Goal: Task Accomplishment & Management: Manage account settings

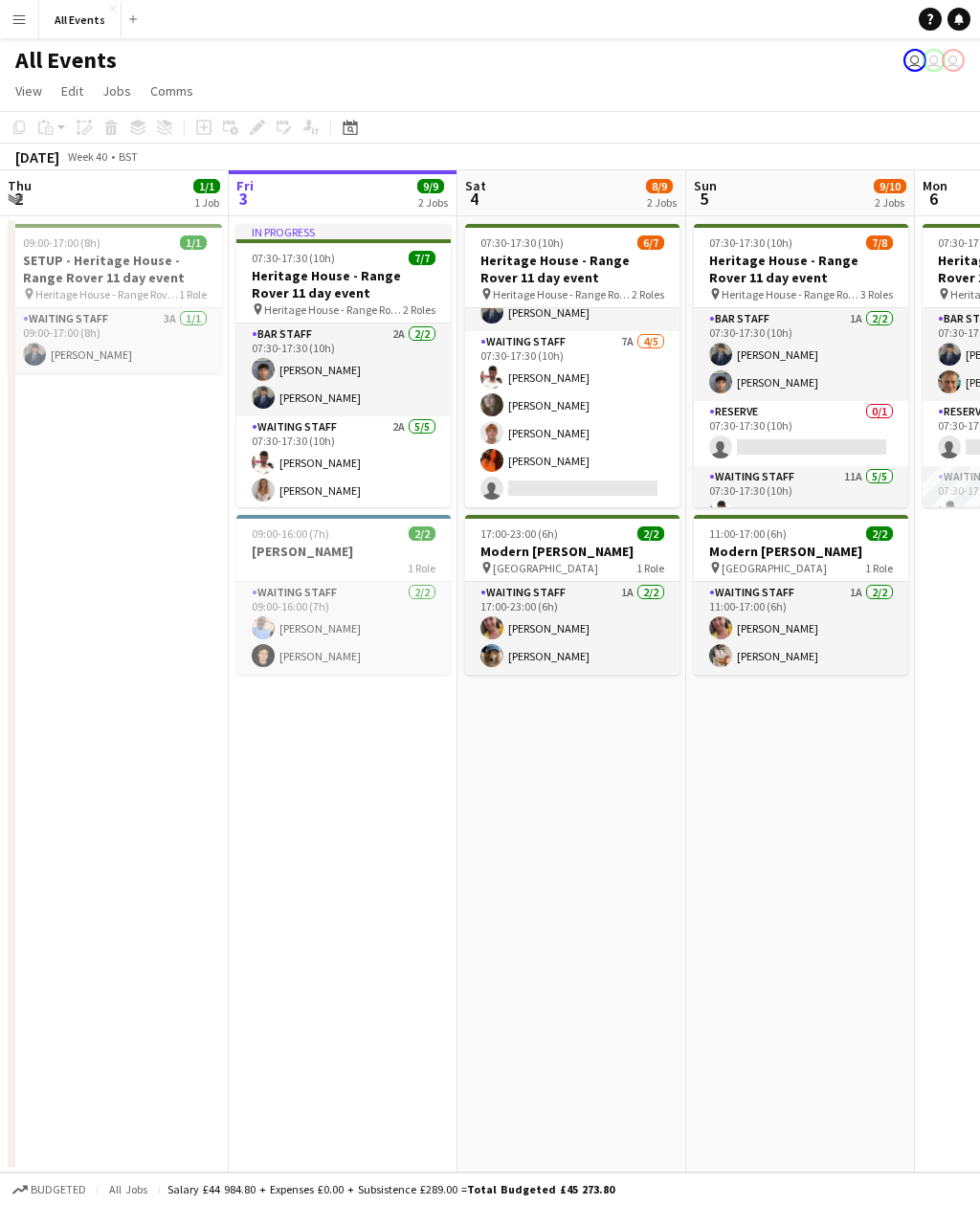
scroll to position [69, 0]
click at [611, 479] on app-card-role "Waiting Staff 7A 4/5 07:30-17:30 (10h) Ahmed Al-Khayat Flora McCullough lucas f…" at bounding box center [572, 419] width 214 height 176
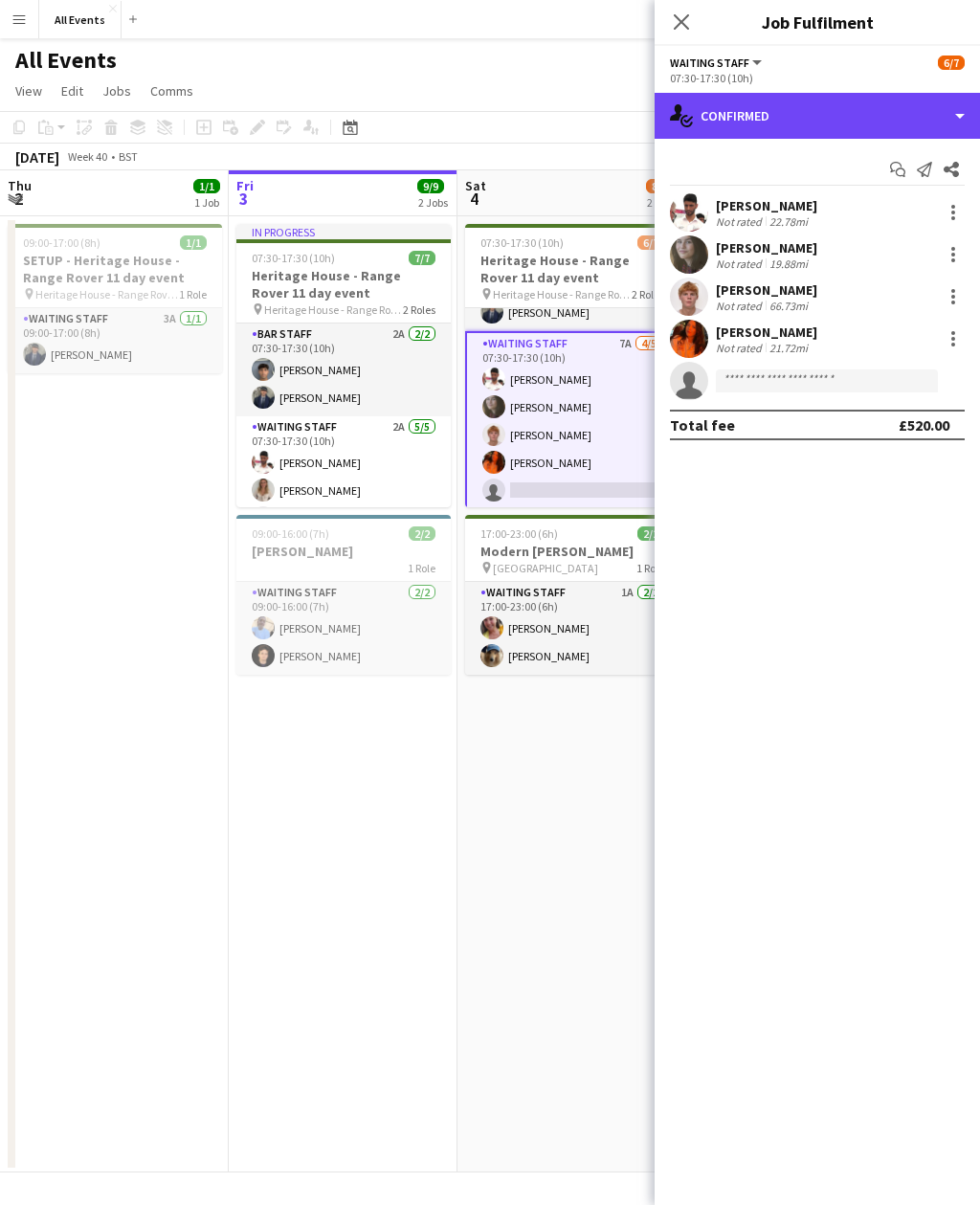
click at [854, 112] on div "single-neutral-actions-check-2 Confirmed" at bounding box center [817, 115] width 325 height 46
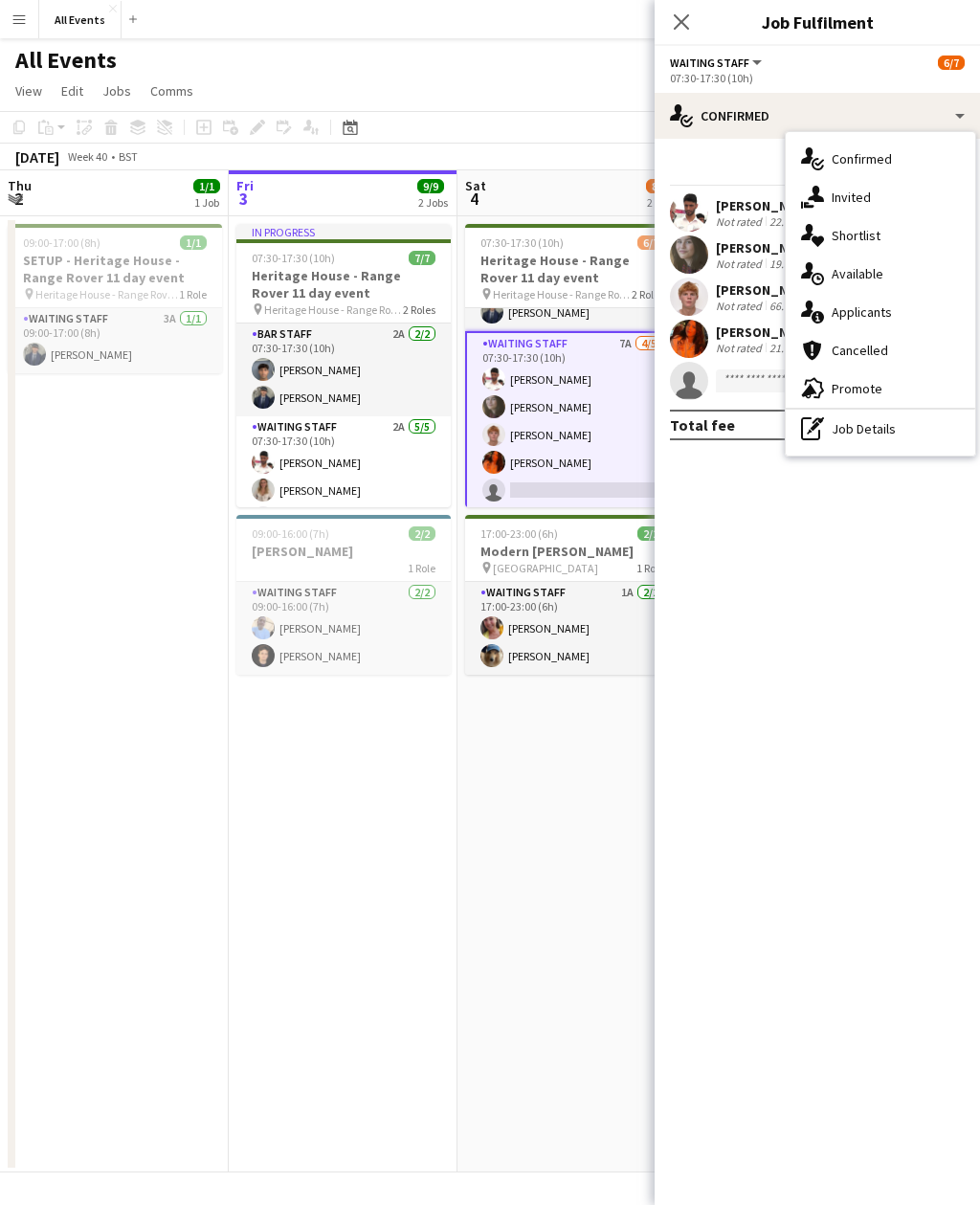
click at [885, 319] on span "Applicants" at bounding box center [862, 312] width 61 height 18
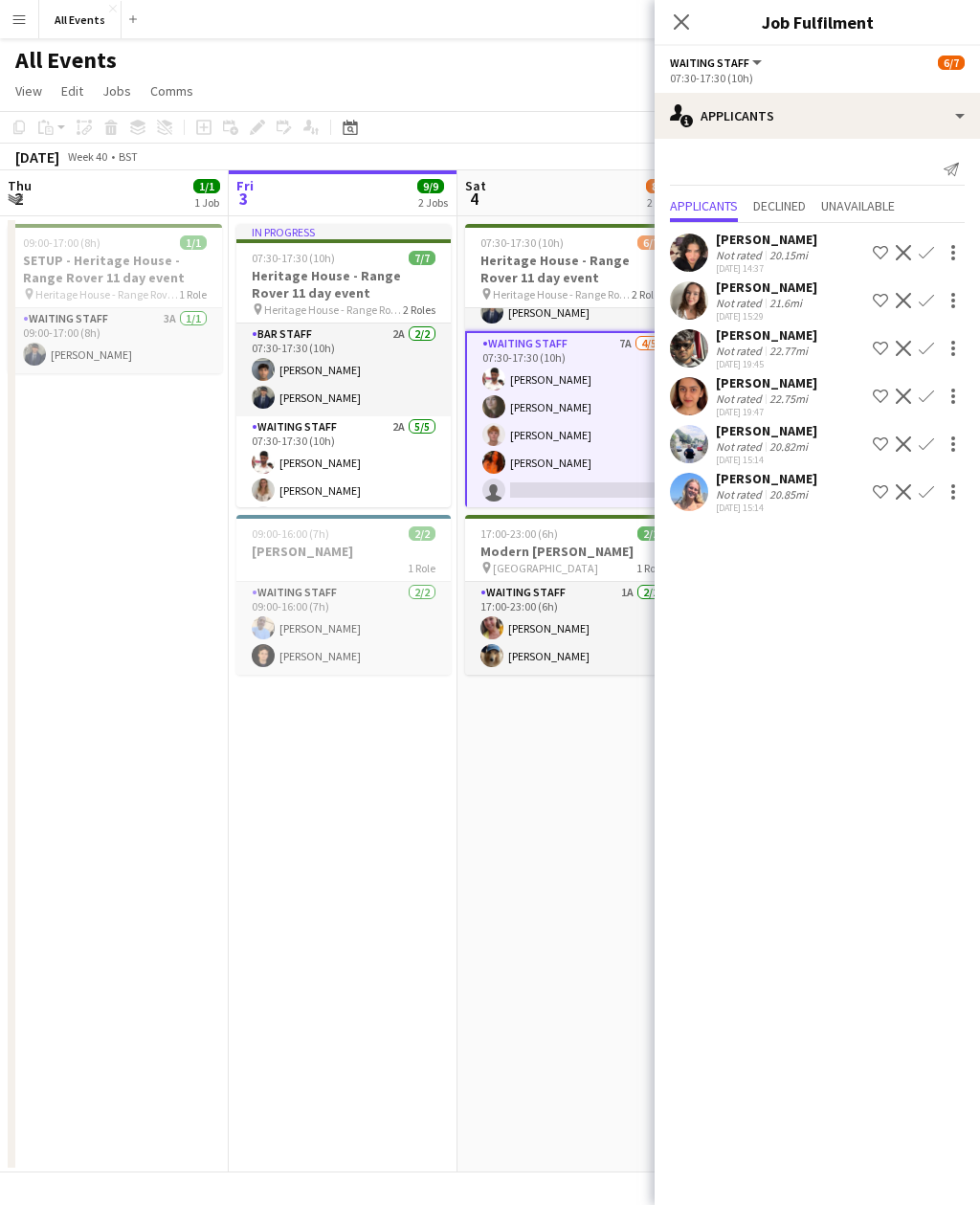
click at [756, 282] on div "[PERSON_NAME]" at bounding box center [766, 287] width 102 height 18
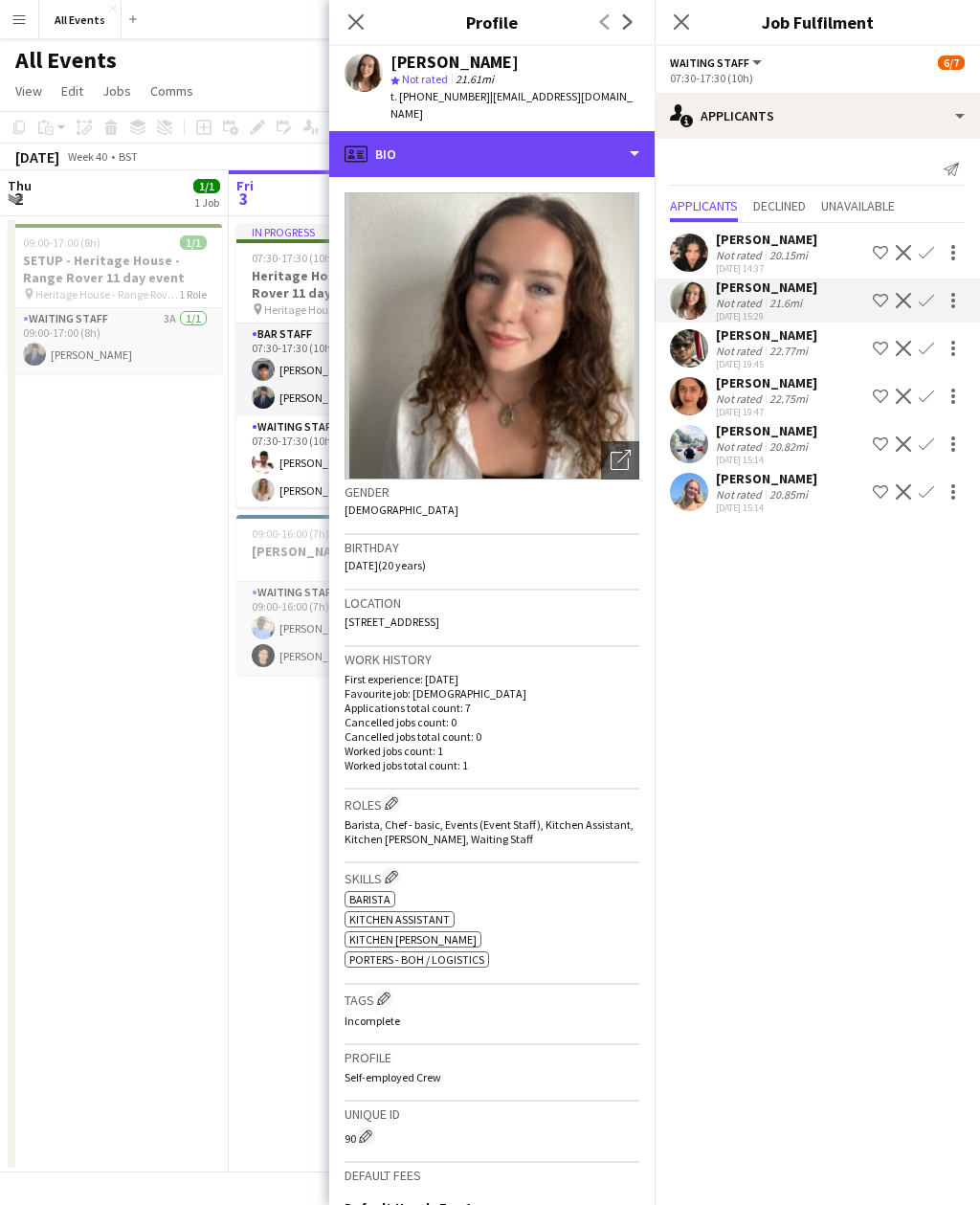
click at [610, 136] on div "profile Bio" at bounding box center [491, 153] width 325 height 46
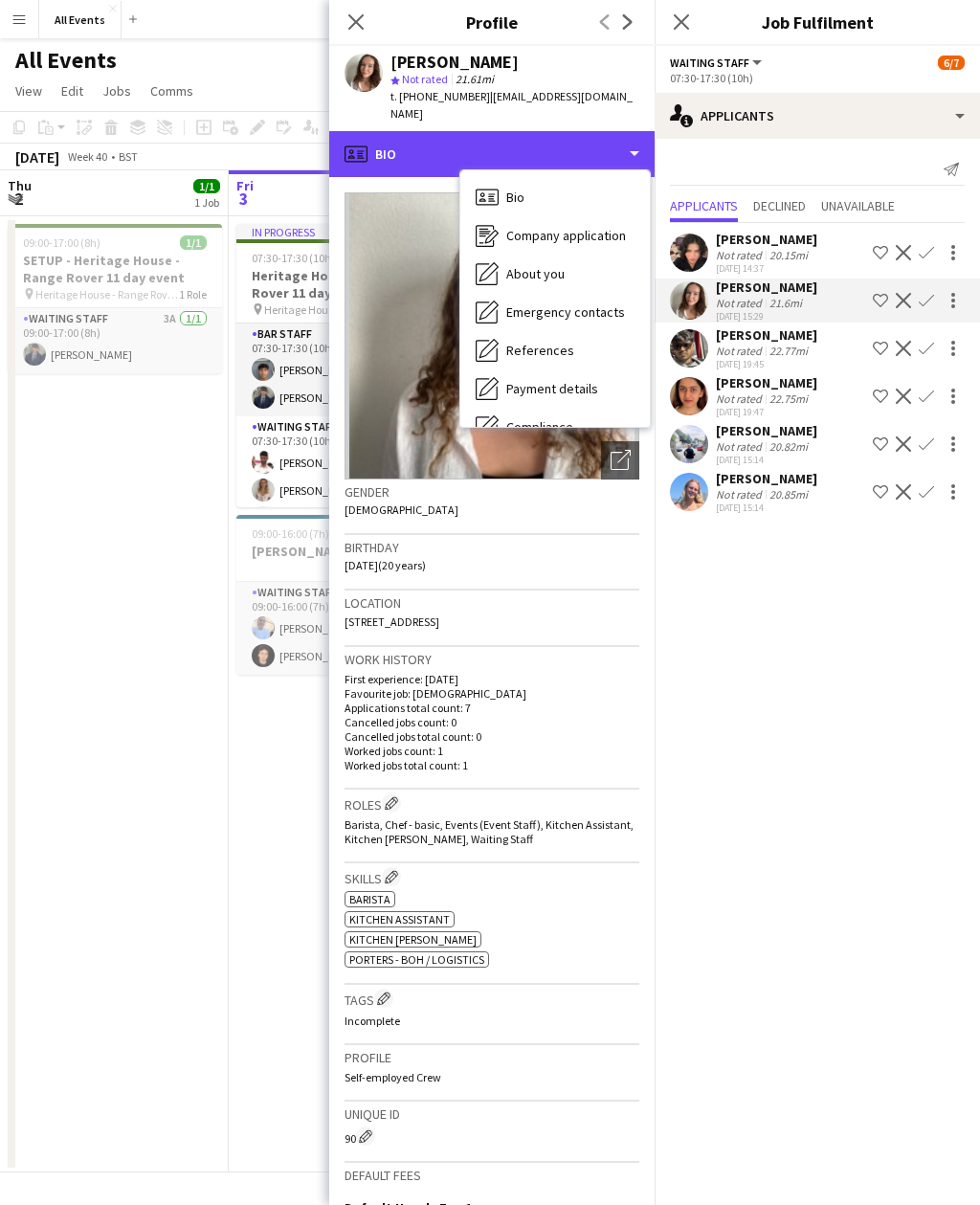
scroll to position [0, 0]
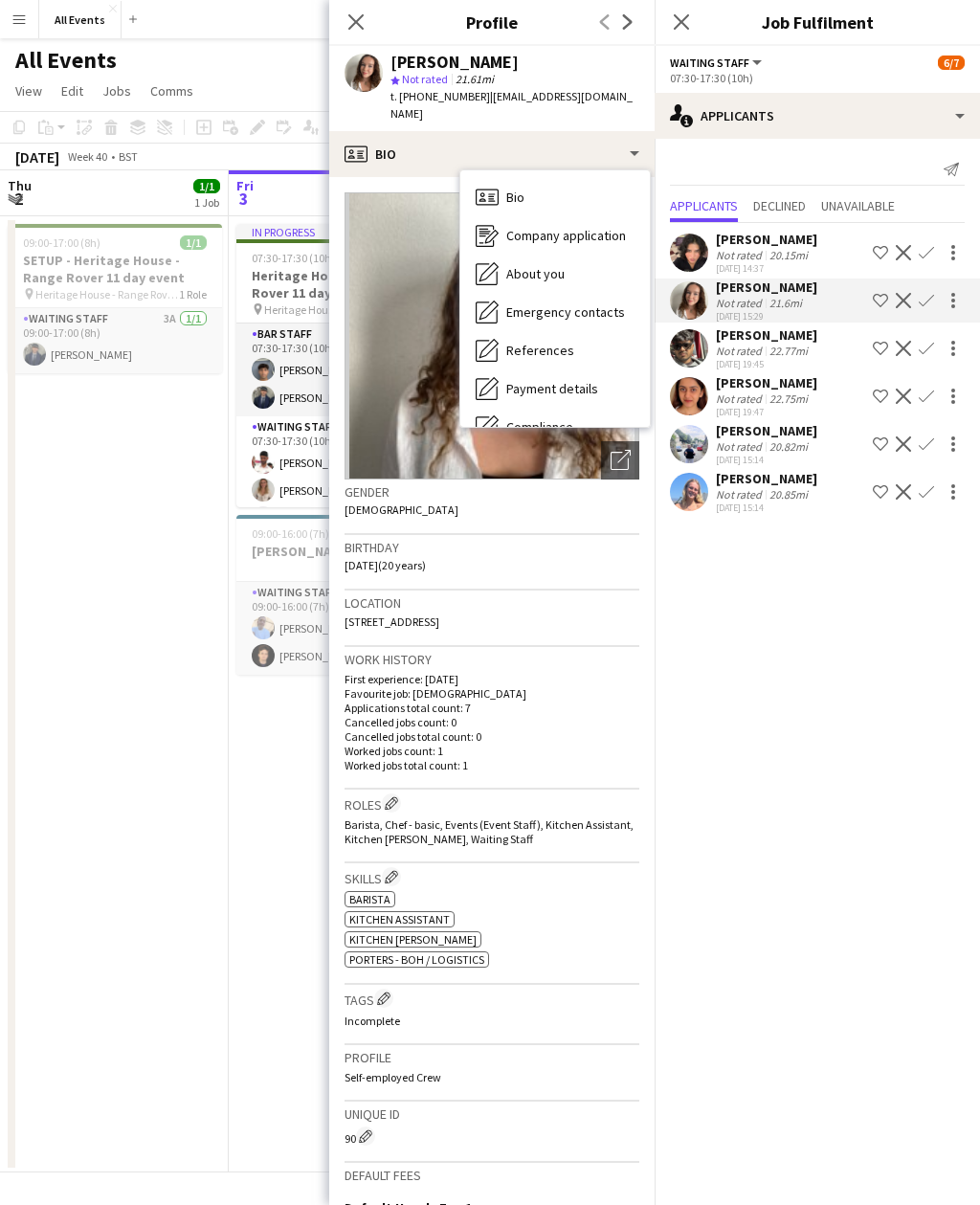
click at [597, 227] on span "Company application" at bounding box center [566, 236] width 119 height 18
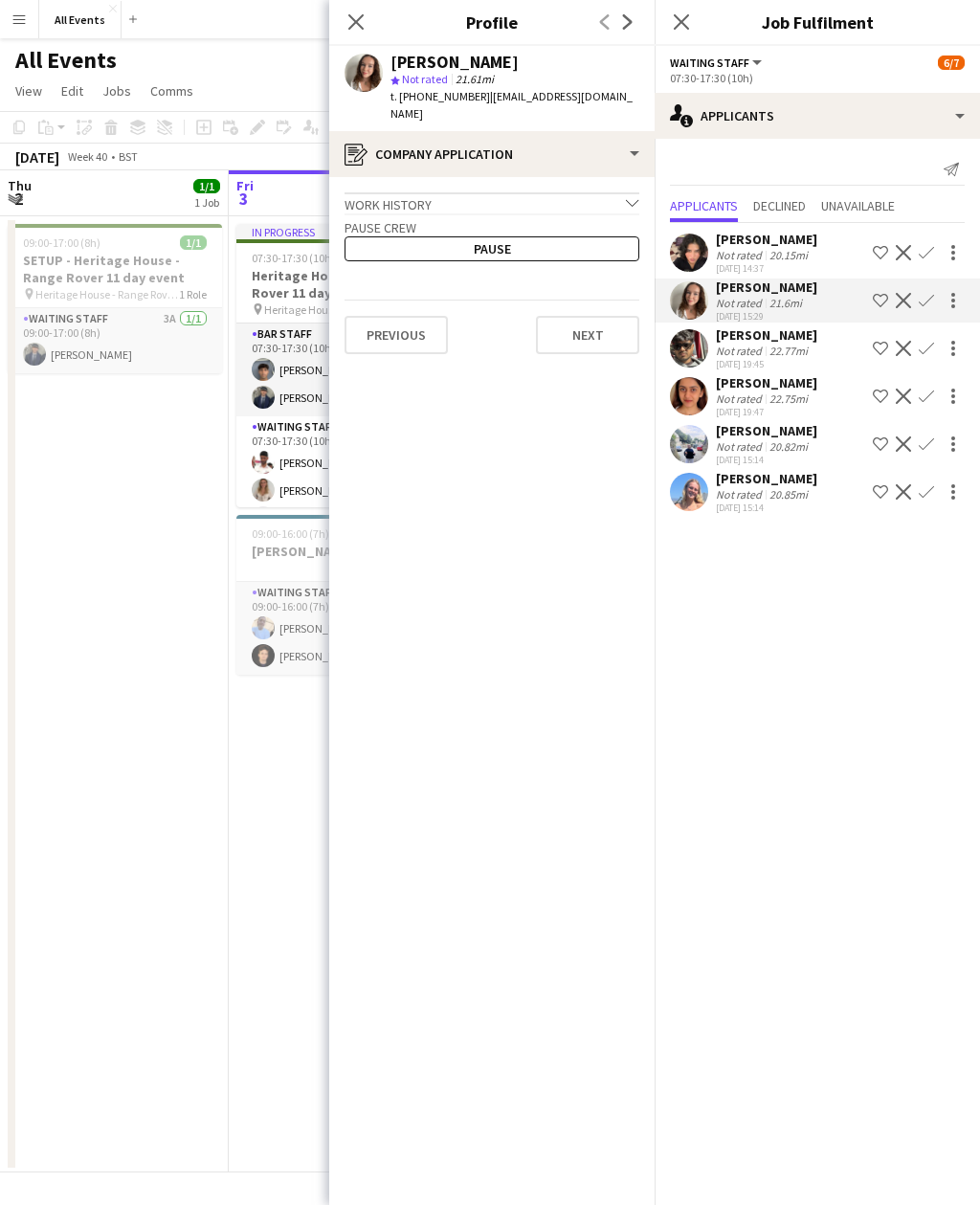
click at [412, 330] on button "Previous" at bounding box center [396, 334] width 104 height 38
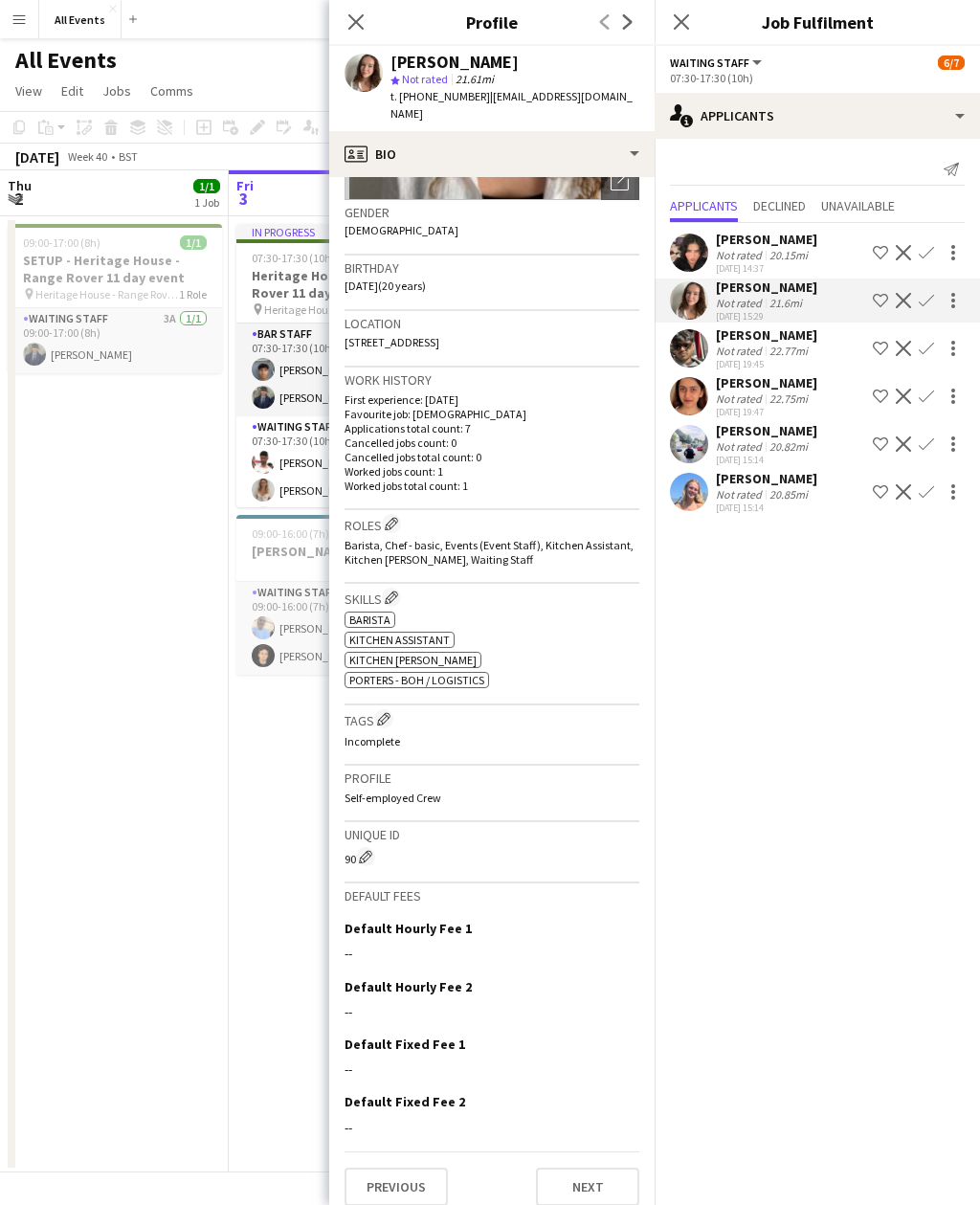
scroll to position [279, 0]
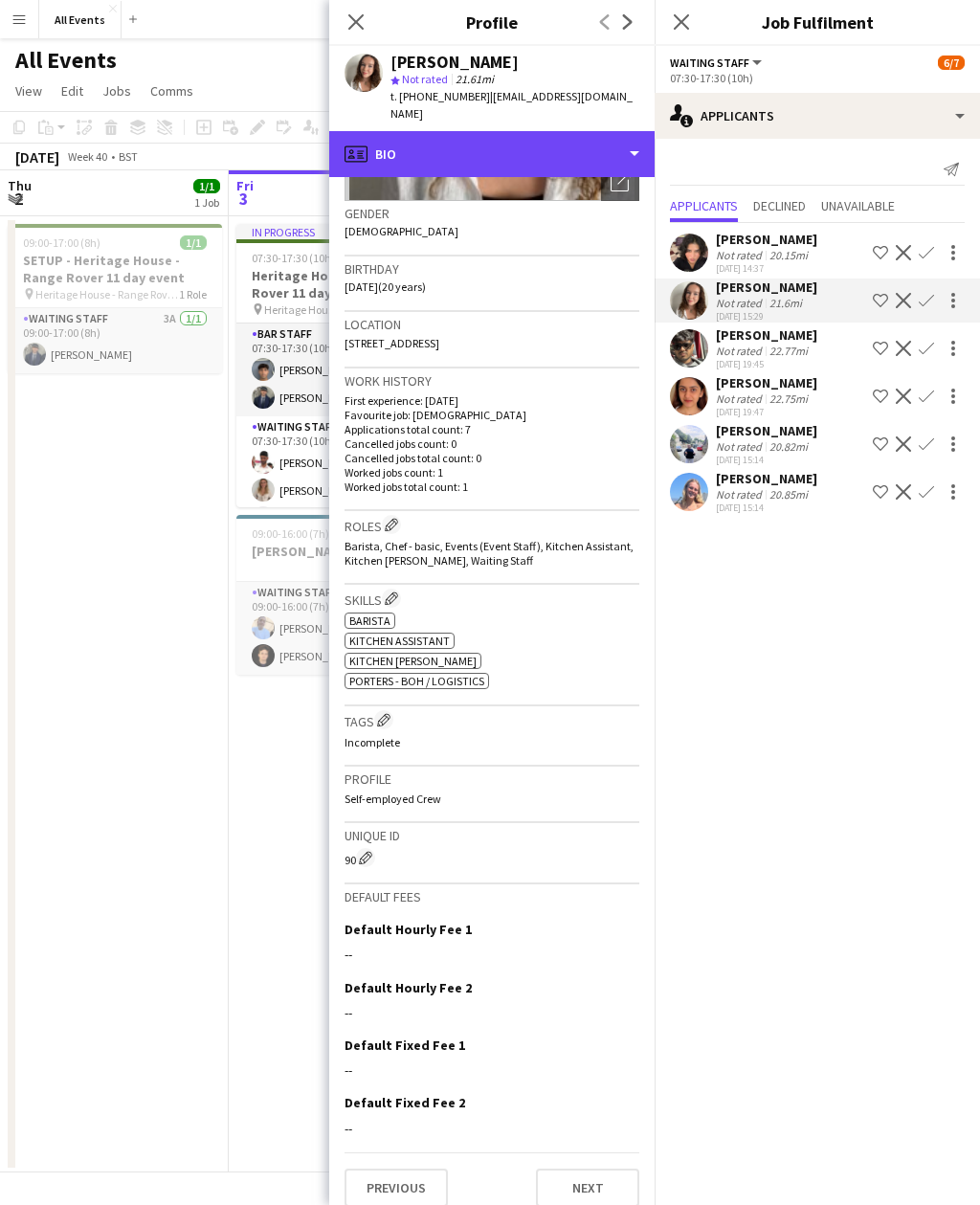
click at [594, 131] on div "profile Bio" at bounding box center [491, 153] width 325 height 46
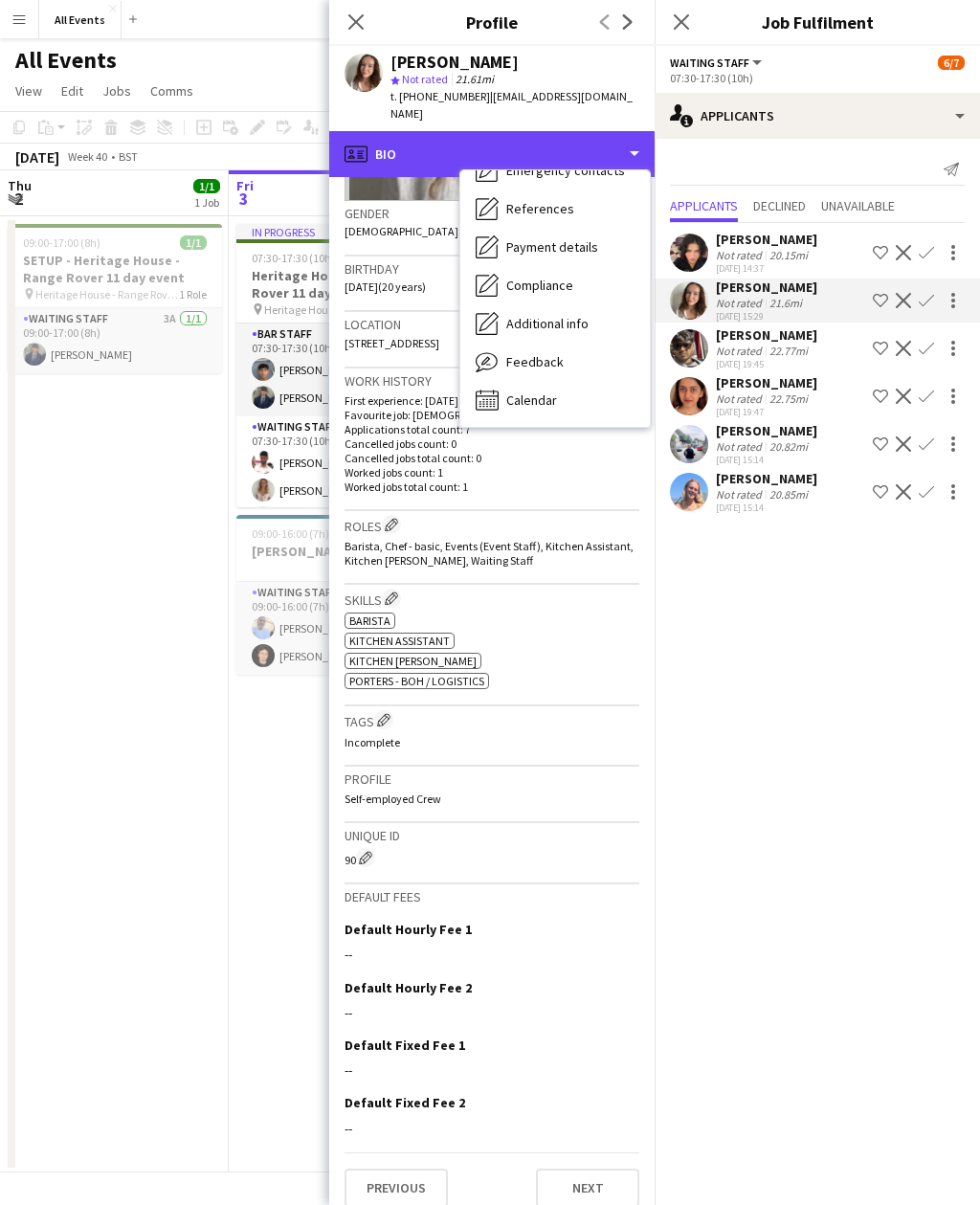
scroll to position [142, 0]
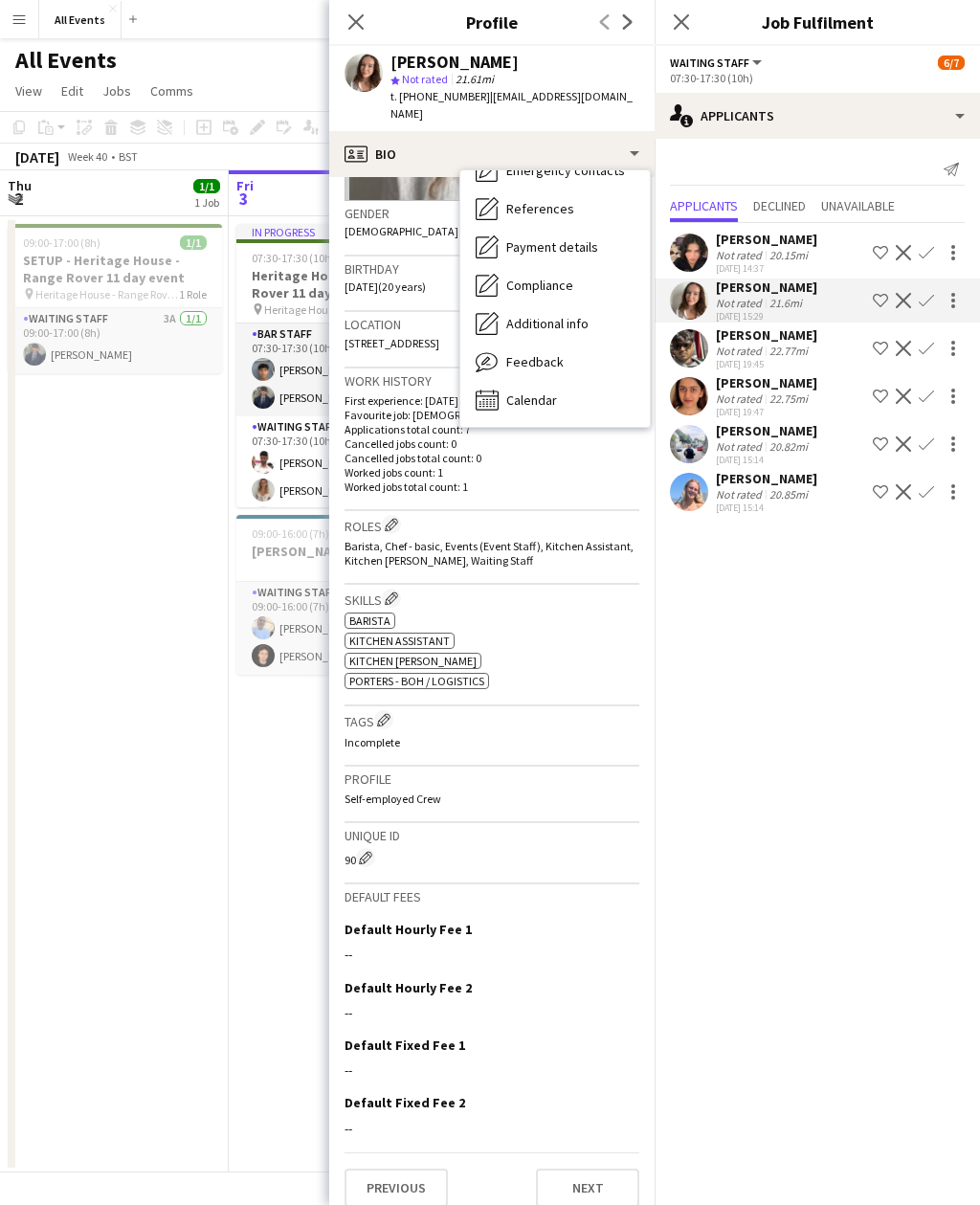
click at [549, 391] on span "Calendar" at bounding box center [532, 400] width 51 height 18
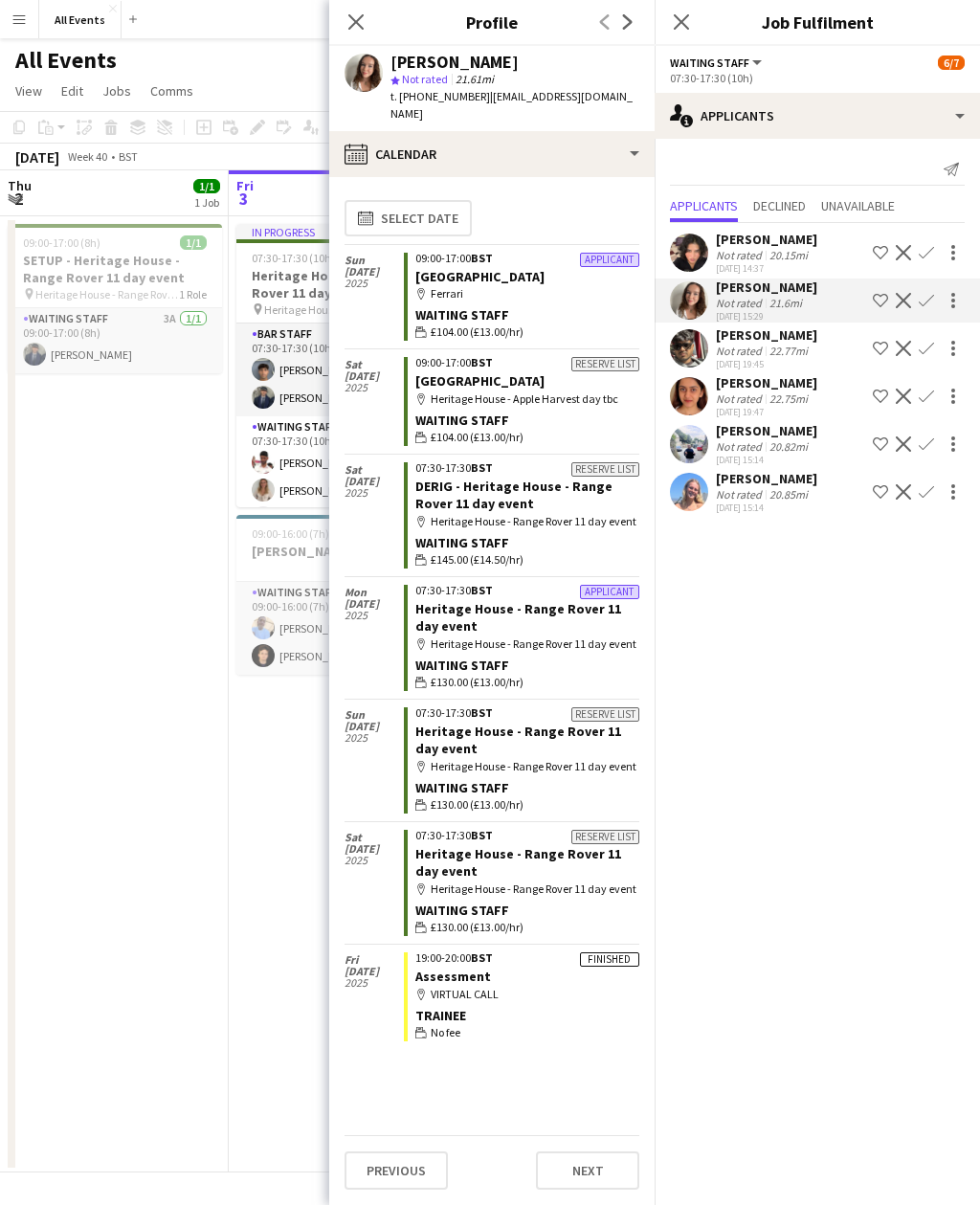
click at [266, 910] on app-date-cell "In progress 07:30-17:30 (10h) 7/7 Heritage House - Range Rover 11 day event pin…" at bounding box center [343, 694] width 229 height 956
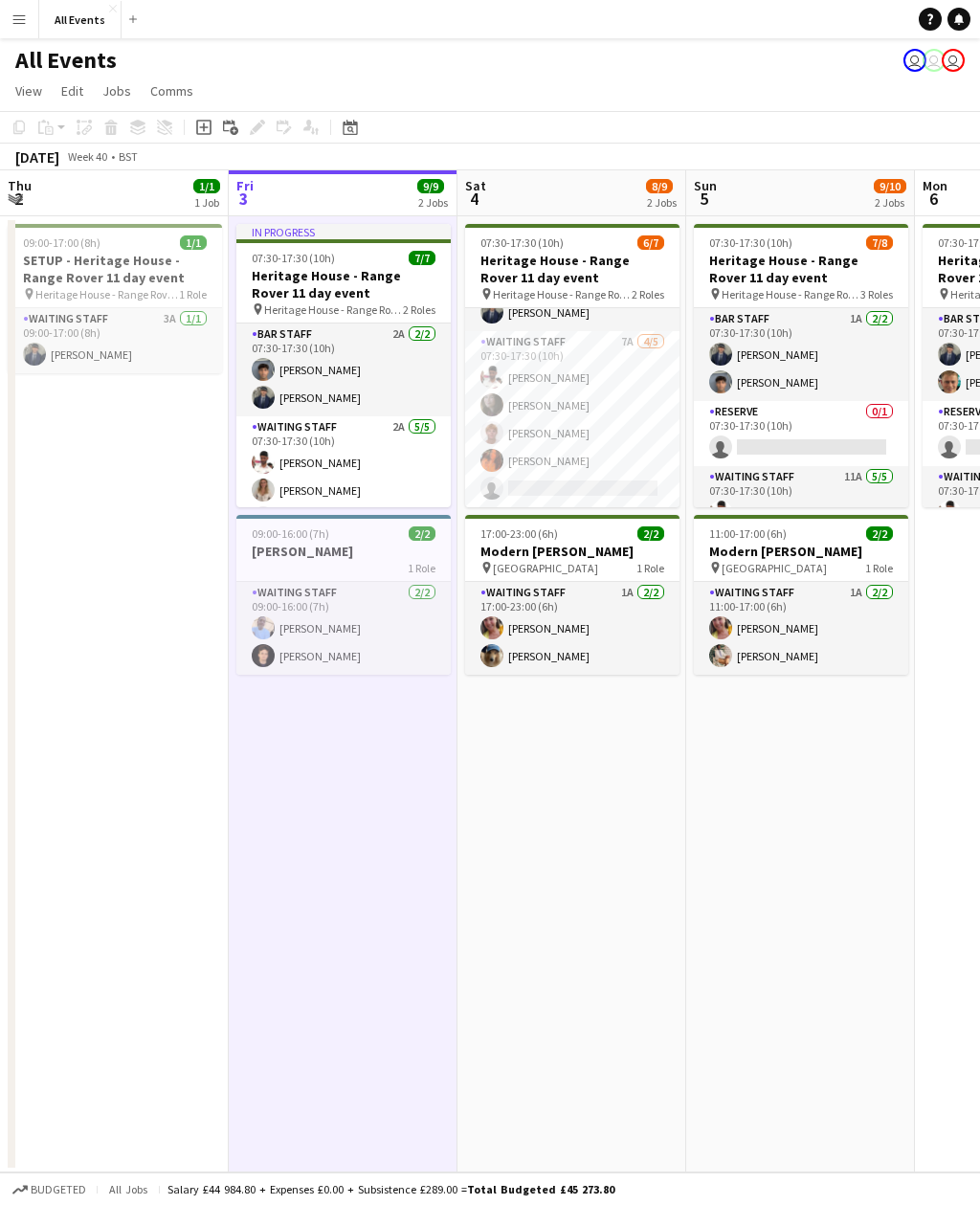
click at [635, 495] on app-card-role "Waiting Staff 7A 4/5 07:30-17:30 (10h) Ahmed Al-Khayat Flora McCullough lucas f…" at bounding box center [572, 419] width 214 height 176
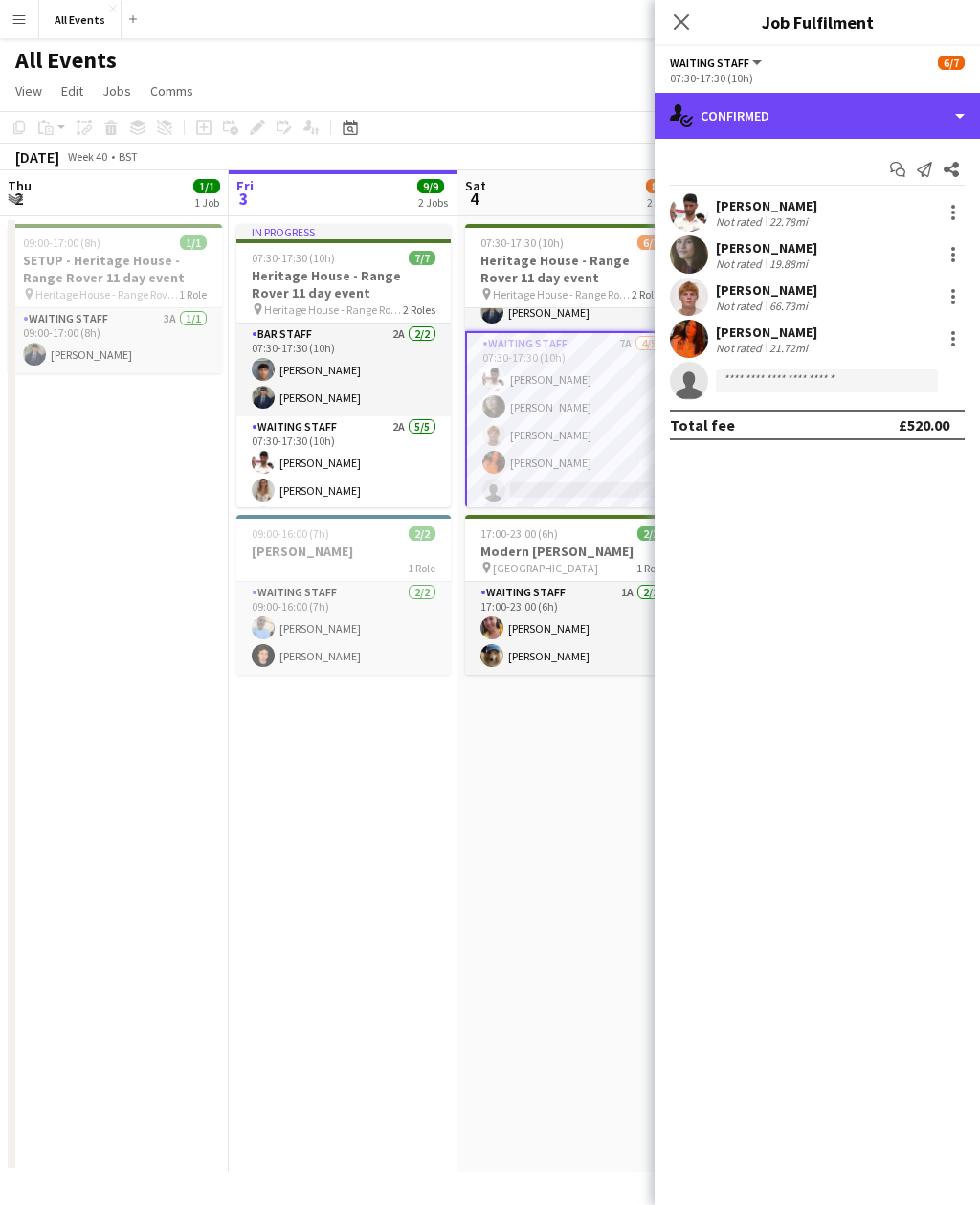
click at [869, 129] on div "single-neutral-actions-check-2 Confirmed" at bounding box center [817, 115] width 325 height 46
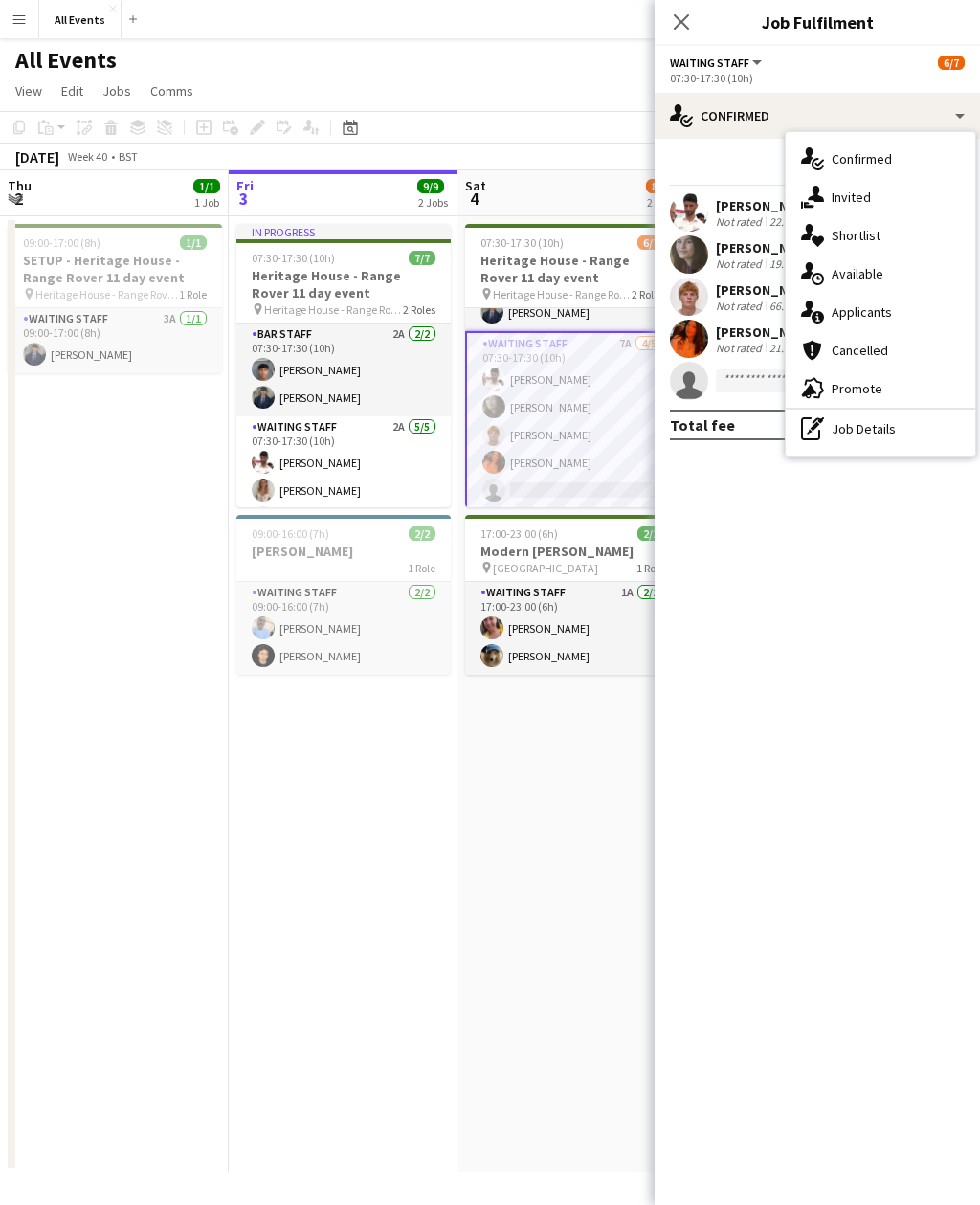
click at [893, 310] on div "single-neutral-actions-information Applicants" at bounding box center [880, 312] width 190 height 38
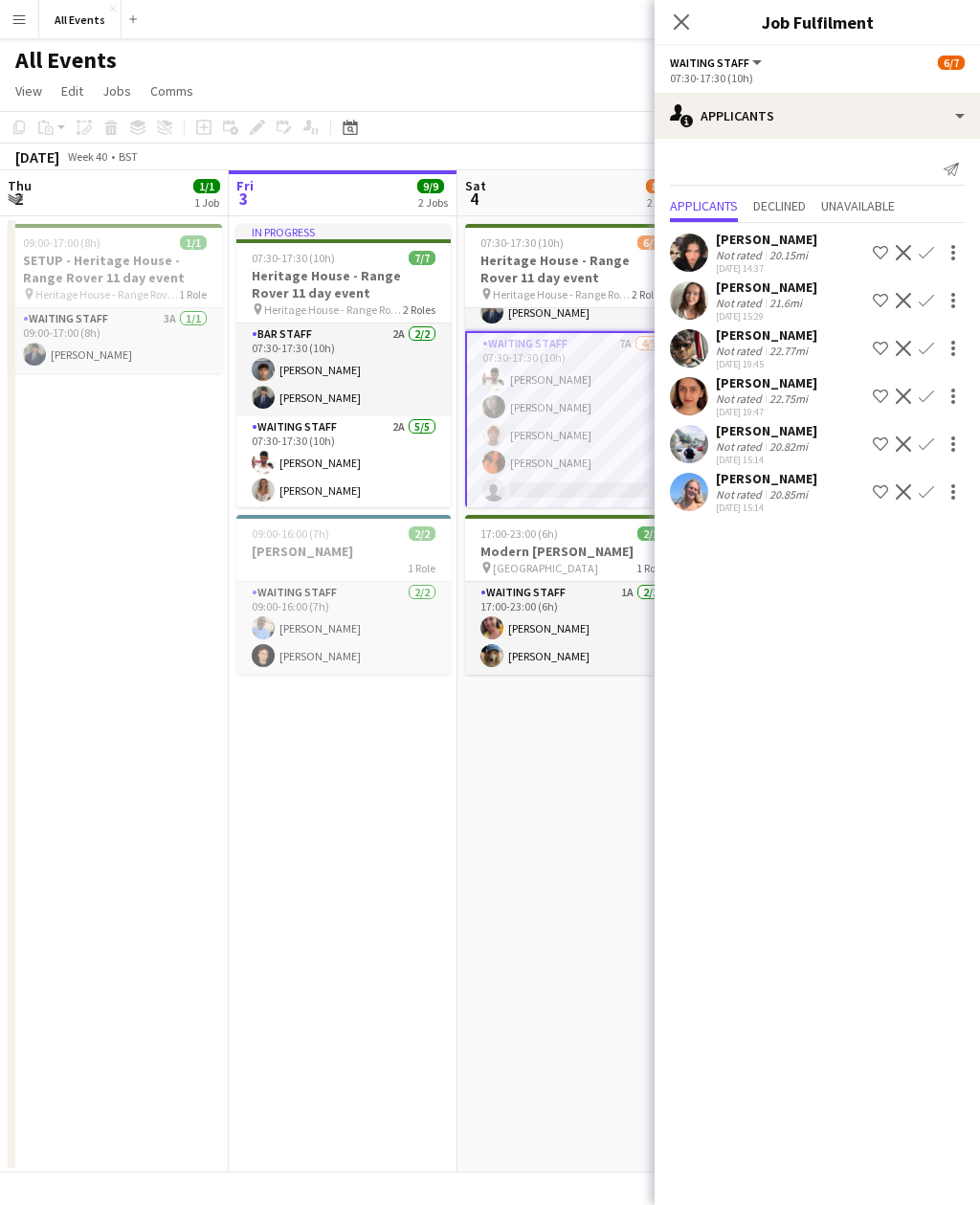
click at [922, 307] on app-icon "Confirm" at bounding box center [926, 301] width 16 height 16
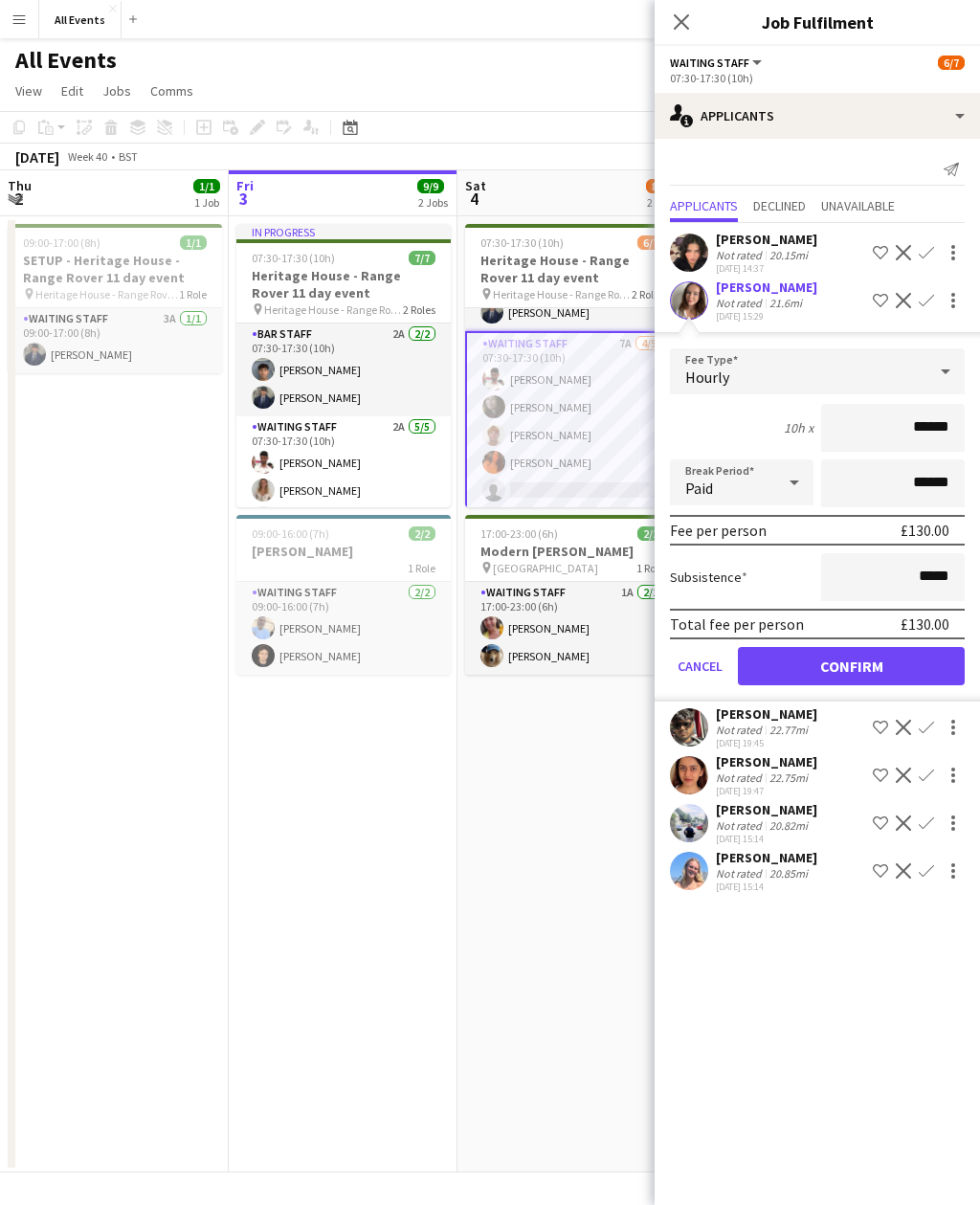
click at [895, 673] on button "Confirm" at bounding box center [851, 666] width 227 height 38
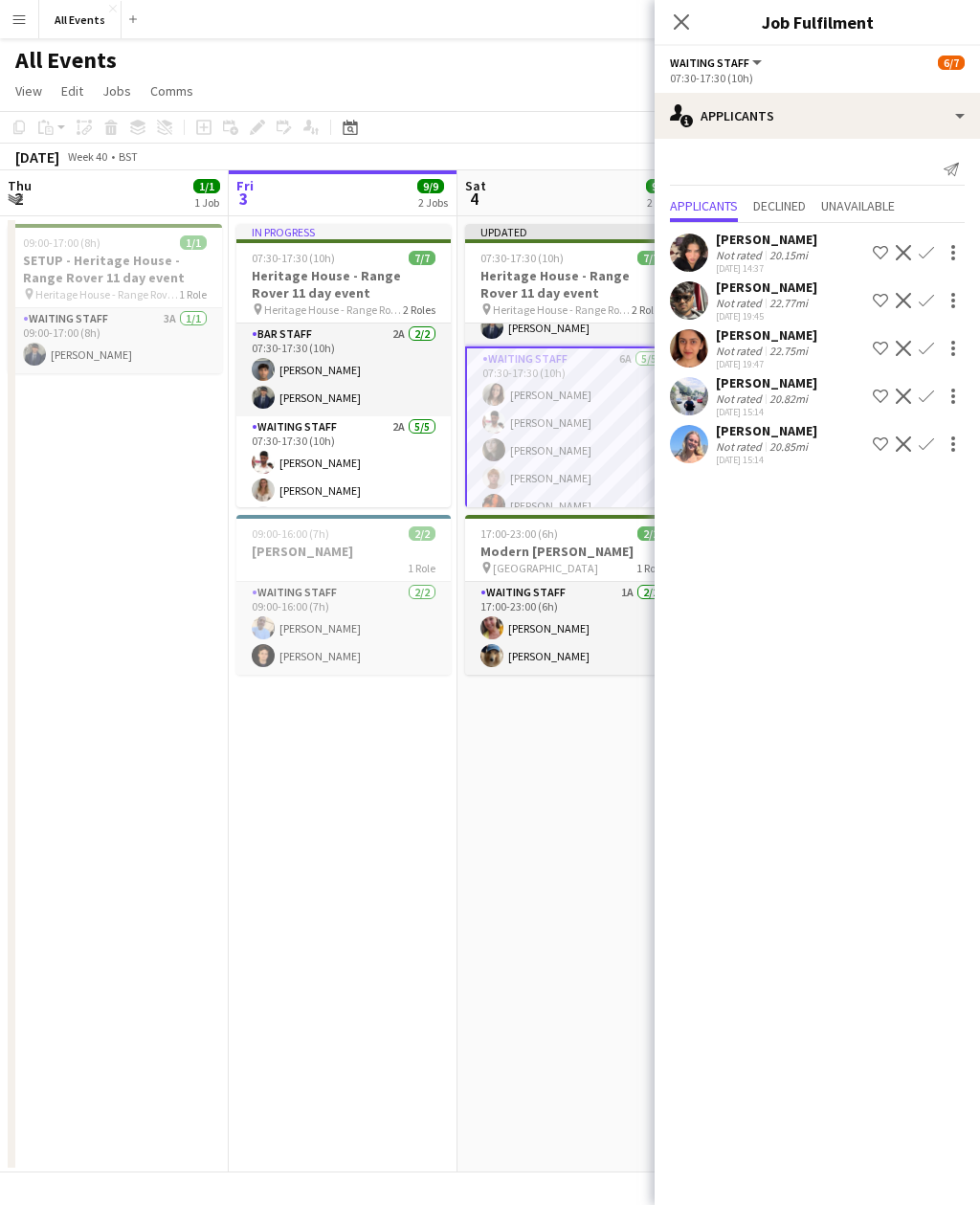
click at [591, 836] on app-date-cell "Updated 07:30-17:30 (10h) 7/7 Heritage House - Range Rover 11 day event pin Her…" at bounding box center [572, 694] width 229 height 956
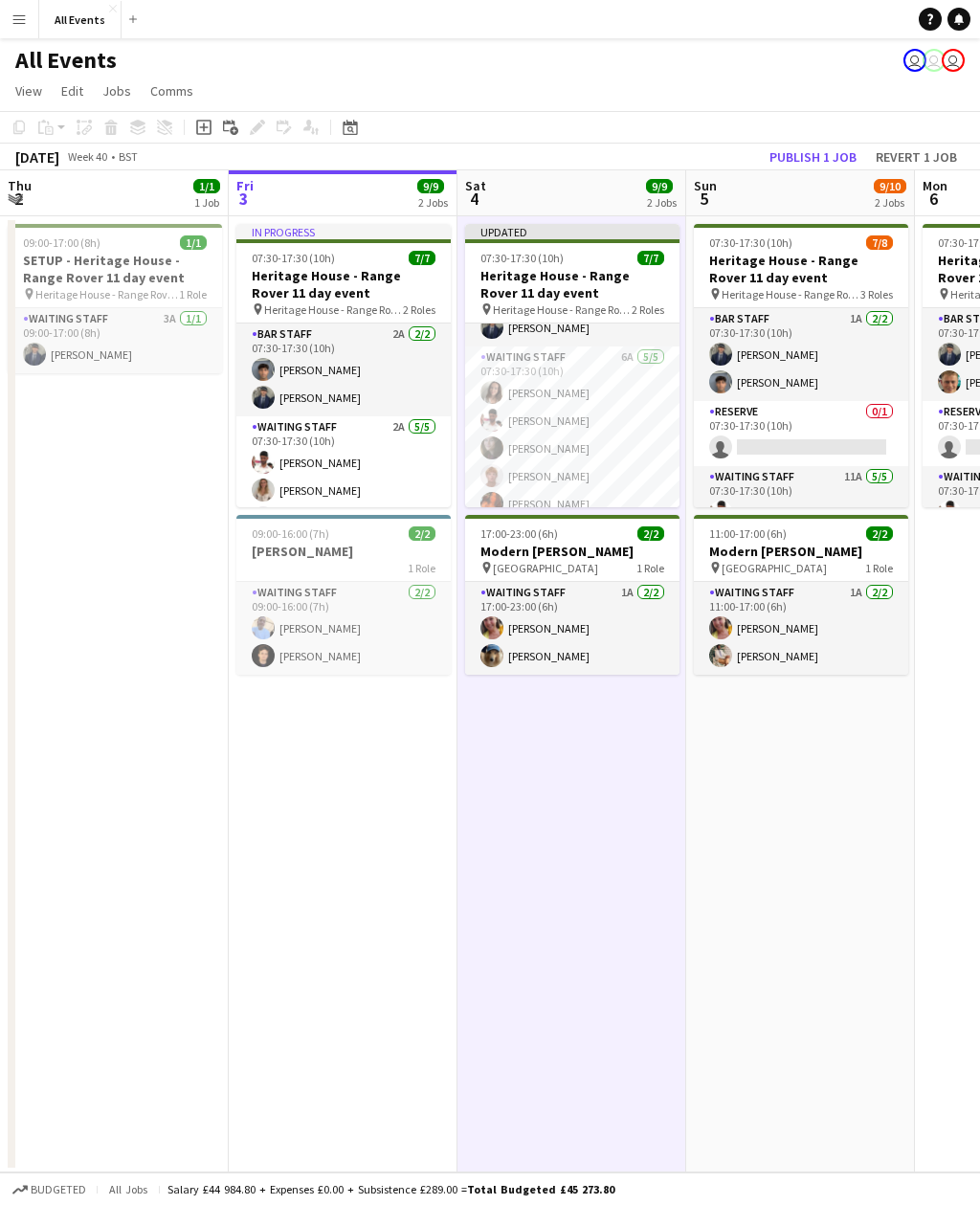
click at [835, 155] on button "Publish 1 job" at bounding box center [812, 156] width 103 height 24
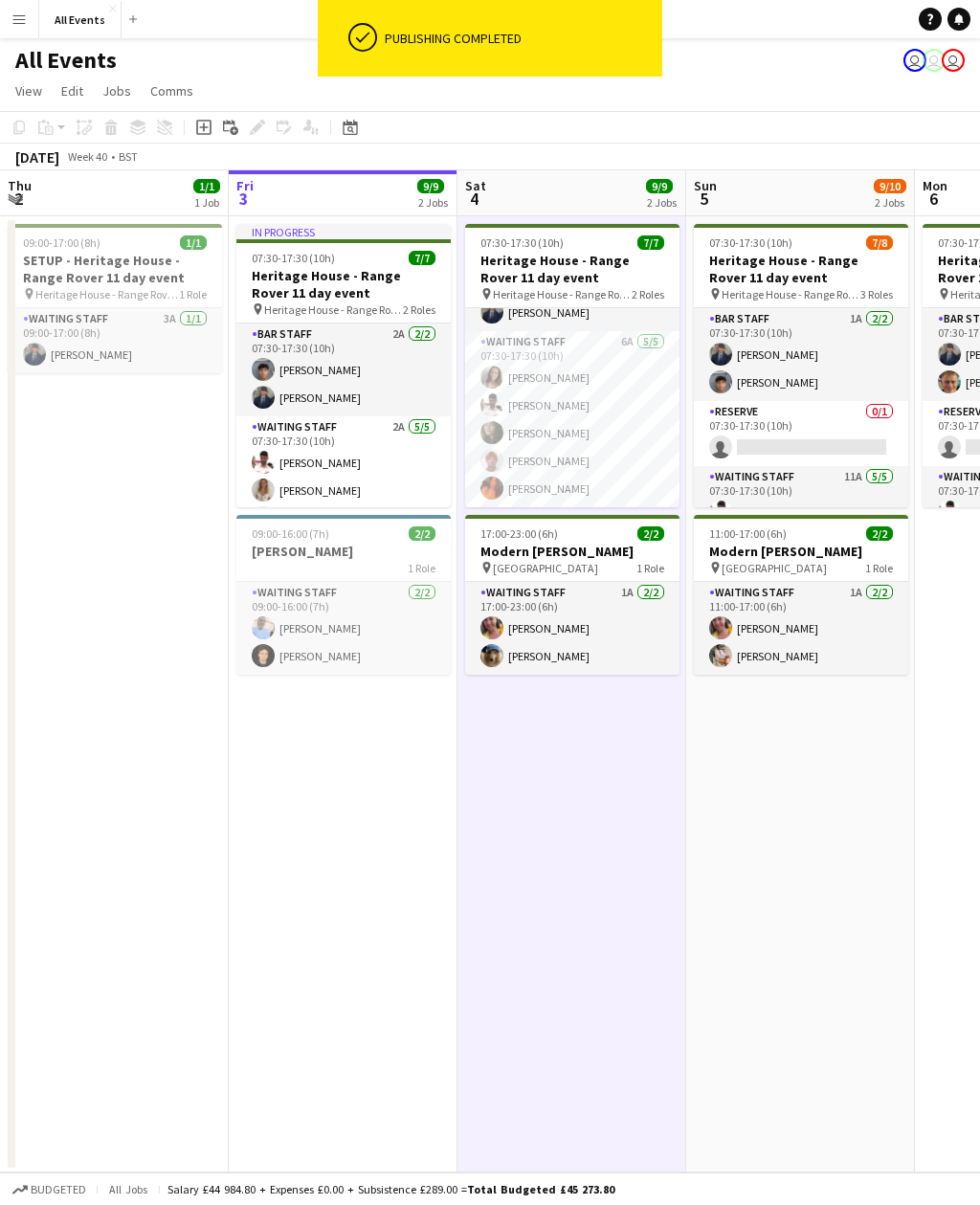
scroll to position [69, 0]
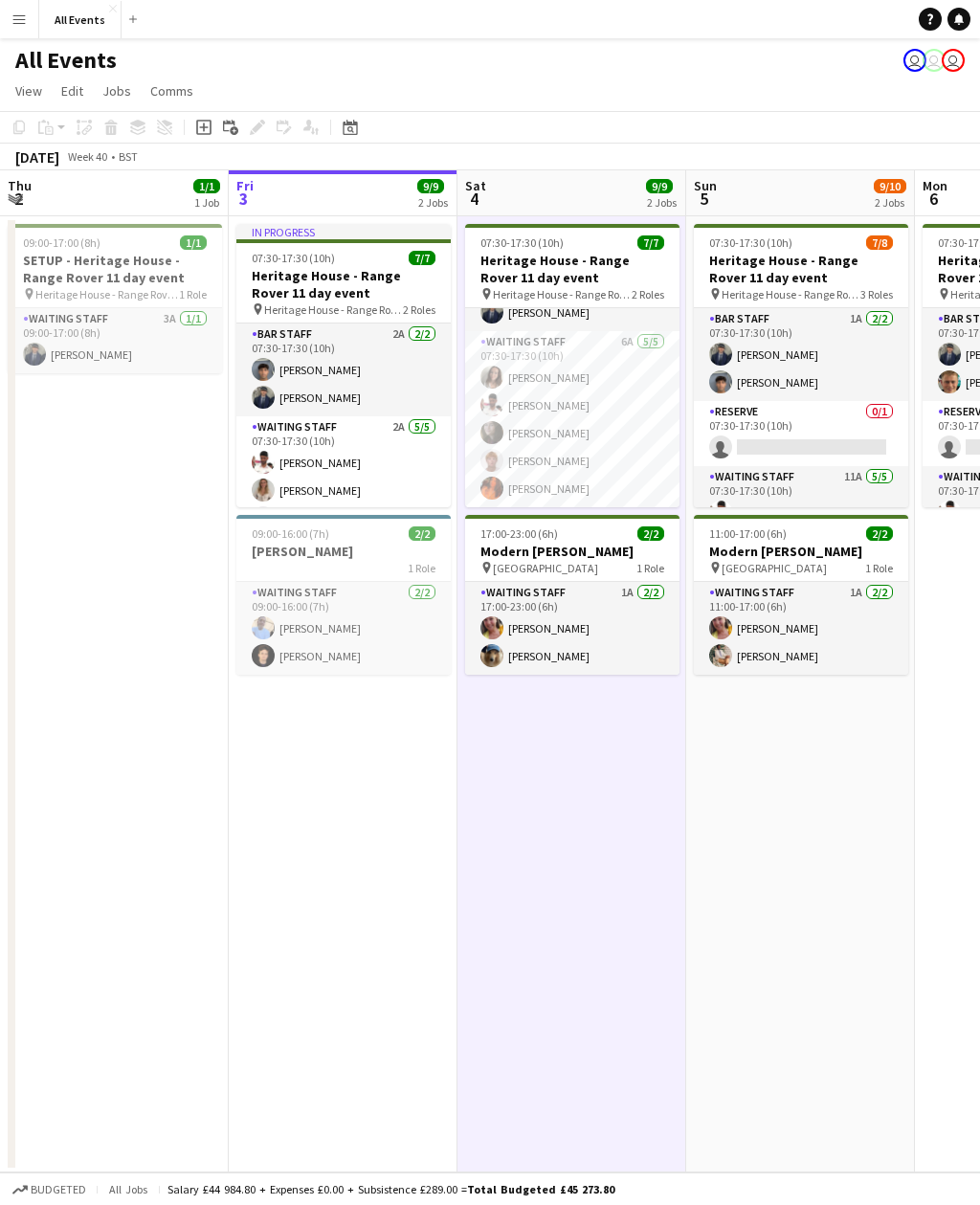
click at [12, 22] on app-icon "Menu" at bounding box center [20, 20] width 16 height 16
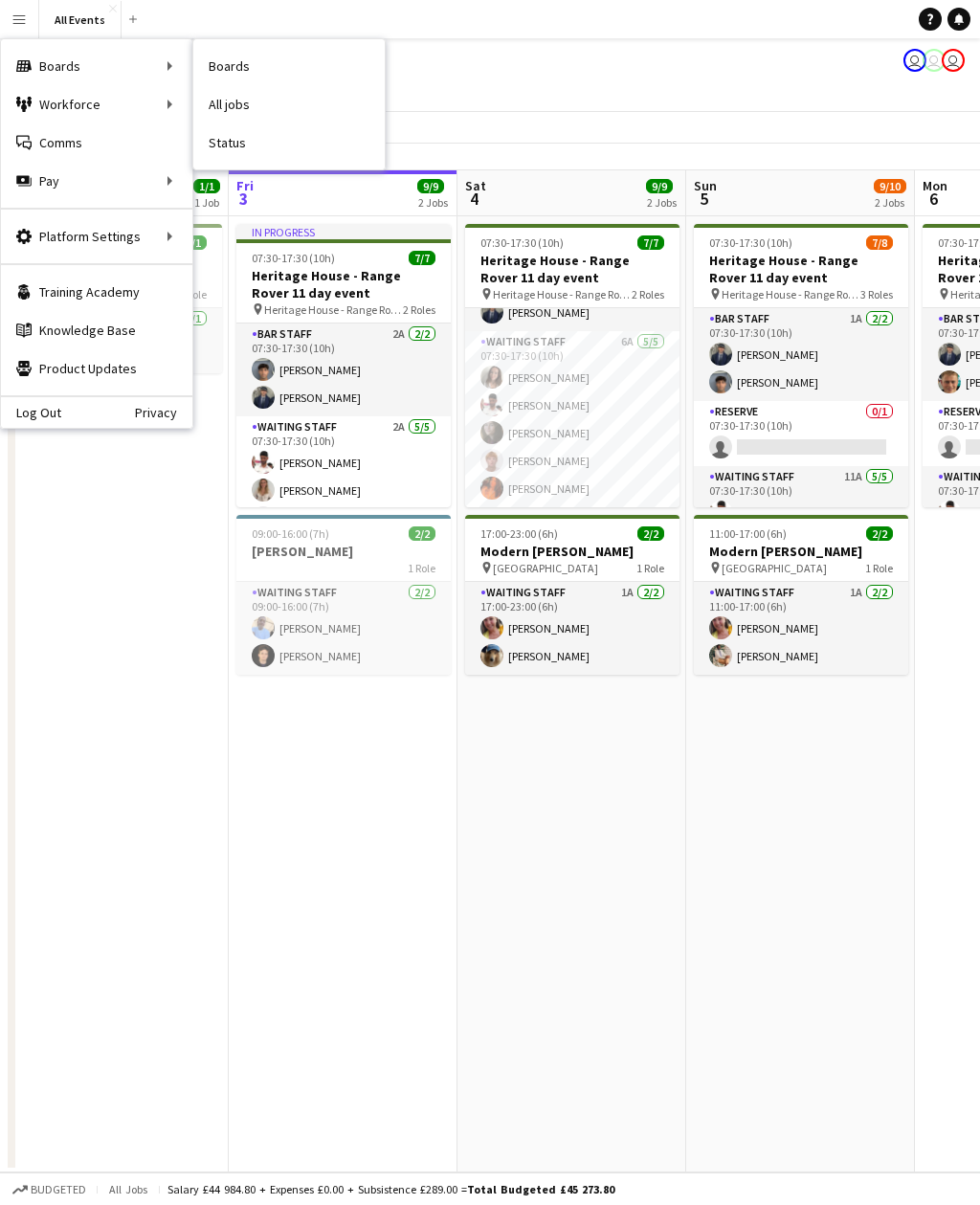
click at [259, 147] on link "Status" at bounding box center [289, 142] width 192 height 38
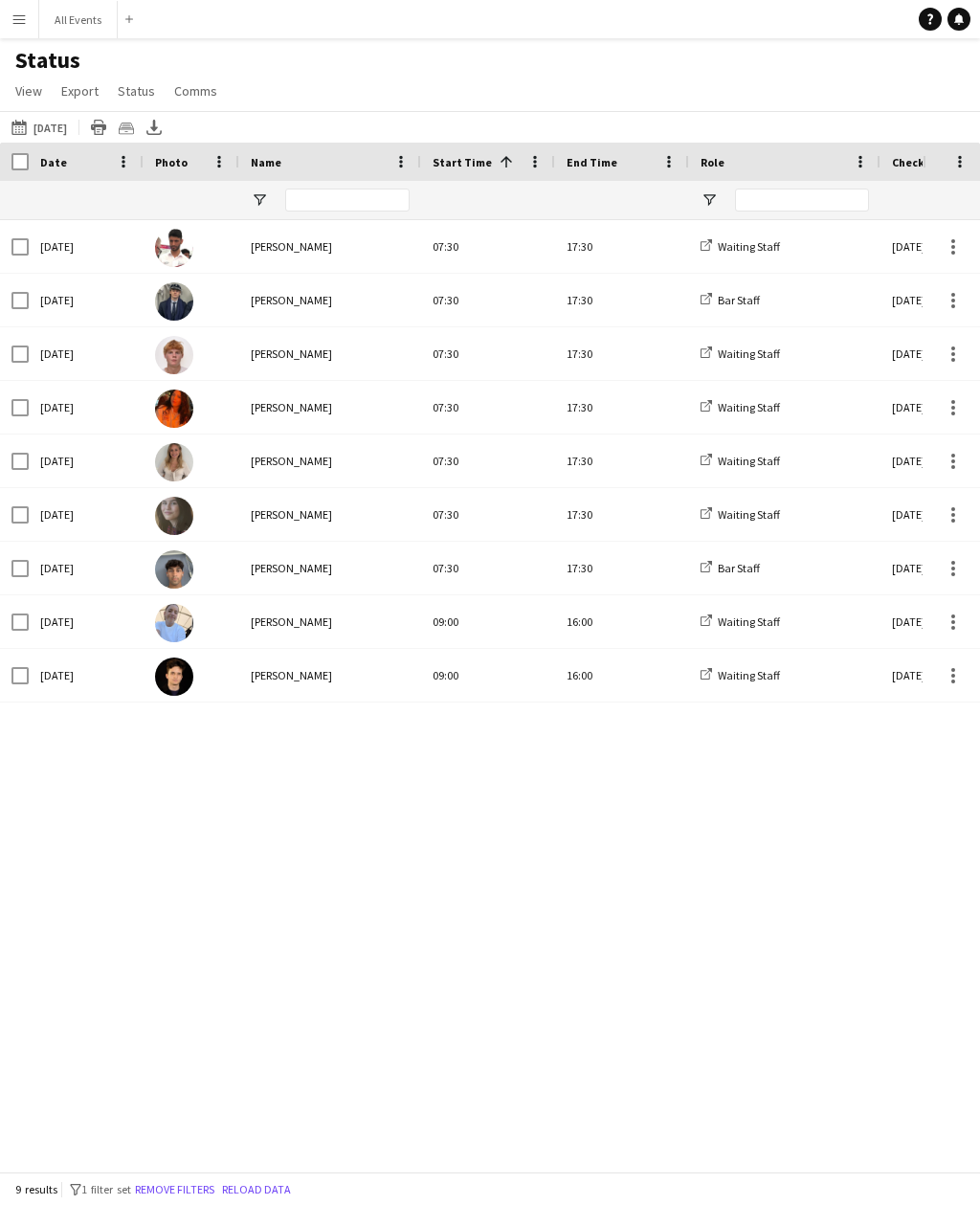
click at [602, 573] on div "17:30" at bounding box center [621, 568] width 134 height 53
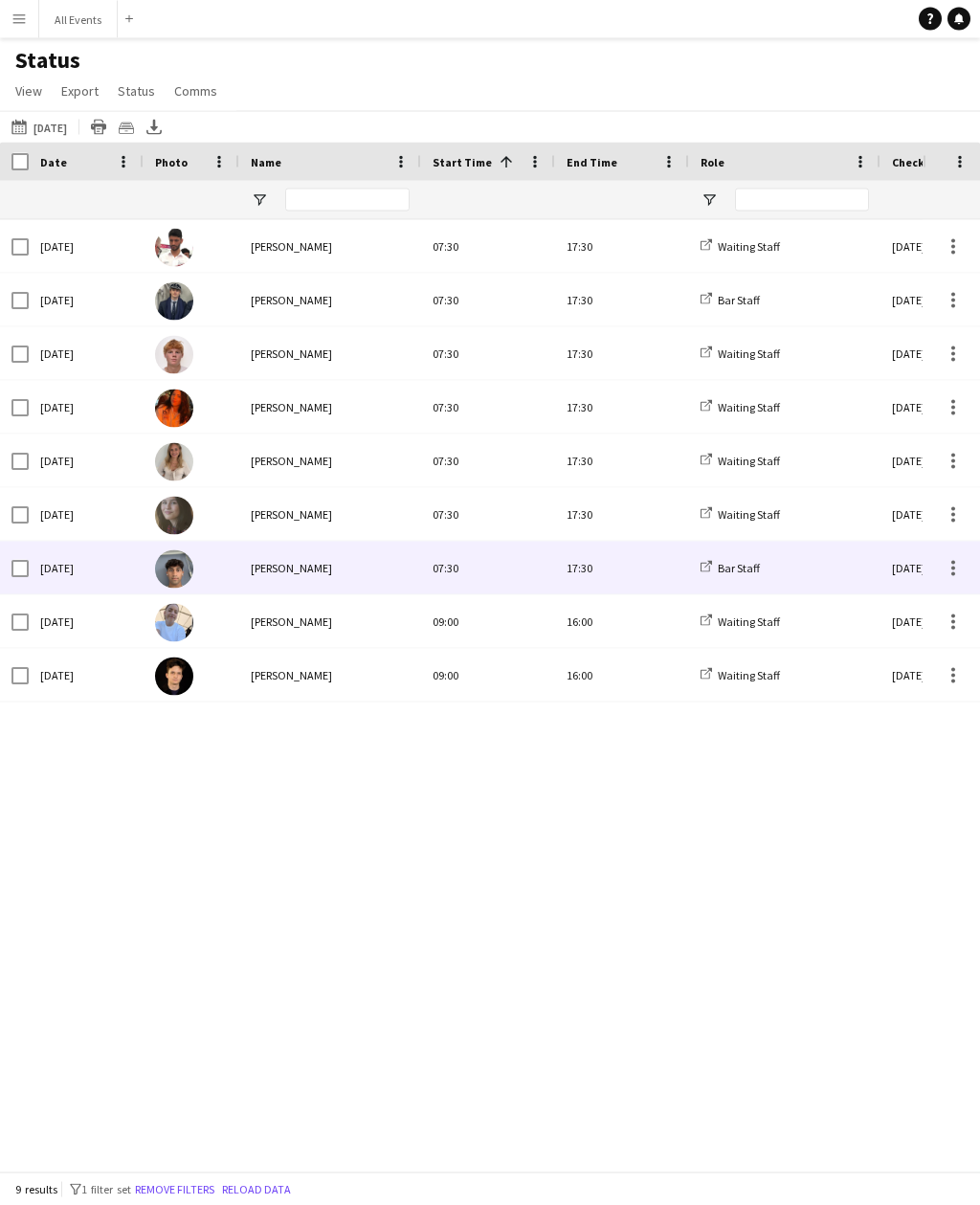
scroll to position [62, 0]
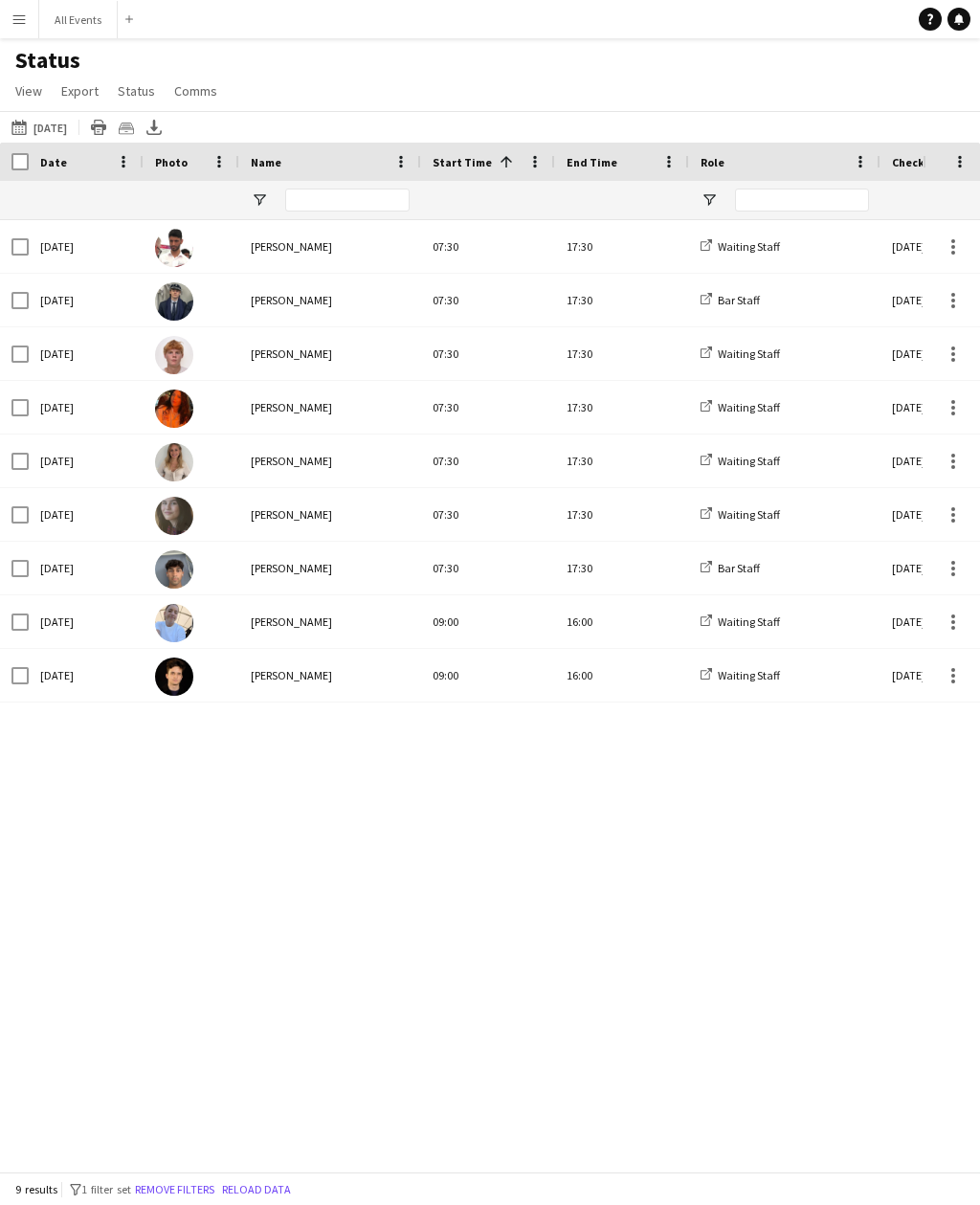
click at [88, 14] on button "All Events Close" at bounding box center [78, 20] width 78 height 37
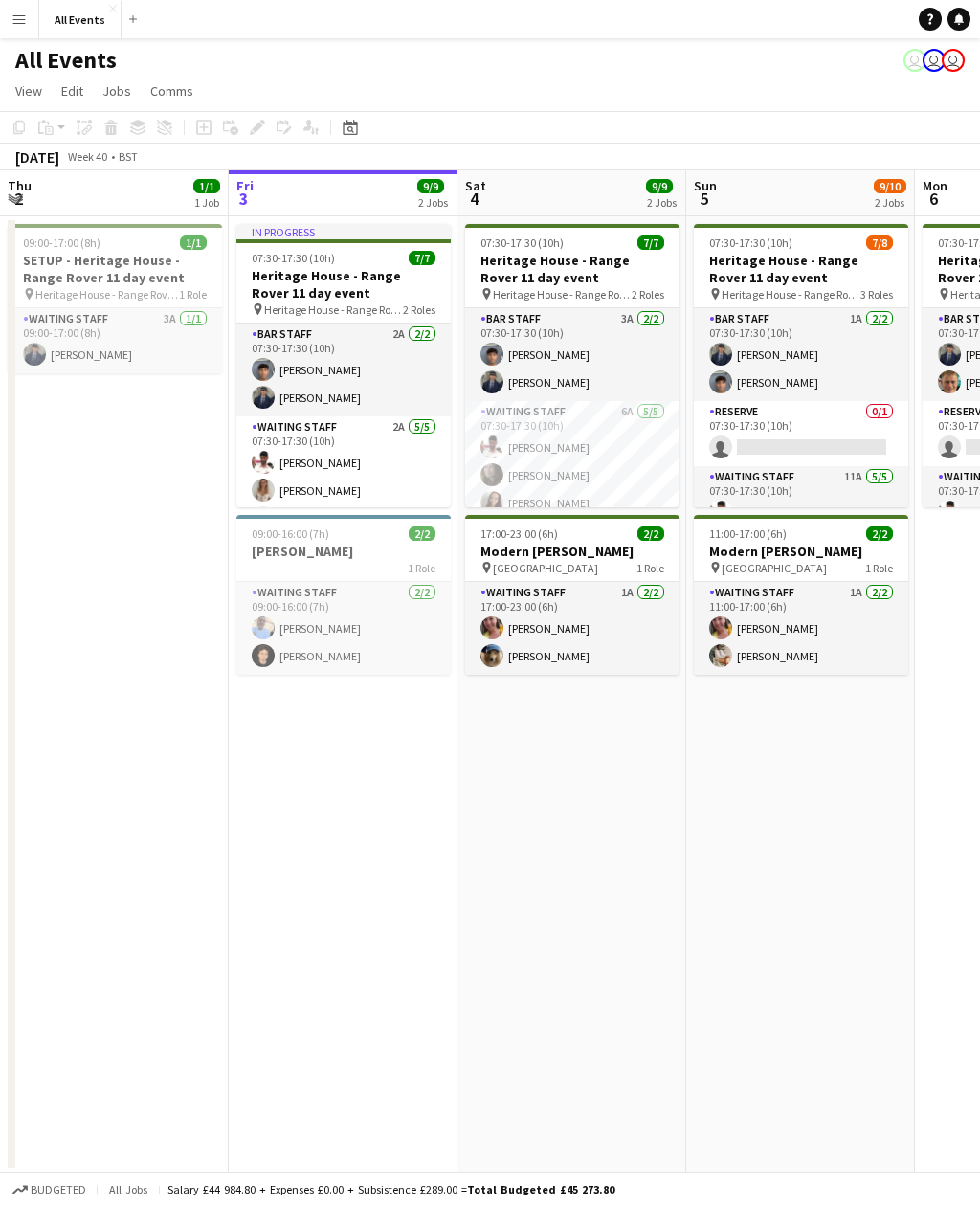
click at [598, 244] on div "07:30-17:30 (10h) 7/7" at bounding box center [572, 242] width 214 height 15
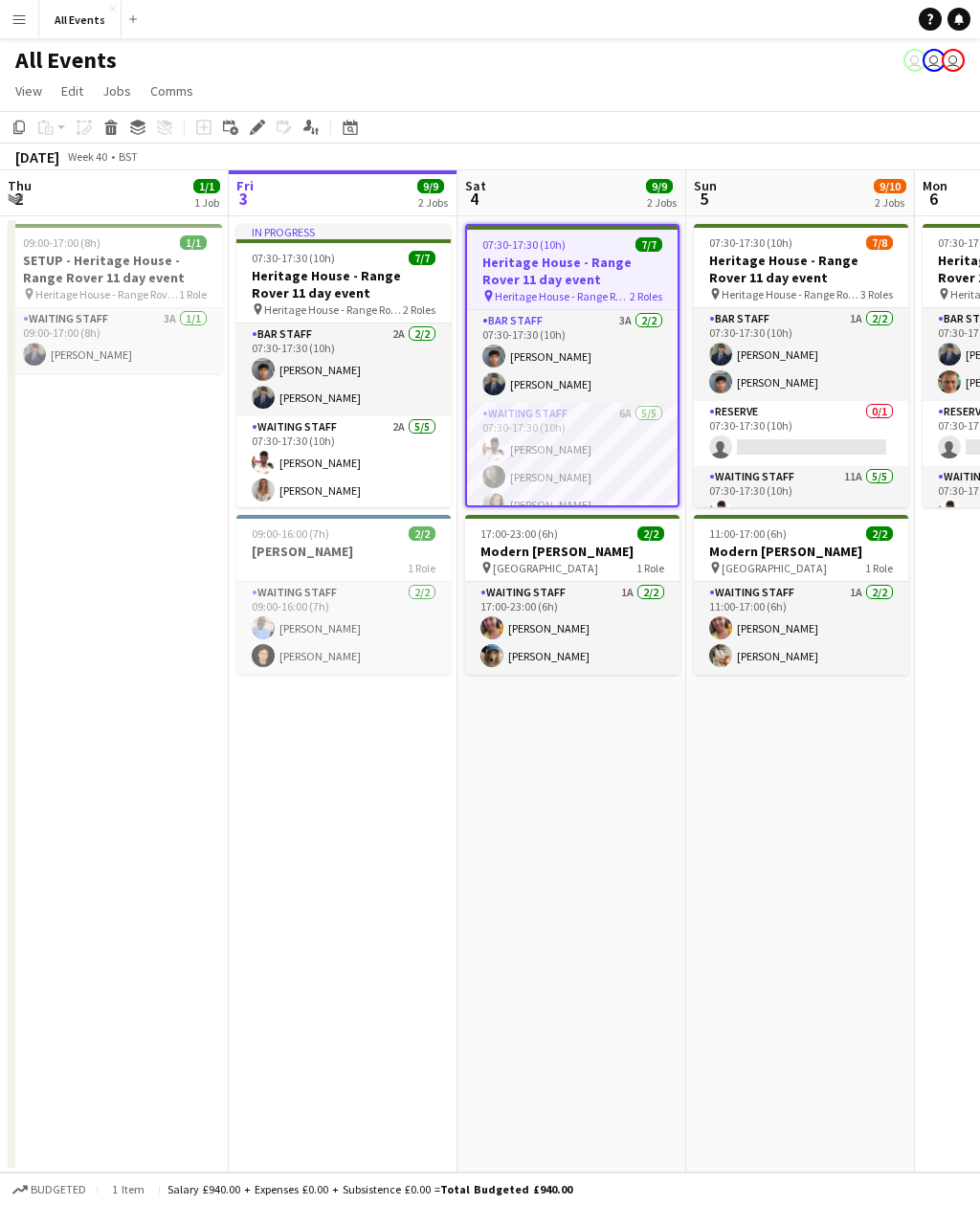
click at [586, 266] on h3 "Heritage House - Range Rover 11 day event" at bounding box center [572, 270] width 210 height 34
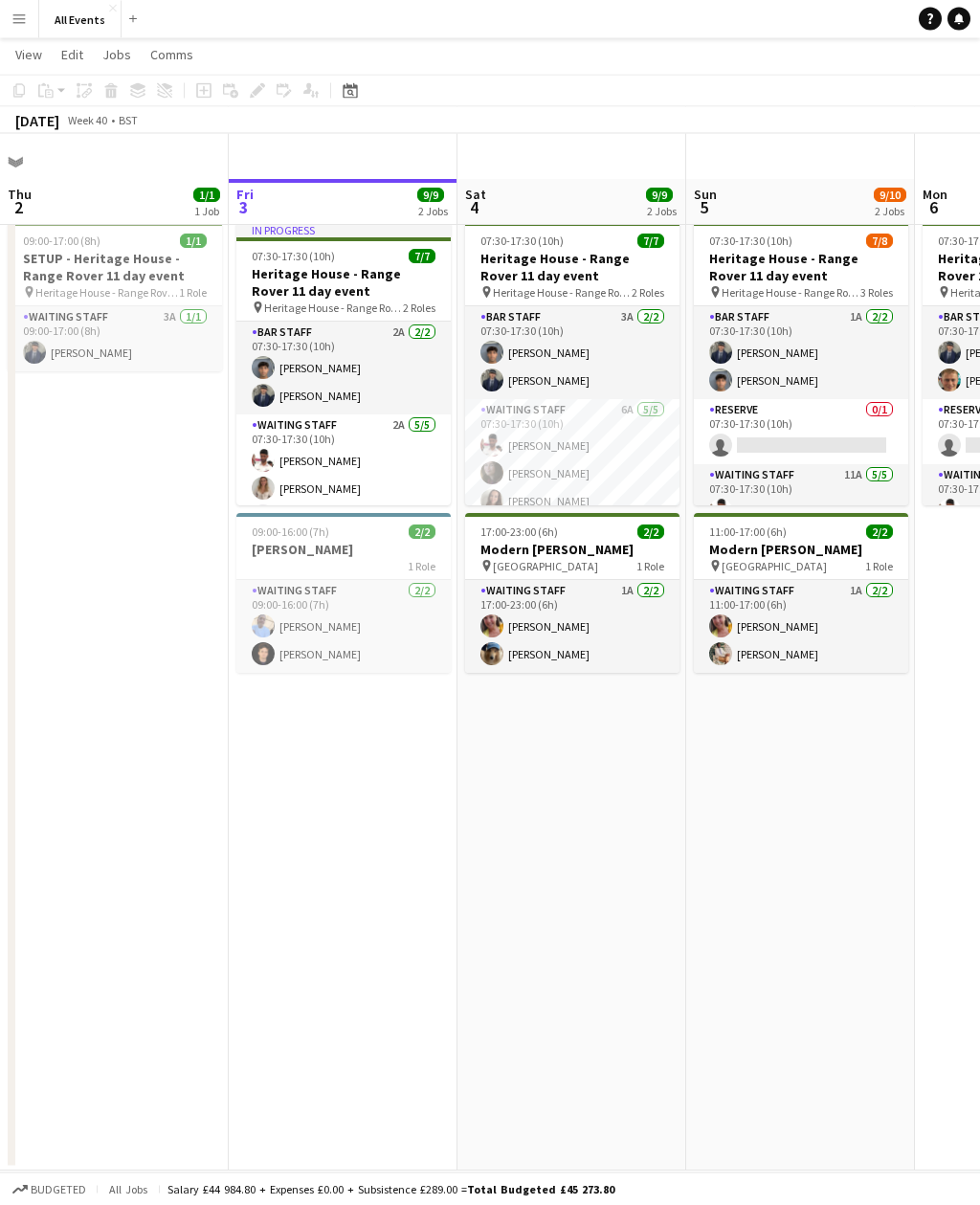
scroll to position [62, 0]
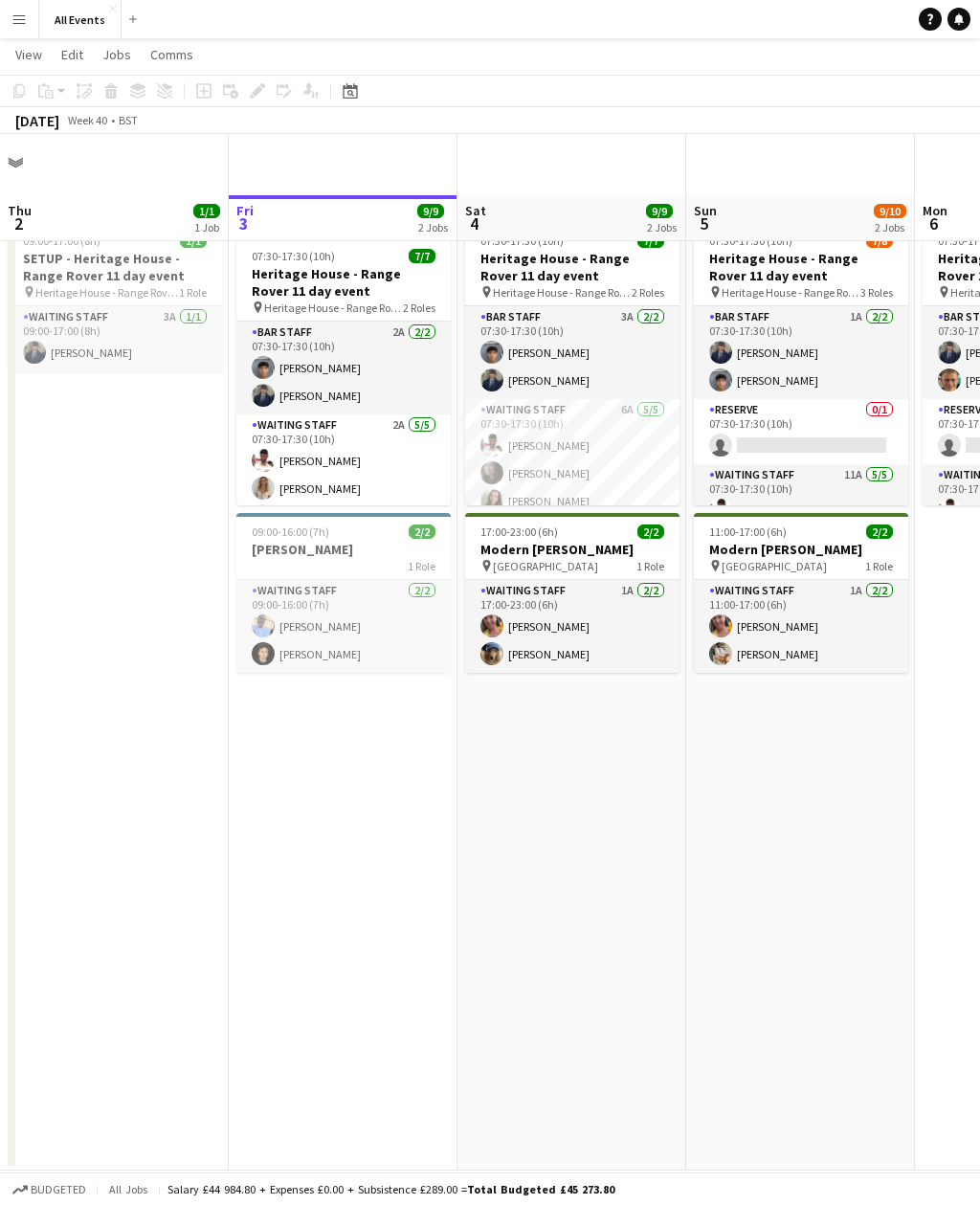
click at [30, 55] on span "View" at bounding box center [28, 55] width 26 height 18
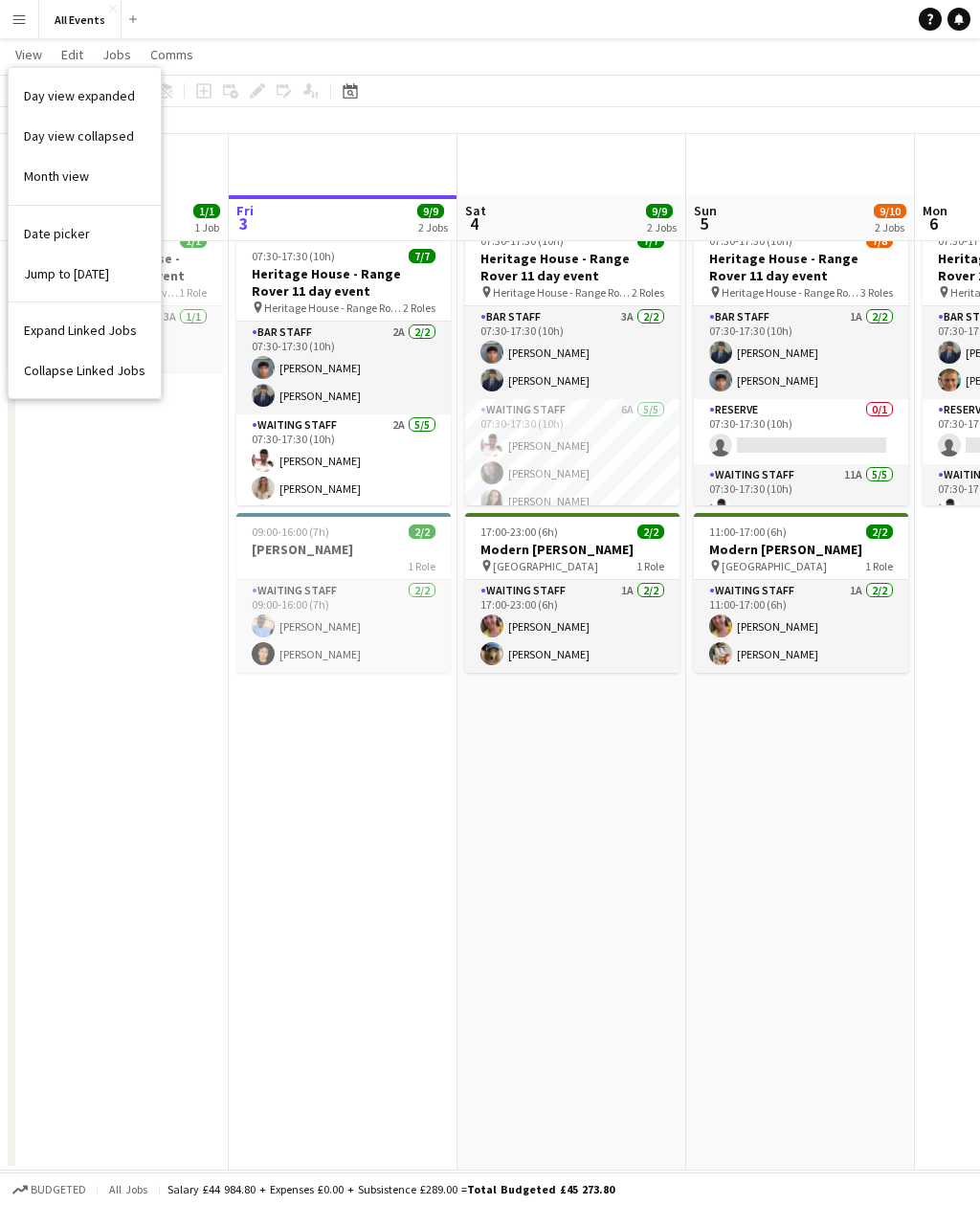
click at [117, 98] on span "Day view expanded" at bounding box center [79, 96] width 111 height 18
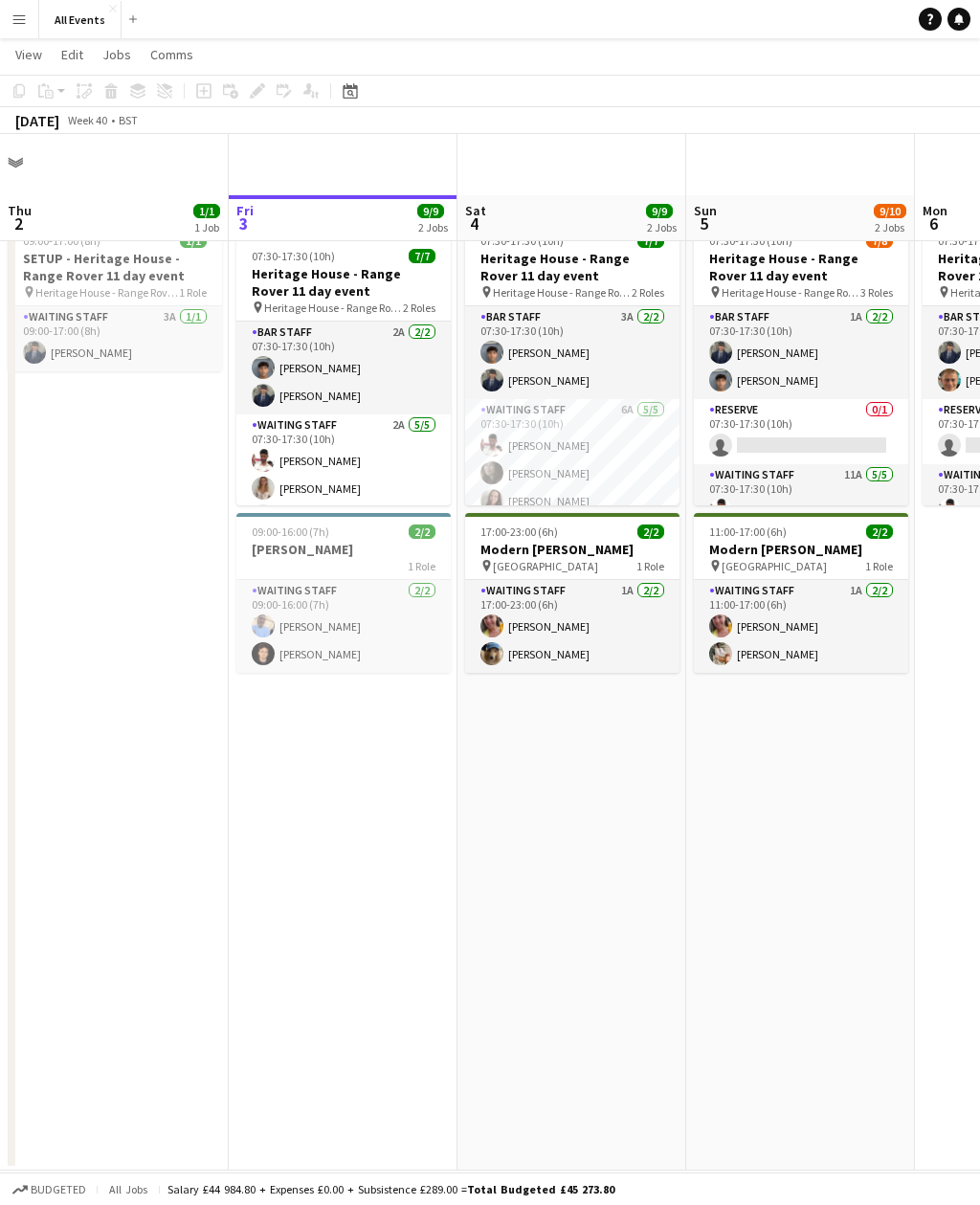
click at [37, 59] on span "View" at bounding box center [28, 55] width 26 height 18
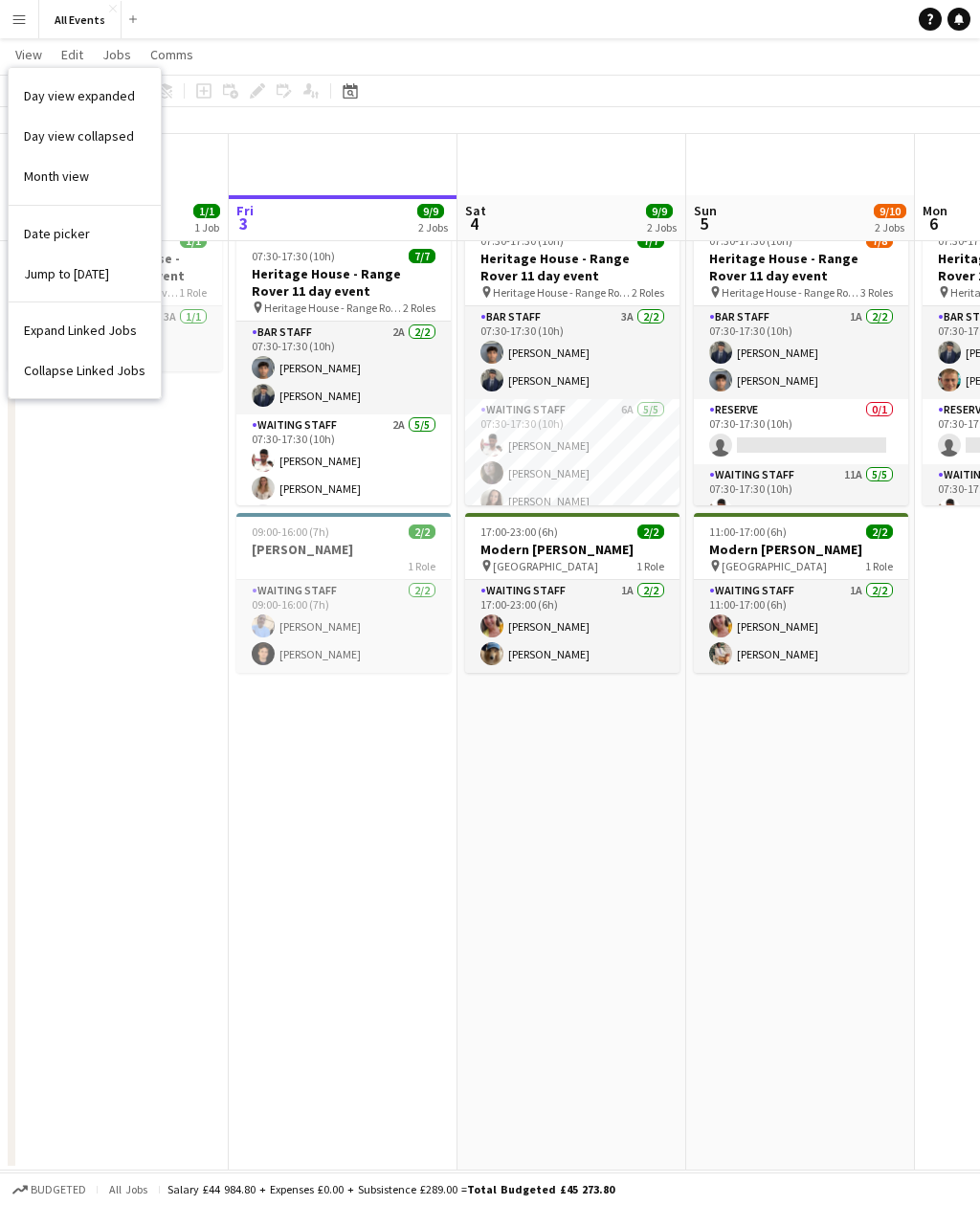
click at [120, 148] on link "Day view collapsed" at bounding box center [85, 135] width 152 height 40
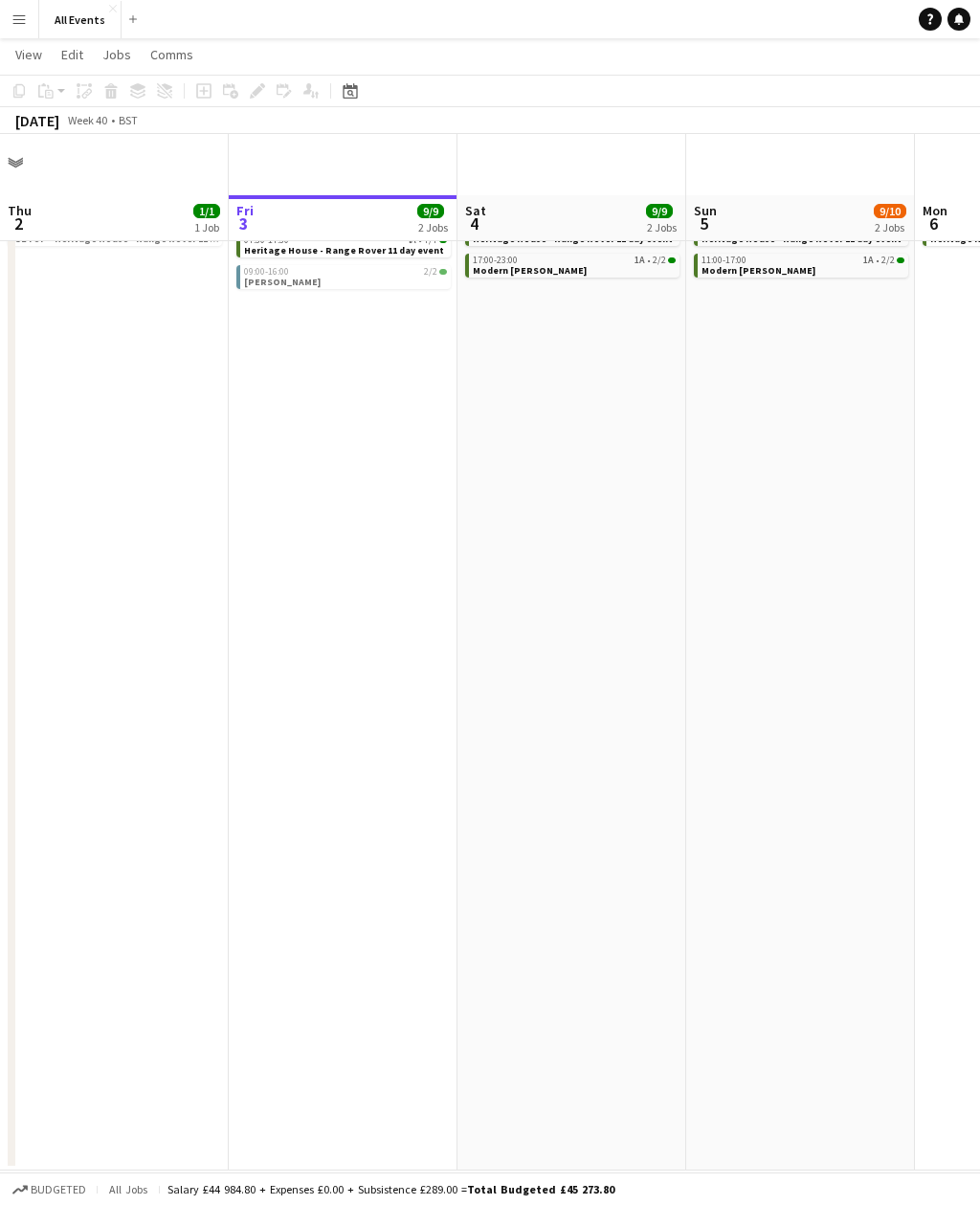
click at [24, 64] on link "View" at bounding box center [28, 54] width 42 height 24
click at [90, 182] on link "Month view" at bounding box center [85, 176] width 152 height 40
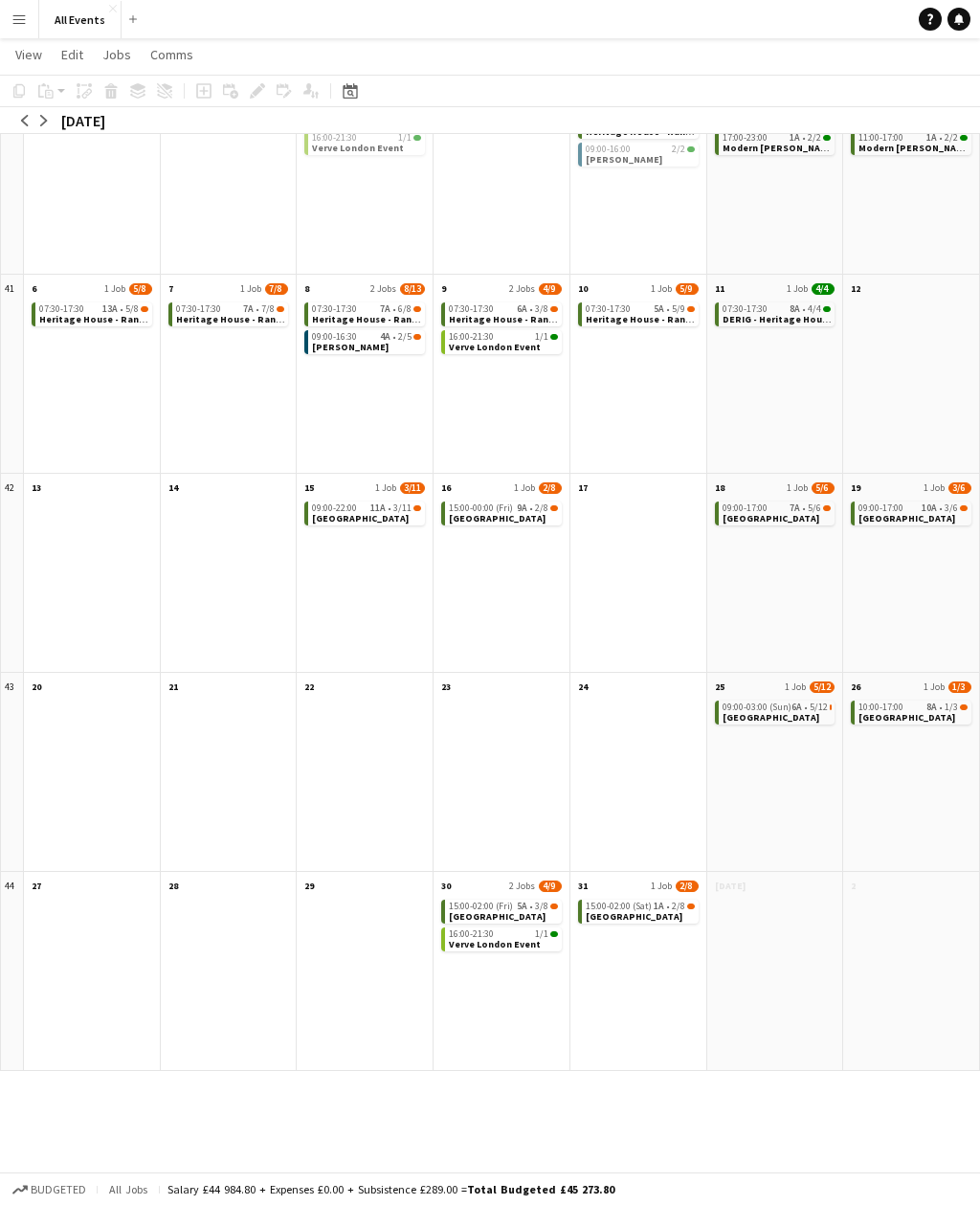
click at [30, 51] on span "View" at bounding box center [28, 55] width 26 height 18
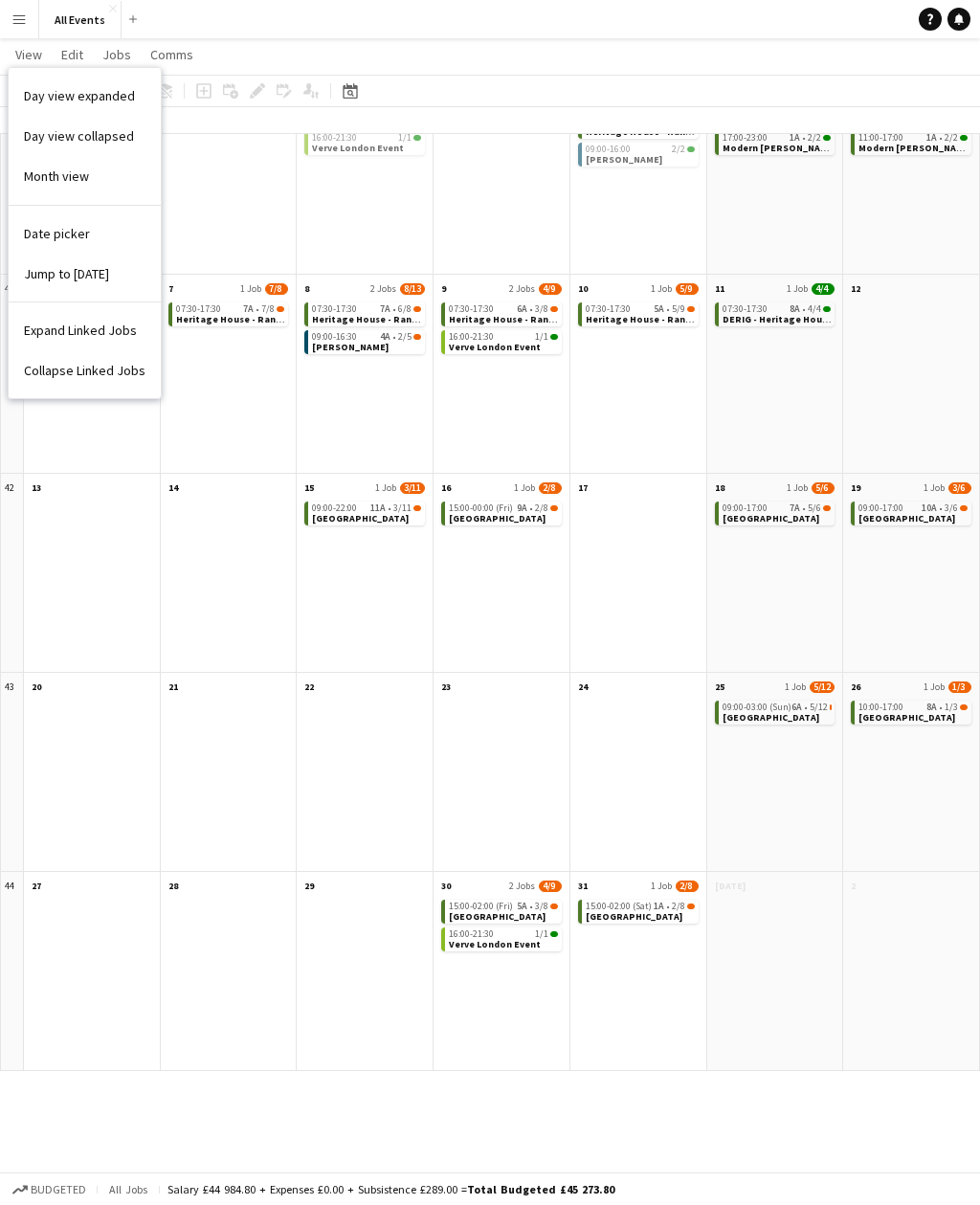
click at [114, 269] on link "Jump to [DATE]" at bounding box center [85, 273] width 152 height 40
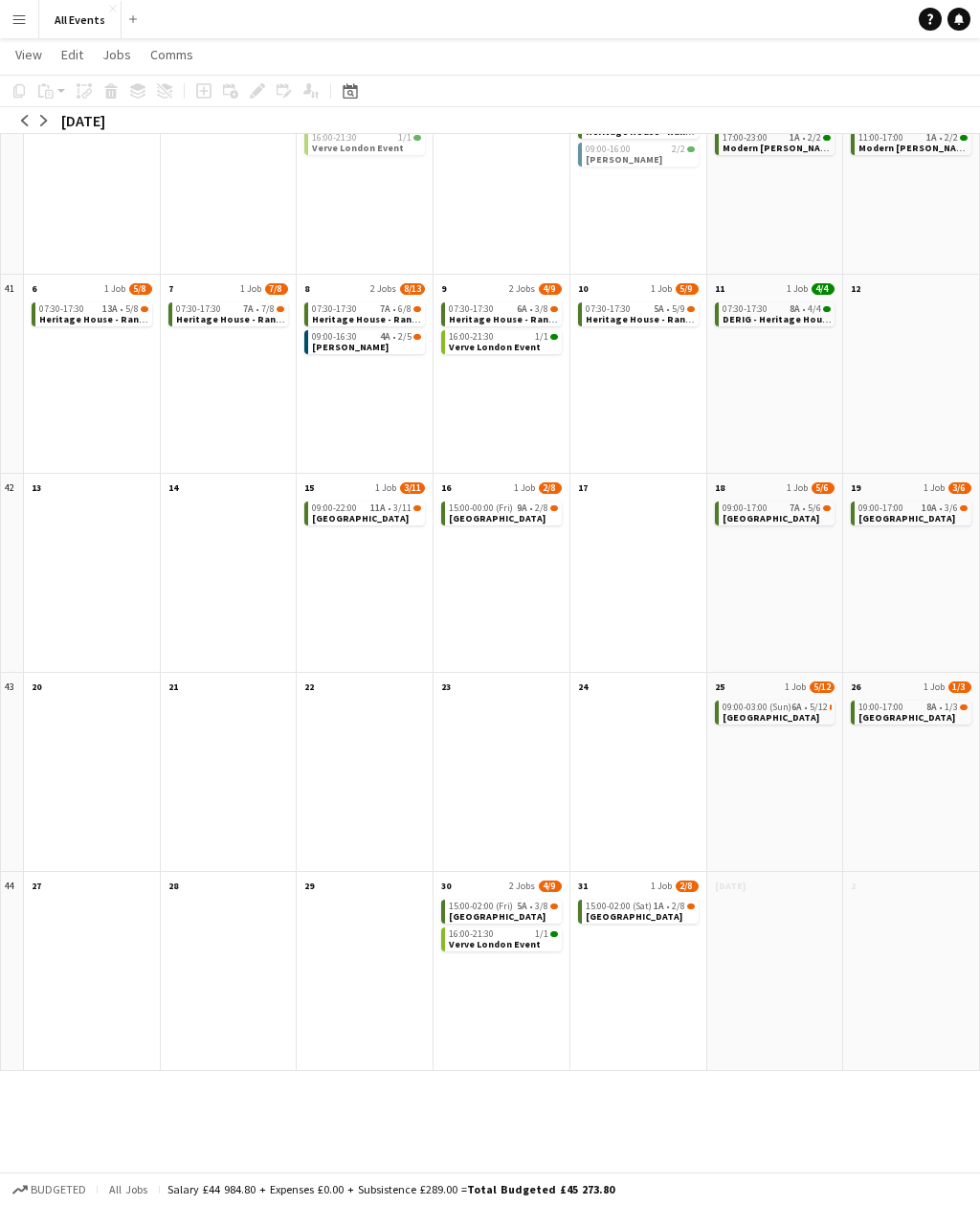
click at [34, 55] on span "View" at bounding box center [28, 55] width 26 height 18
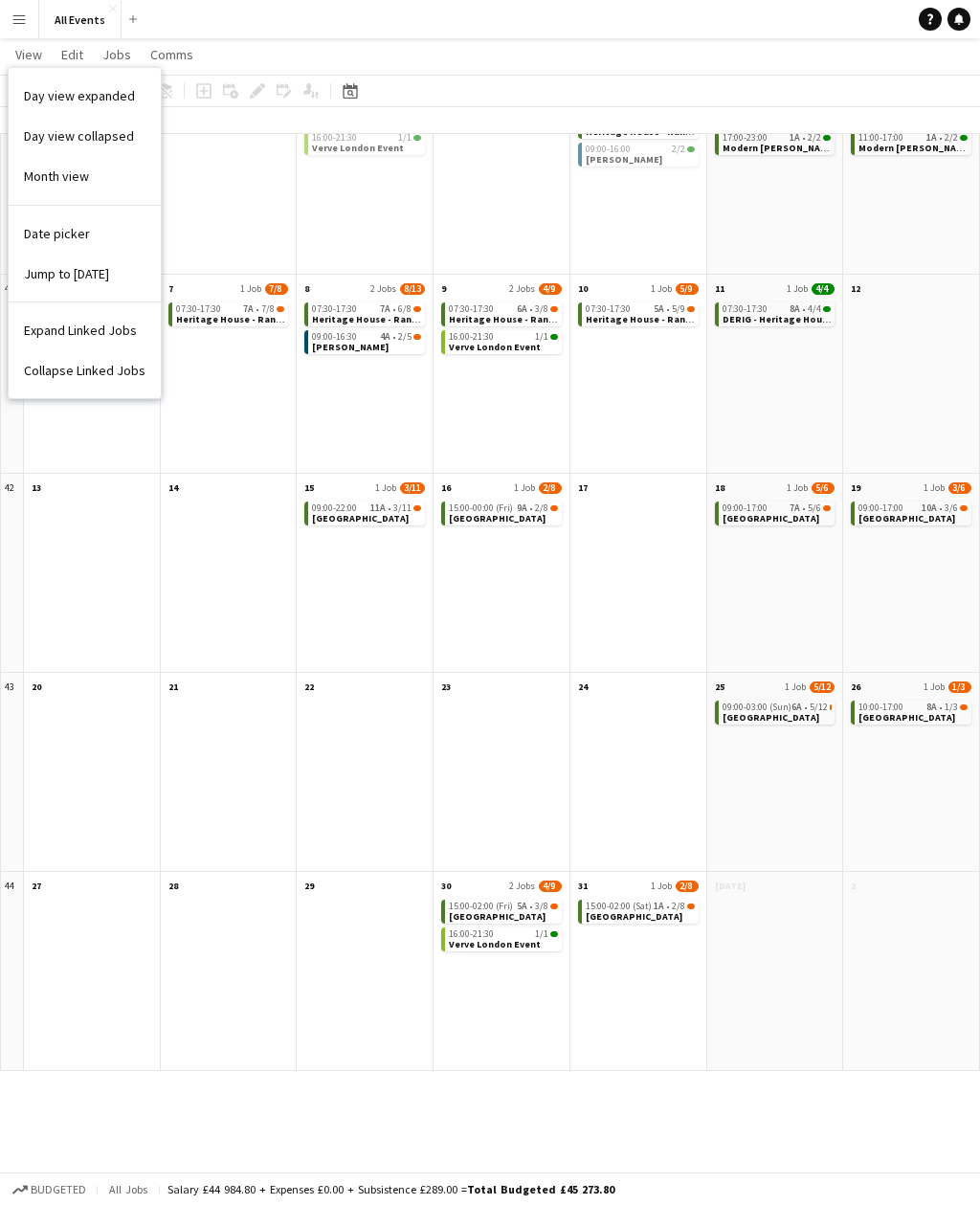
click at [93, 337] on span "Expand Linked Jobs" at bounding box center [80, 330] width 113 height 18
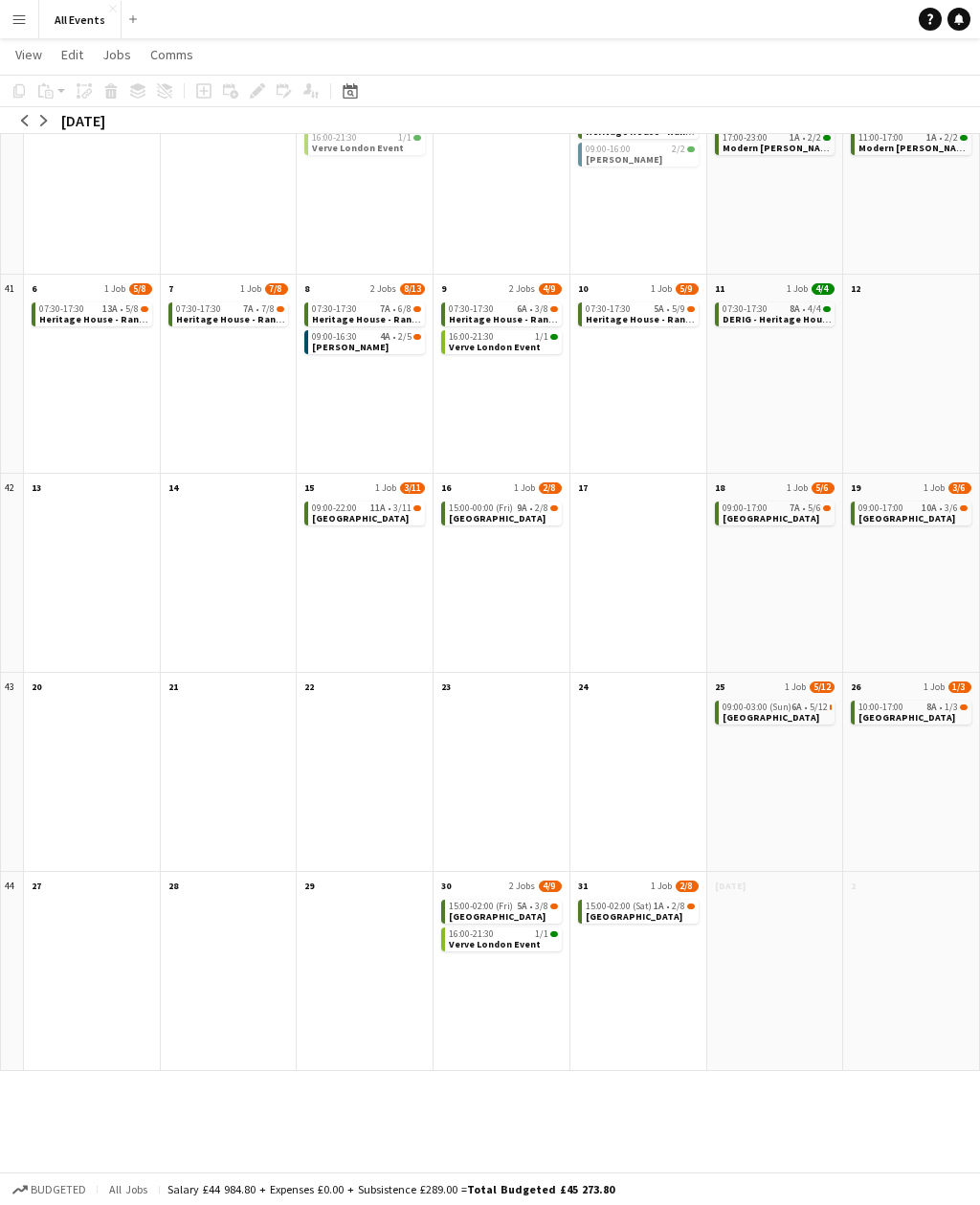
click at [39, 49] on span "View" at bounding box center [28, 55] width 26 height 18
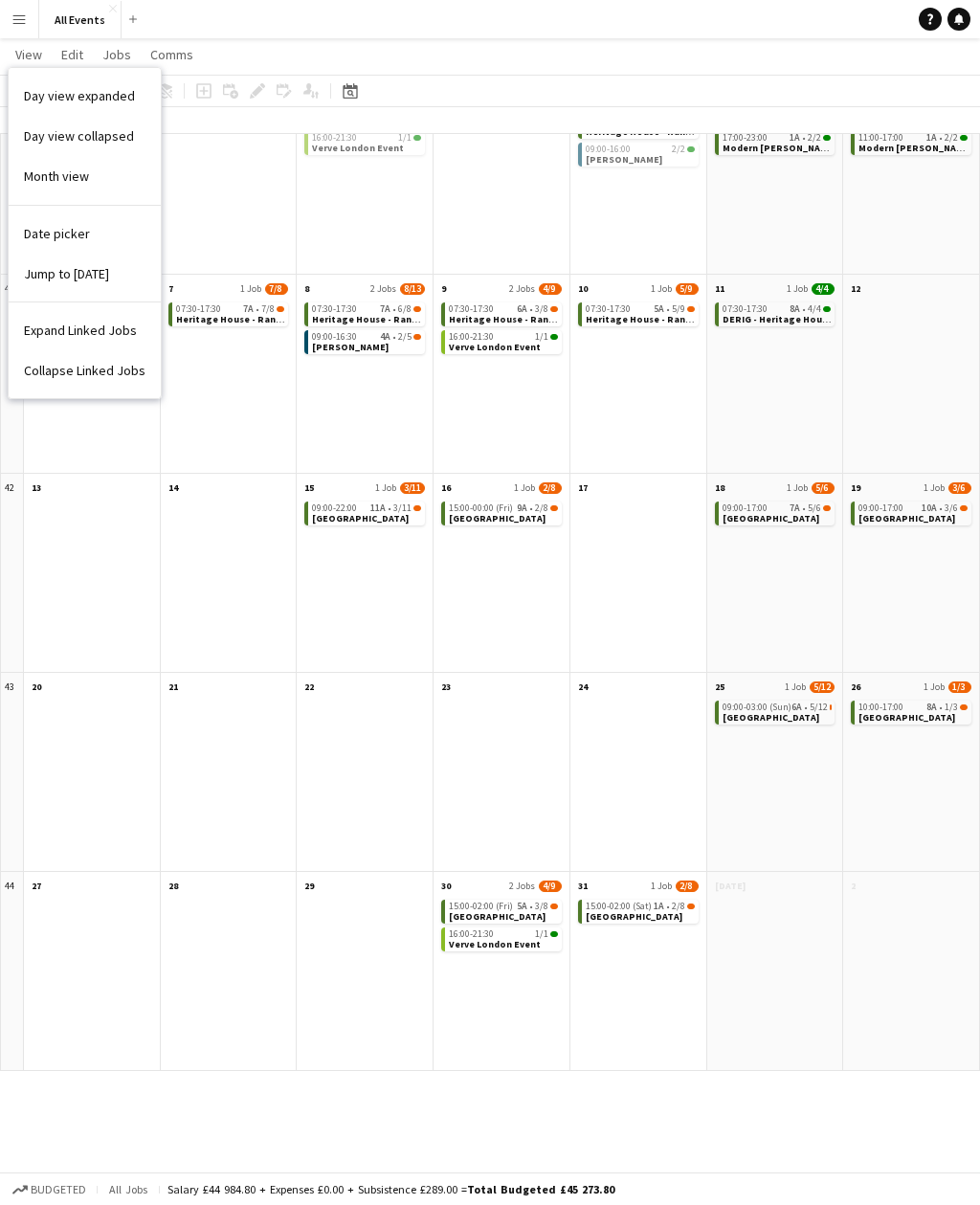
click at [119, 95] on span "Day view expanded" at bounding box center [79, 96] width 111 height 18
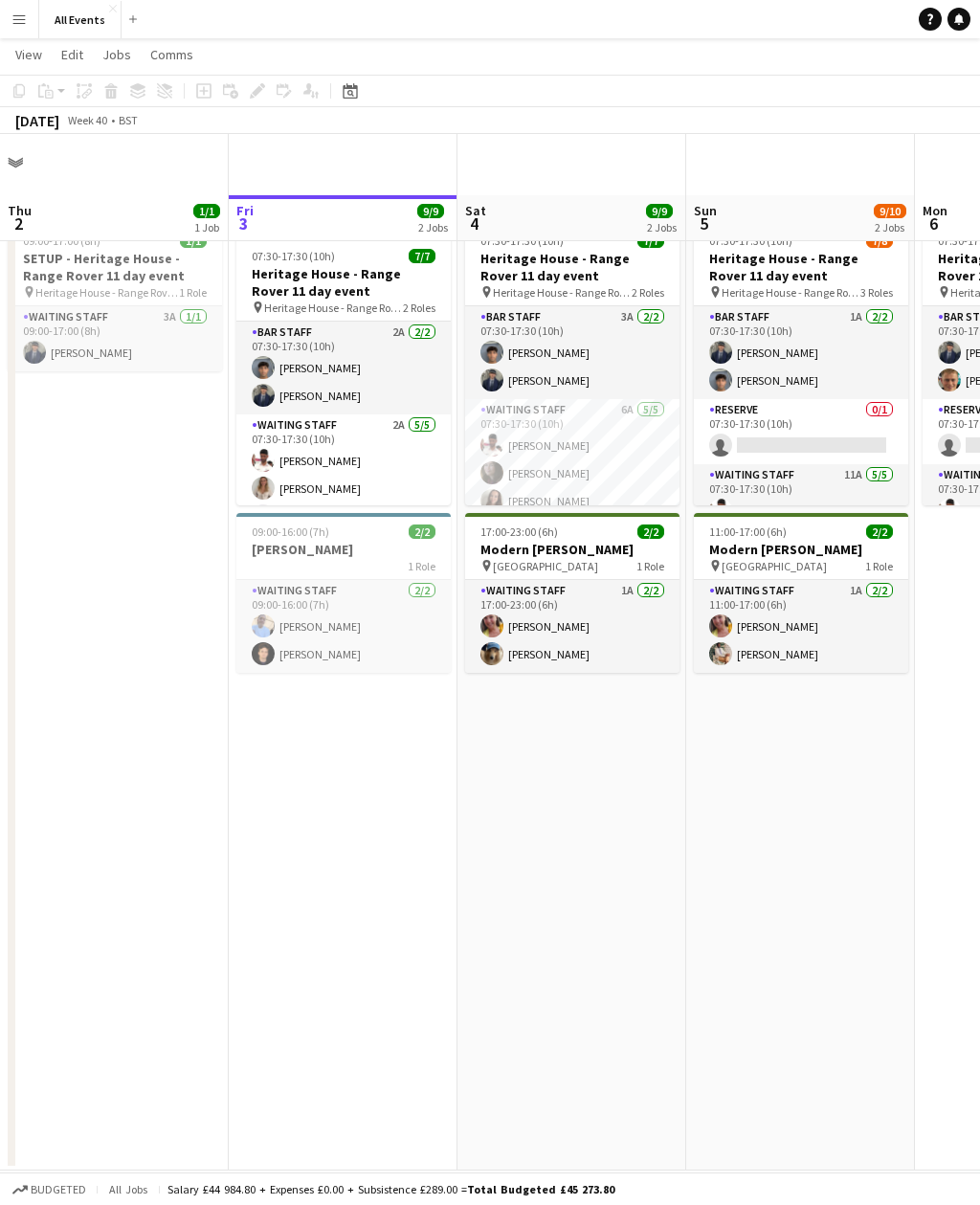
scroll to position [0, 0]
click at [21, 16] on app-icon "Menu" at bounding box center [20, 20] width 16 height 16
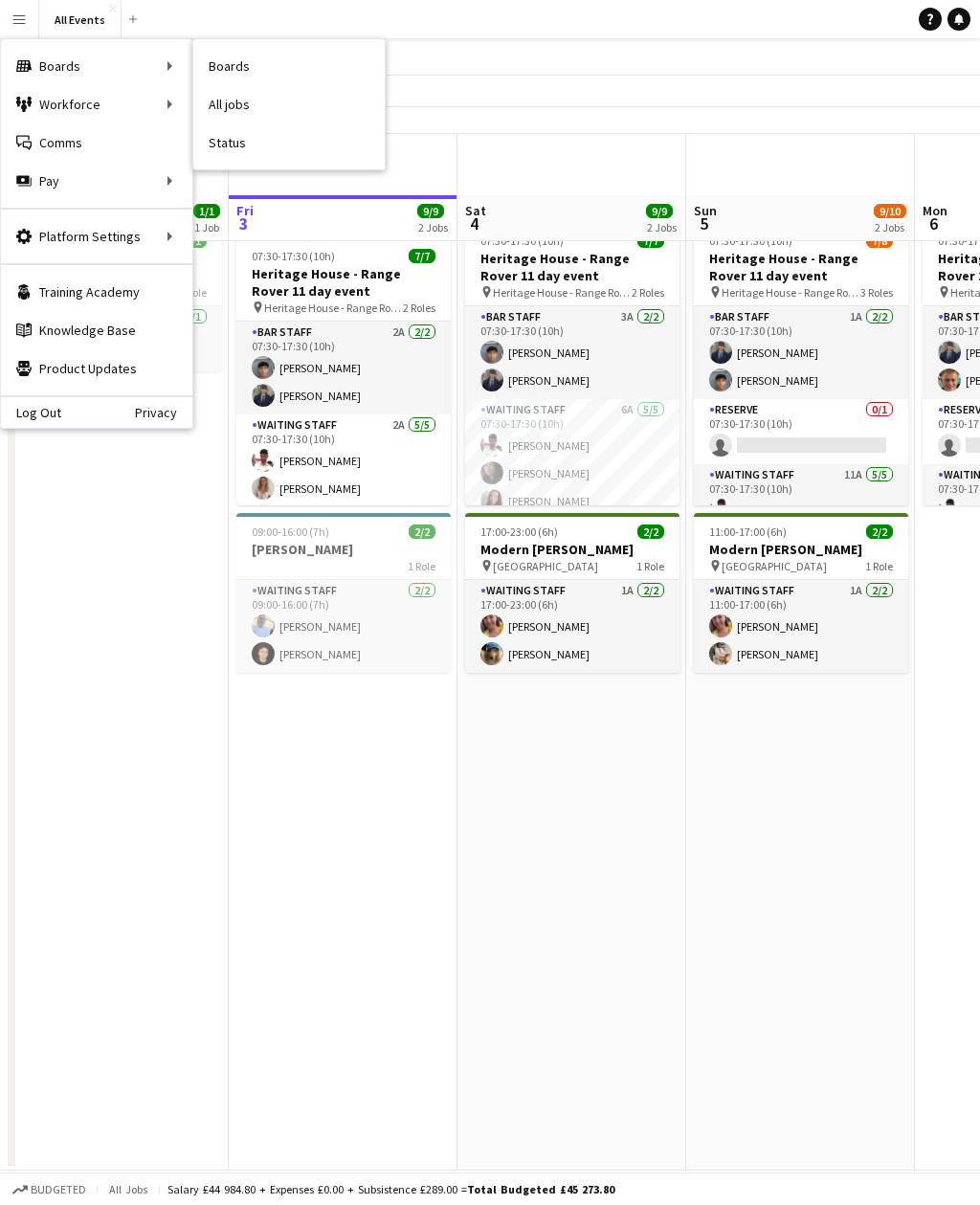
click at [292, 151] on link "Status" at bounding box center [289, 142] width 192 height 38
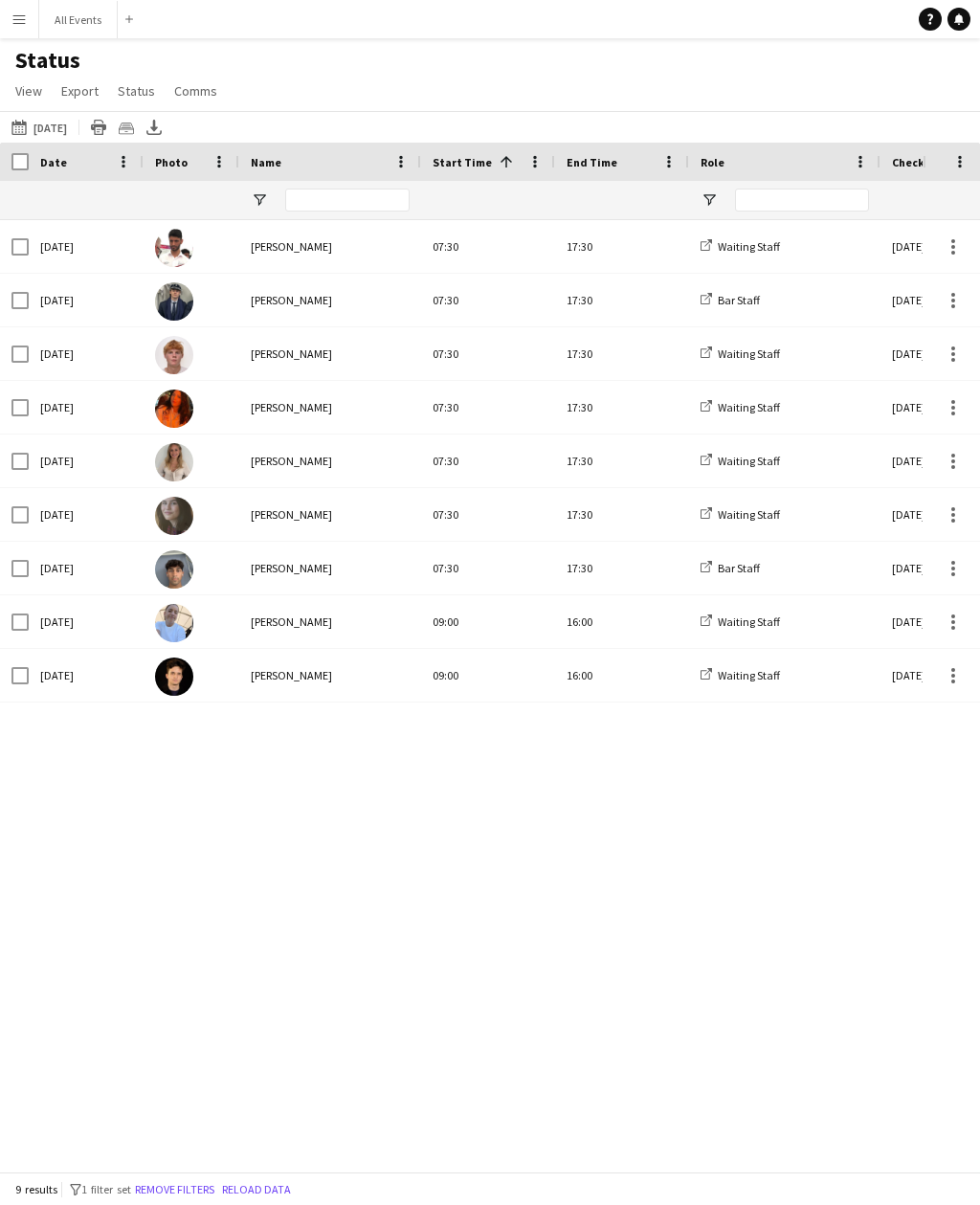
click at [60, 128] on button "Today Today" at bounding box center [39, 126] width 64 height 22
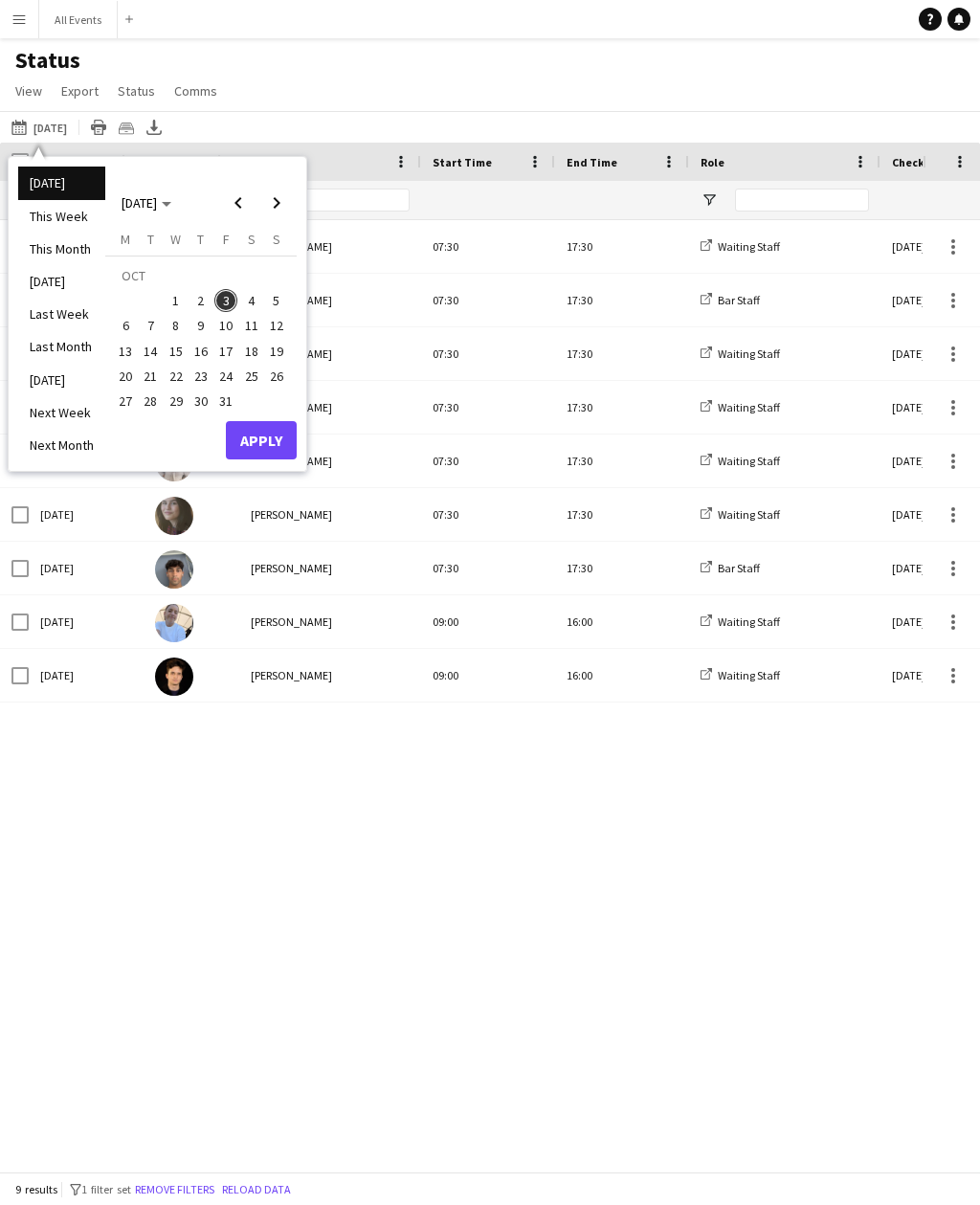
click at [78, 389] on li "[DATE]" at bounding box center [62, 379] width 87 height 32
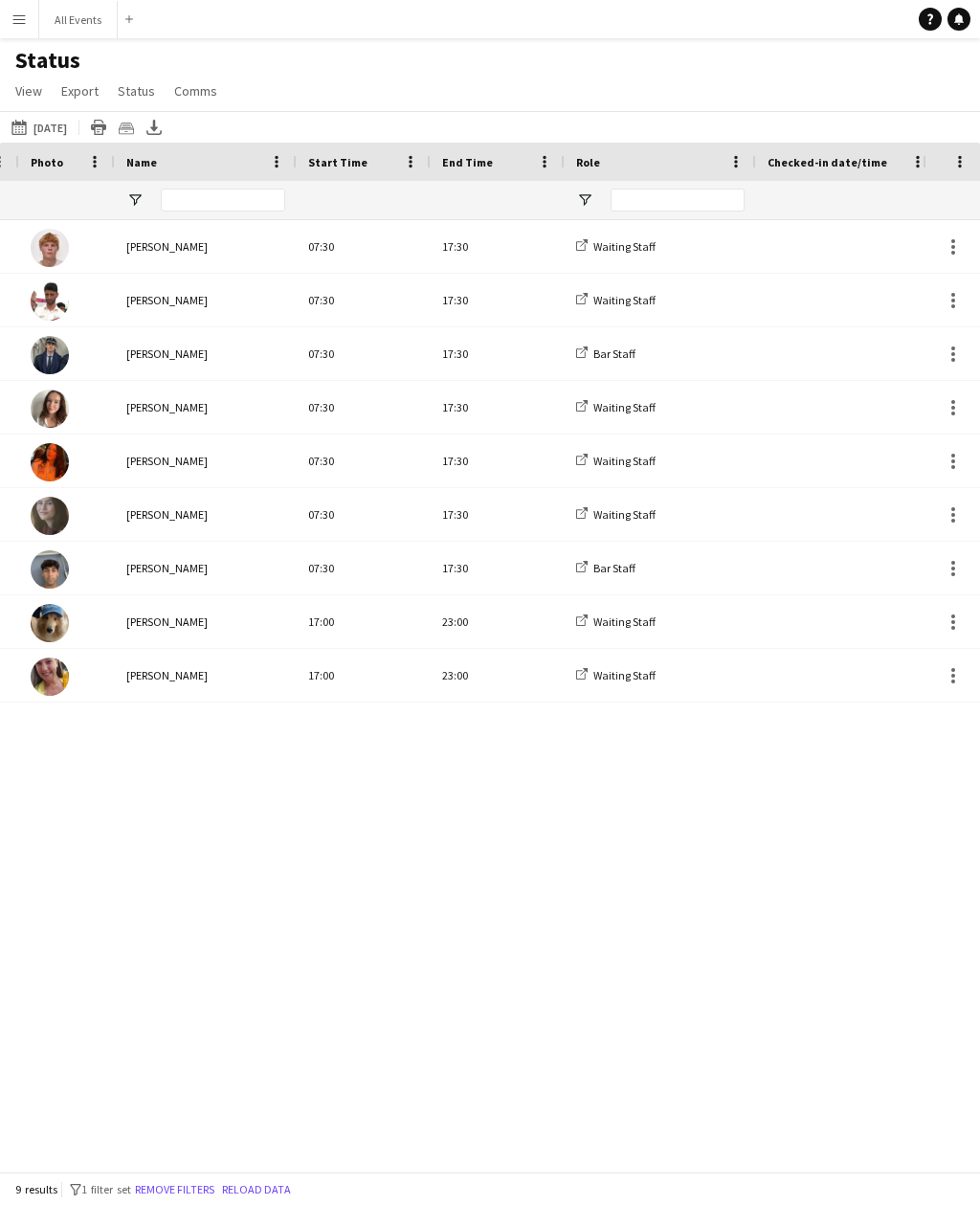
scroll to position [0, 331]
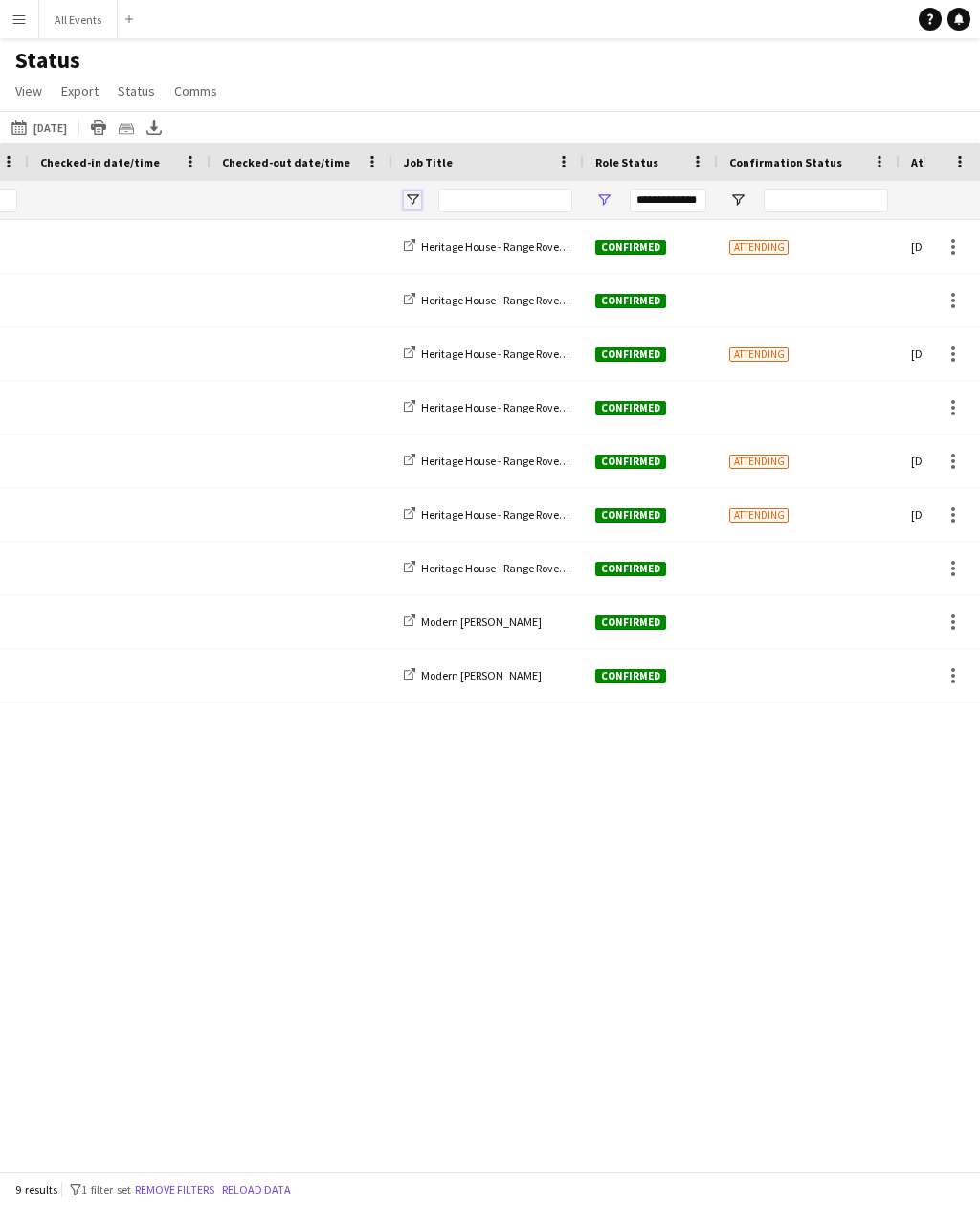
click at [419, 192] on span "Open Filter Menu" at bounding box center [412, 200] width 18 height 18
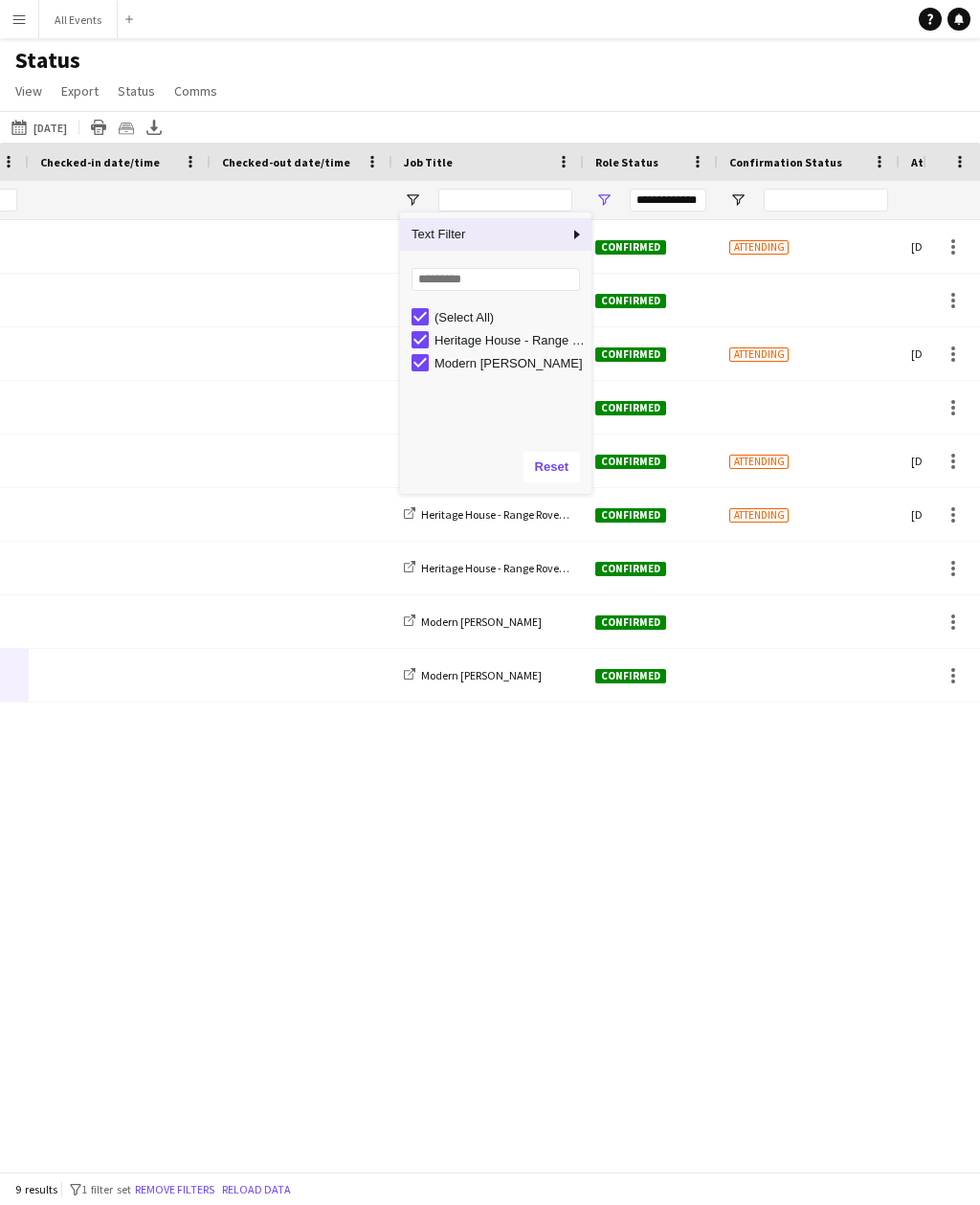
click at [502, 356] on div "Modern [PERSON_NAME]" at bounding box center [510, 363] width 151 height 15
type input "**********"
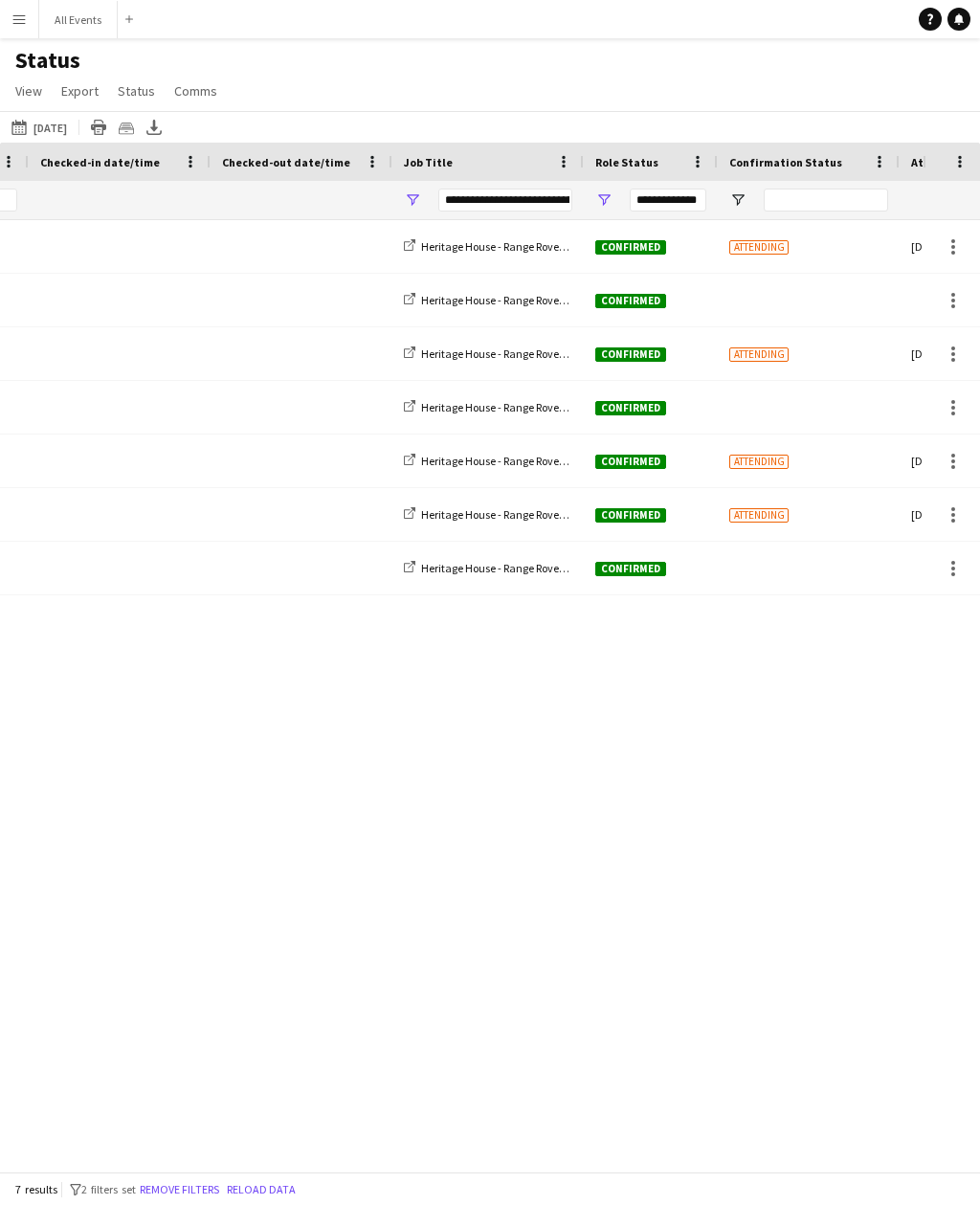
click at [424, 756] on div "17:30 Waiting Staff Heritage House - Range Rover 11 day event Confirmed Attendi…" at bounding box center [461, 695] width 922 height 951
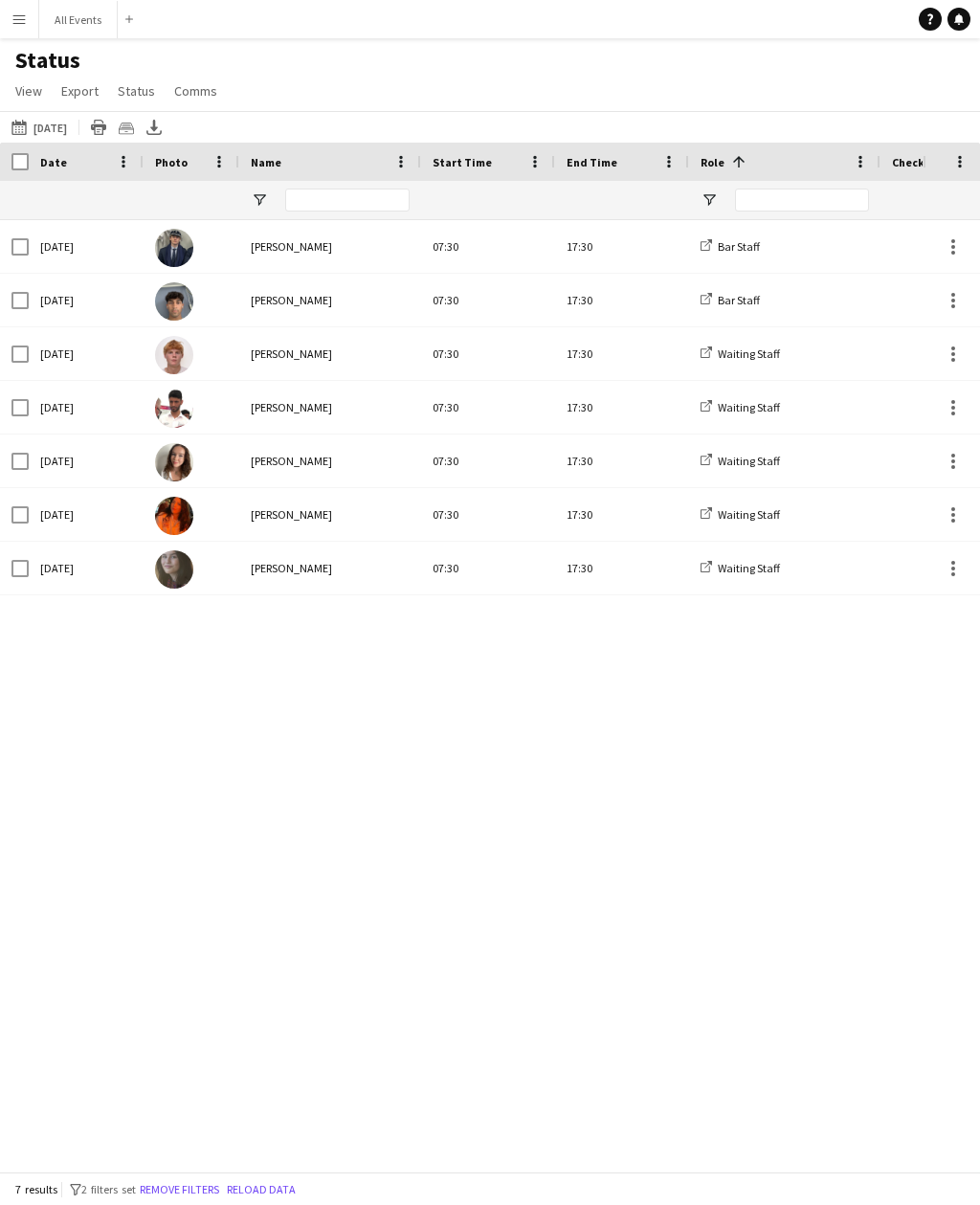
click at [630, 898] on div "17:30 Waiting Staff 07:30 lucas foster Sat, 4 Oct 2025 17:30 Waiting Staff 07:3…" at bounding box center [461, 695] width 922 height 951
click at [44, 115] on button "Today Tomorrow" at bounding box center [39, 126] width 64 height 22
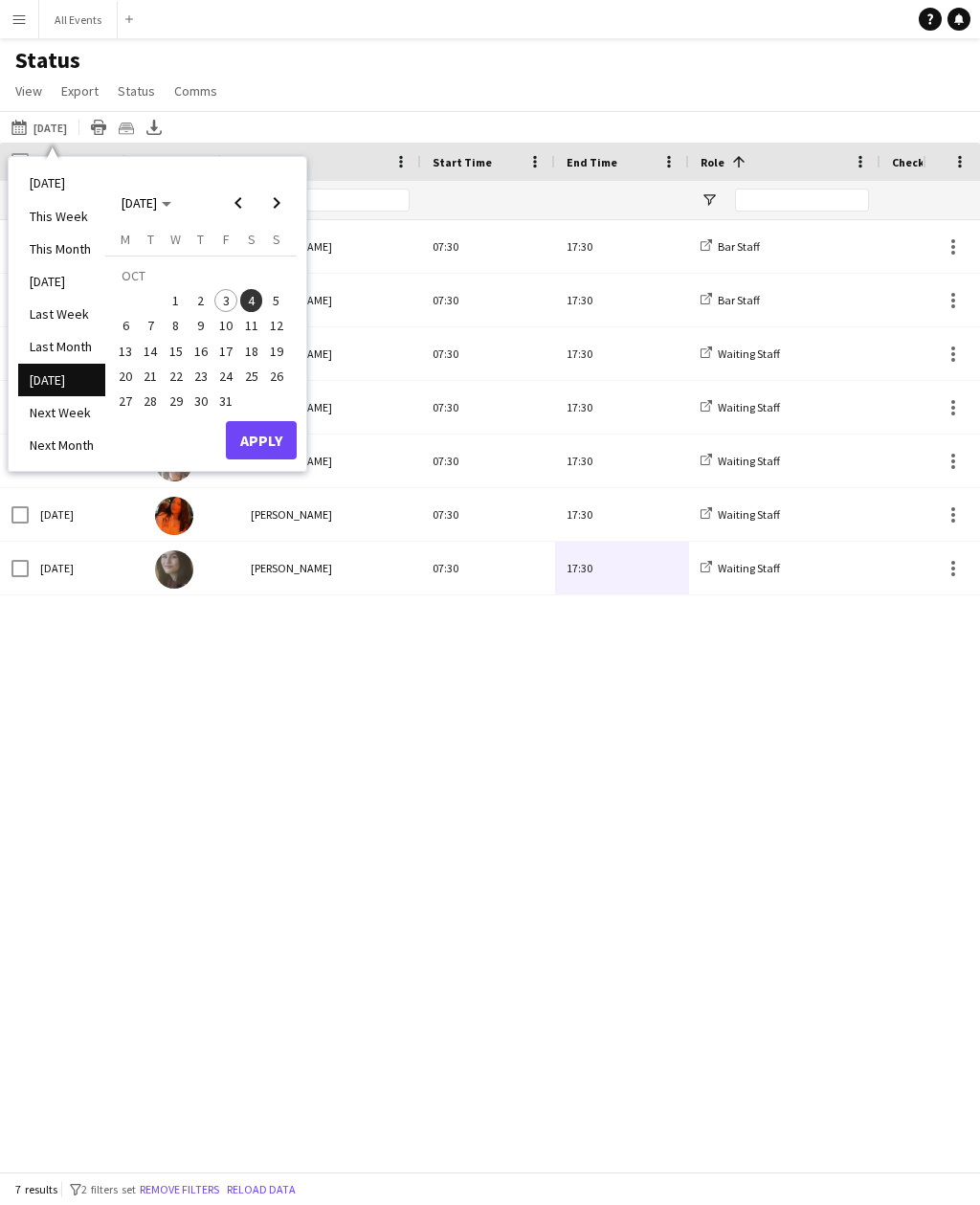
click at [251, 289] on span "4" at bounding box center [251, 300] width 22 height 22
click at [277, 289] on span "5" at bounding box center [276, 300] width 22 height 22
click at [252, 421] on button "Apply" at bounding box center [261, 440] width 70 height 38
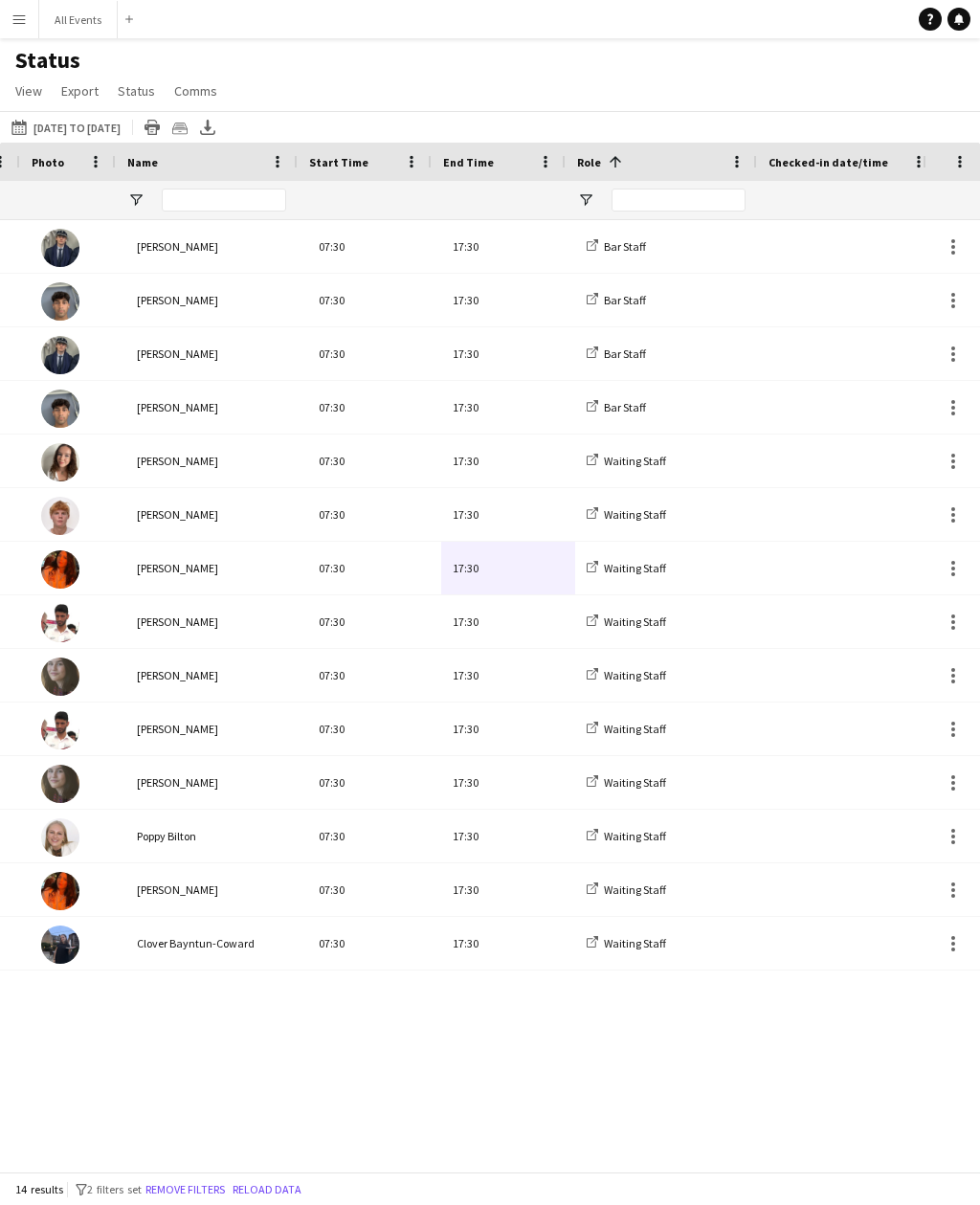
scroll to position [0, 197]
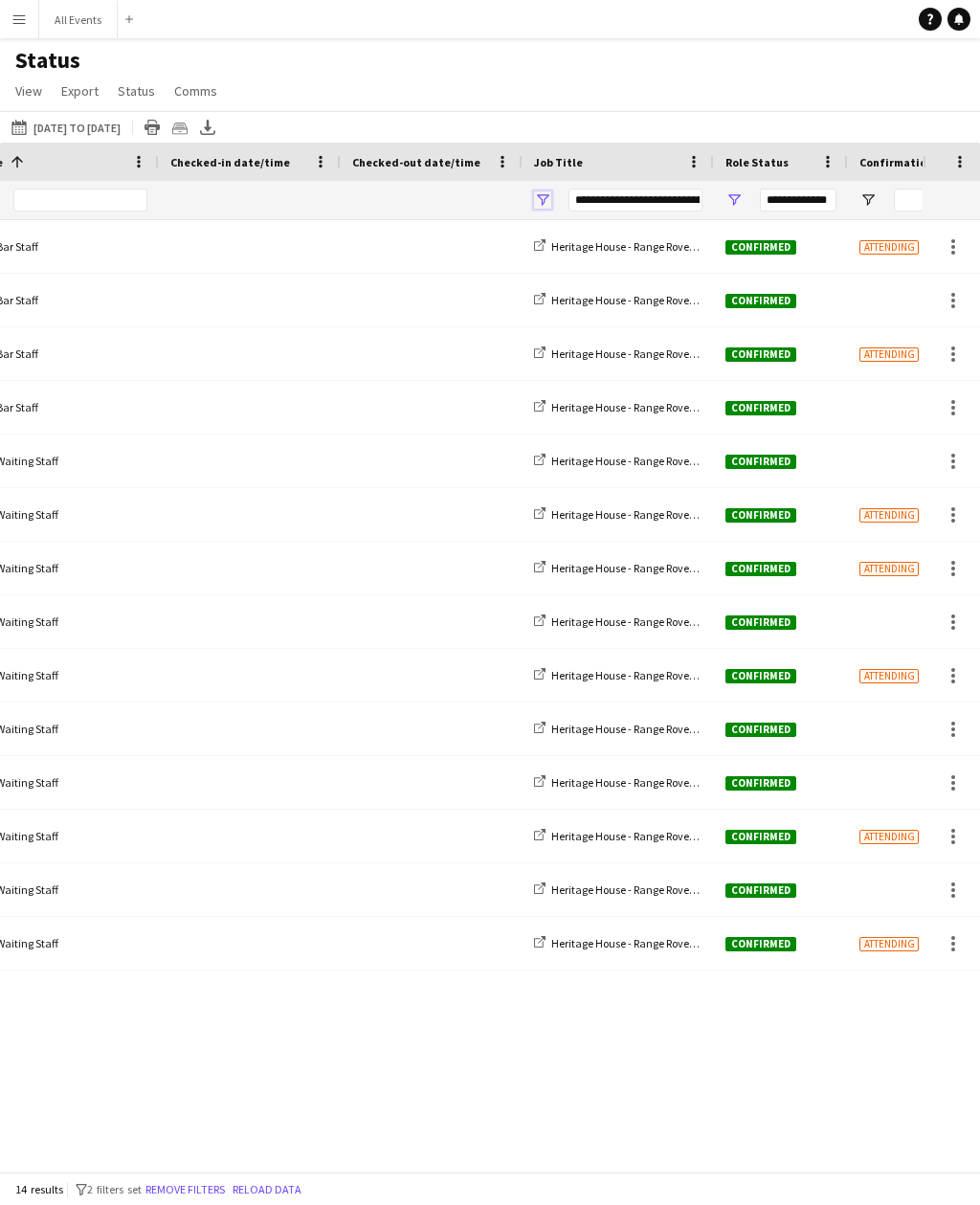
click at [547, 192] on span "Open Filter Menu" at bounding box center [542, 200] width 18 height 18
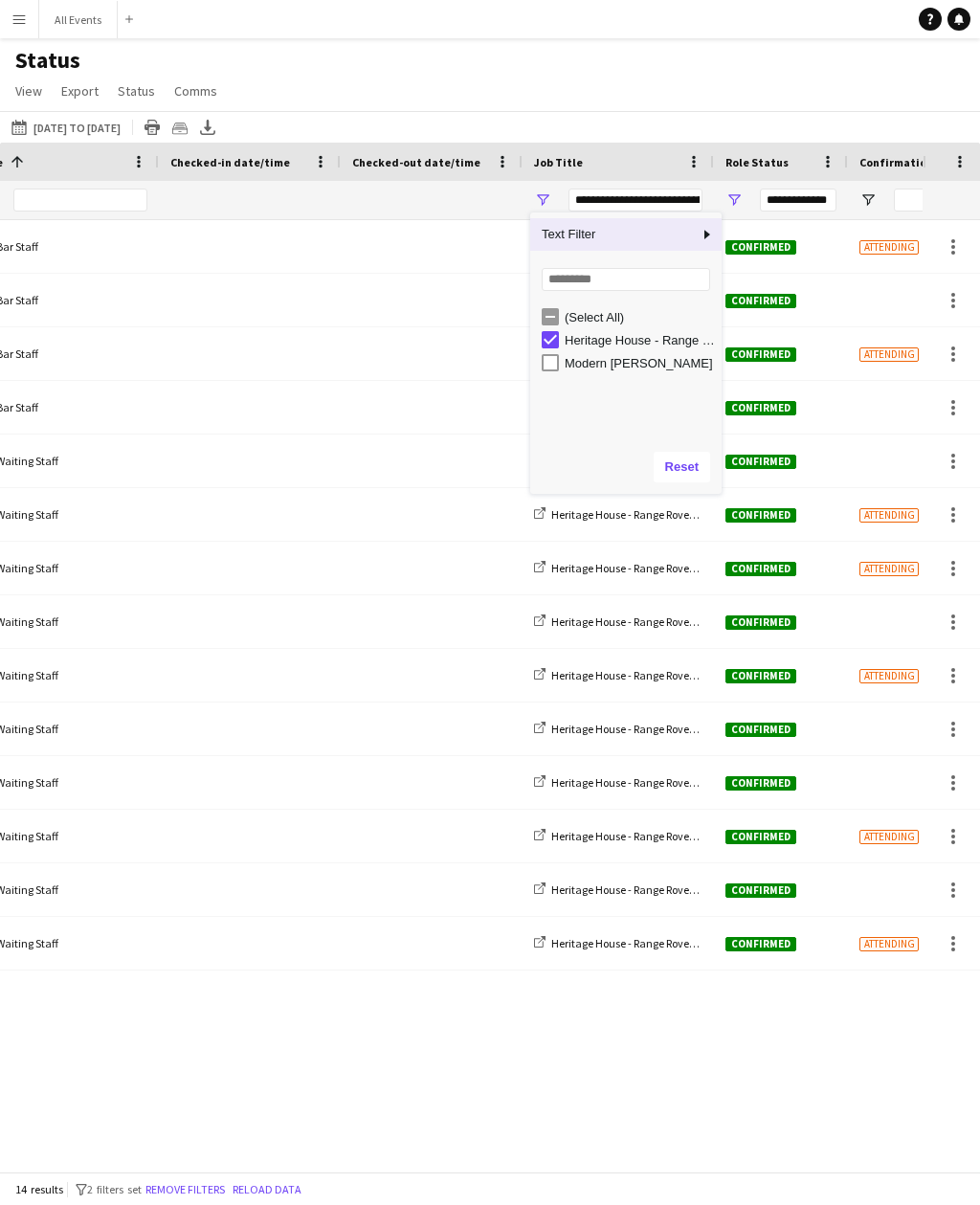
click at [618, 333] on div "Heritage House - Range Rover 11 day event" at bounding box center [640, 340] width 151 height 15
type input "***"
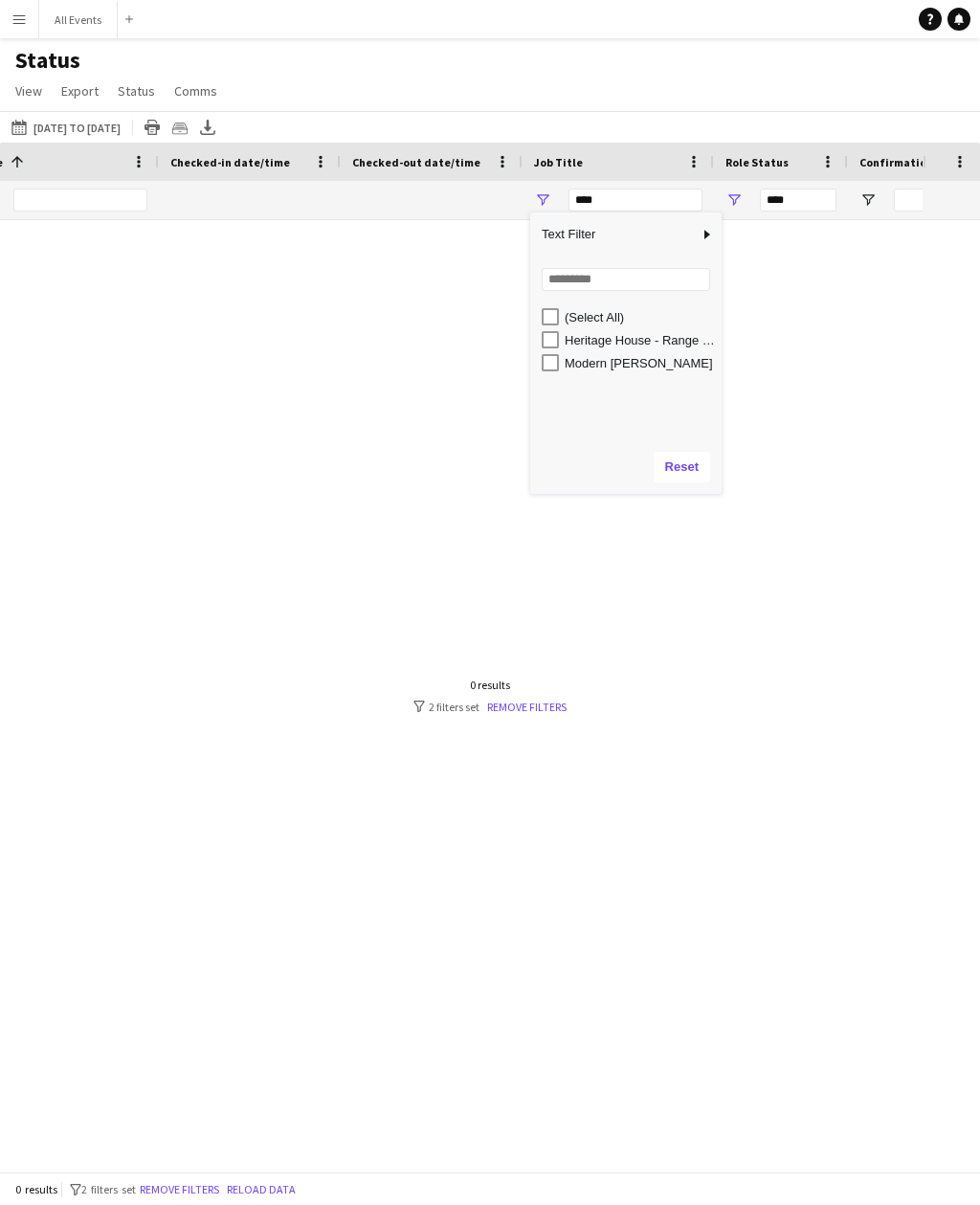
click at [621, 356] on div "Modern [PERSON_NAME]" at bounding box center [640, 363] width 151 height 15
type input "**********"
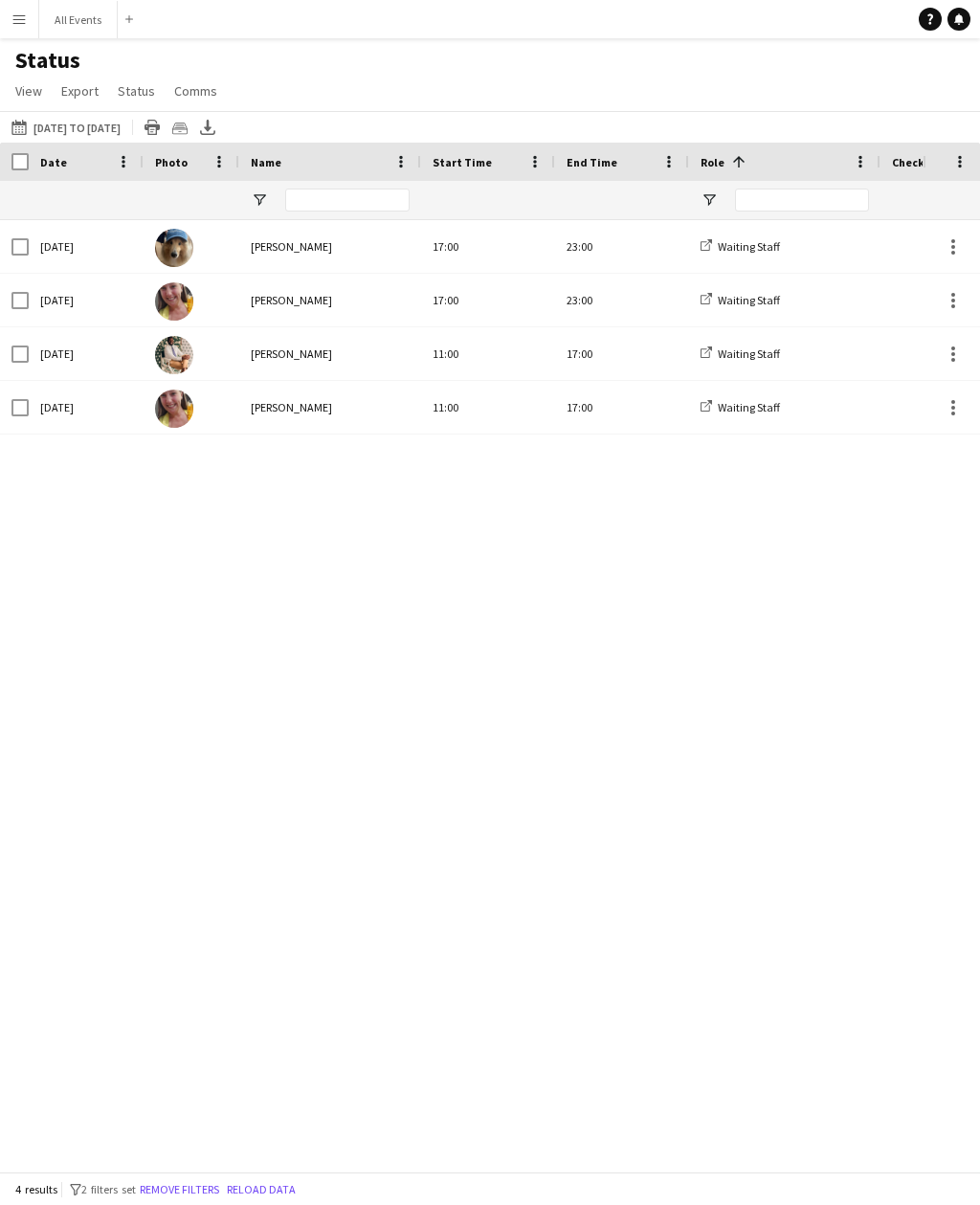
click at [100, 6] on button "All Events Close" at bounding box center [78, 20] width 78 height 37
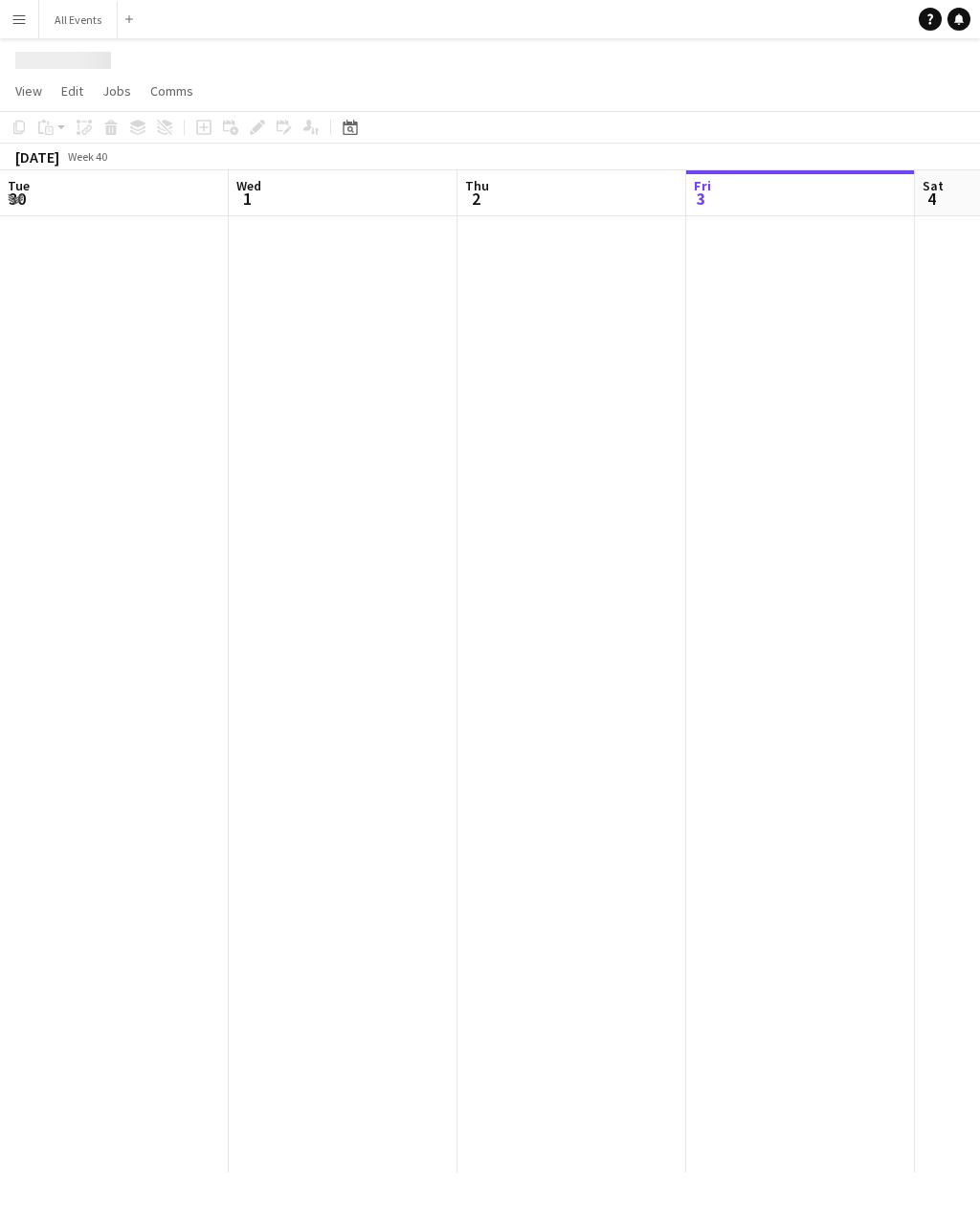
scroll to position [0, 457]
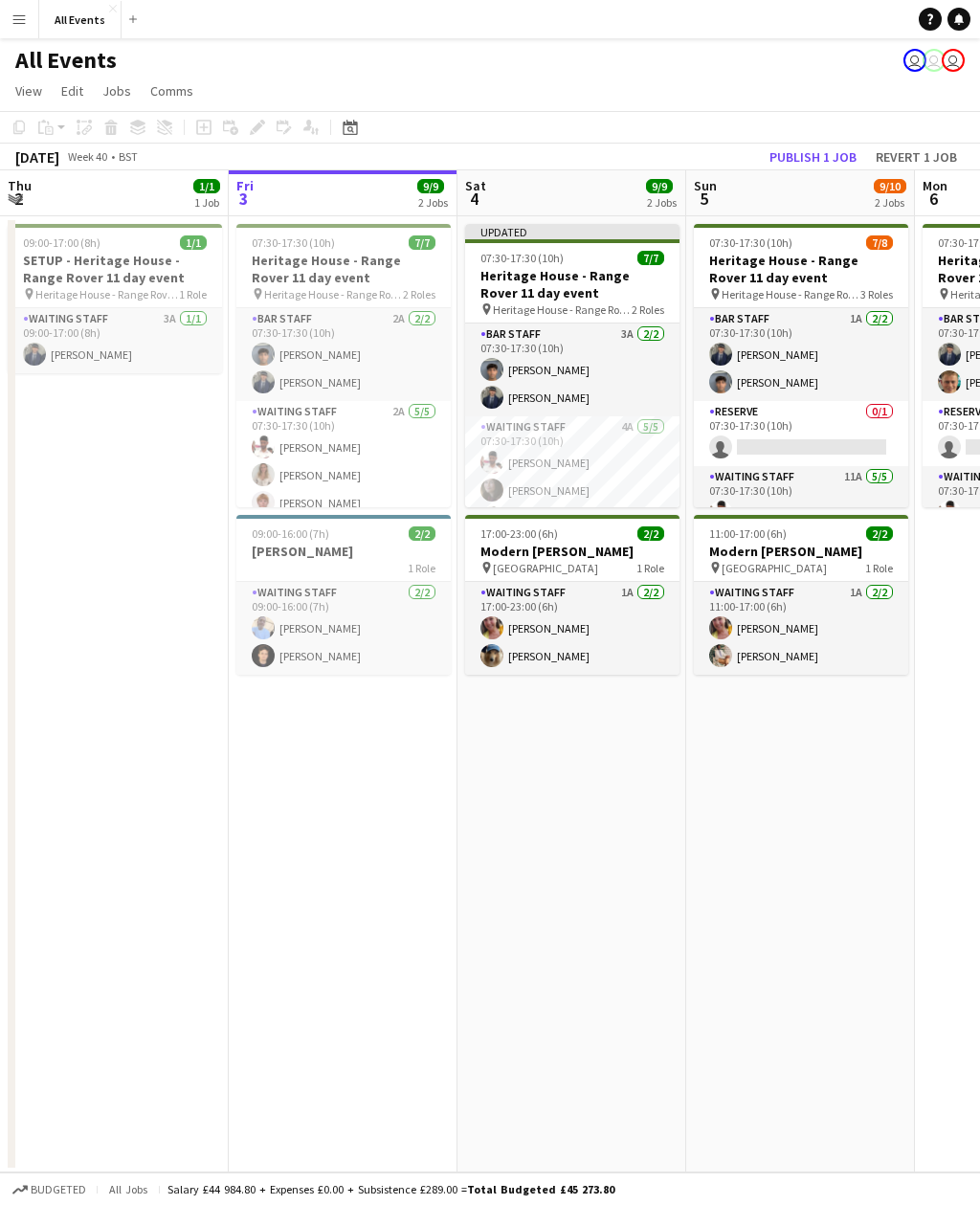
click at [386, 641] on app-card-role "Waiting Staff 2/2 09:00-16:00 (7h) Bethany Cook Richard Windsor" at bounding box center [343, 627] width 214 height 93
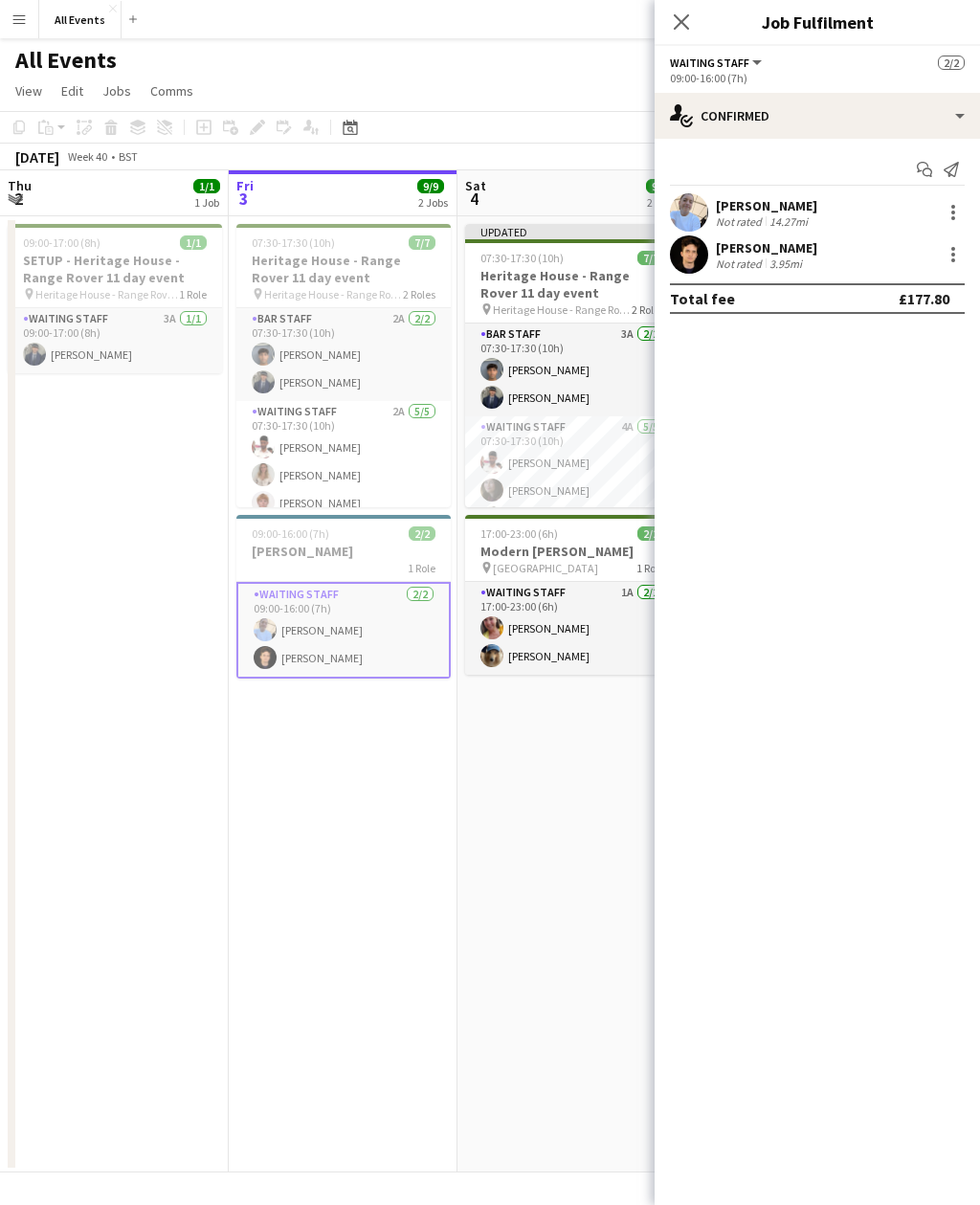
click at [792, 273] on div "Richard Windsor Not rated 3.95mi" at bounding box center [817, 254] width 325 height 38
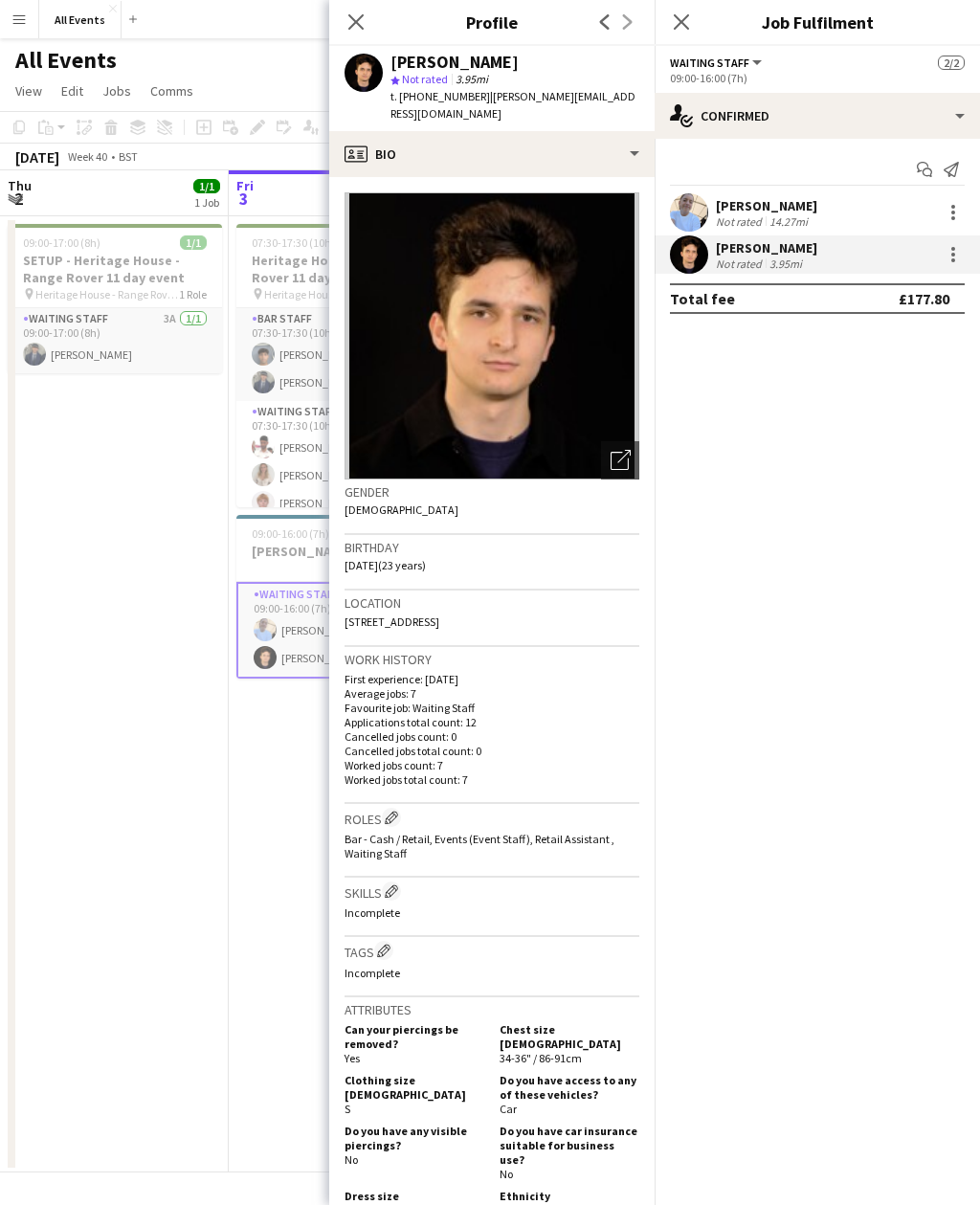
click at [755, 272] on div "Richard Windsor Not rated 3.95mi" at bounding box center [817, 254] width 325 height 38
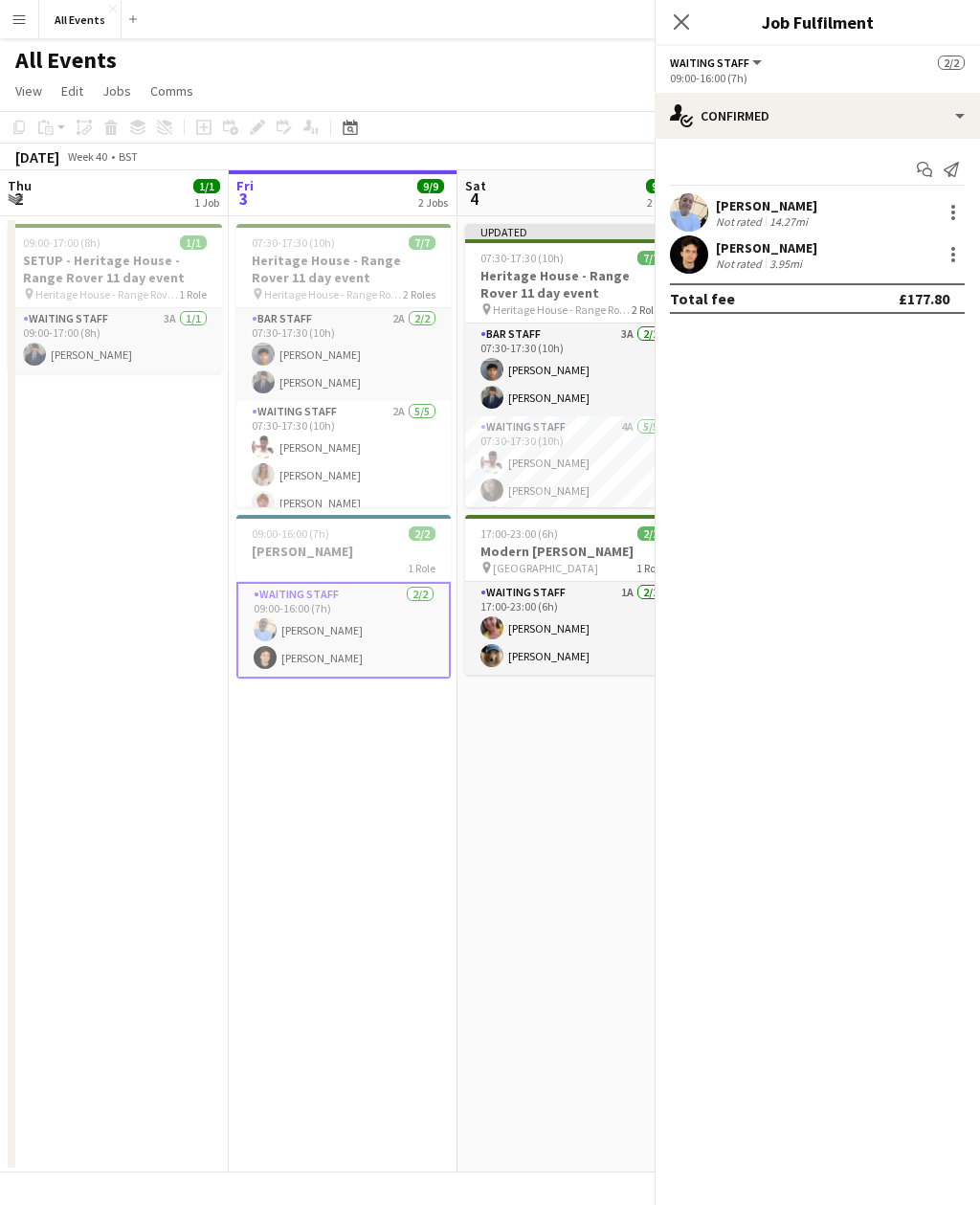
click at [761, 259] on div "Not rated" at bounding box center [740, 263] width 50 height 15
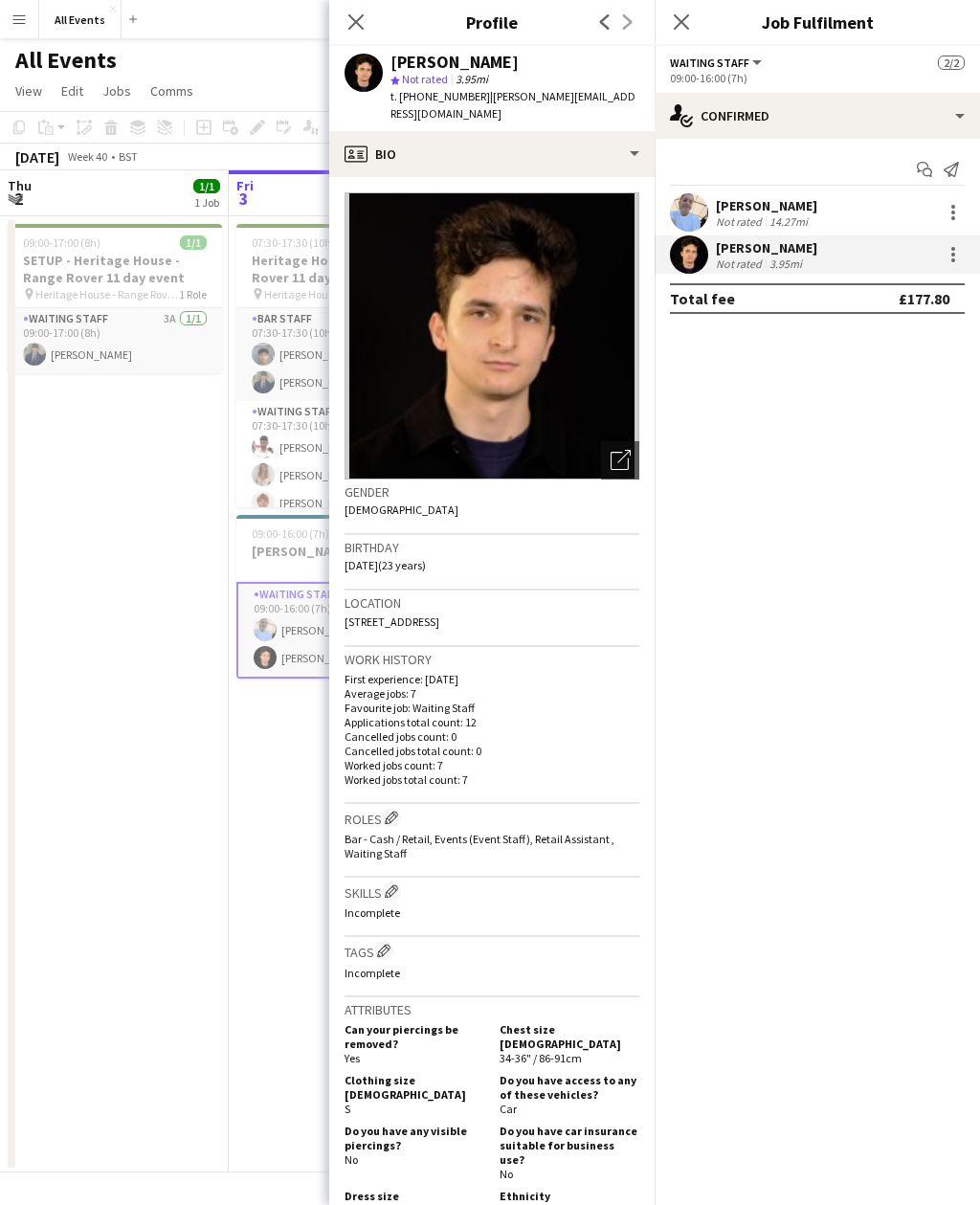
click at [759, 265] on div "Not rated" at bounding box center [740, 263] width 50 height 15
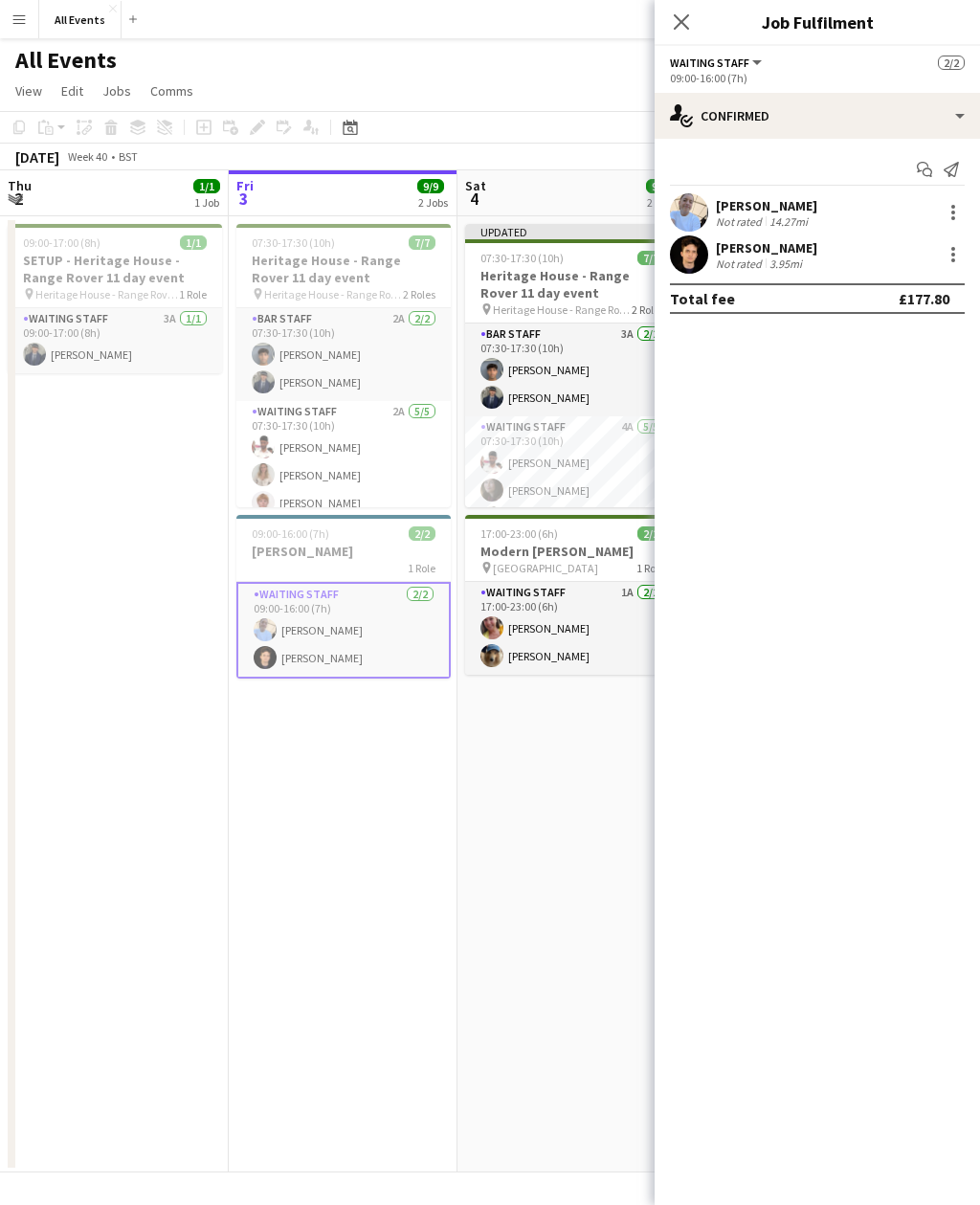
click at [697, 273] on div at bounding box center [688, 254] width 38 height 38
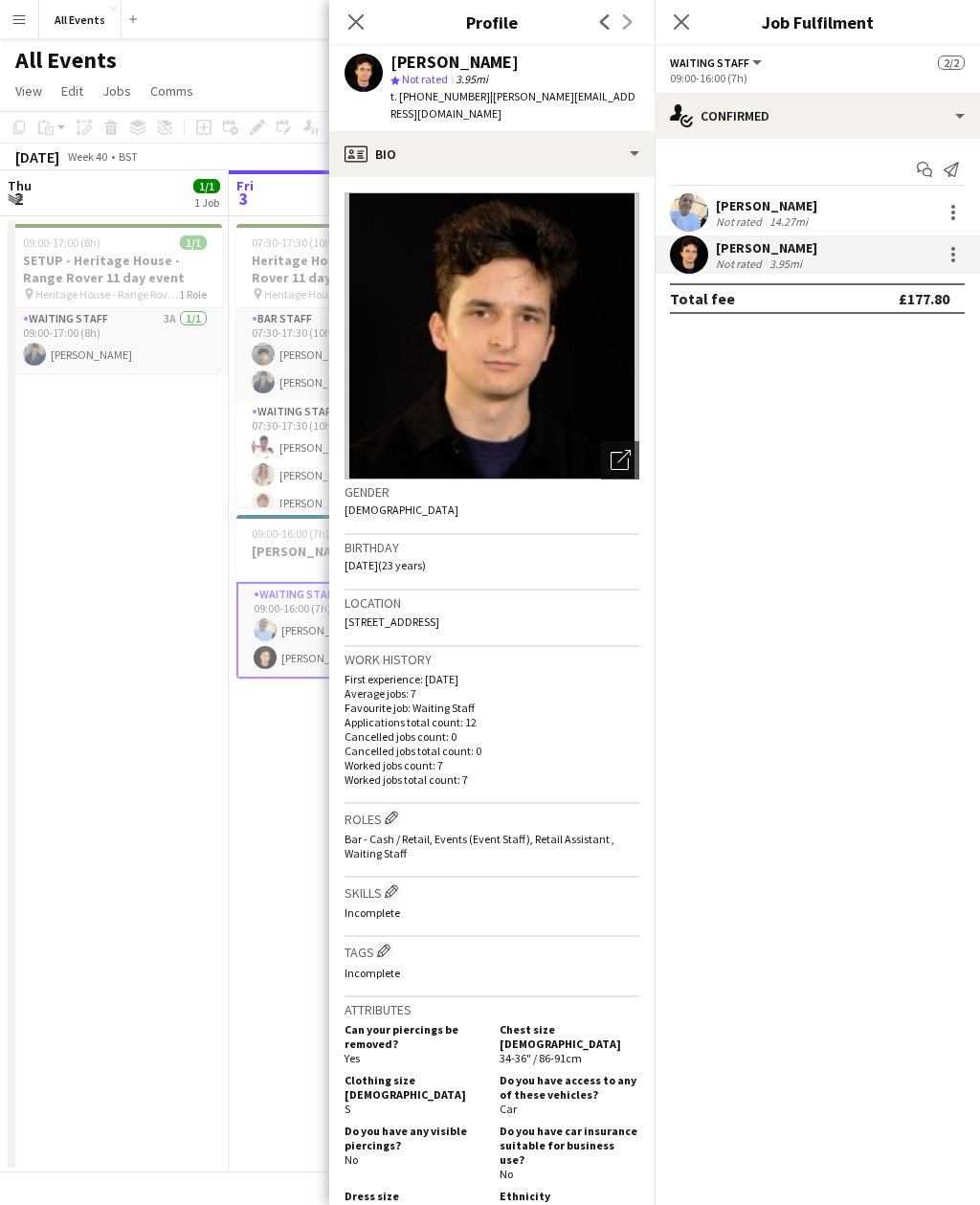
click at [693, 269] on app-user-avatar at bounding box center [688, 254] width 38 height 38
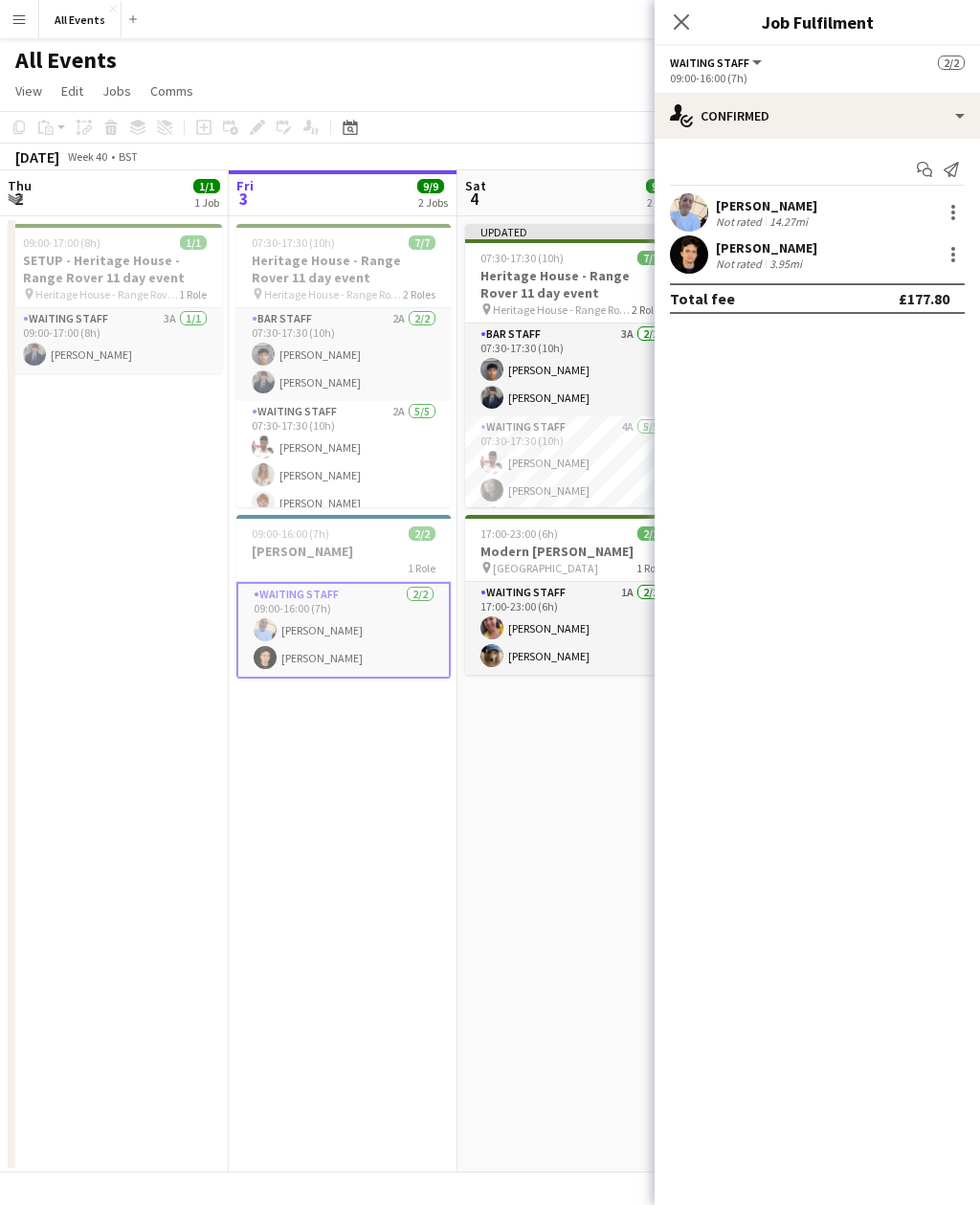
click at [752, 270] on div "Not rated" at bounding box center [740, 263] width 50 height 15
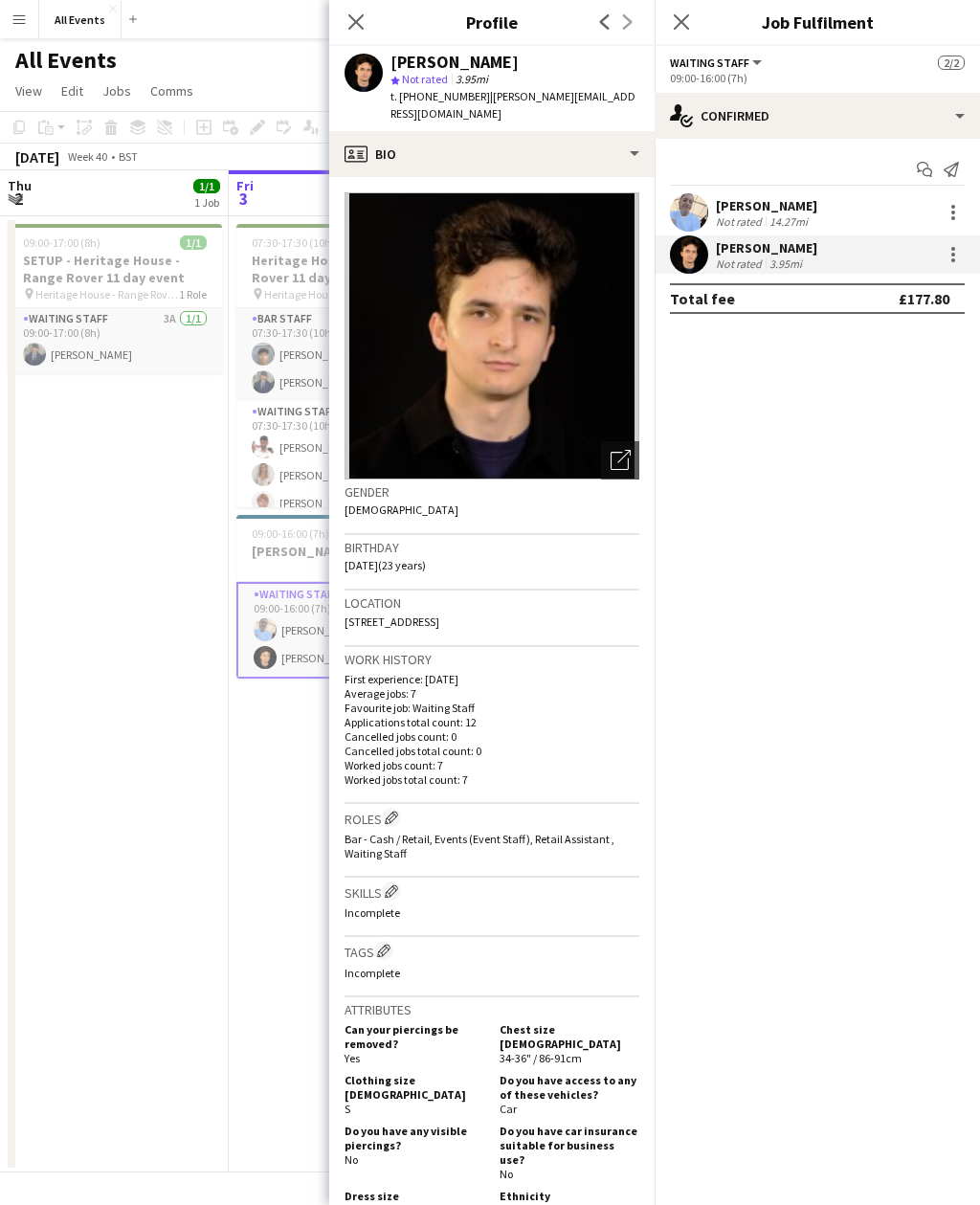
scroll to position [0, 455]
click at [282, 906] on app-date-cell "07:30-17:30 (10h) 7/7 Heritage House - Range Rover 11 day event pin Heritage Ho…" at bounding box center [345, 694] width 229 height 956
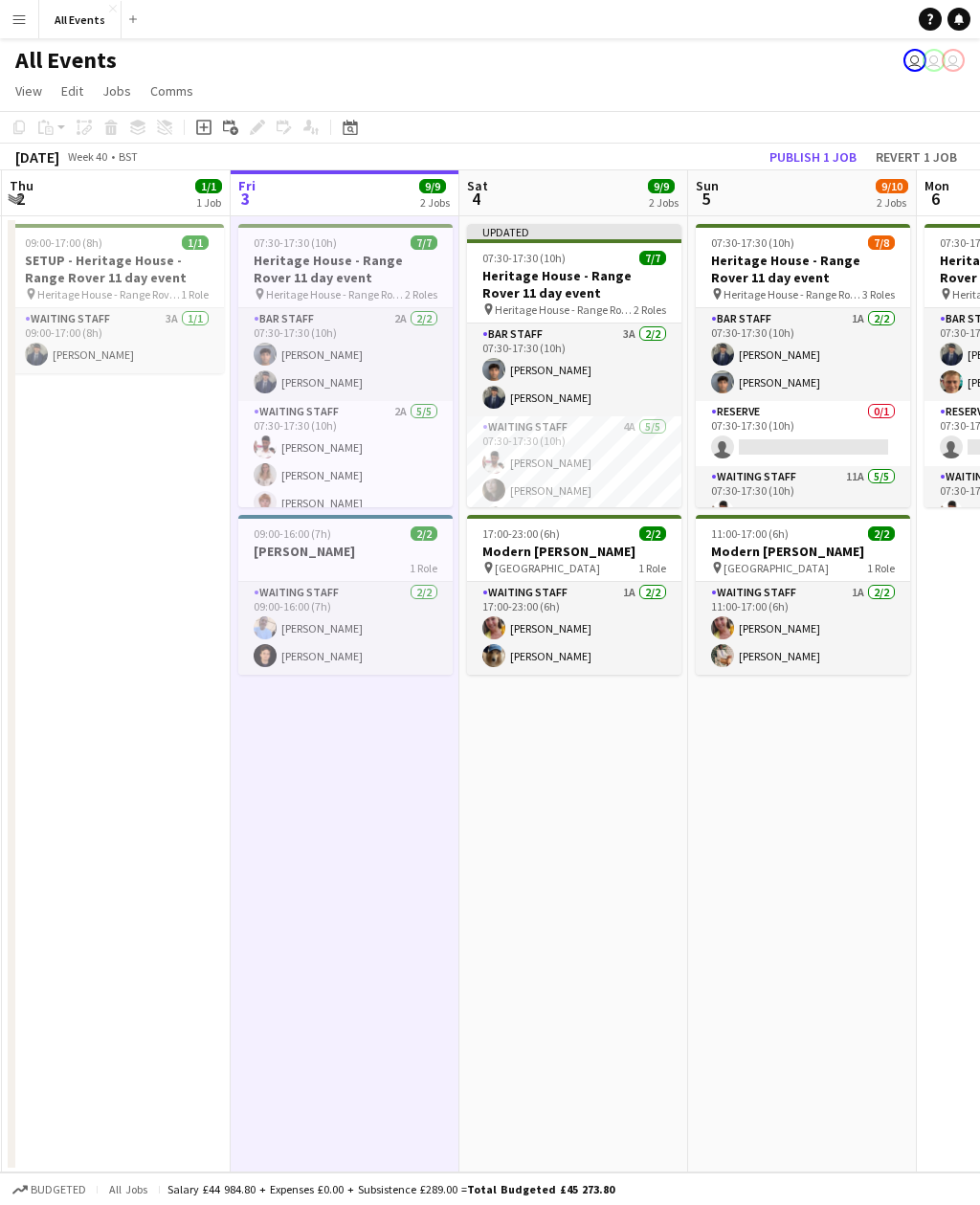
click at [645, 634] on app-card-role "Waiting Staff 1A 2/2 17:00-23:00 (6h) Ruth Danieli Kee Wong" at bounding box center [574, 627] width 214 height 93
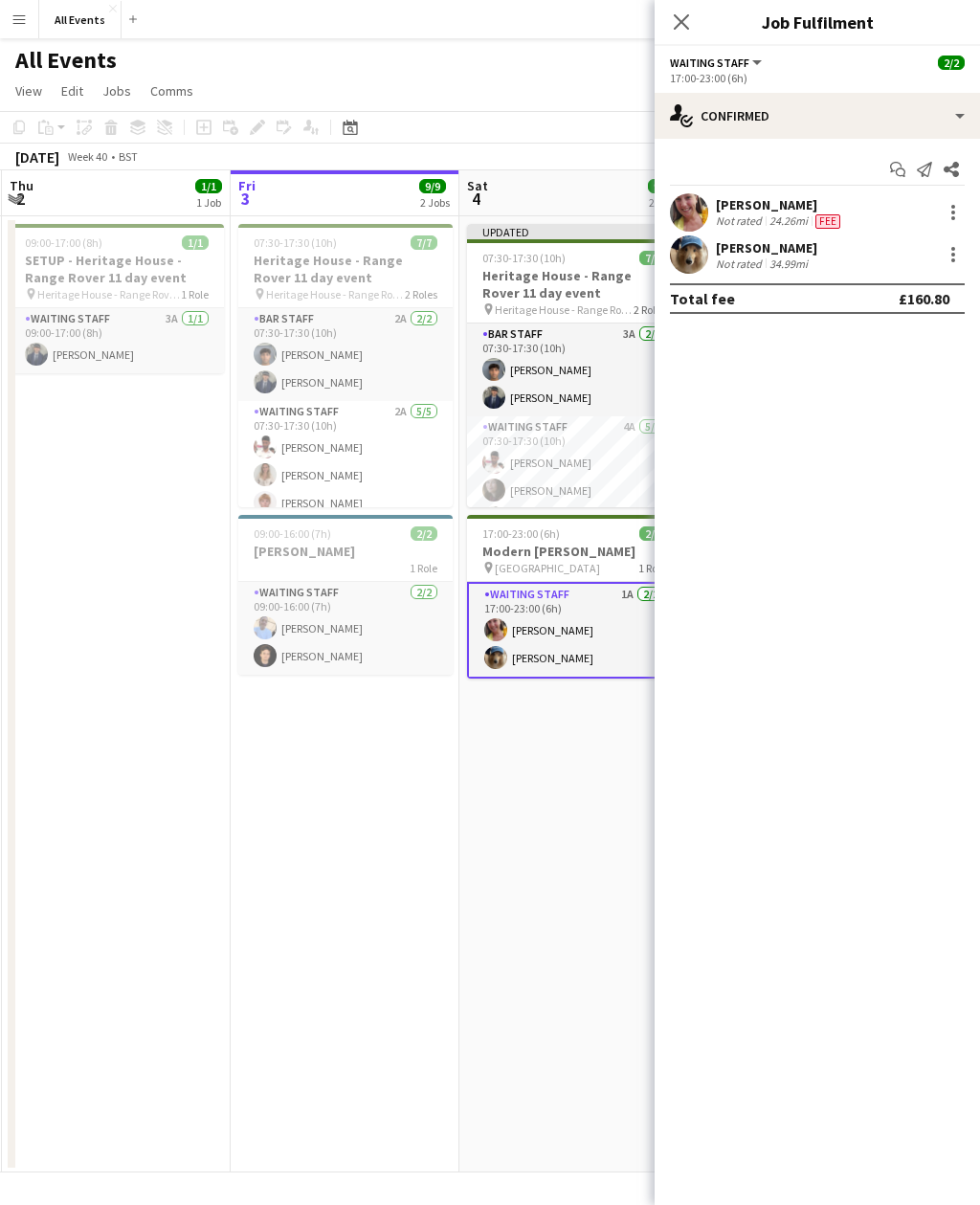
click at [859, 173] on div "Start chat Send notification Share" at bounding box center [817, 170] width 295 height 31
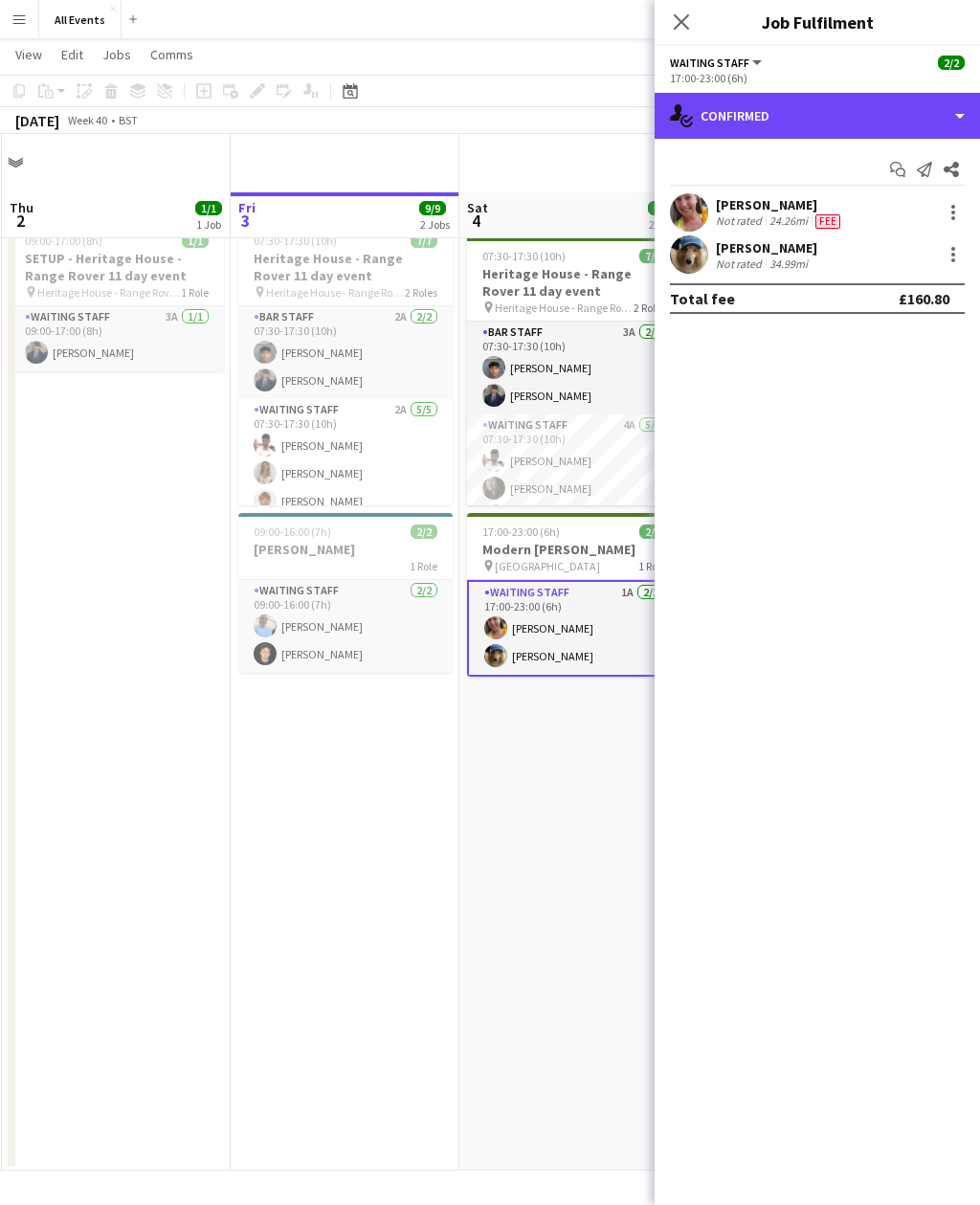
click at [859, 100] on div "single-neutral-actions-check-2 Confirmed" at bounding box center [817, 115] width 325 height 46
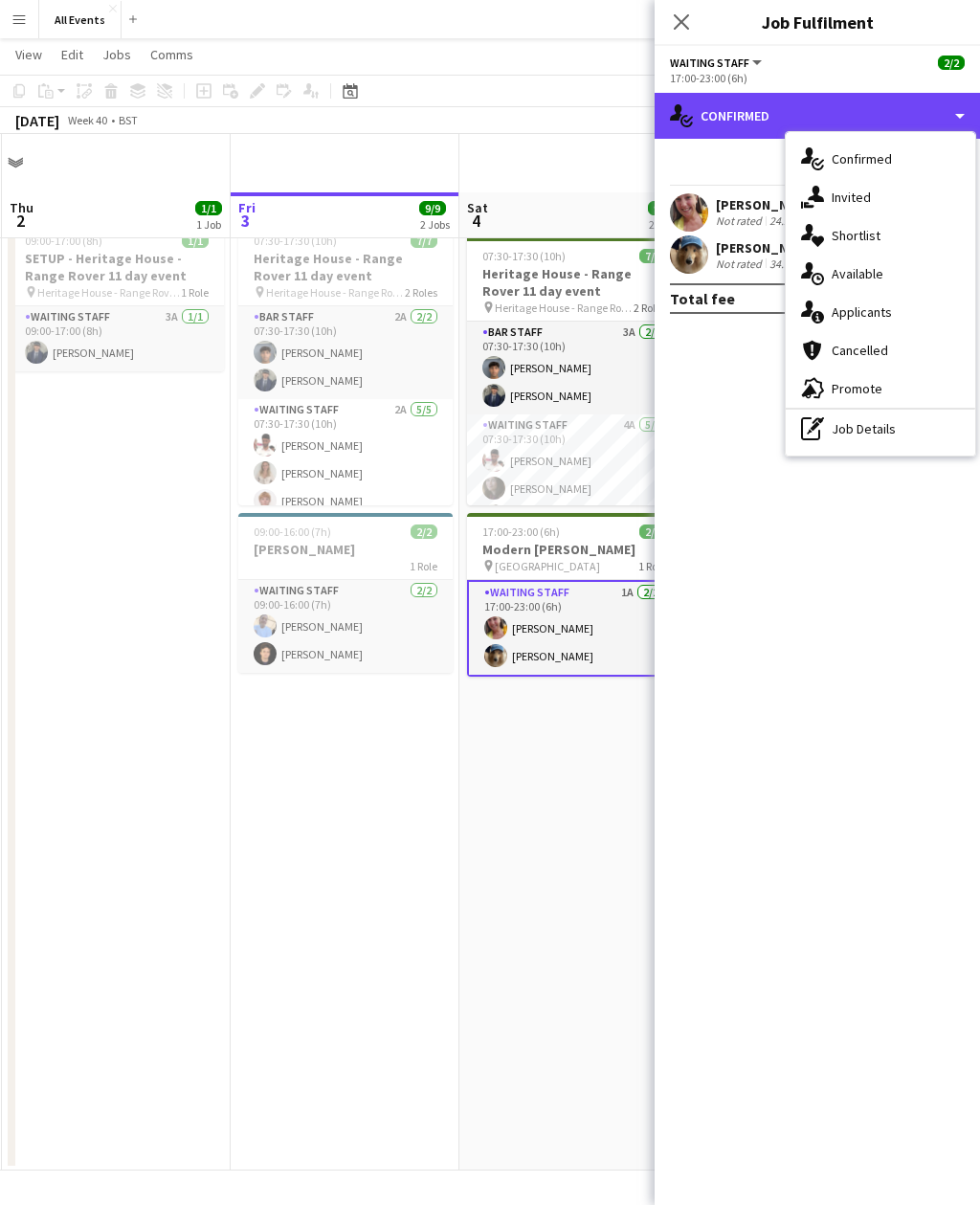
click at [941, 114] on div "single-neutral-actions-check-2 Confirmed" at bounding box center [817, 115] width 325 height 46
click at [949, 115] on div "single-neutral-actions-check-2 Confirmed" at bounding box center [817, 115] width 325 height 46
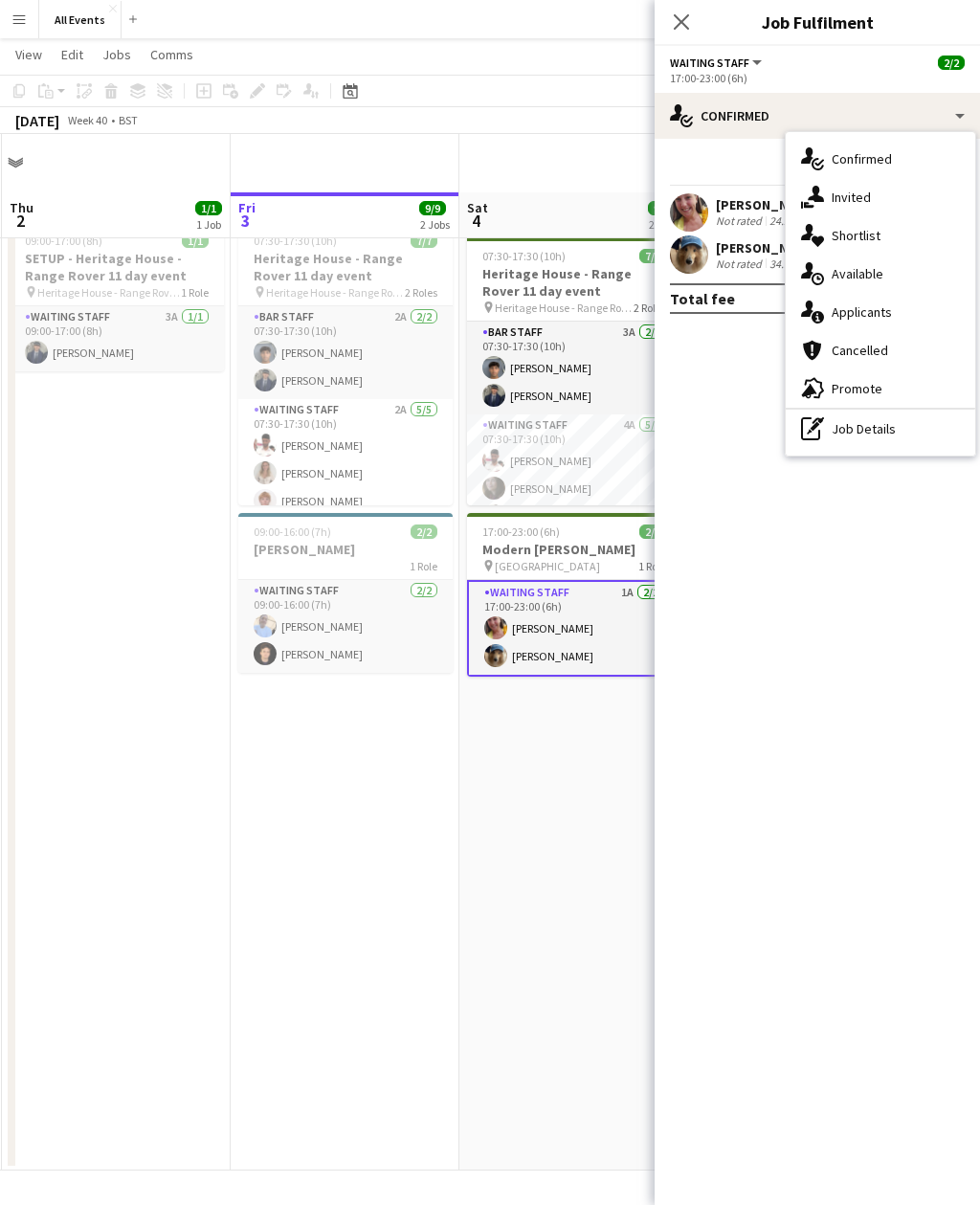
click at [889, 315] on span "Applicants" at bounding box center [862, 312] width 61 height 18
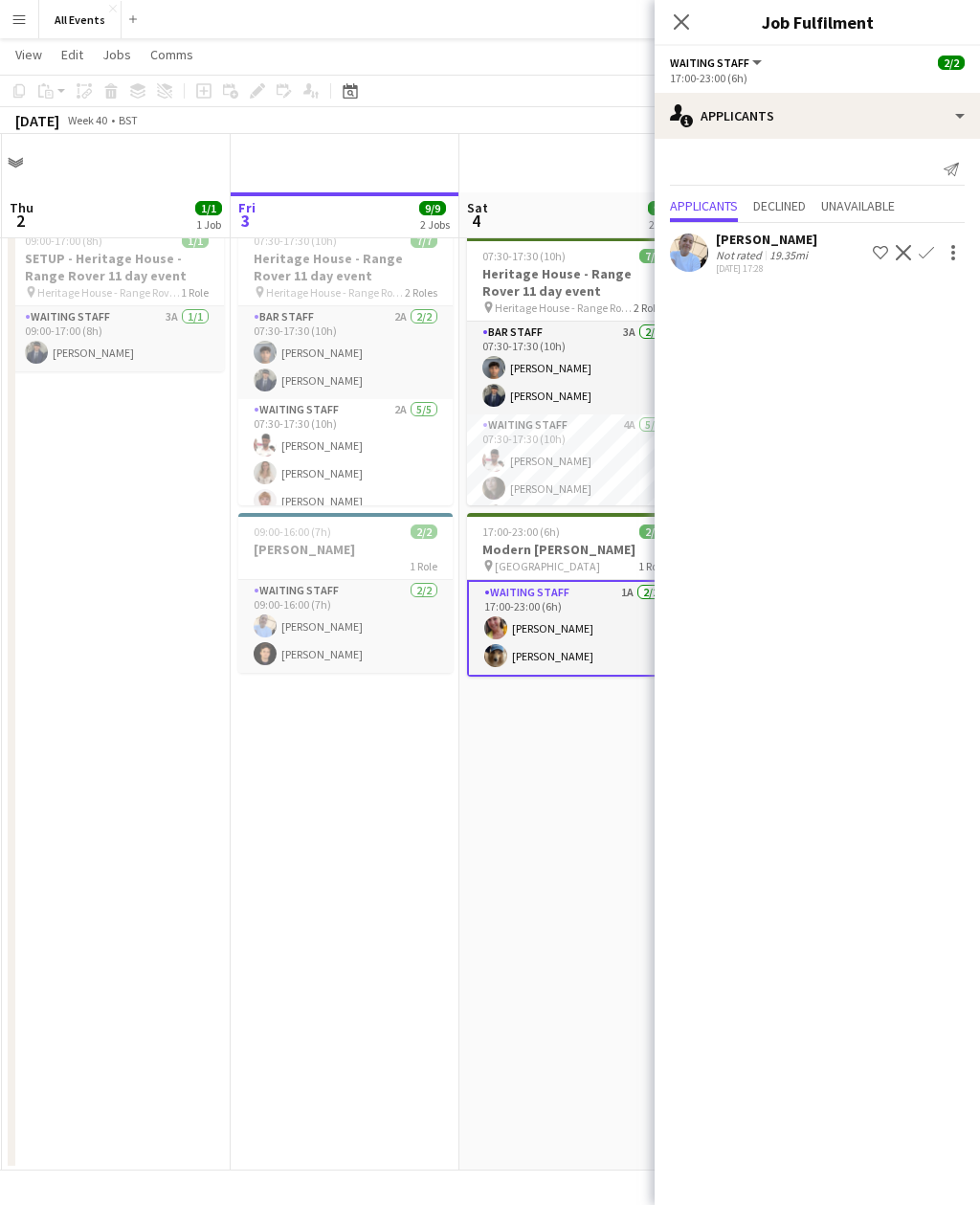
click at [773, 243] on div "[PERSON_NAME]" at bounding box center [766, 239] width 102 height 18
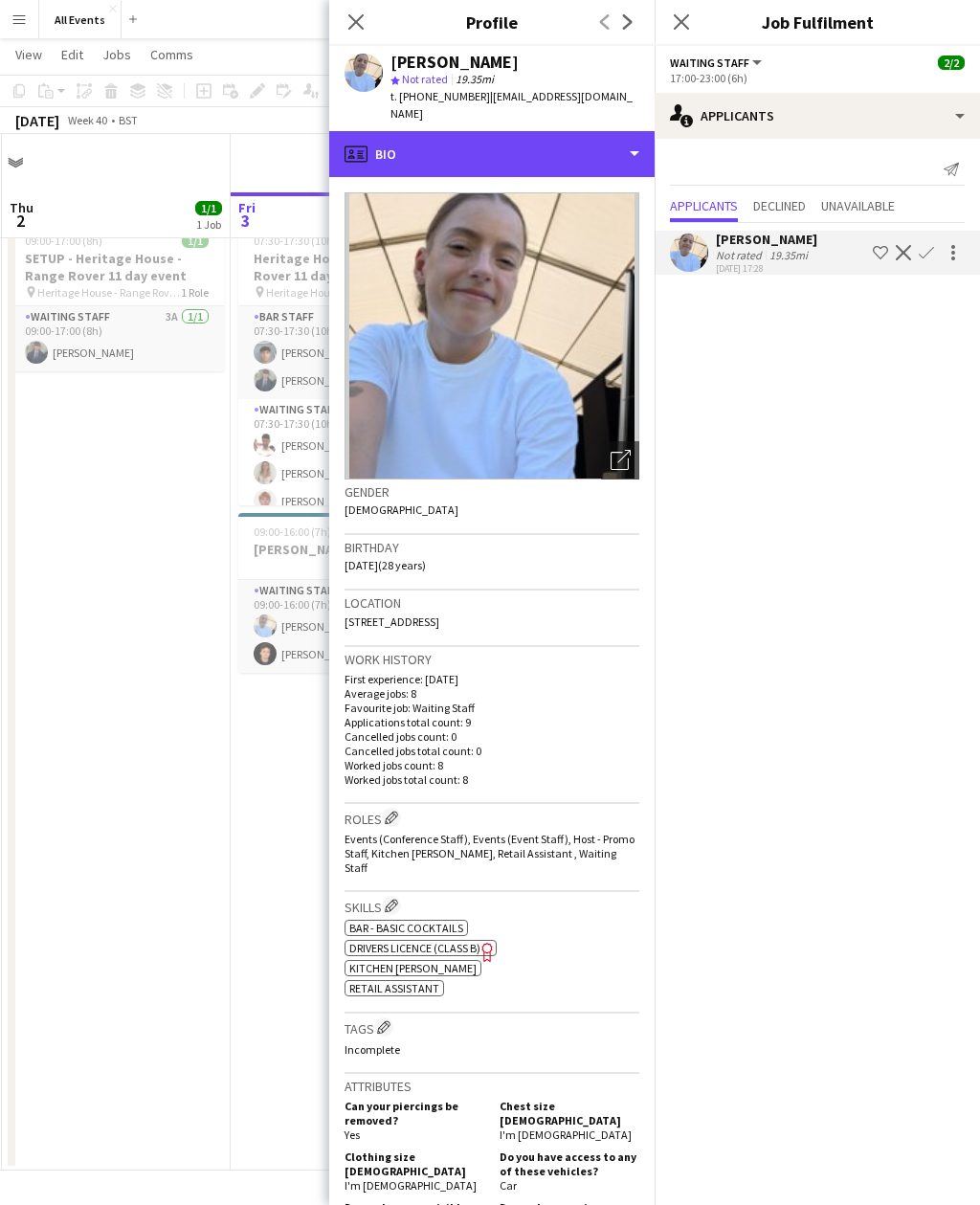
click at [581, 131] on div "profile Bio" at bounding box center [491, 153] width 325 height 46
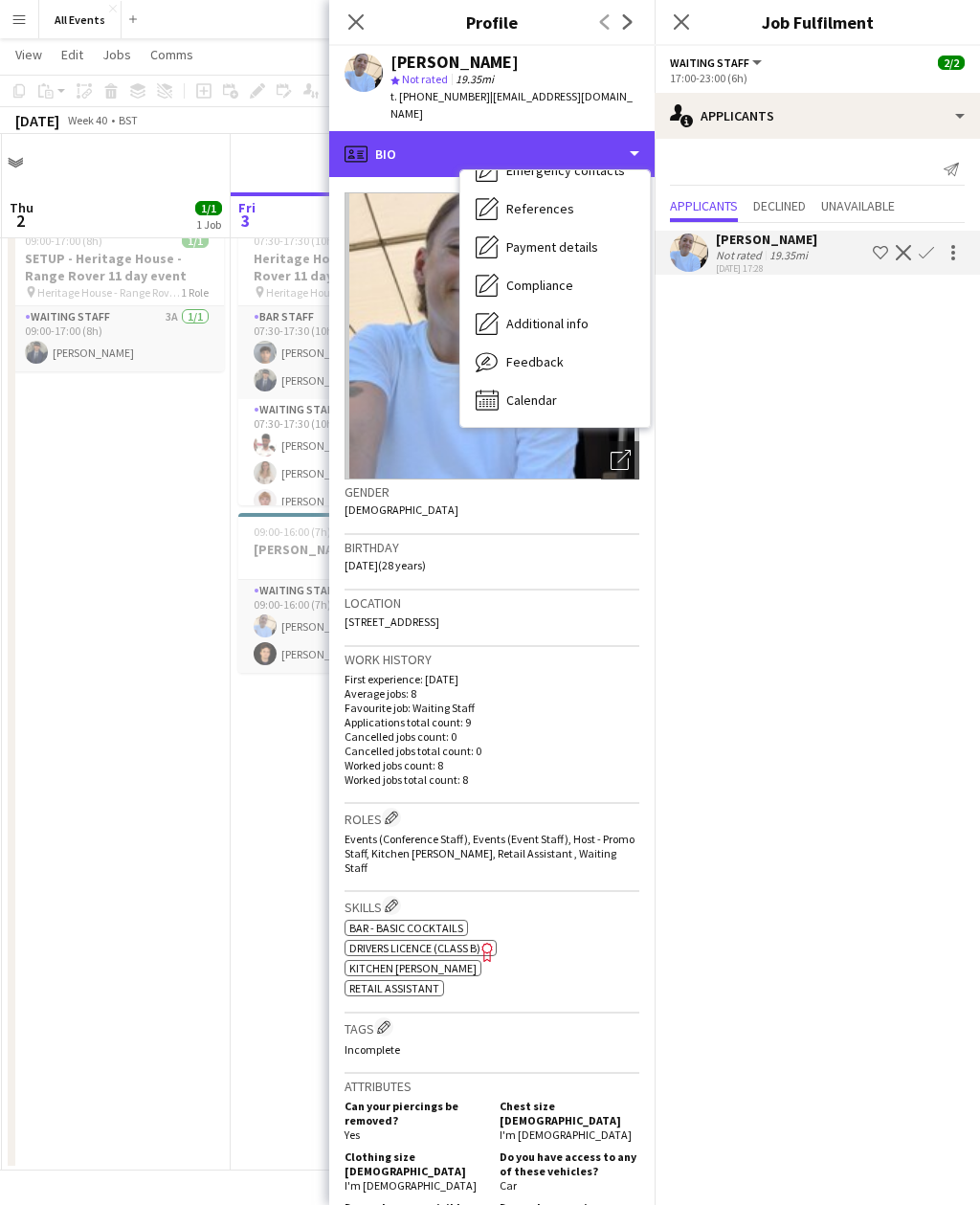
scroll to position [180, 0]
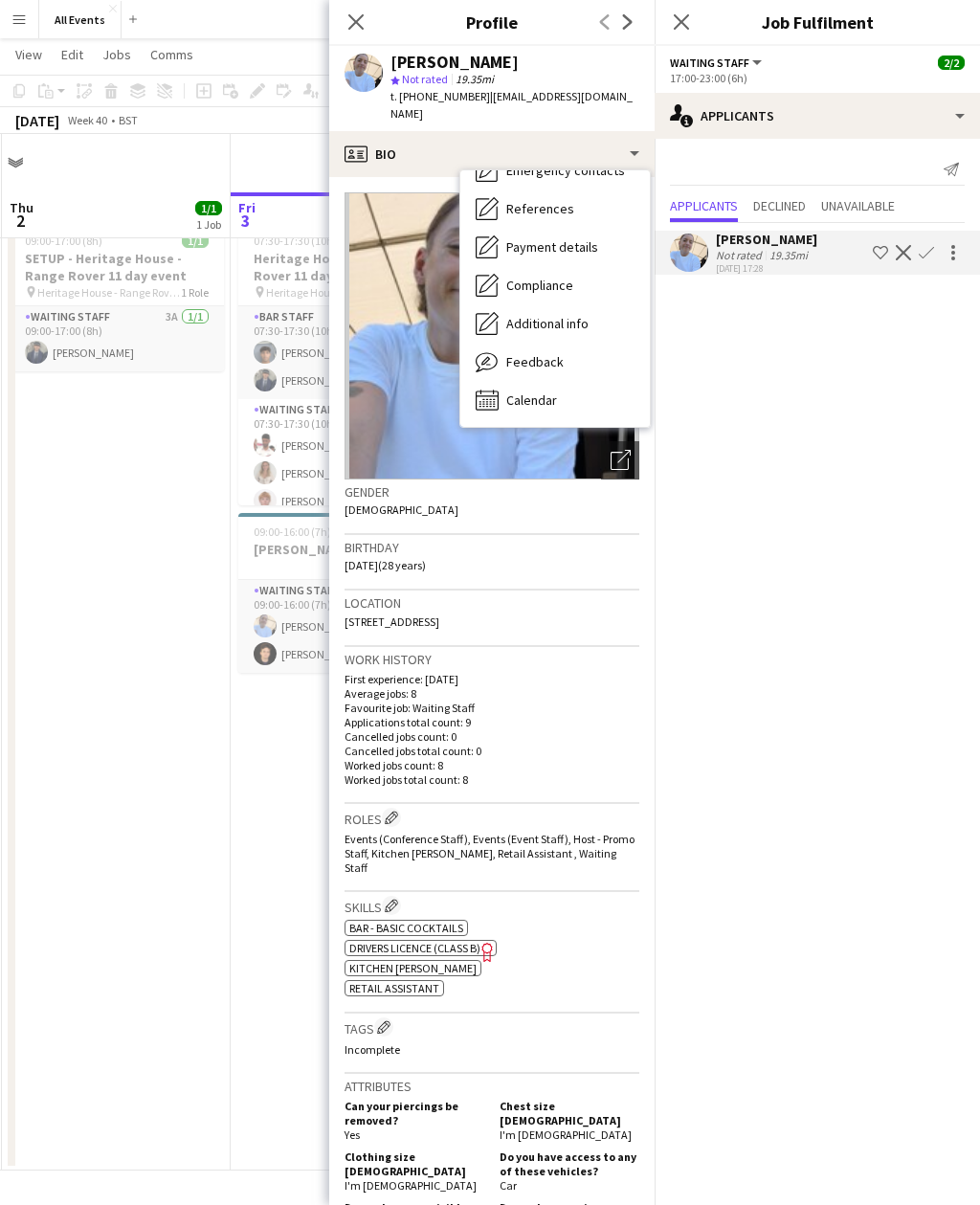
click at [558, 389] on div "Calendar Calendar" at bounding box center [555, 400] width 190 height 38
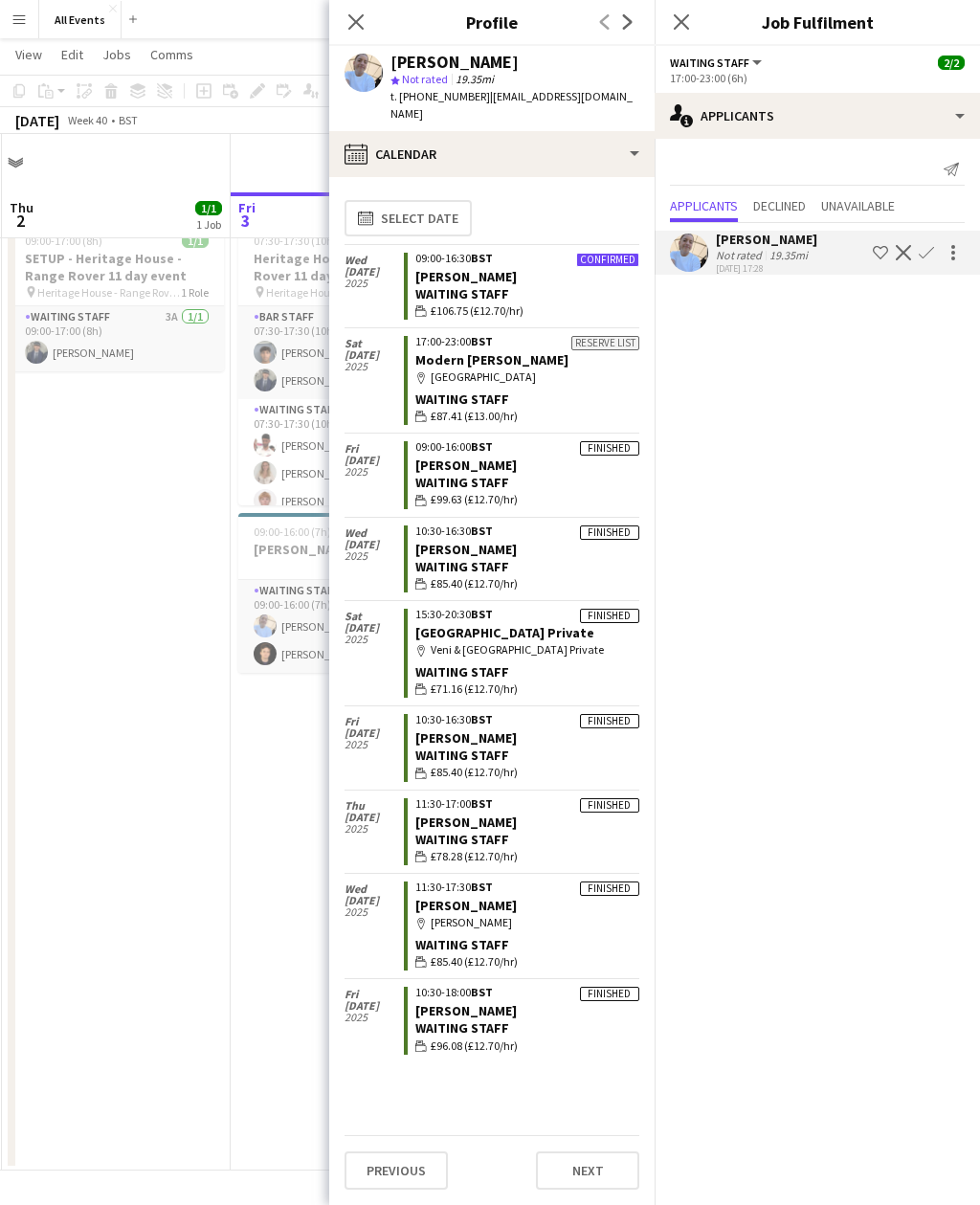
click at [553, 641] on div "map-marker Veni & Son West Wycombe House Private" at bounding box center [527, 650] width 224 height 18
click at [545, 624] on link "[GEOGRAPHIC_DATA] Private" at bounding box center [504, 632] width 179 height 18
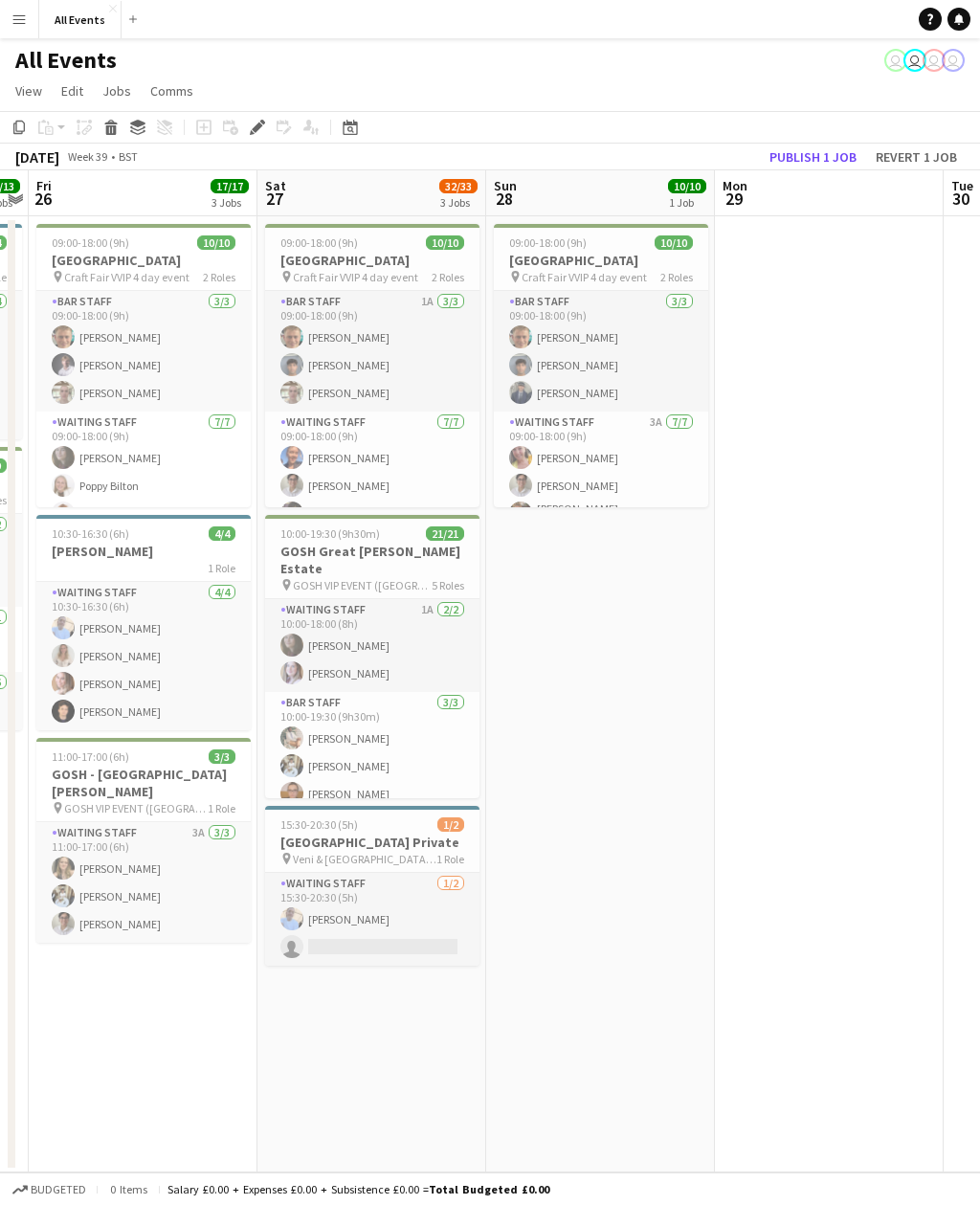
click at [26, 28] on button "Menu" at bounding box center [19, 19] width 38 height 38
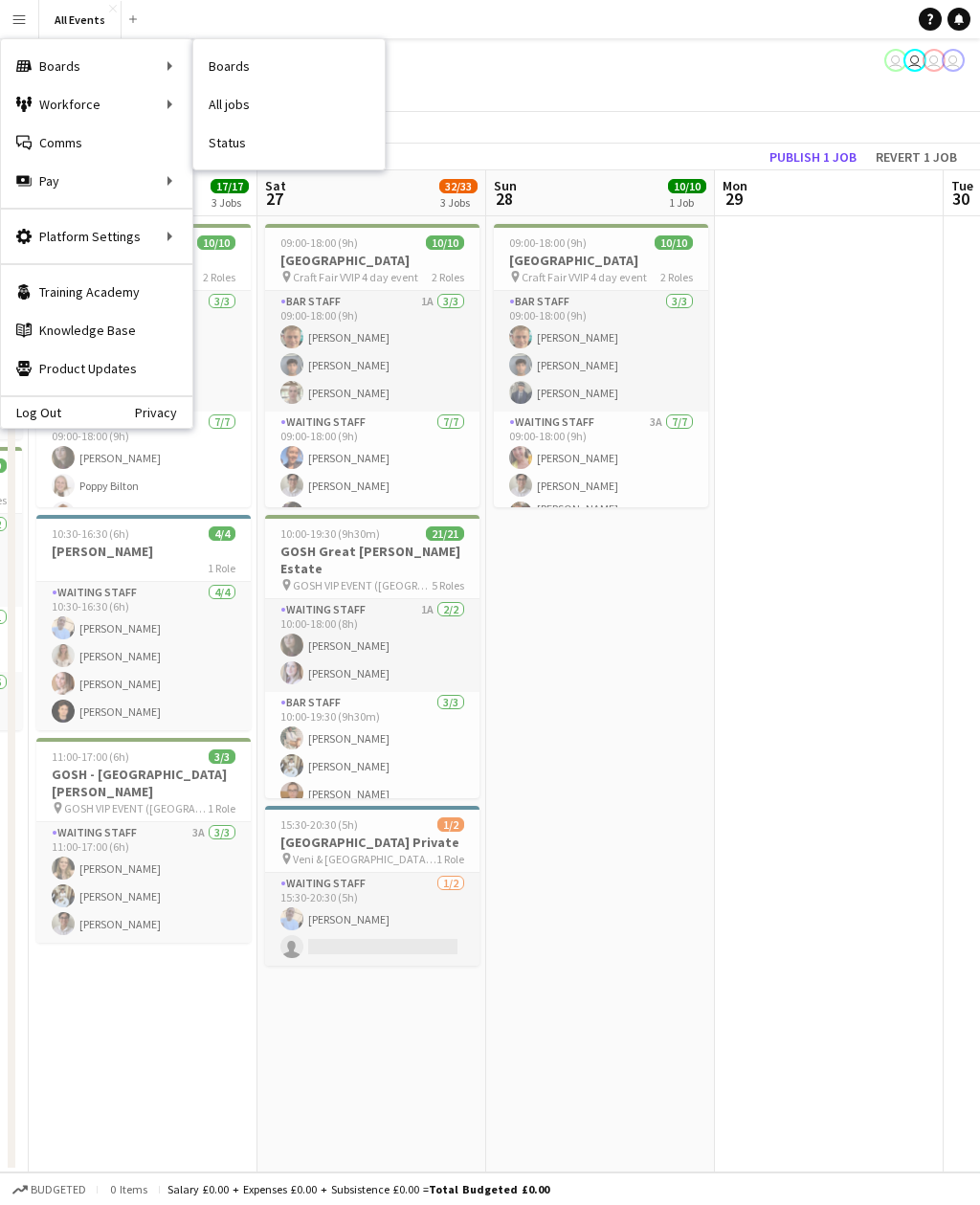
click at [284, 146] on link "Status" at bounding box center [289, 142] width 192 height 38
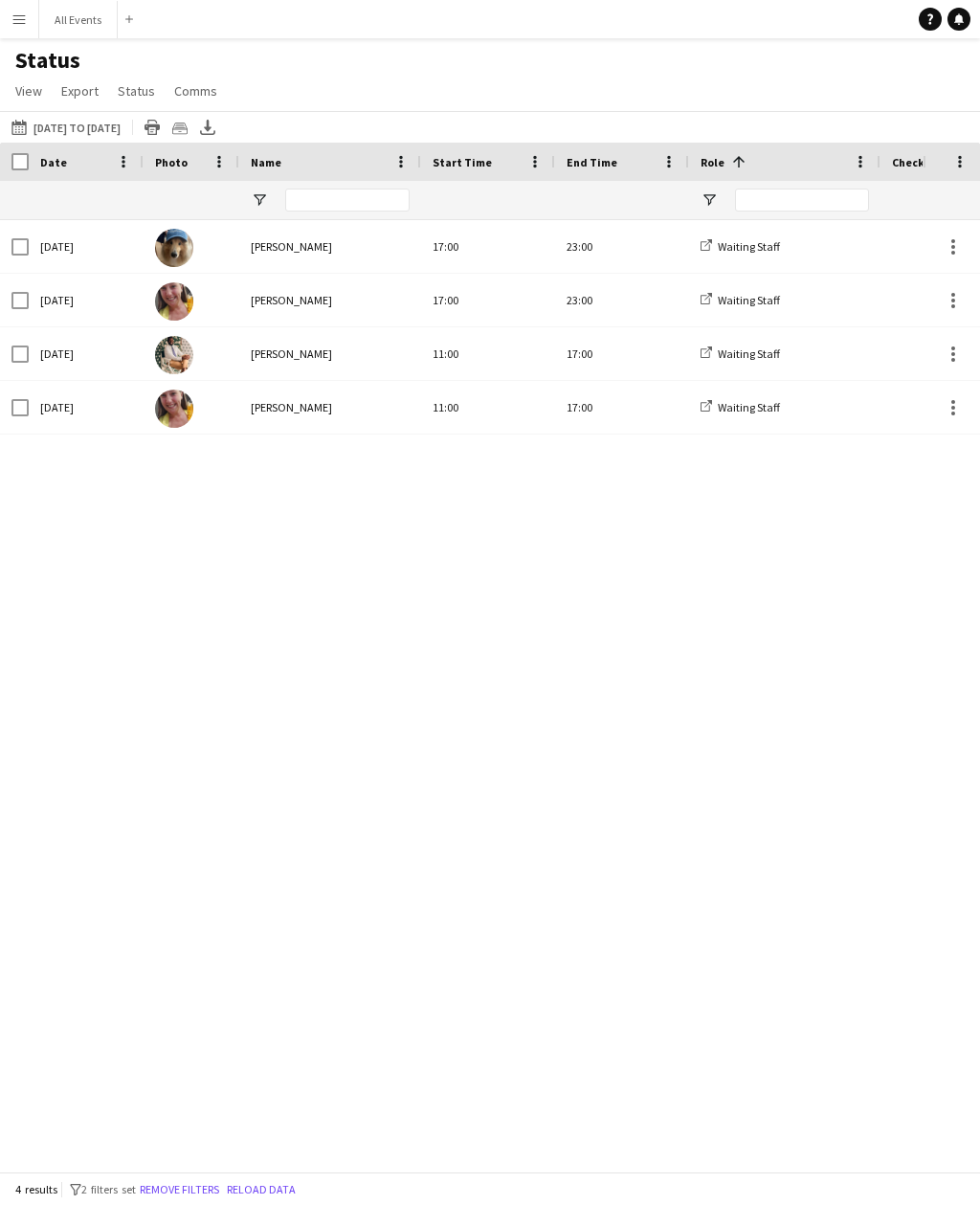
click at [24, 22] on app-icon "Menu" at bounding box center [20, 20] width 16 height 16
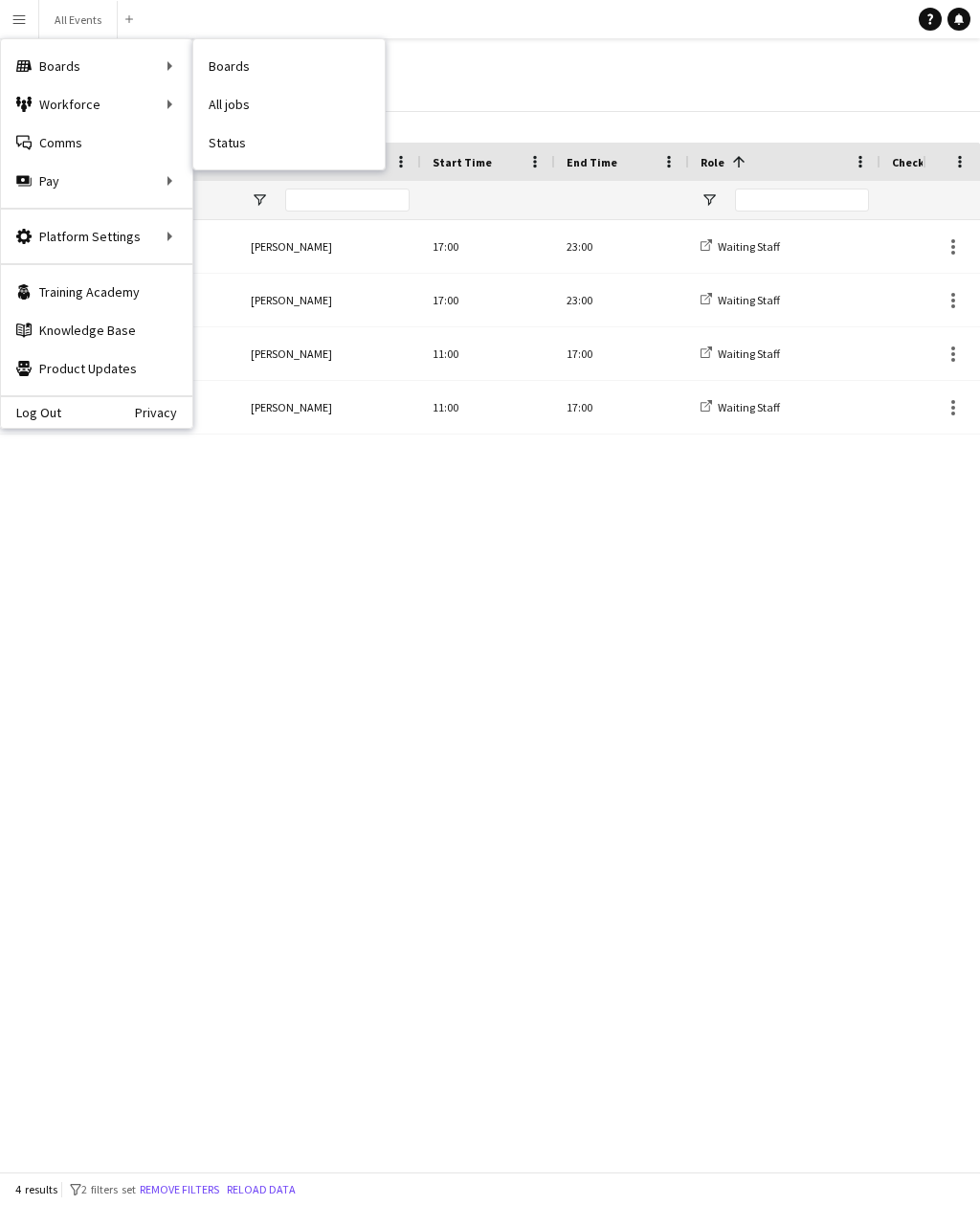
click at [297, 148] on link "Status" at bounding box center [289, 142] width 192 height 38
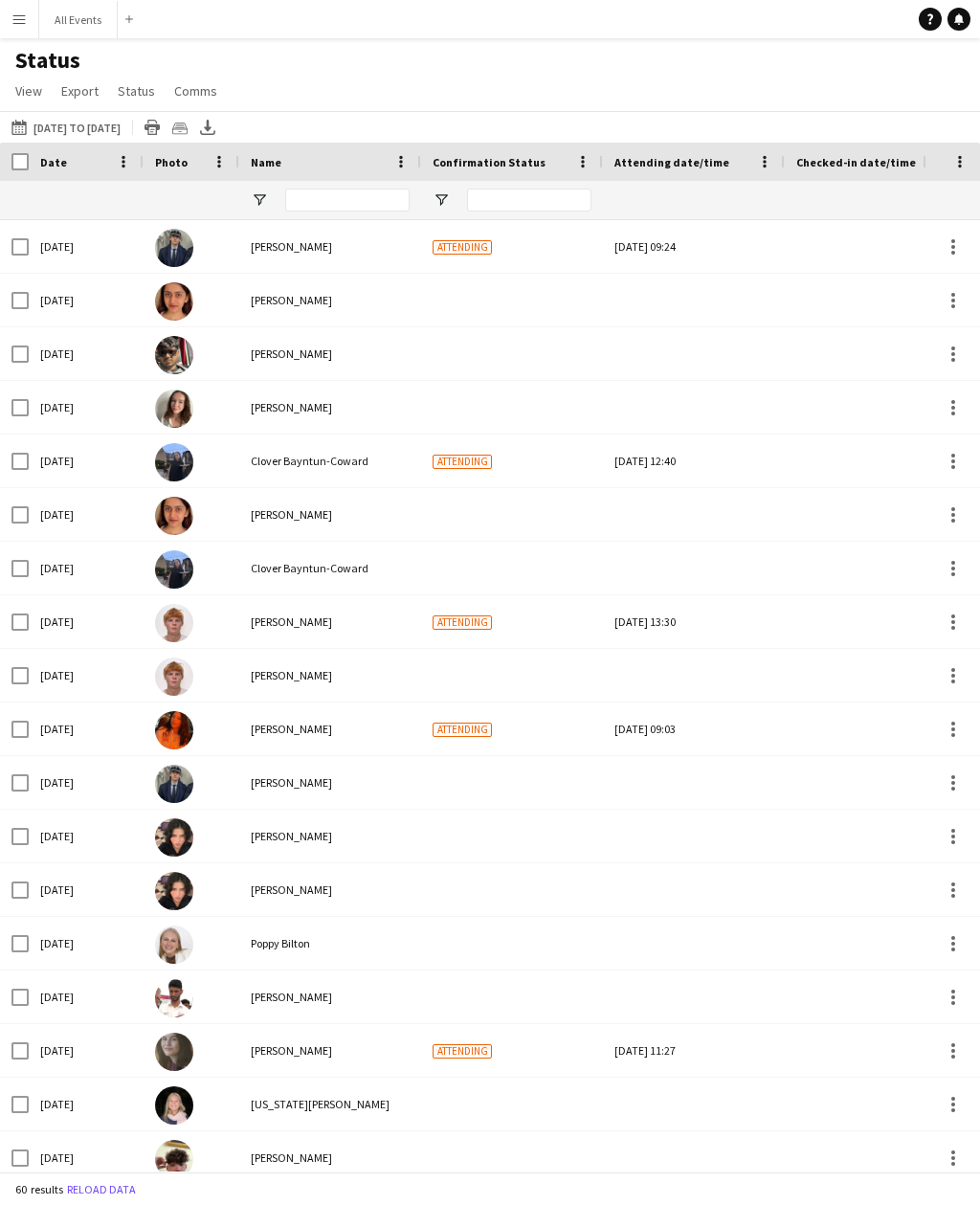
click at [72, 134] on button "[DATE] to [DATE] [DATE] to [DATE]" at bounding box center [65, 126] width 116 height 22
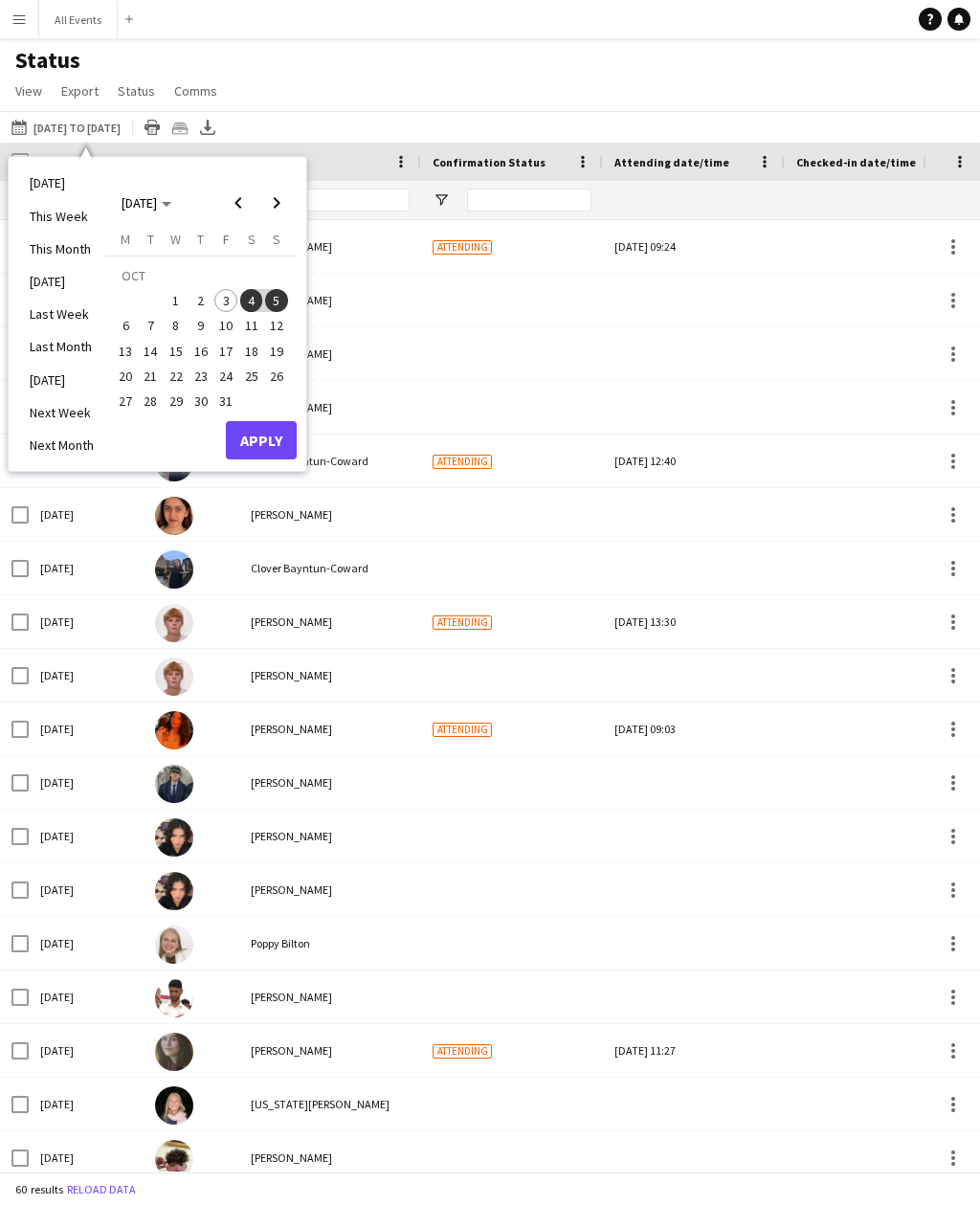
click at [63, 194] on li "[DATE]" at bounding box center [62, 182] width 87 height 32
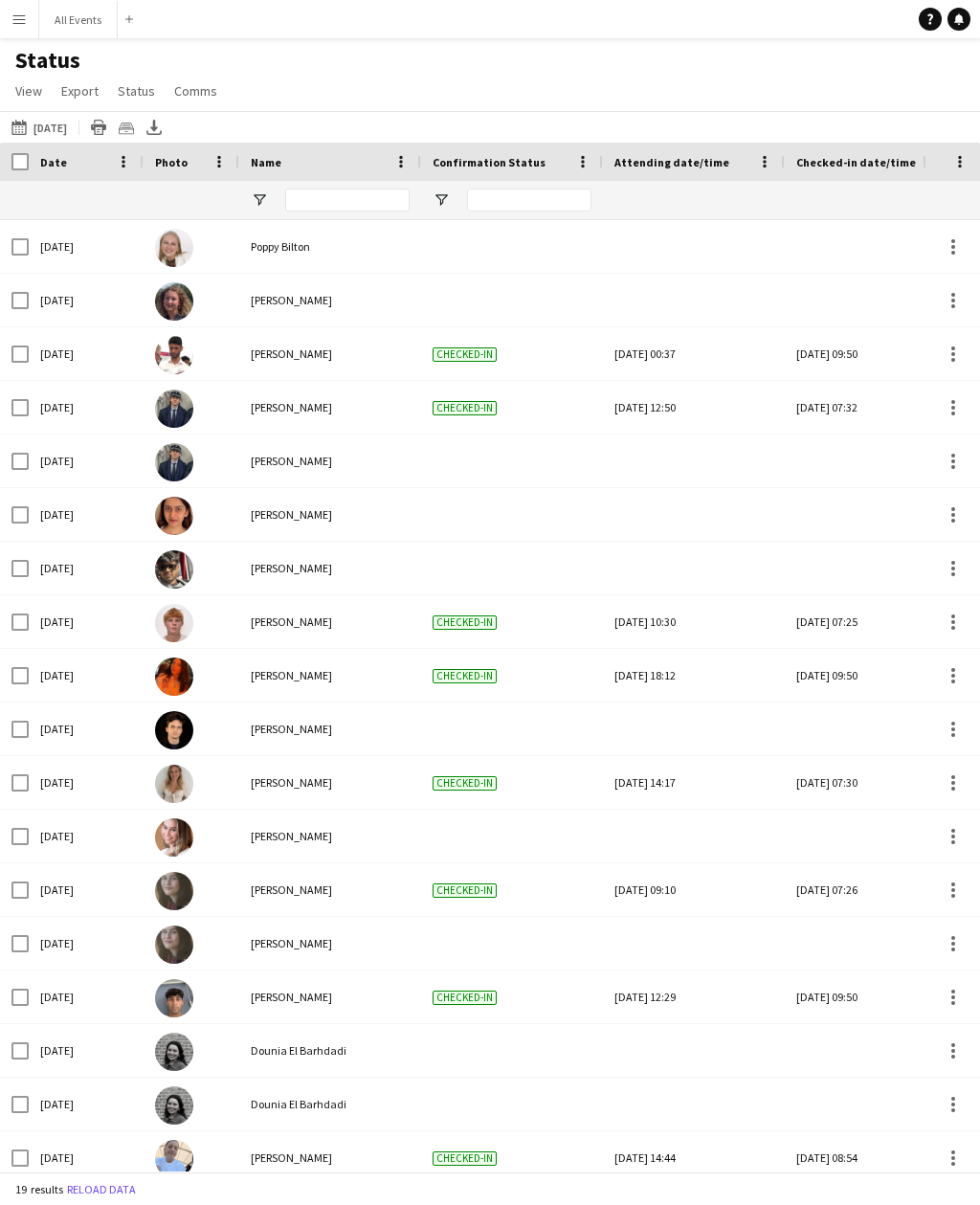
click at [60, 127] on button "[DATE] to [DATE] [DATE]" at bounding box center [39, 126] width 64 height 22
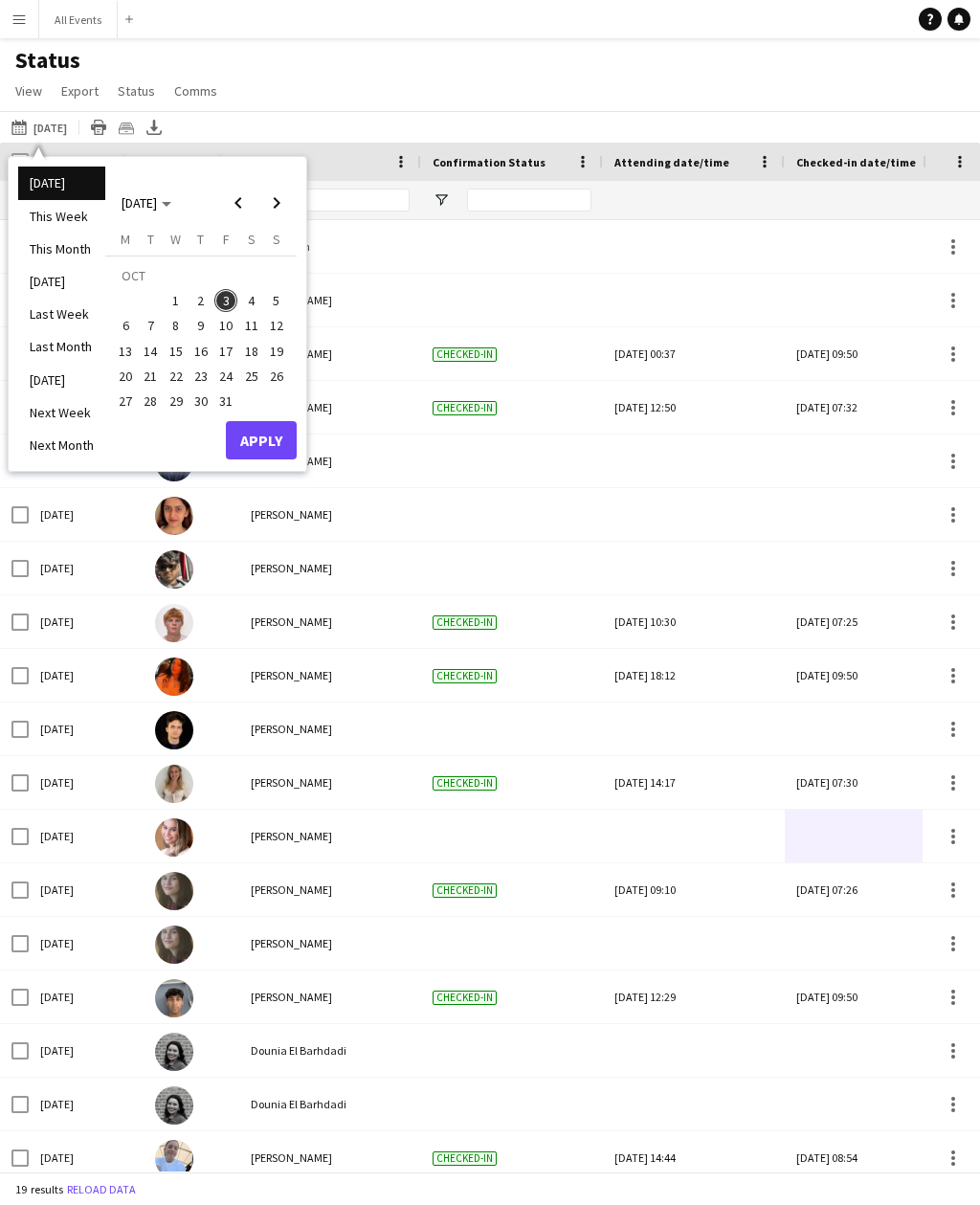
click at [224, 307] on span "3" at bounding box center [225, 300] width 22 height 22
click at [271, 452] on button "Apply" at bounding box center [261, 440] width 70 height 38
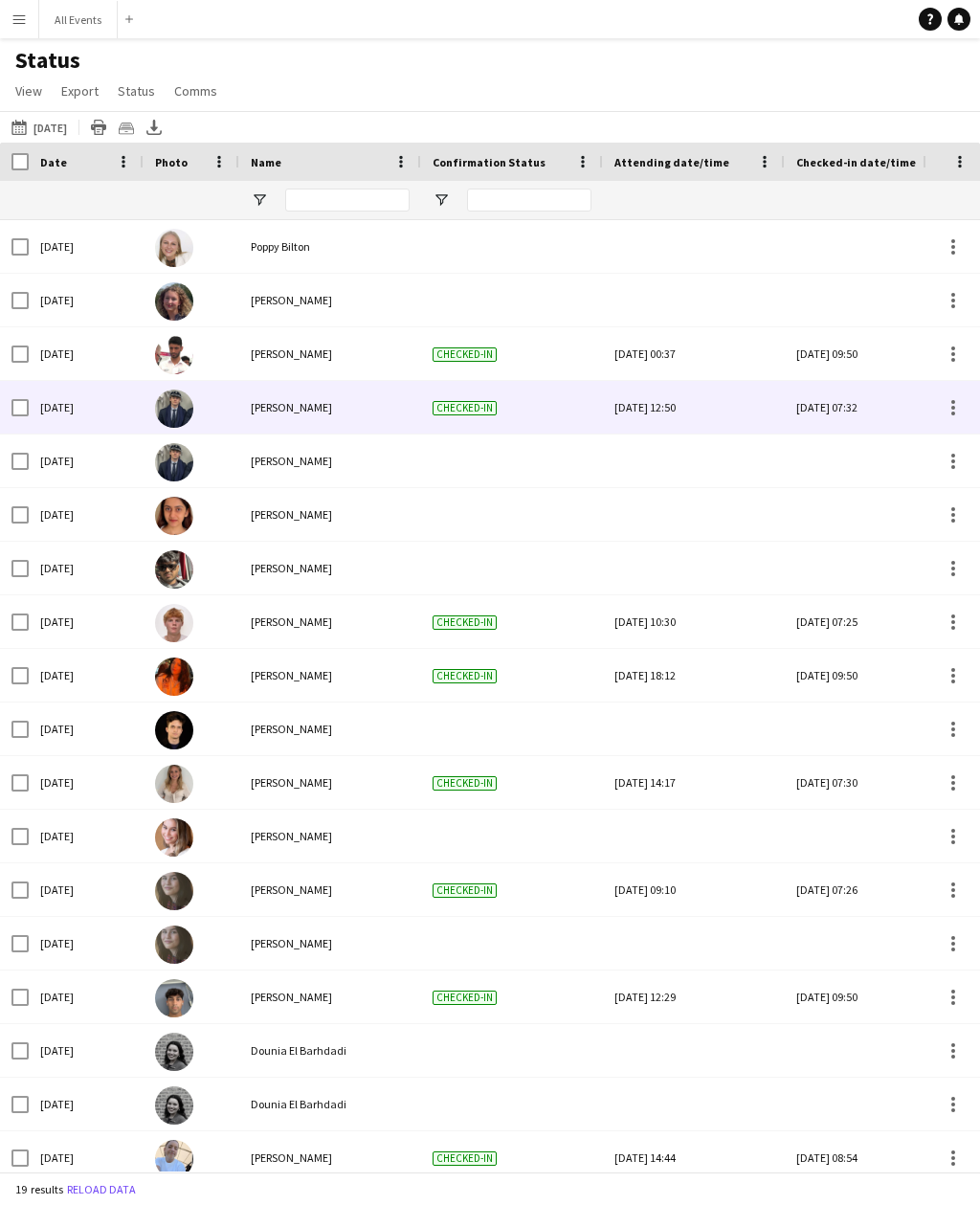
click at [977, 382] on div at bounding box center [951, 408] width 58 height 53
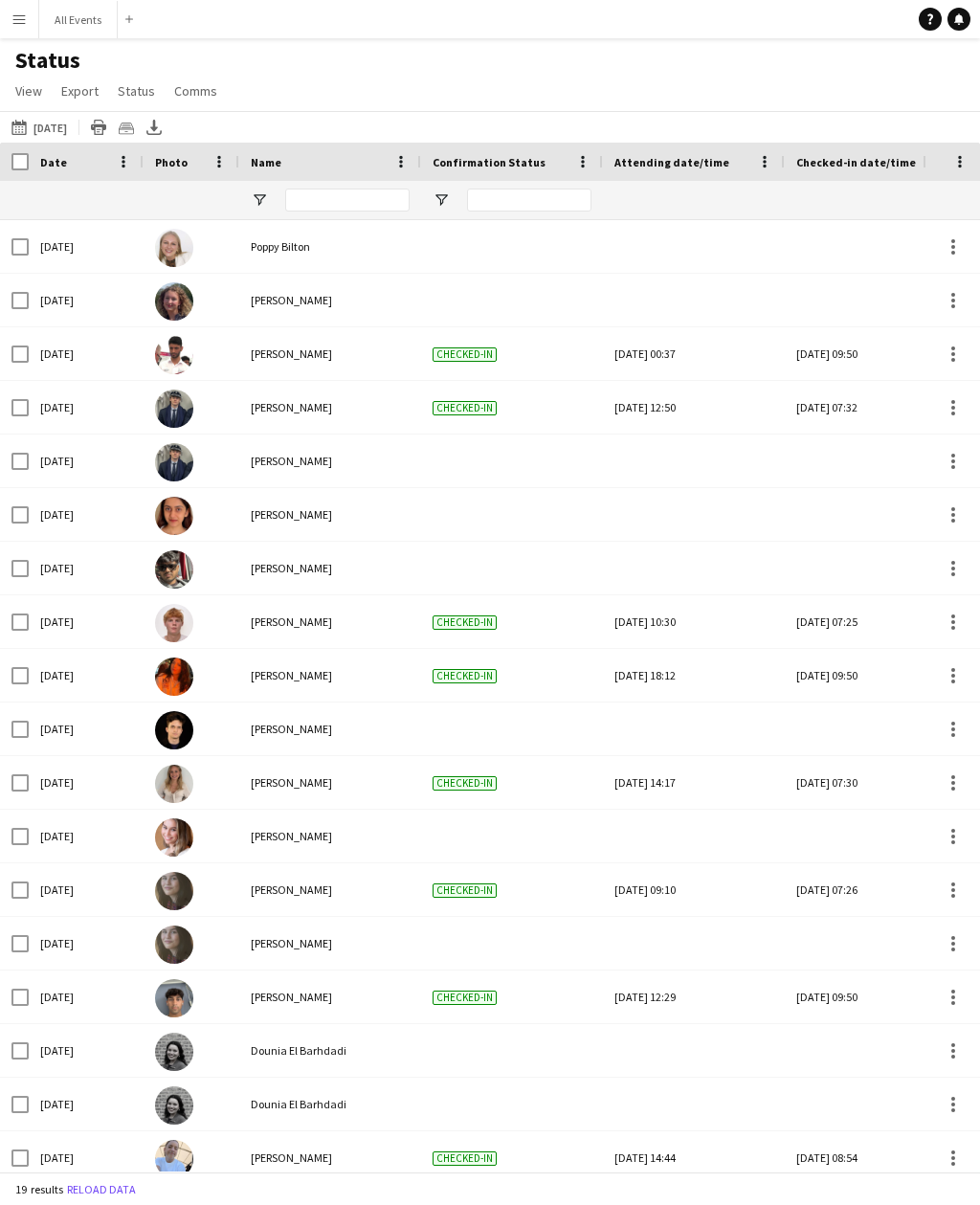
click at [448, 181] on div at bounding box center [512, 199] width 182 height 38
click at [448, 192] on span "Open Filter Menu" at bounding box center [442, 200] width 18 height 18
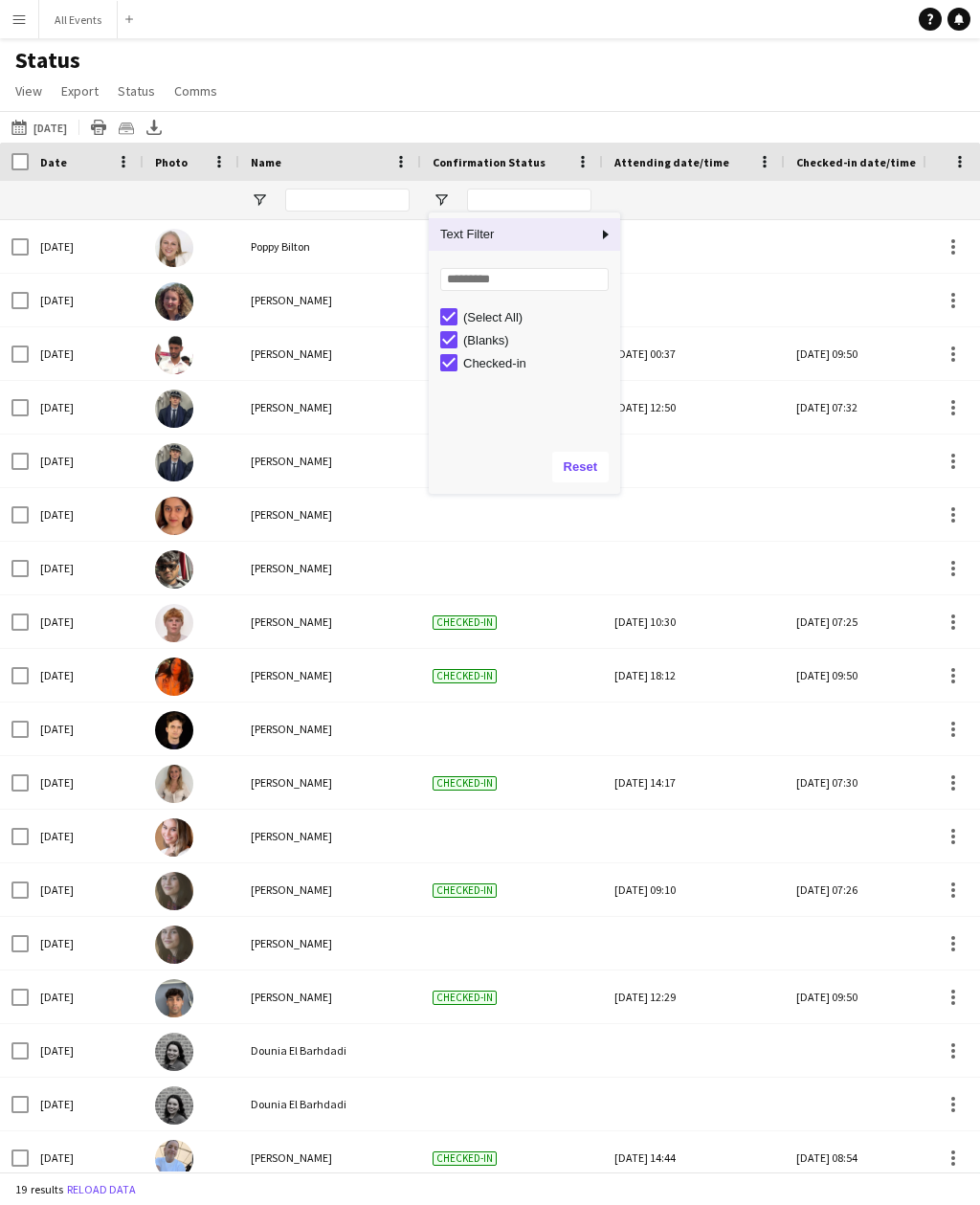
click at [512, 310] on div "(Select All)" at bounding box center [538, 317] width 151 height 15
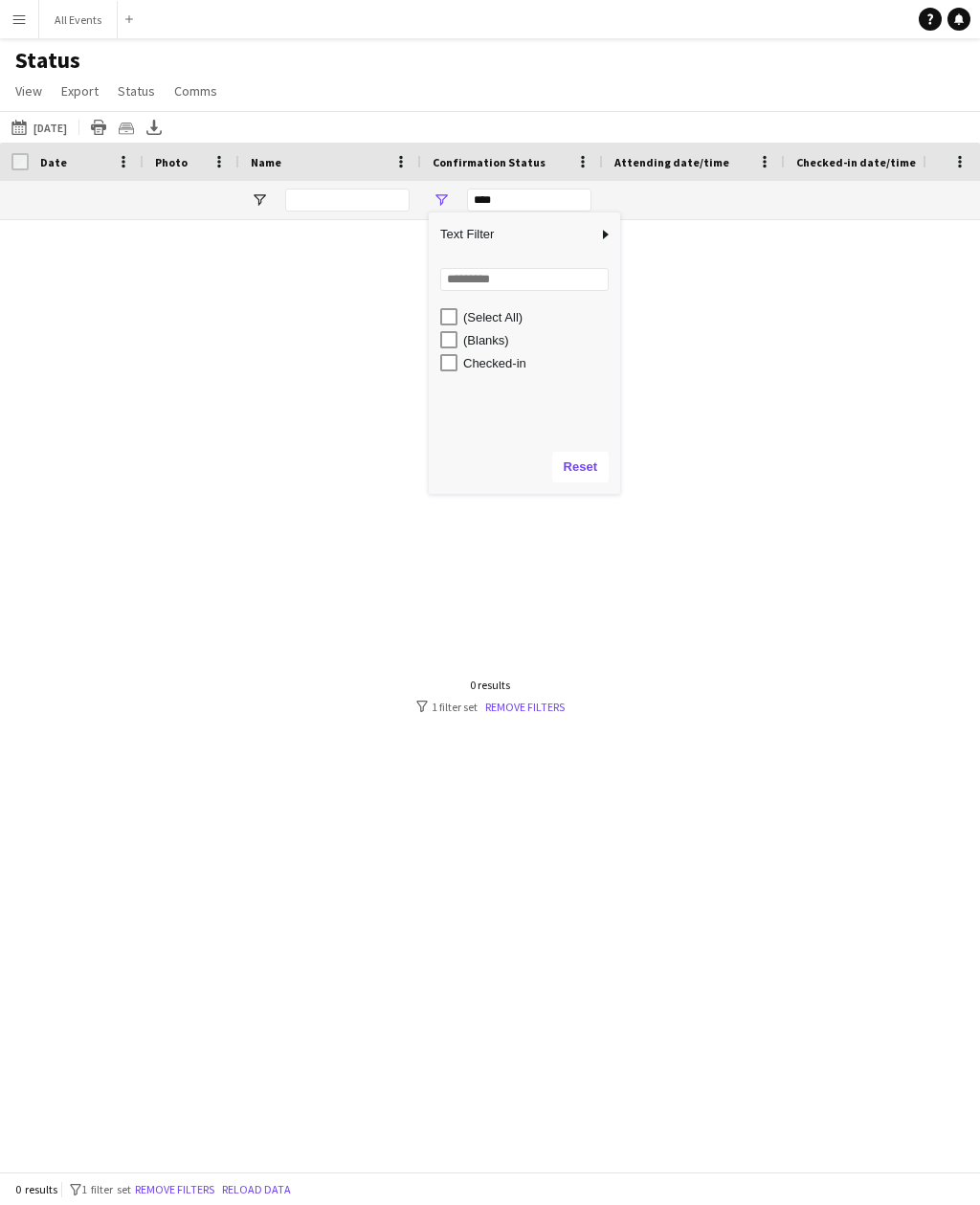
click at [502, 356] on div "Checked-in" at bounding box center [538, 363] width 151 height 15
type input "**********"
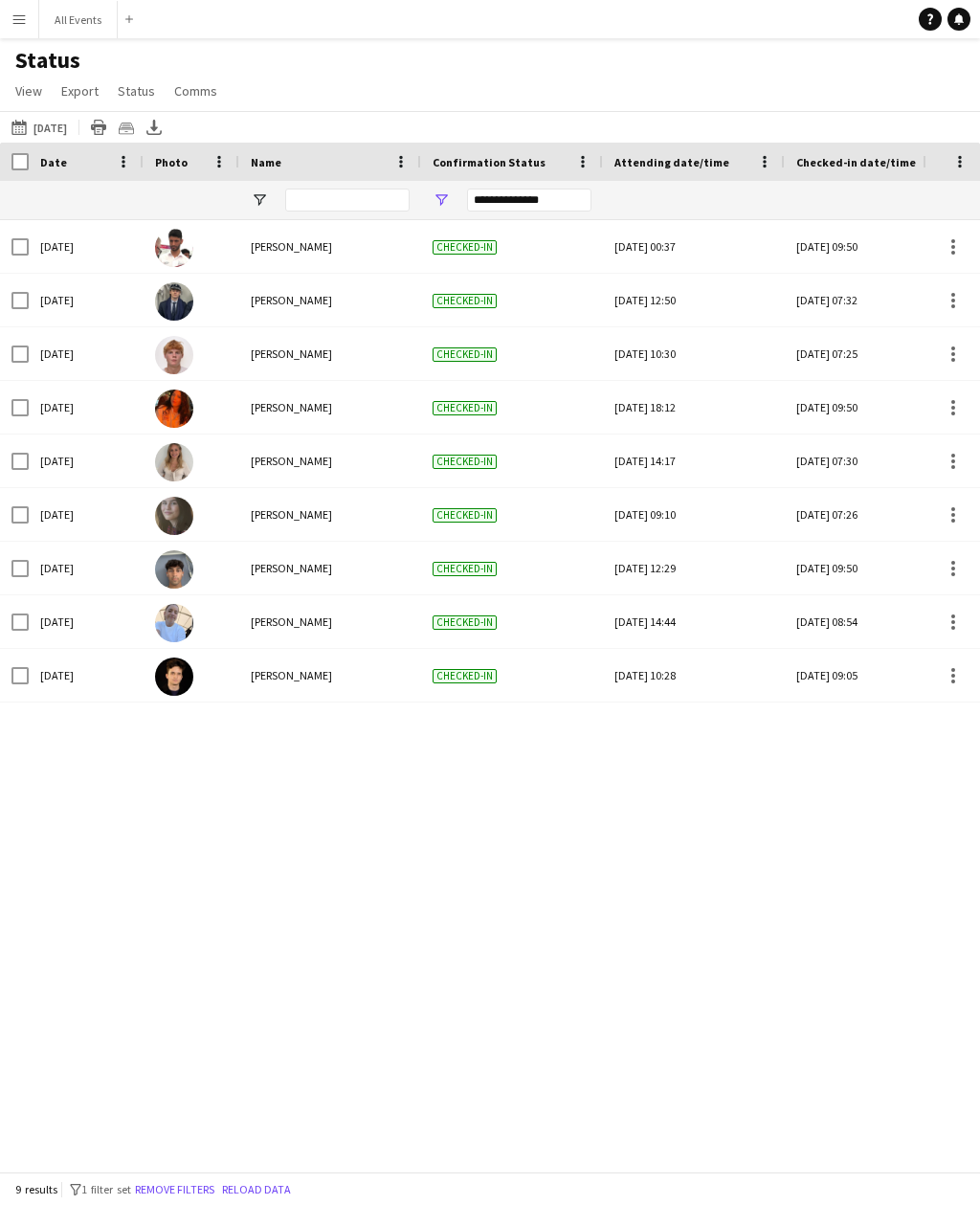
click at [657, 46] on div "Status View Views Default view New view Update view Delete view Edit name Custo…" at bounding box center [490, 78] width 980 height 65
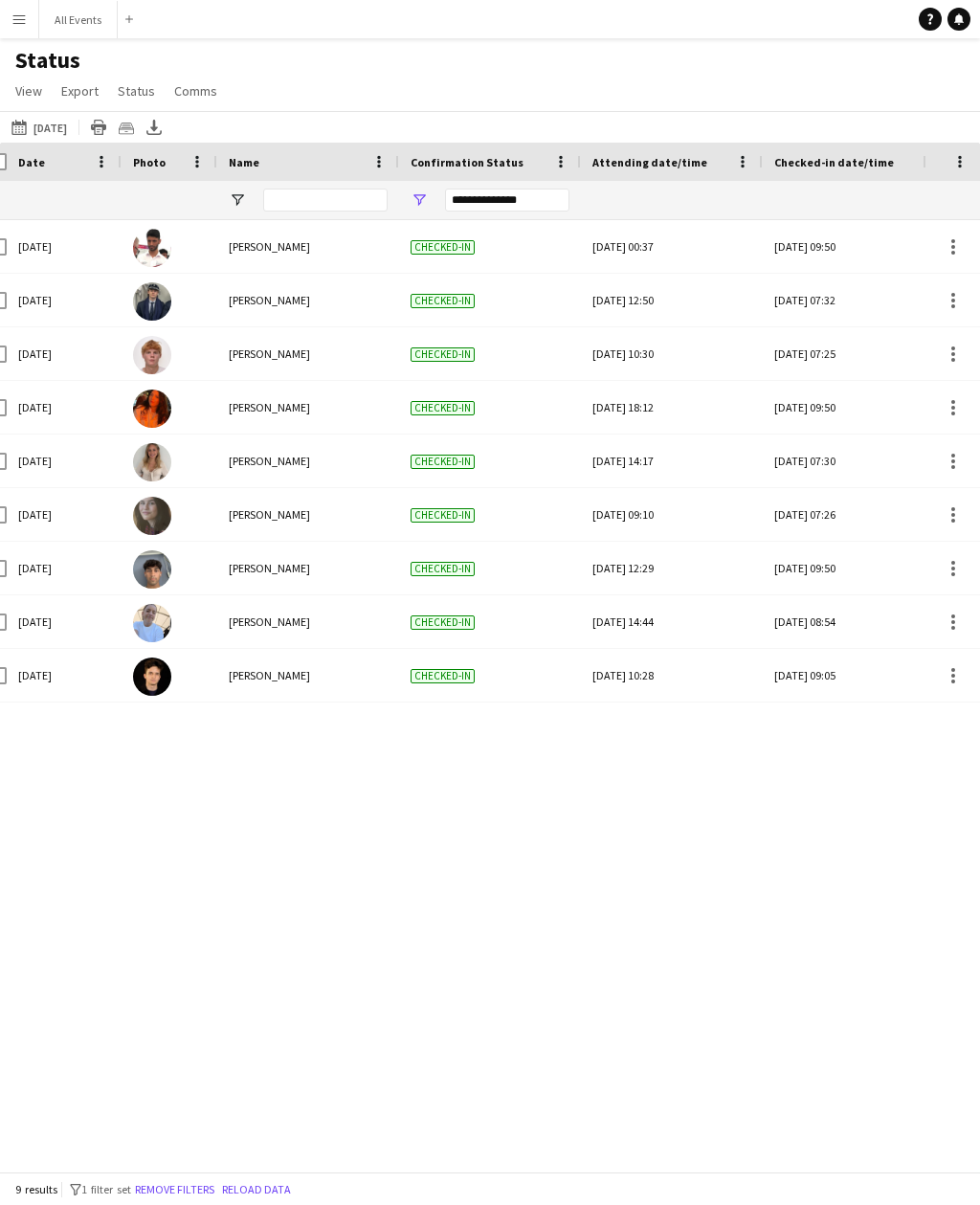
scroll to position [0, 37]
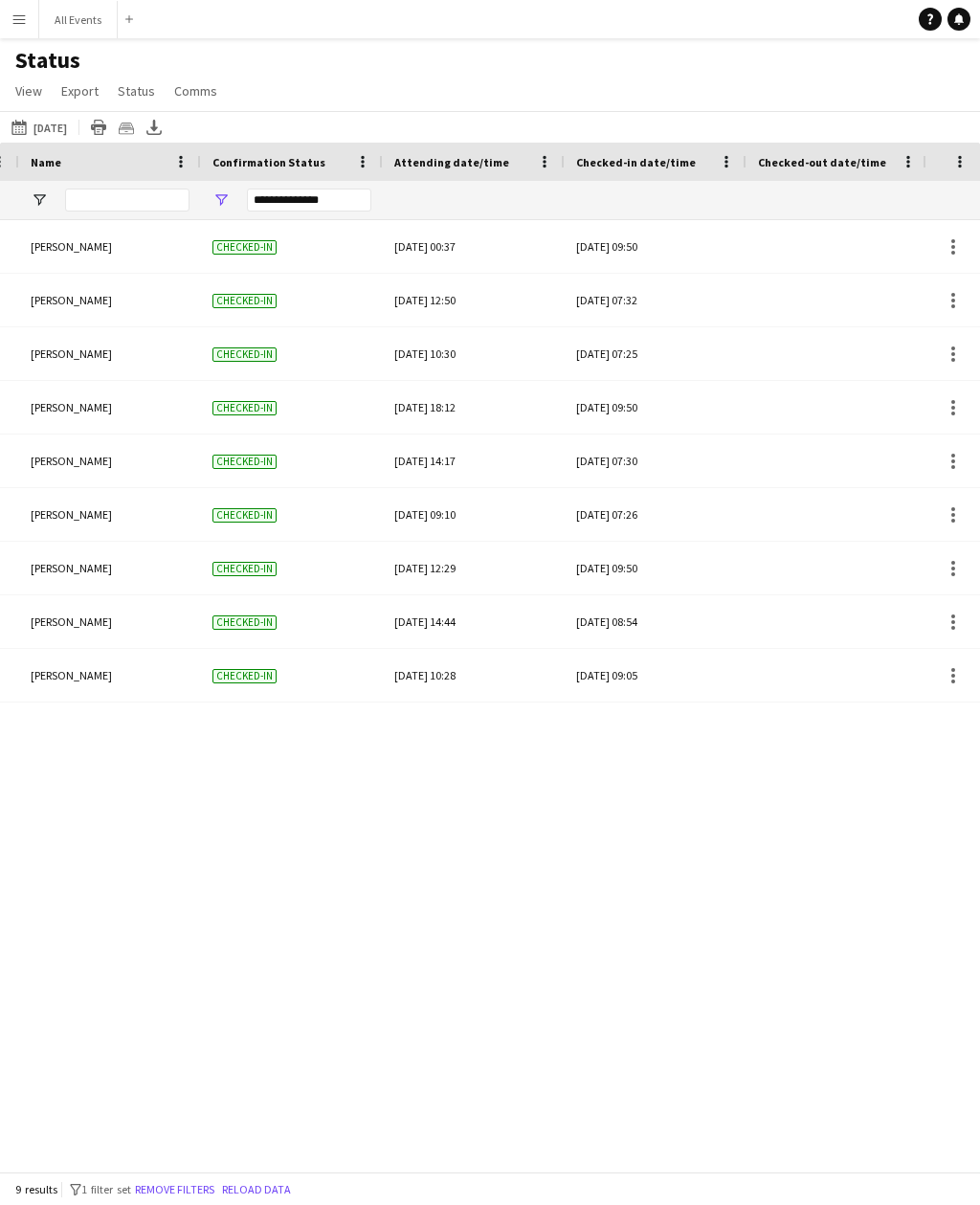
click at [784, 595] on div at bounding box center [836, 622] width 159 height 53
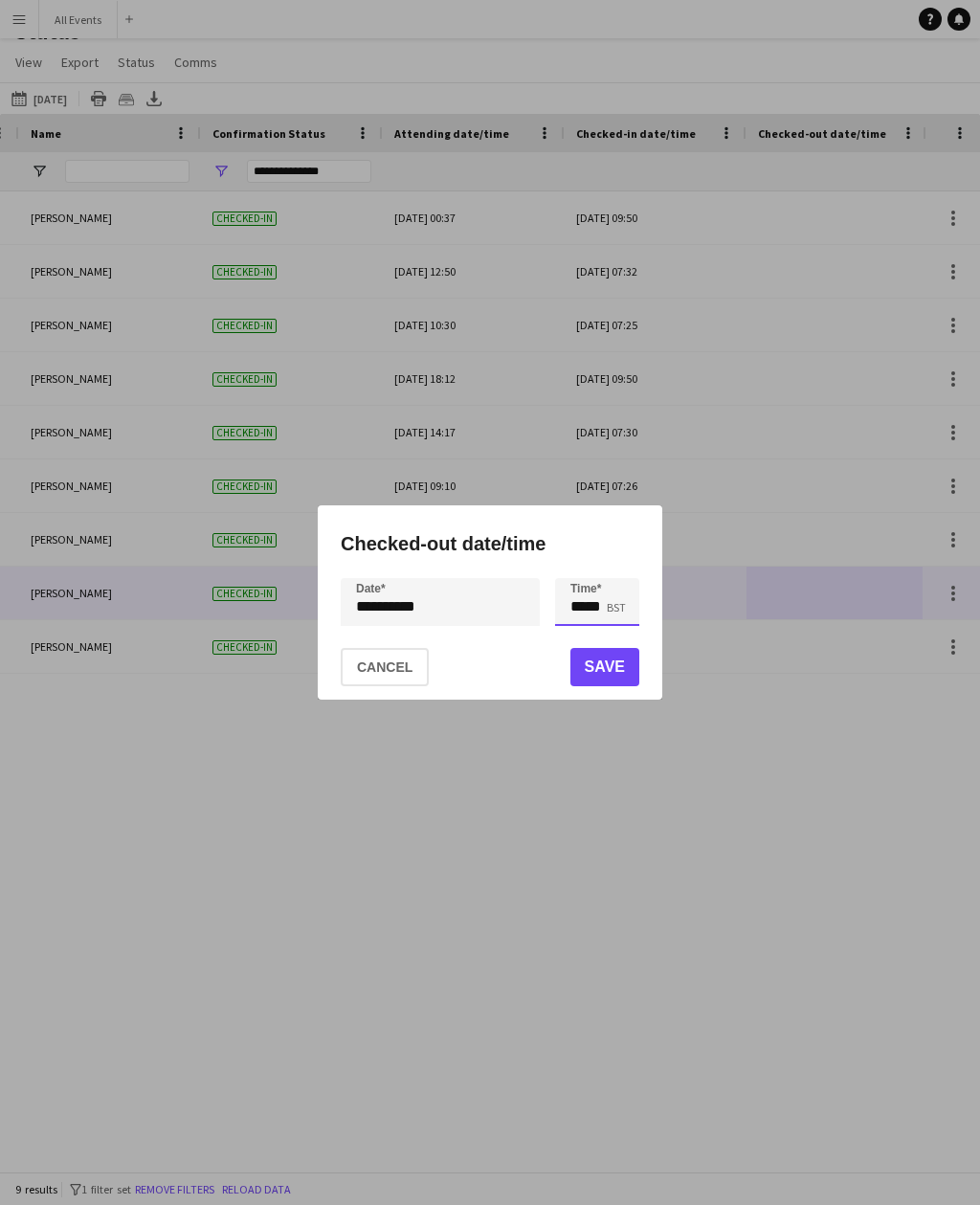
click at [580, 620] on input "*****" at bounding box center [597, 601] width 84 height 48
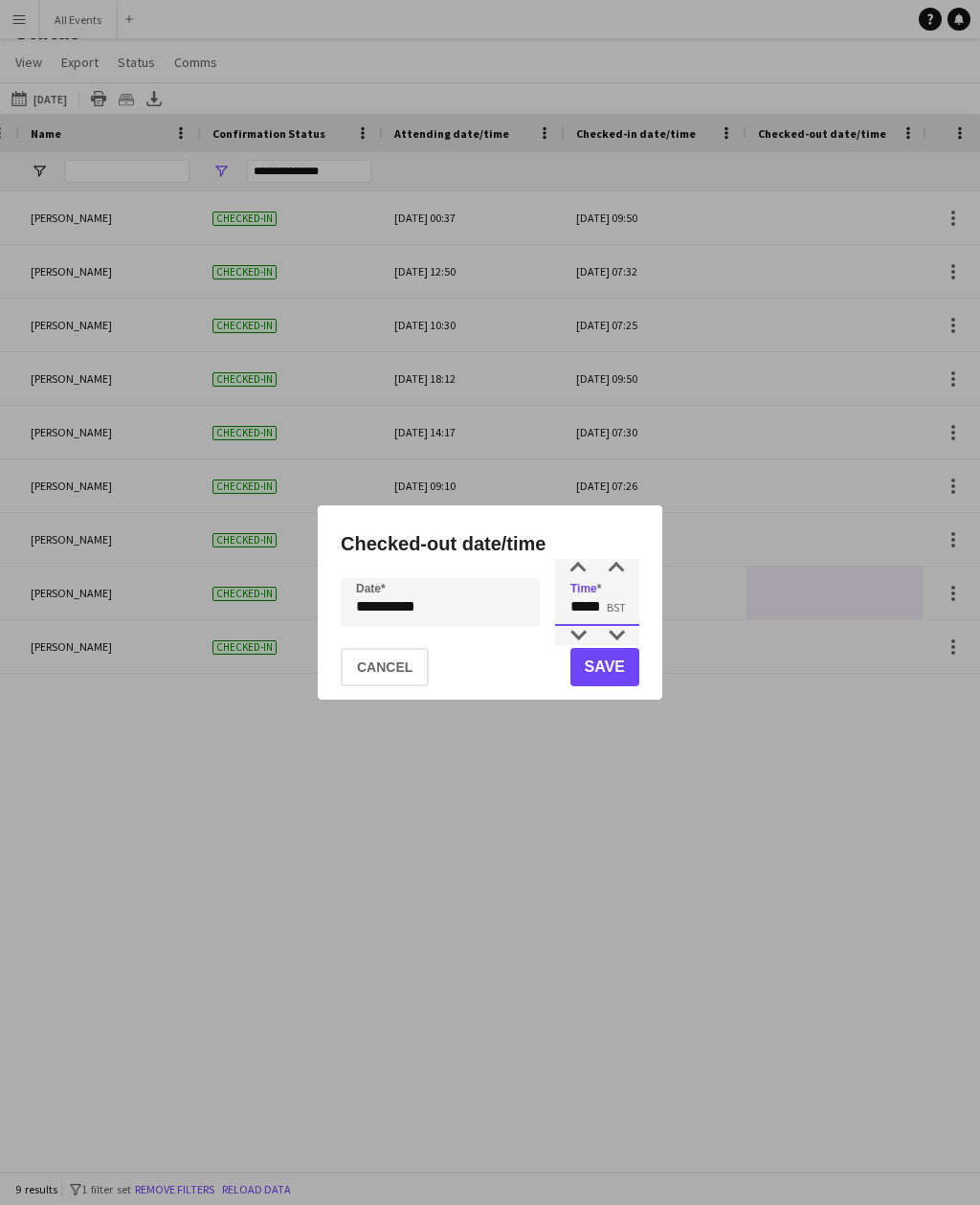
click at [585, 631] on div at bounding box center [577, 635] width 38 height 20
click at [586, 635] on div at bounding box center [577, 635] width 38 height 20
click at [614, 629] on div at bounding box center [616, 635] width 38 height 20
click at [617, 637] on div at bounding box center [616, 635] width 38 height 20
click at [619, 636] on div at bounding box center [616, 635] width 38 height 20
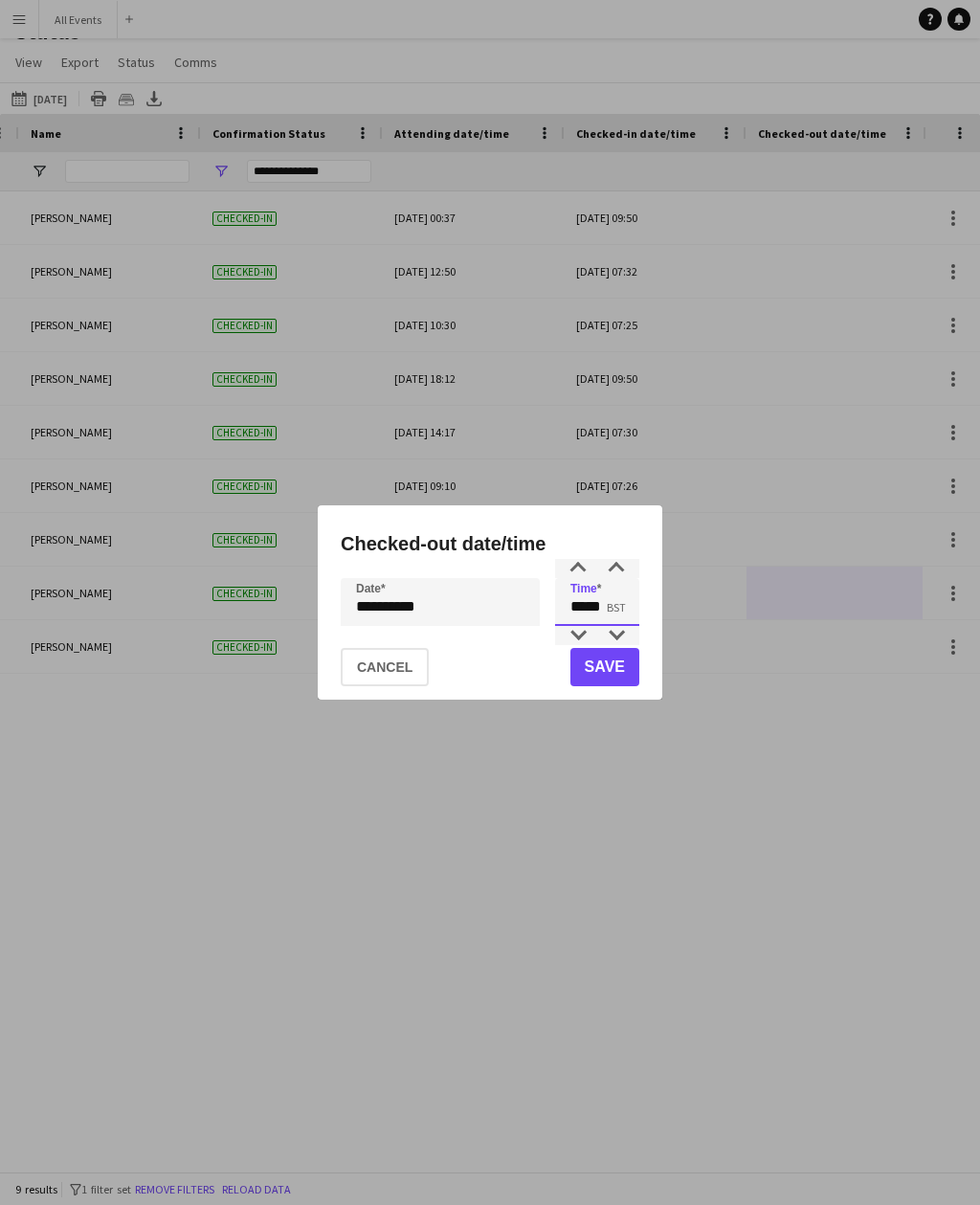
click at [620, 639] on div at bounding box center [616, 635] width 38 height 20
type input "*****"
click at [620, 665] on button "Save" at bounding box center [605, 667] width 68 height 38
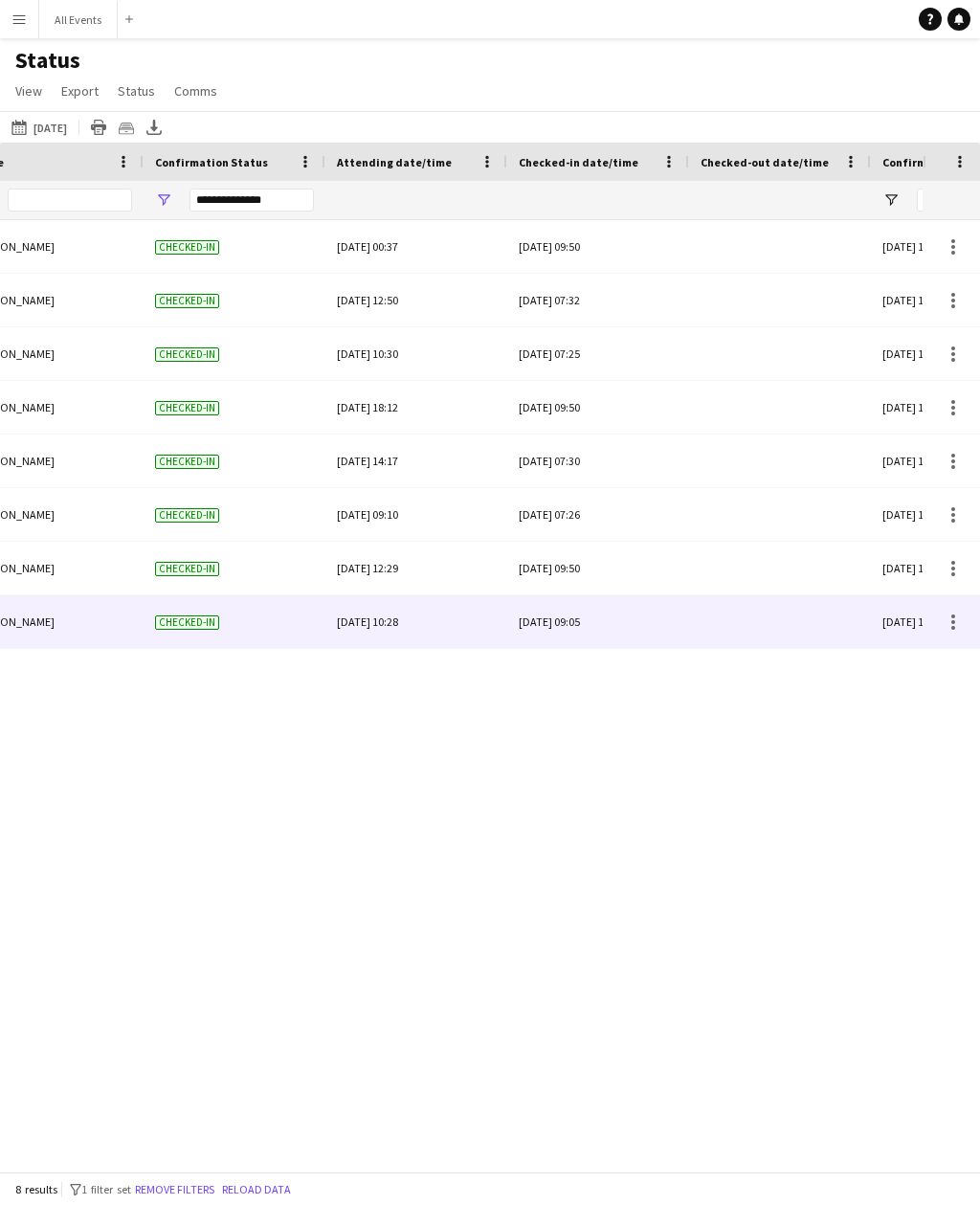
click at [752, 595] on div at bounding box center [780, 622] width 159 height 53
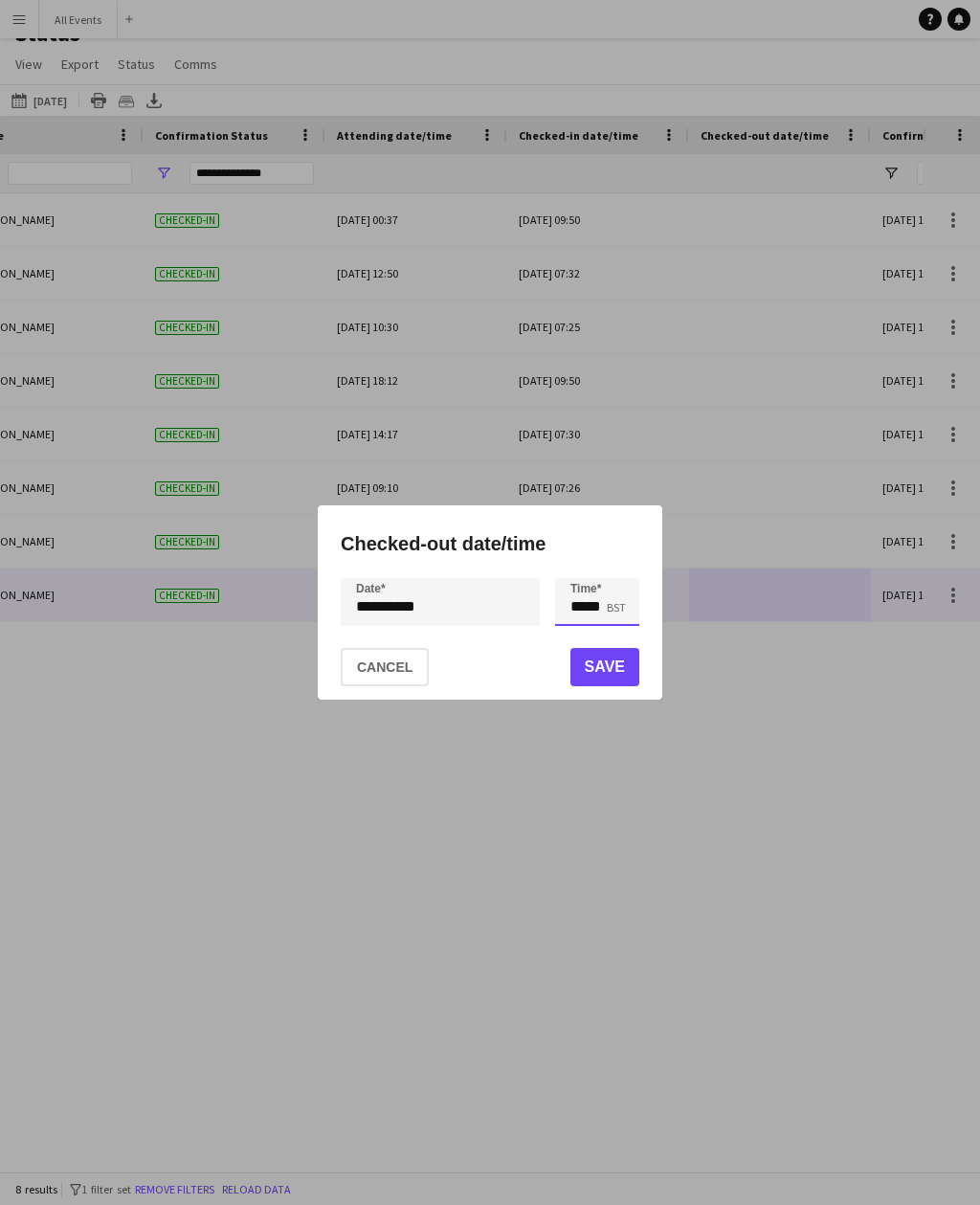
click at [591, 595] on input "*****" at bounding box center [597, 601] width 84 height 48
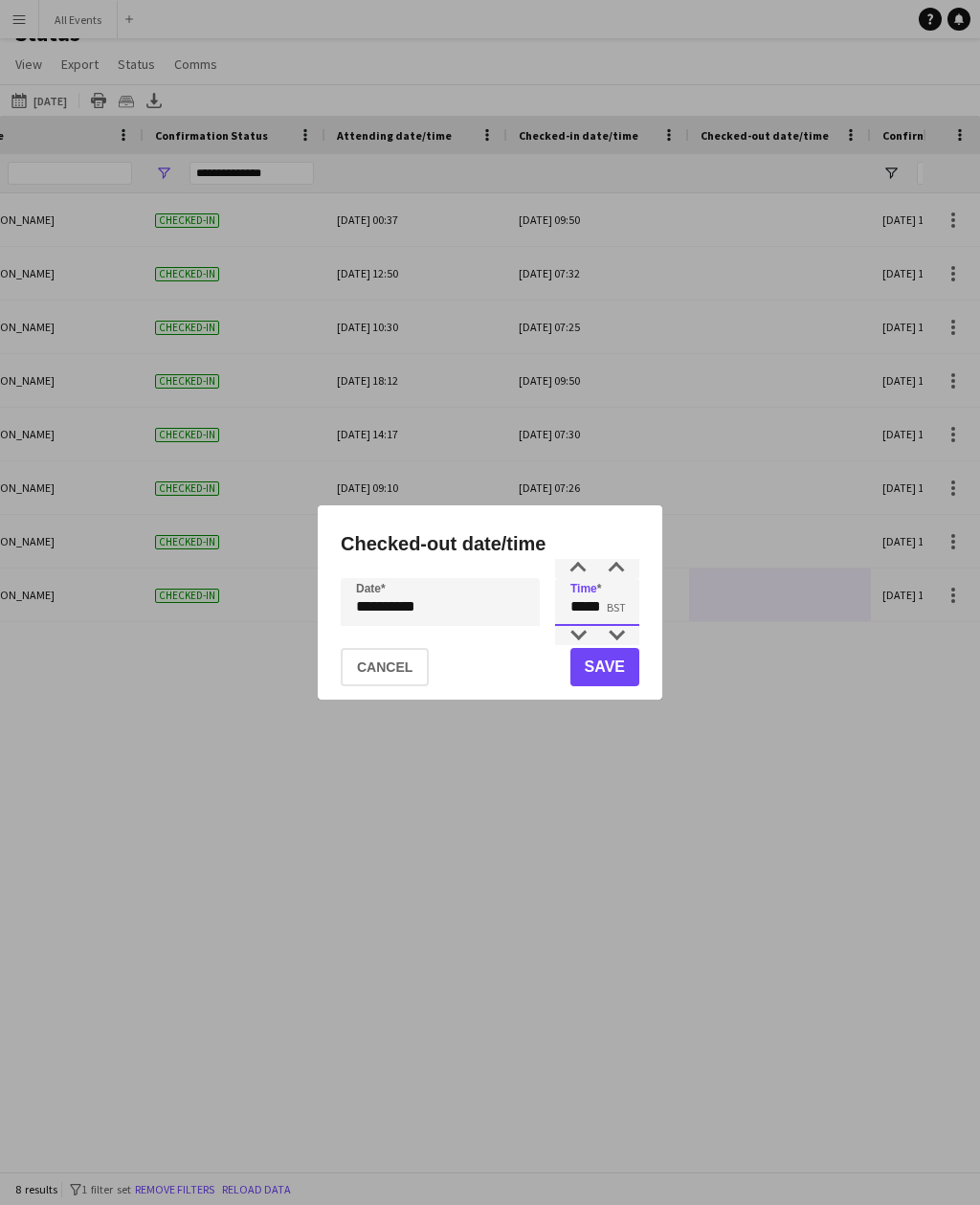
click at [579, 629] on div at bounding box center [577, 635] width 38 height 20
click at [583, 639] on div at bounding box center [577, 635] width 38 height 20
click at [621, 628] on div at bounding box center [616, 635] width 38 height 20
click at [624, 643] on div at bounding box center [616, 635] width 38 height 20
click at [626, 633] on div at bounding box center [616, 635] width 38 height 20
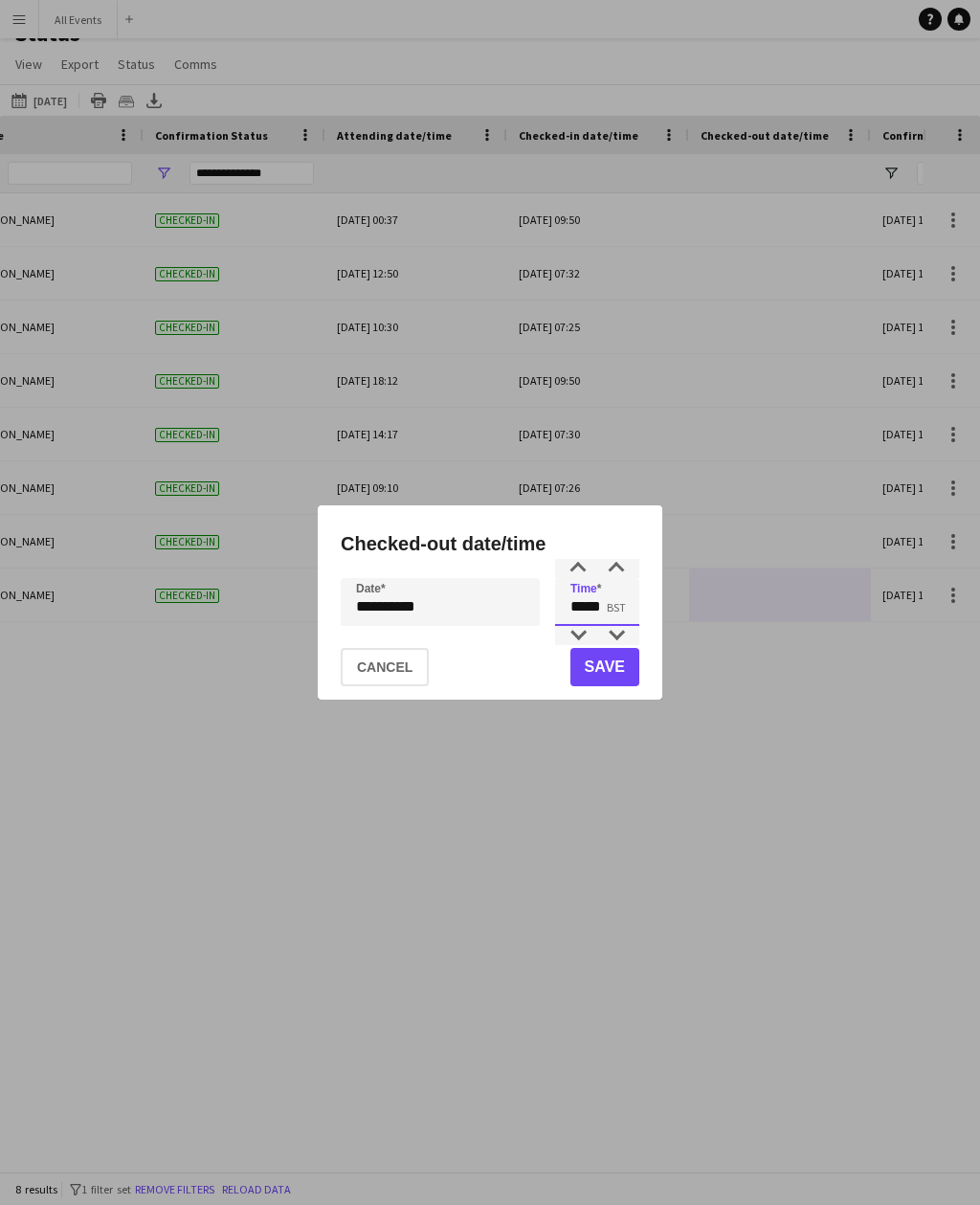
click at [624, 629] on div at bounding box center [616, 635] width 38 height 20
type input "*****"
click at [622, 661] on button "Save" at bounding box center [605, 667] width 68 height 38
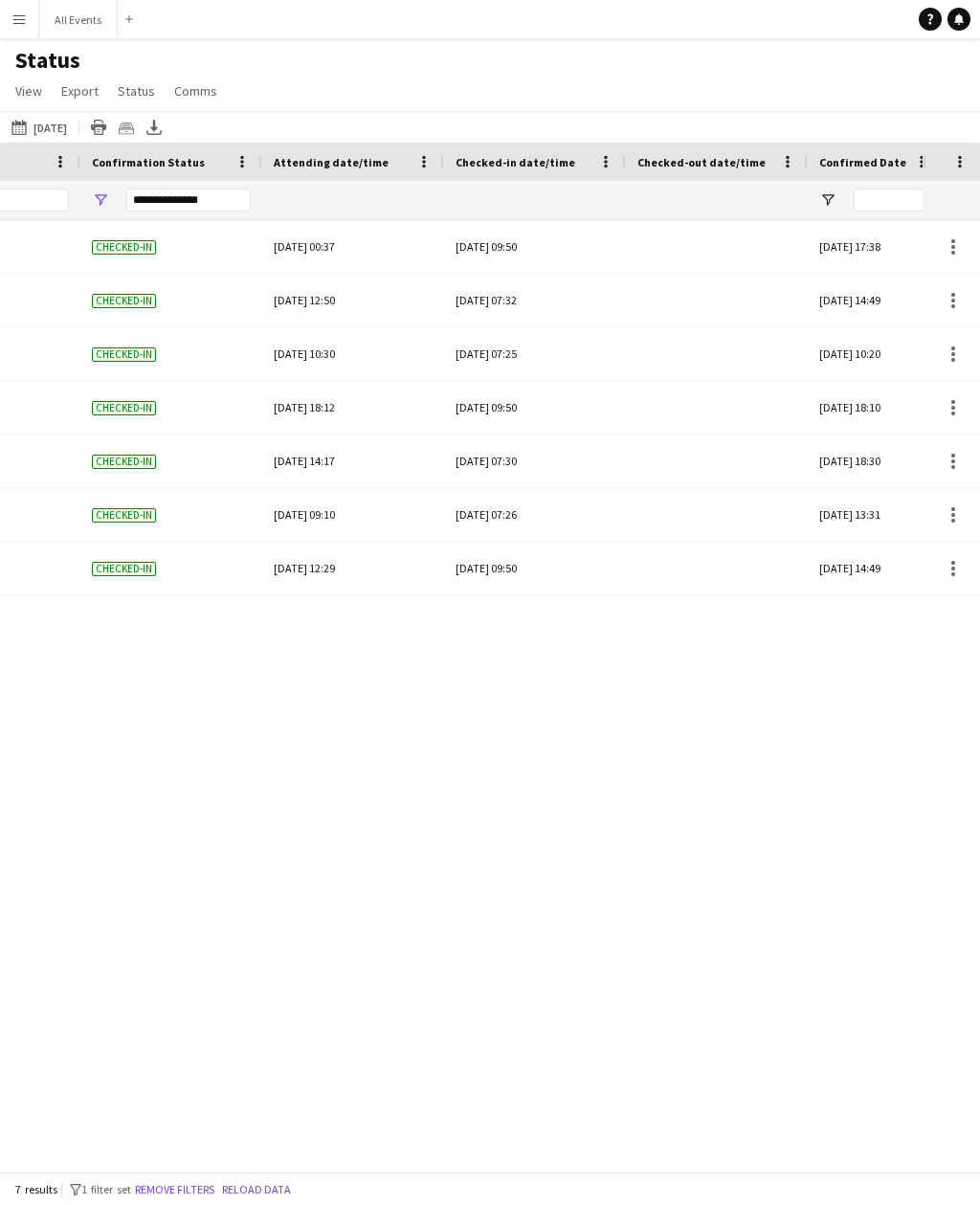
click at [716, 220] on div at bounding box center [716, 246] width 159 height 53
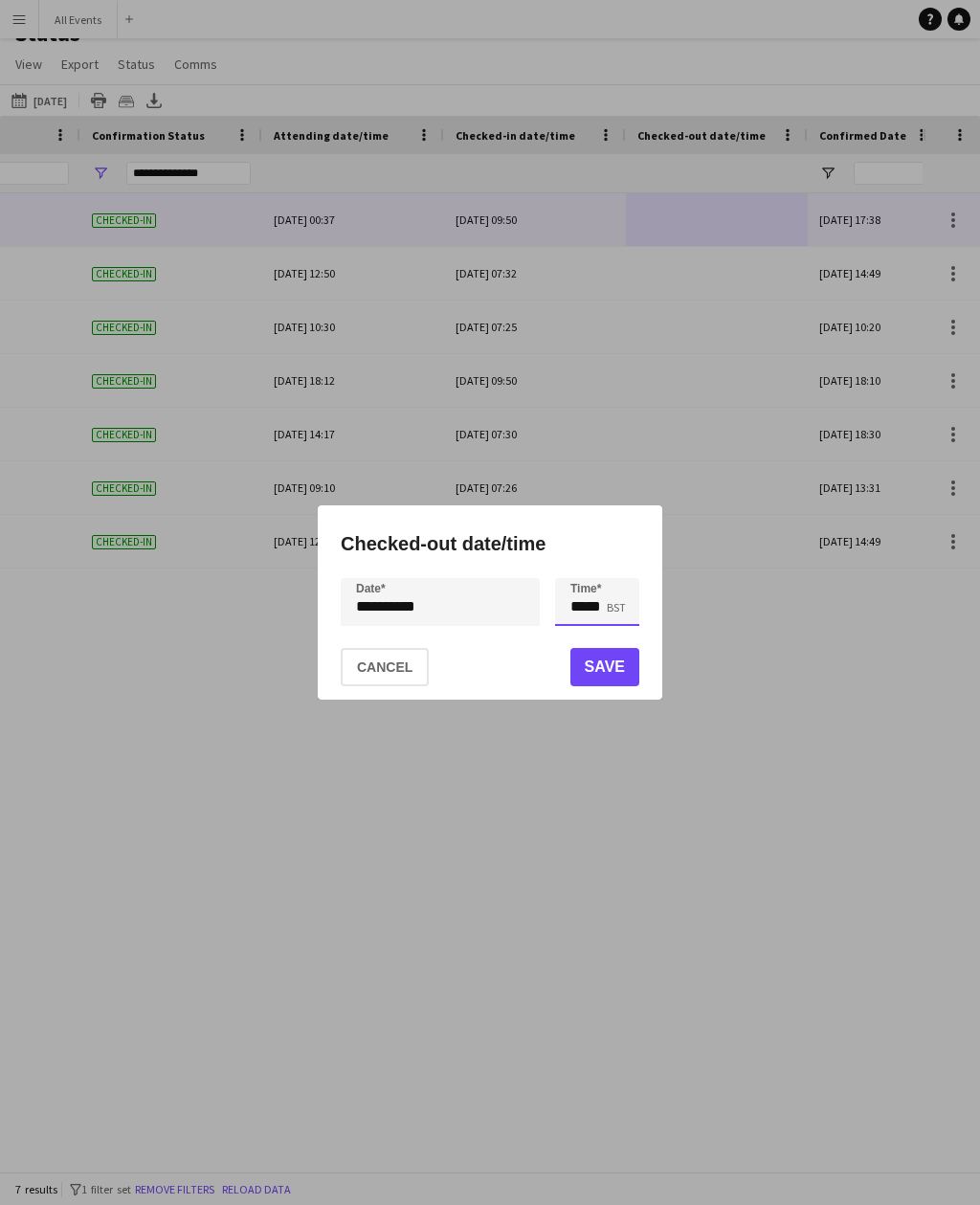
click at [606, 610] on input "*****" at bounding box center [597, 601] width 84 height 48
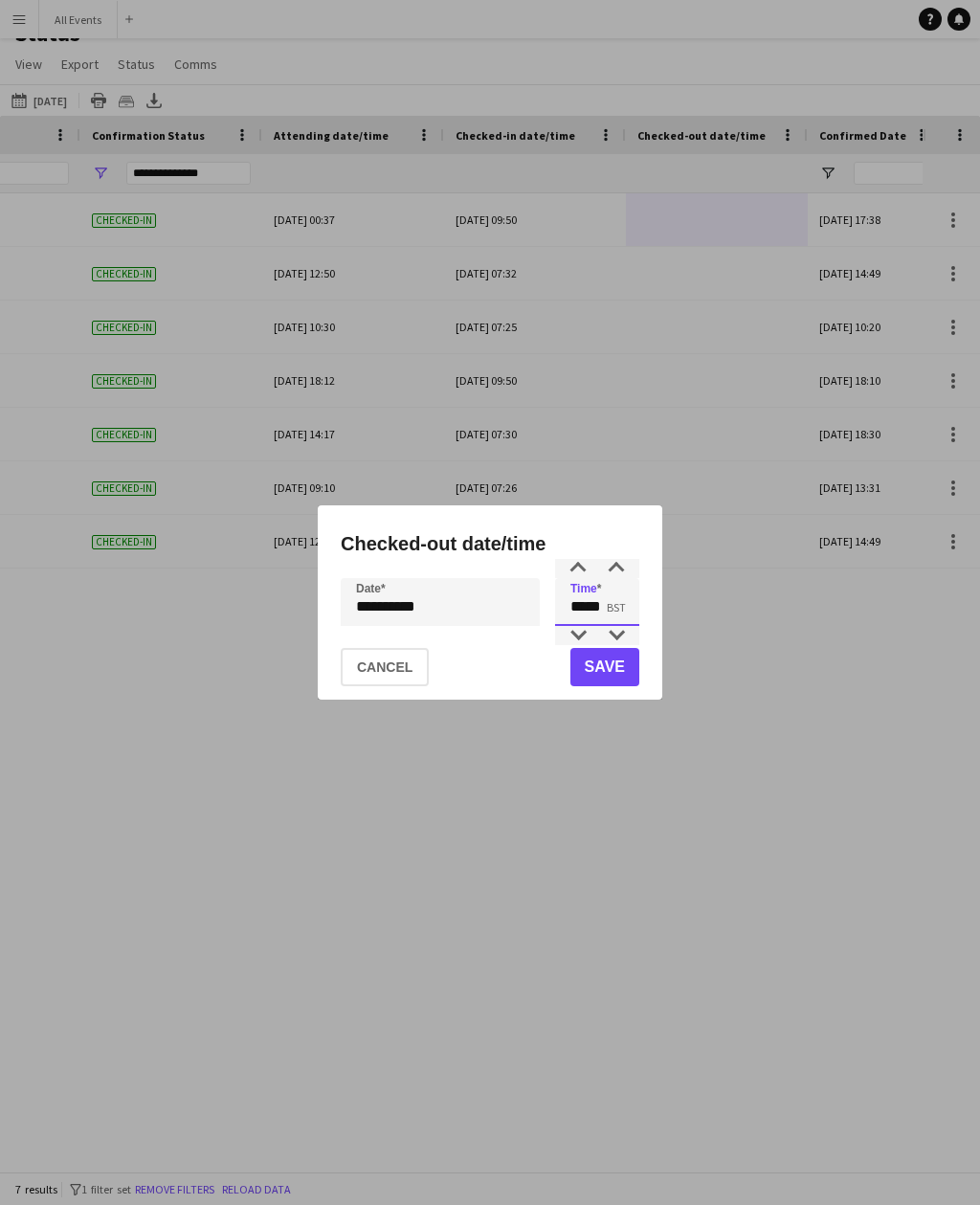
click at [614, 636] on div at bounding box center [616, 635] width 38 height 20
click at [618, 641] on div at bounding box center [616, 635] width 38 height 20
click at [626, 570] on div at bounding box center [616, 569] width 38 height 20
type input "*****"
click at [618, 672] on button "Save" at bounding box center [605, 667] width 68 height 38
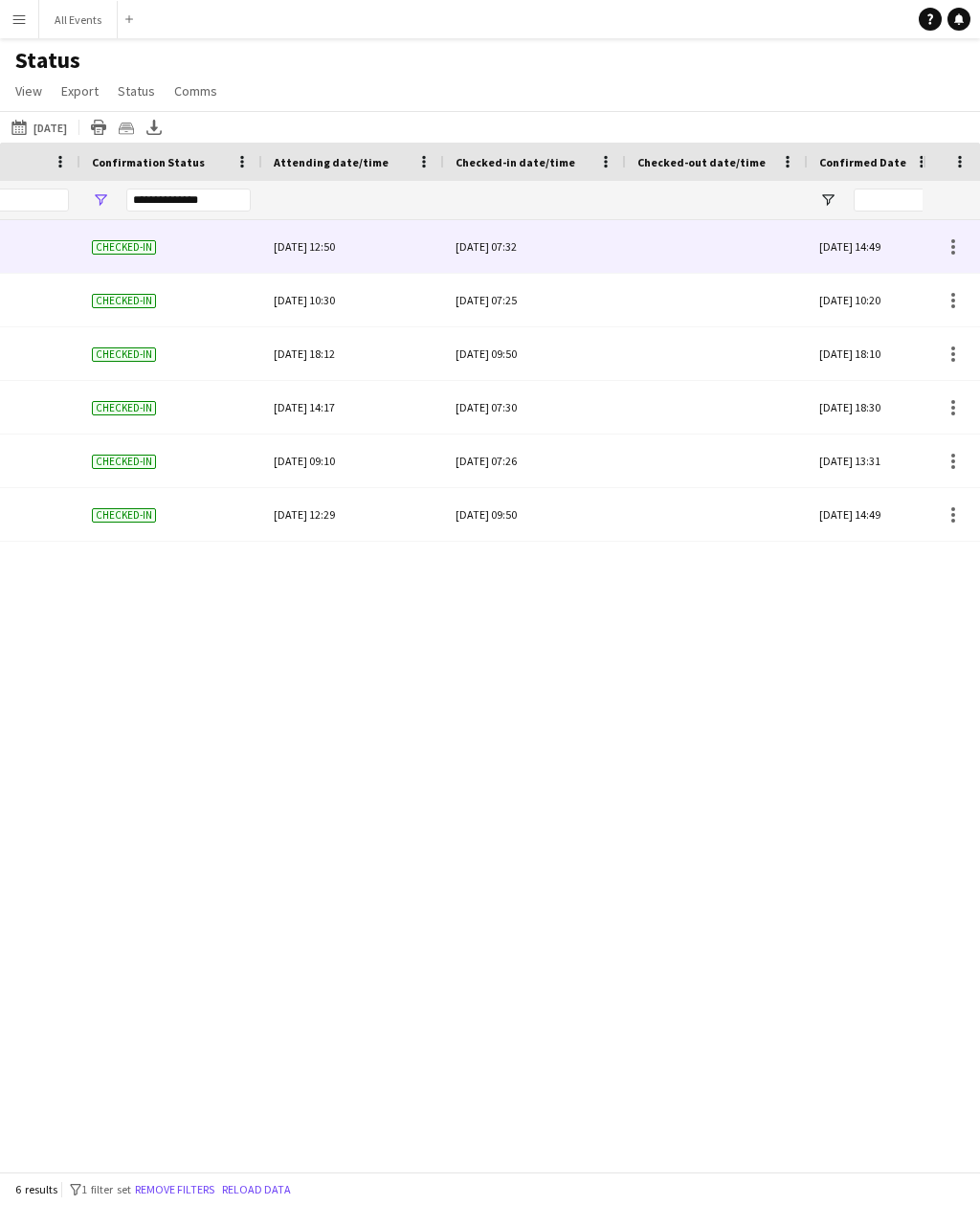
click at [720, 220] on div at bounding box center [716, 246] width 159 height 53
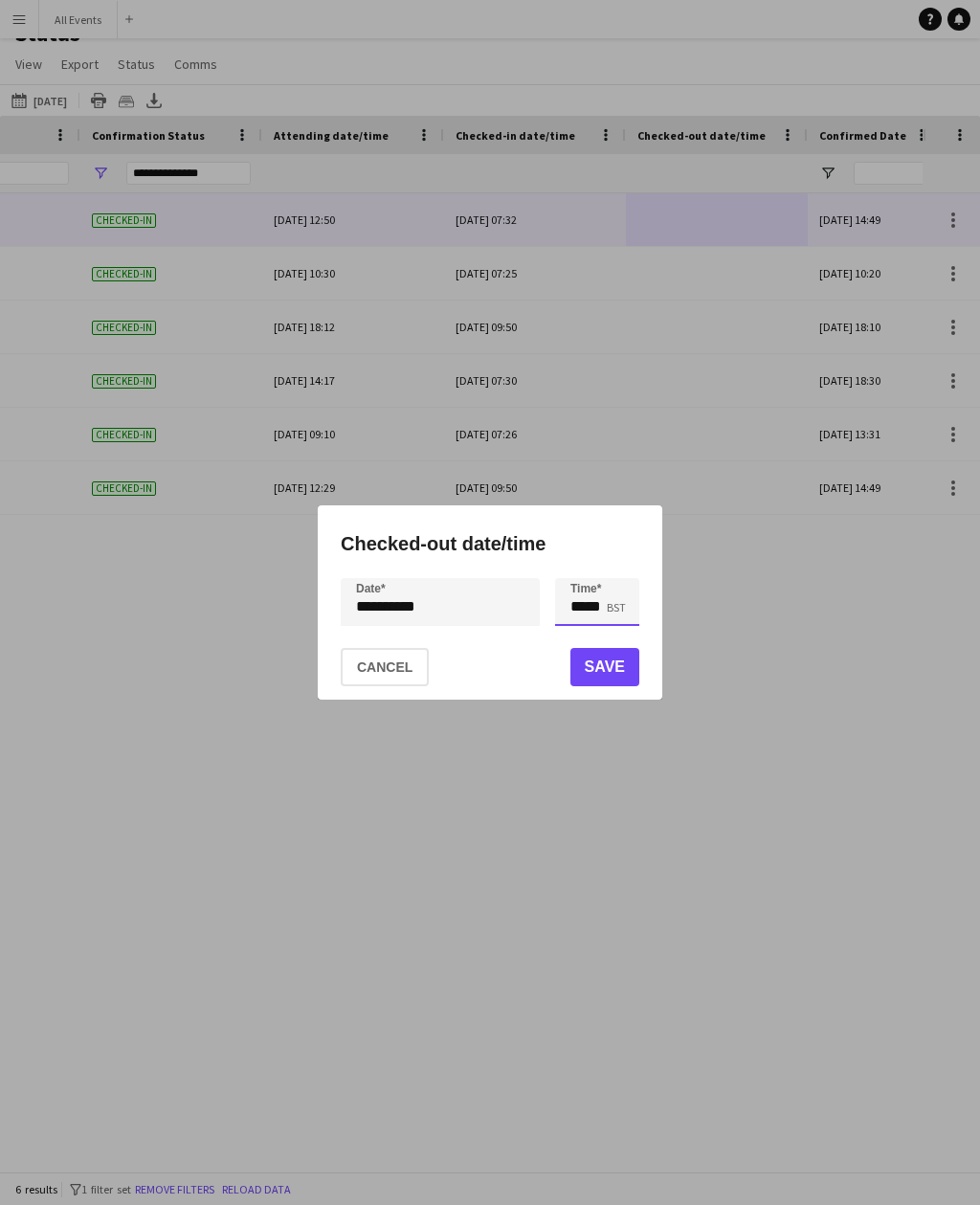
click at [611, 613] on input "*****" at bounding box center [597, 601] width 84 height 48
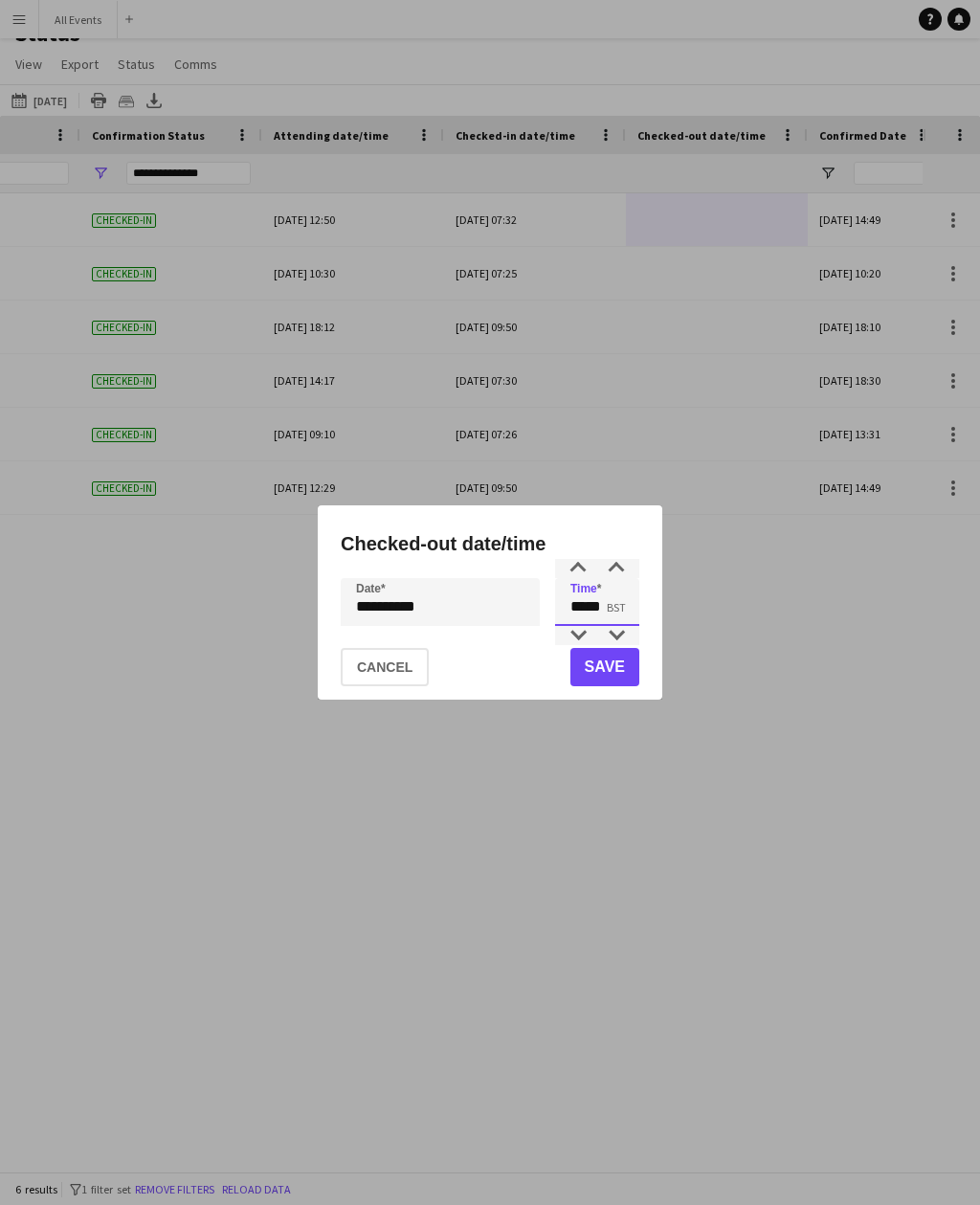
click at [614, 636] on div at bounding box center [616, 635] width 38 height 20
click at [618, 641] on div at bounding box center [616, 635] width 38 height 20
click at [622, 573] on div at bounding box center [616, 569] width 38 height 20
type input "*****"
click at [616, 671] on button "Save" at bounding box center [605, 667] width 68 height 38
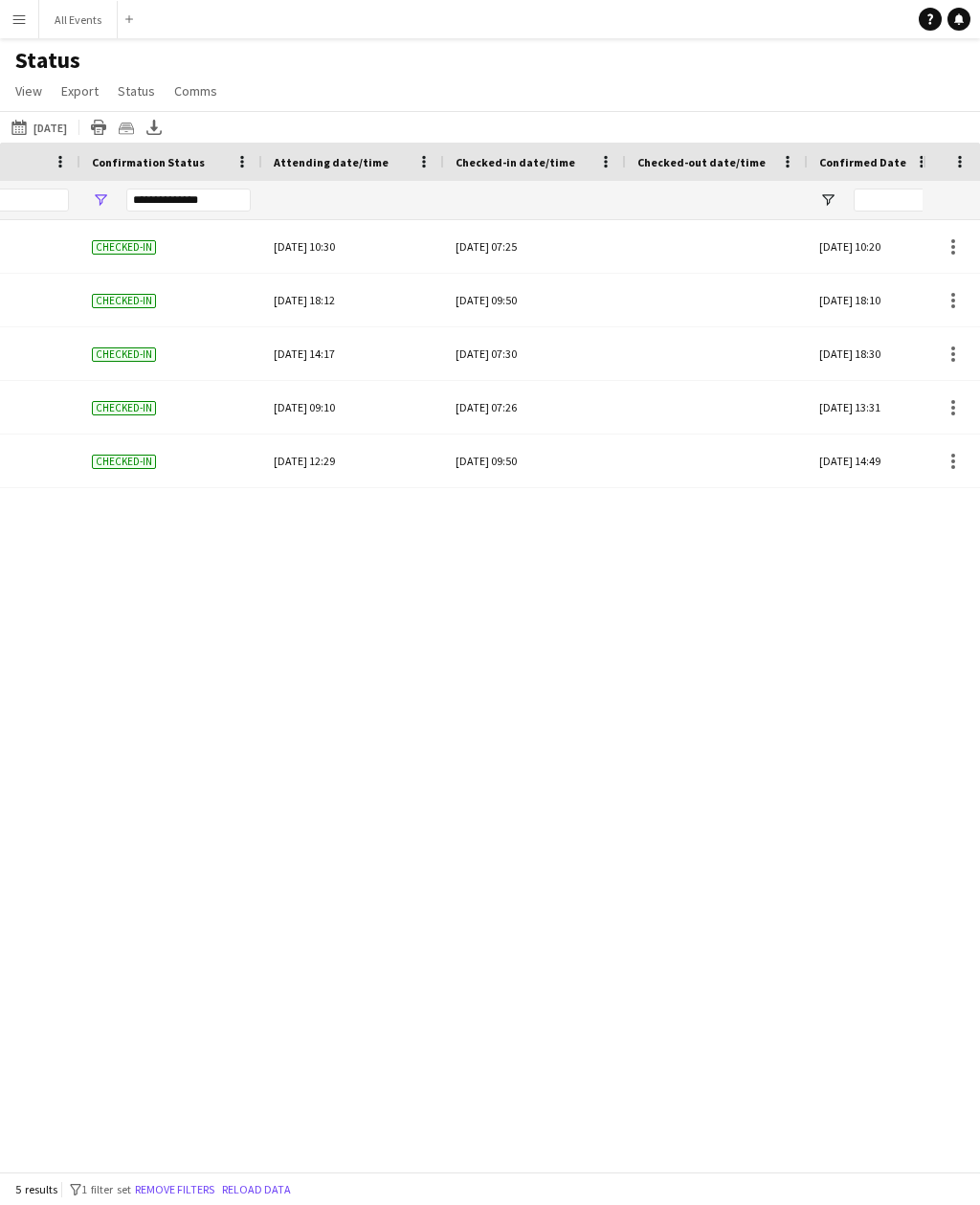
click at [732, 220] on div at bounding box center [716, 246] width 159 height 53
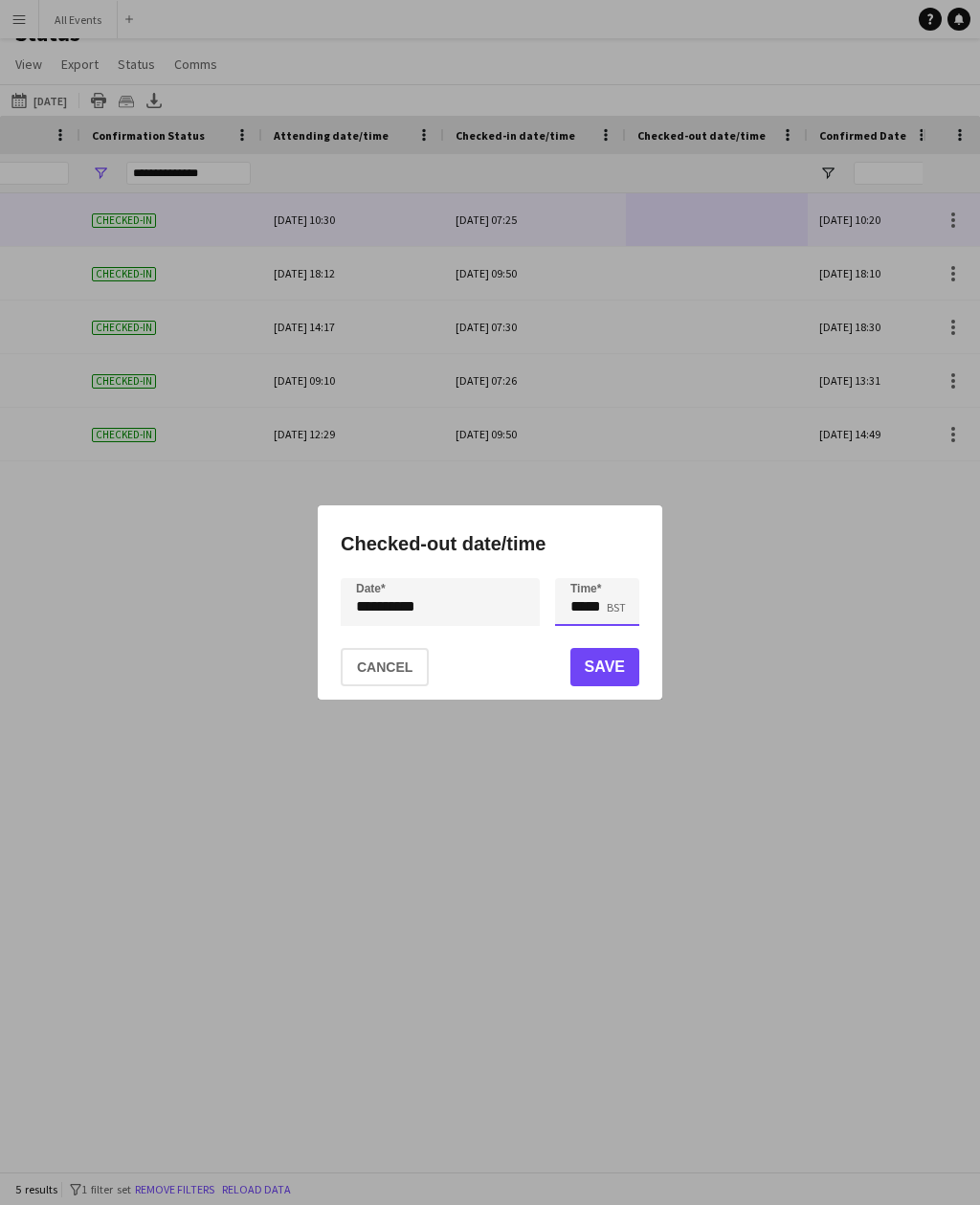
click at [615, 624] on input "*****" at bounding box center [597, 601] width 84 height 48
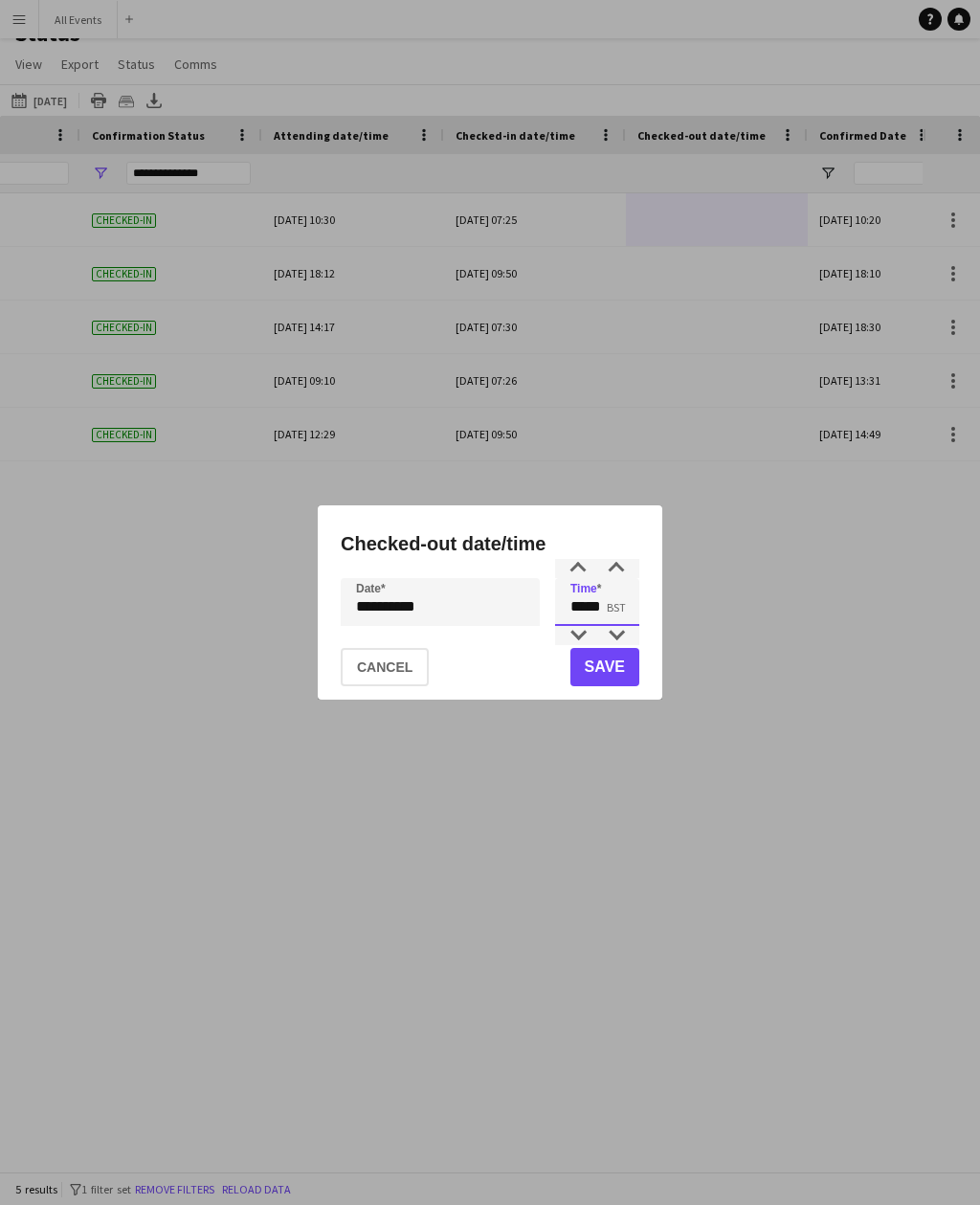
click at [609, 633] on div at bounding box center [616, 635] width 38 height 20
click at [619, 636] on div at bounding box center [616, 635] width 38 height 20
click at [627, 572] on div at bounding box center [616, 569] width 38 height 20
type input "*****"
click at [616, 667] on button "Save" at bounding box center [605, 667] width 68 height 38
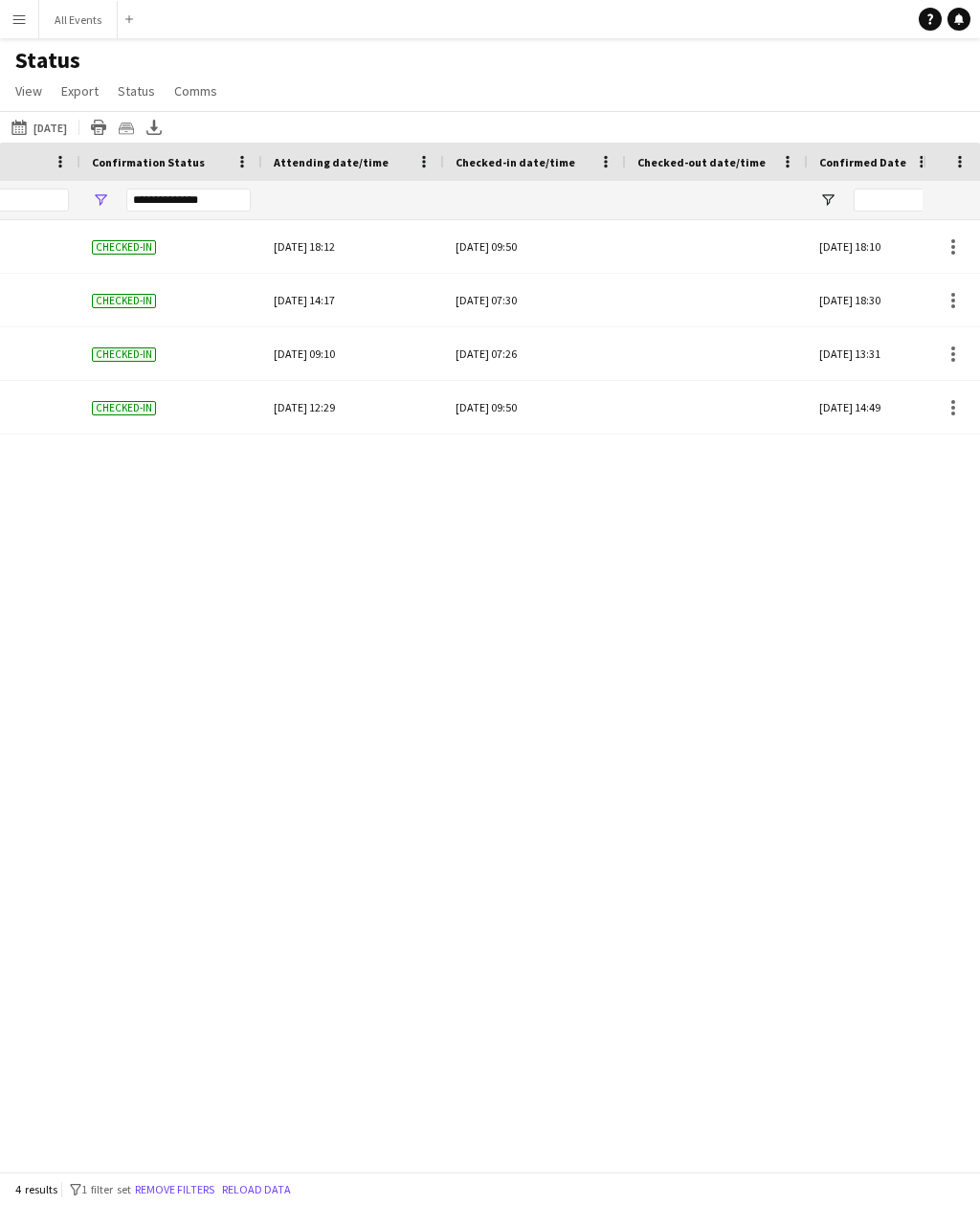
click at [727, 229] on div at bounding box center [716, 246] width 159 height 53
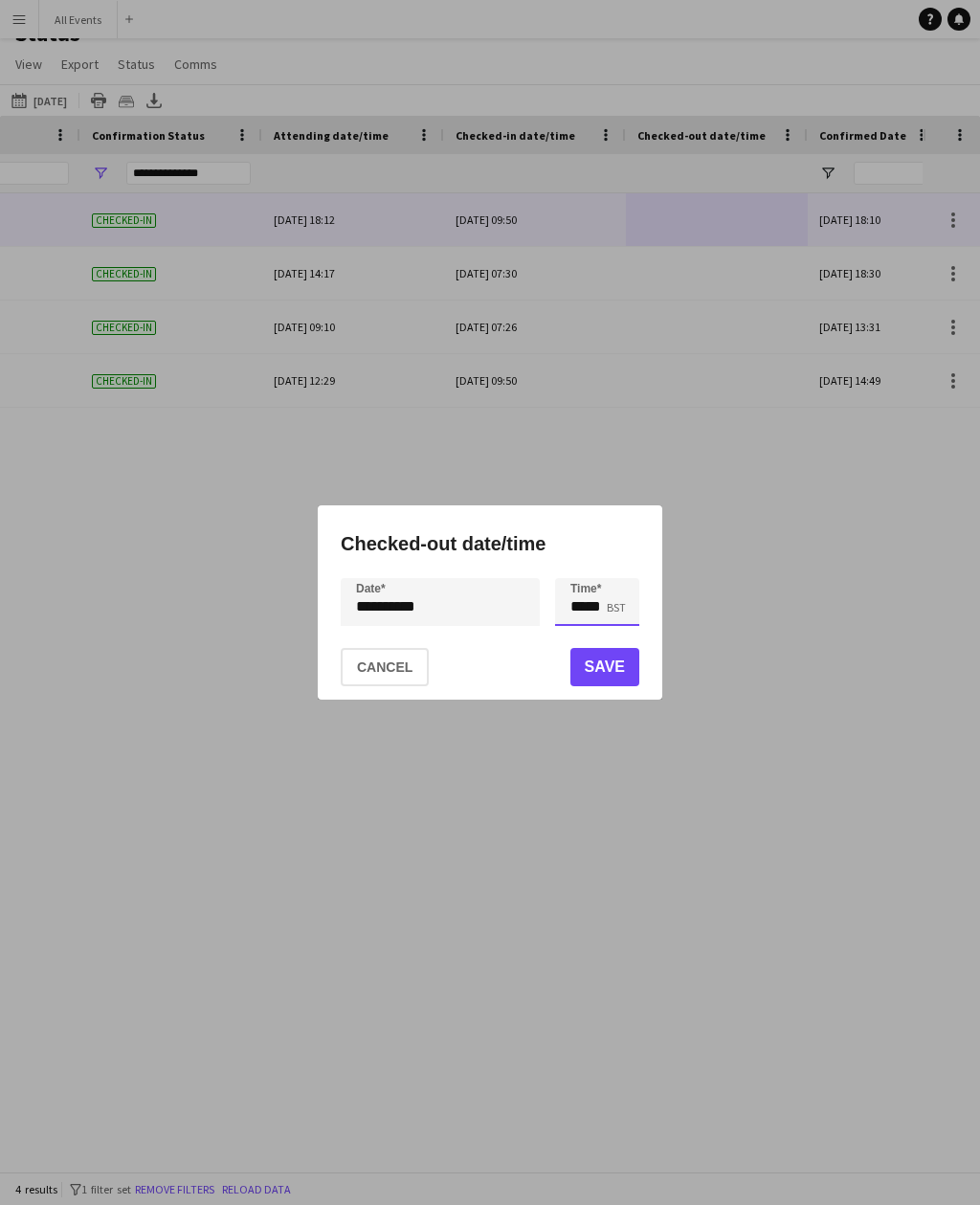
click at [619, 611] on input "*****" at bounding box center [597, 601] width 84 height 48
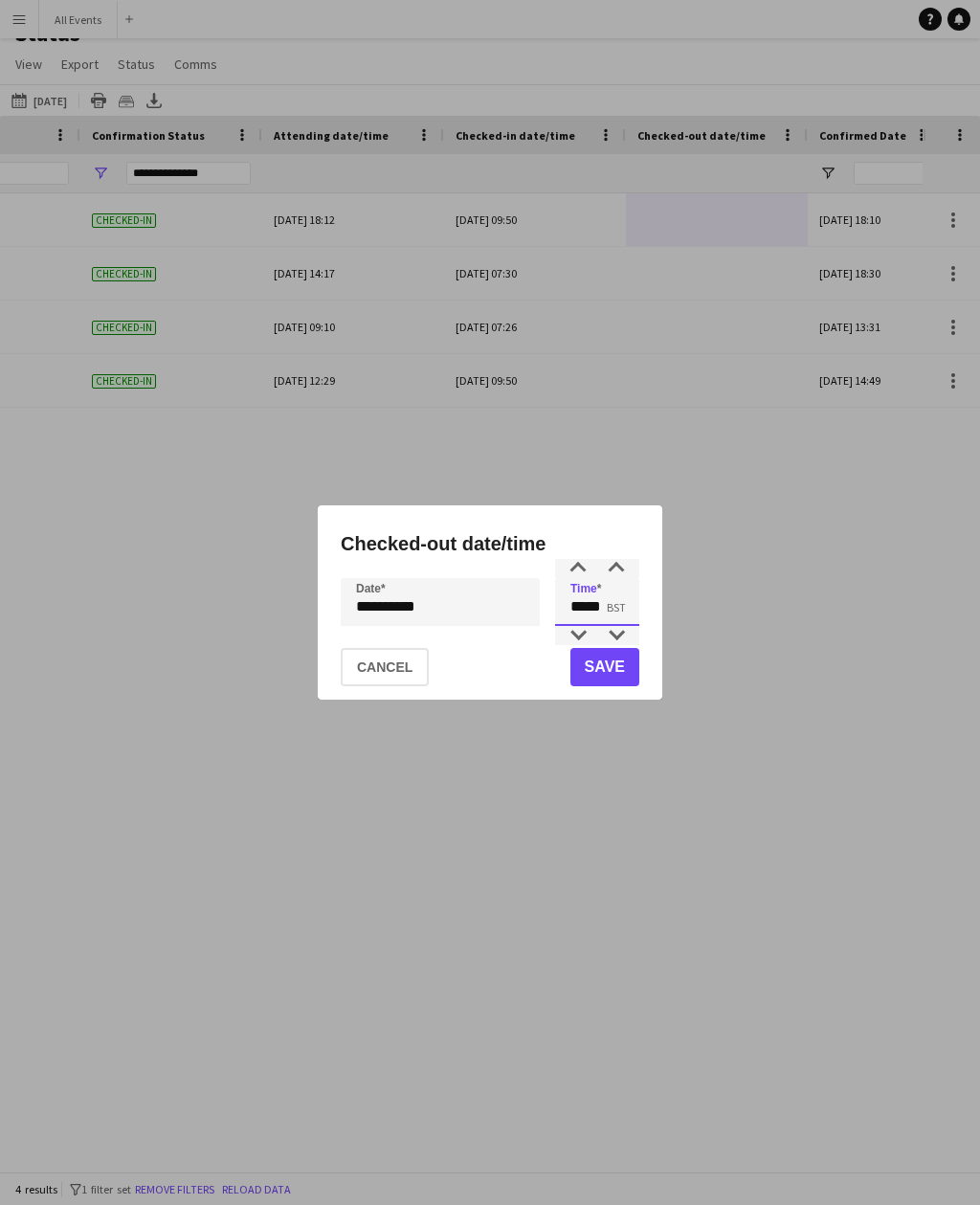
click at [609, 634] on div at bounding box center [616, 635] width 38 height 20
click at [620, 638] on div at bounding box center [616, 635] width 38 height 20
click at [621, 563] on div at bounding box center [616, 569] width 38 height 20
type input "*****"
click at [623, 676] on button "Save" at bounding box center [605, 667] width 68 height 38
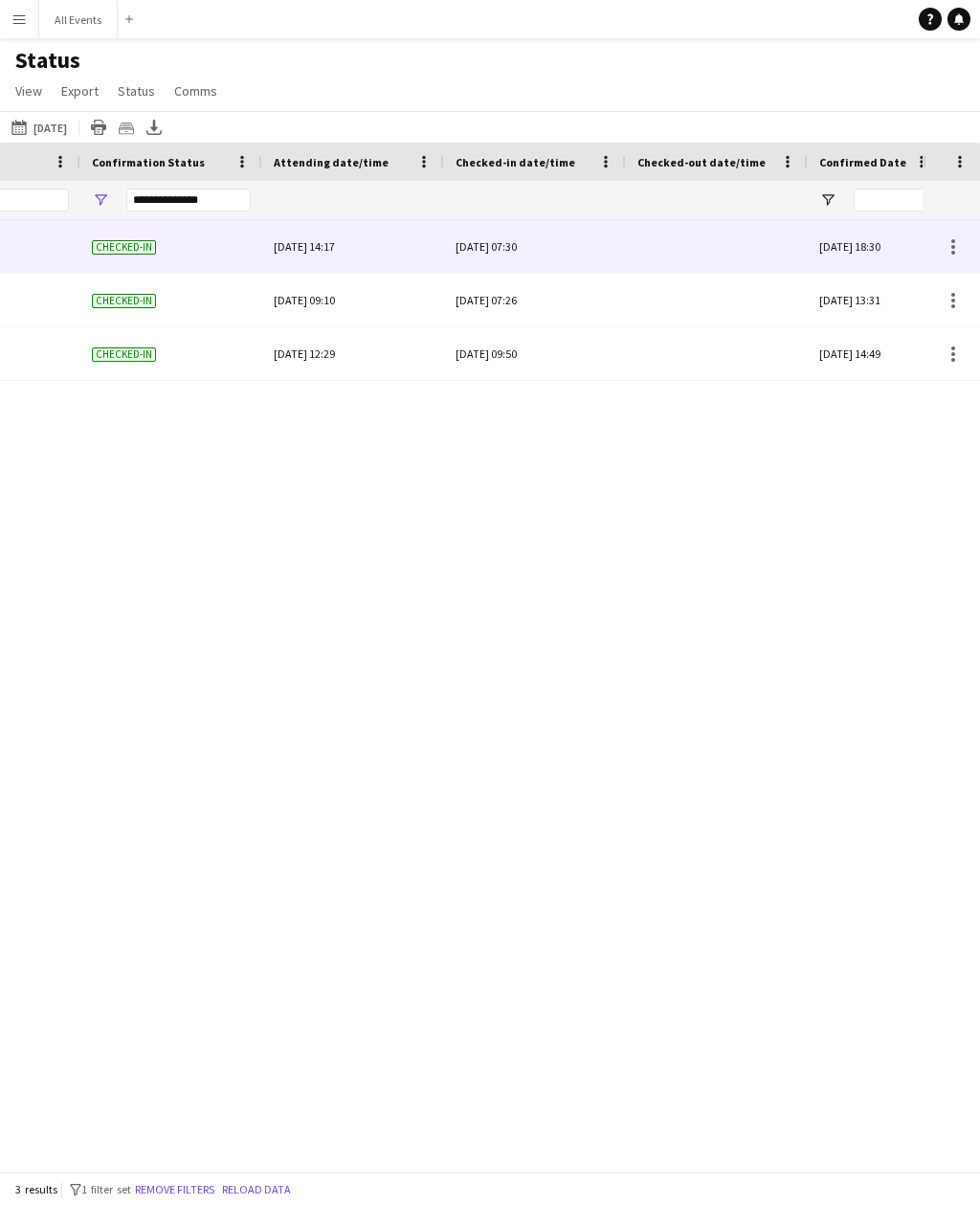
click at [729, 236] on div at bounding box center [716, 246] width 159 height 53
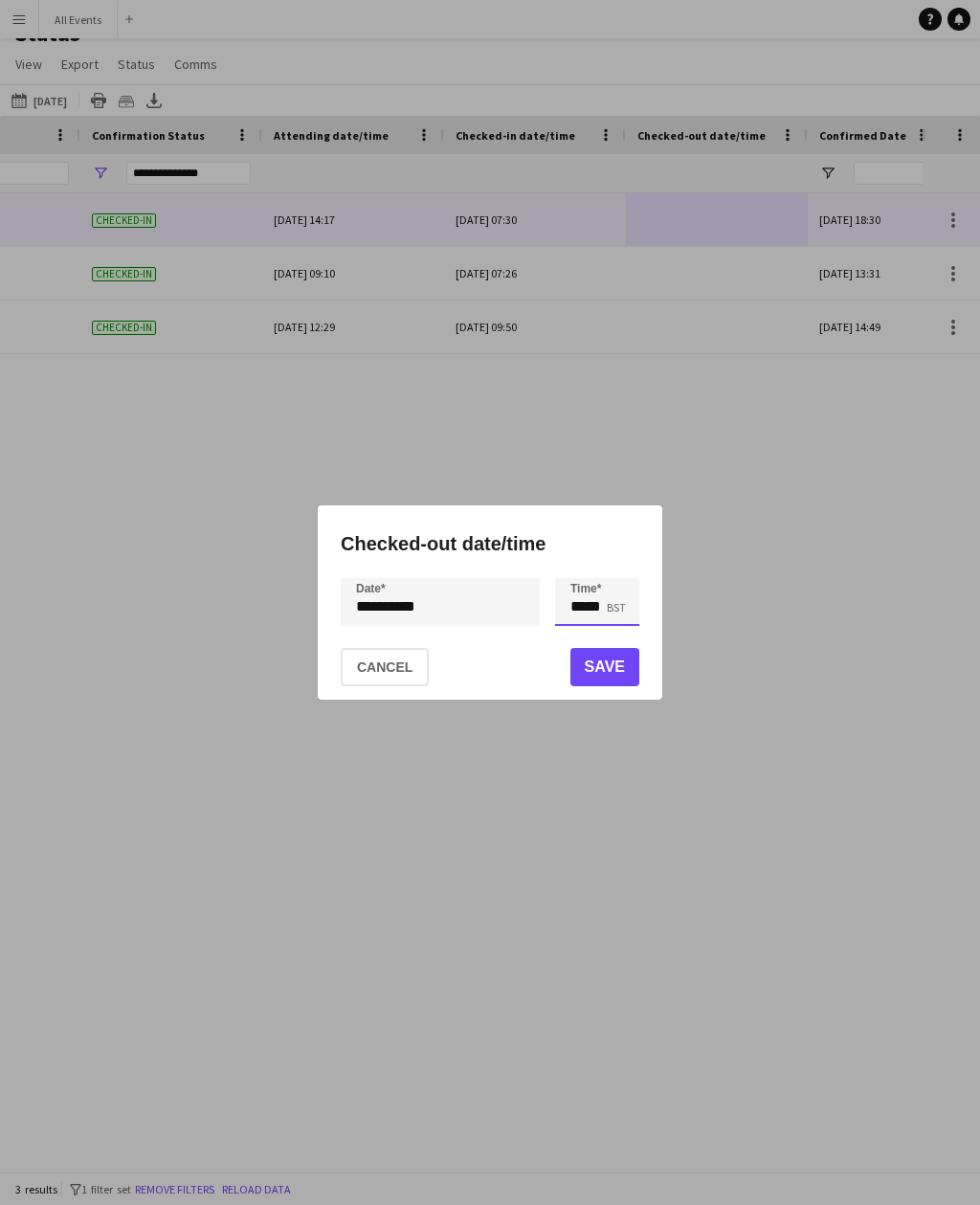
click at [607, 599] on input "*****" at bounding box center [597, 601] width 84 height 48
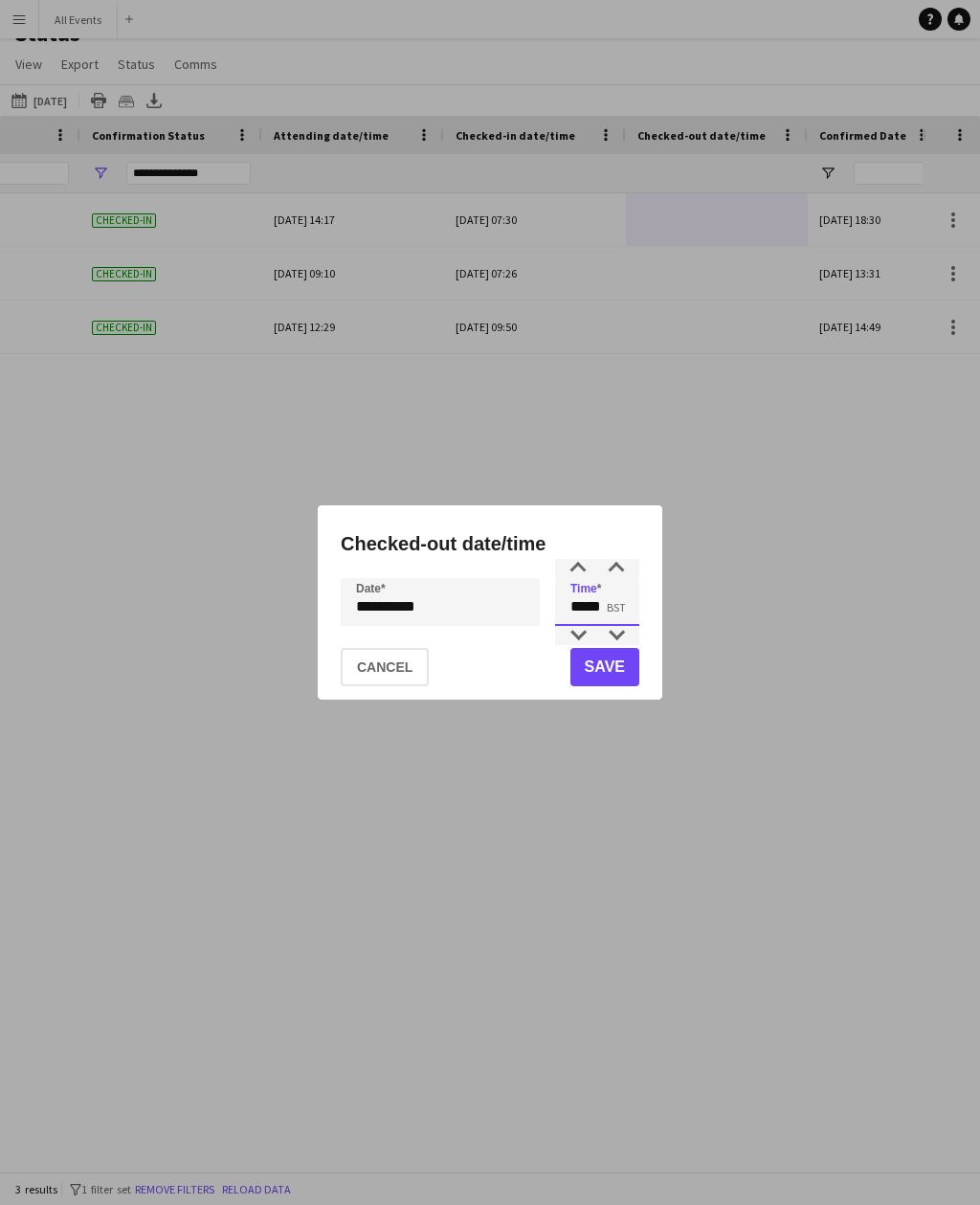
click at [612, 633] on div at bounding box center [616, 635] width 38 height 20
type input "*****"
click at [613, 669] on button "Save" at bounding box center [605, 667] width 68 height 38
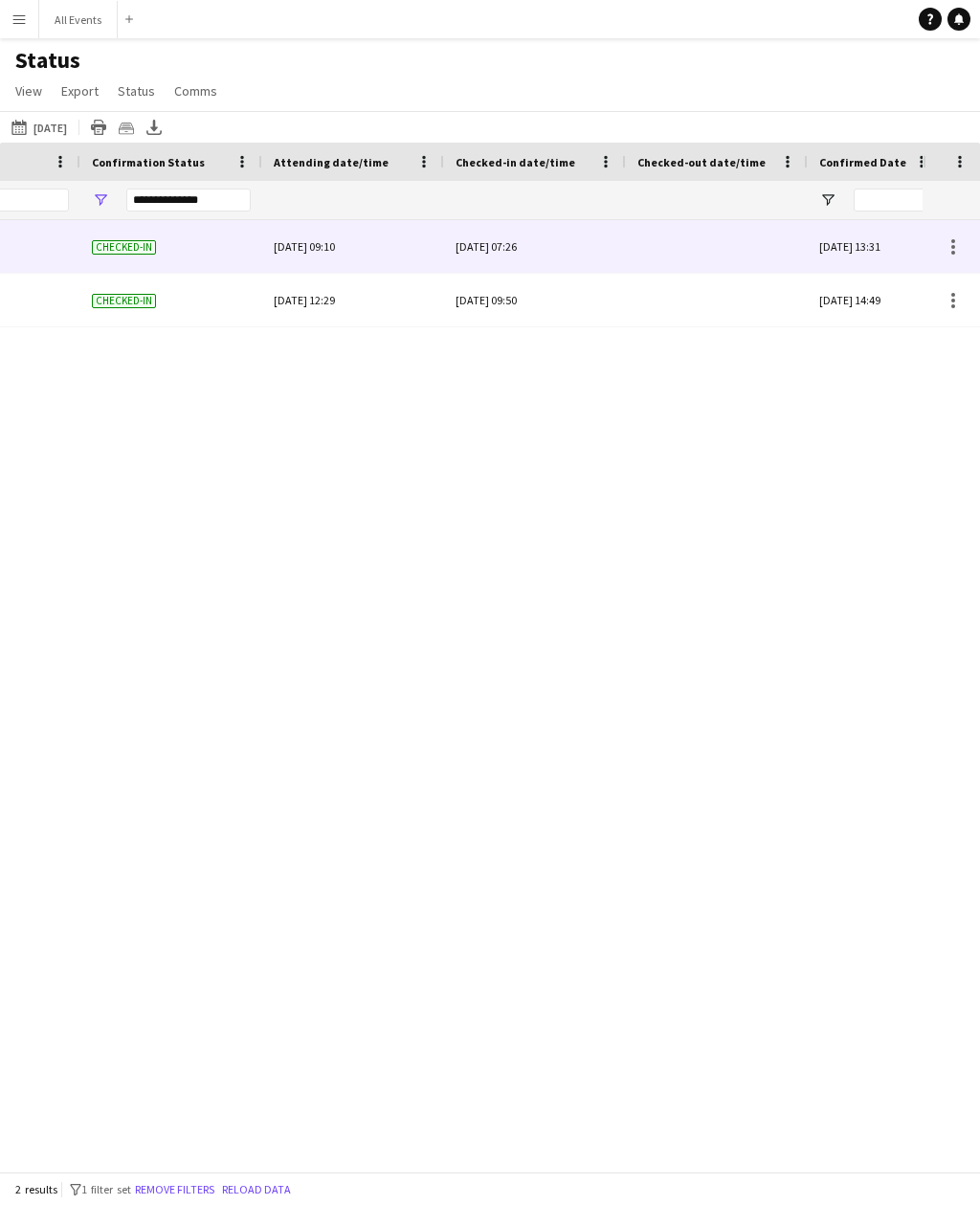
click at [726, 220] on div at bounding box center [716, 246] width 159 height 53
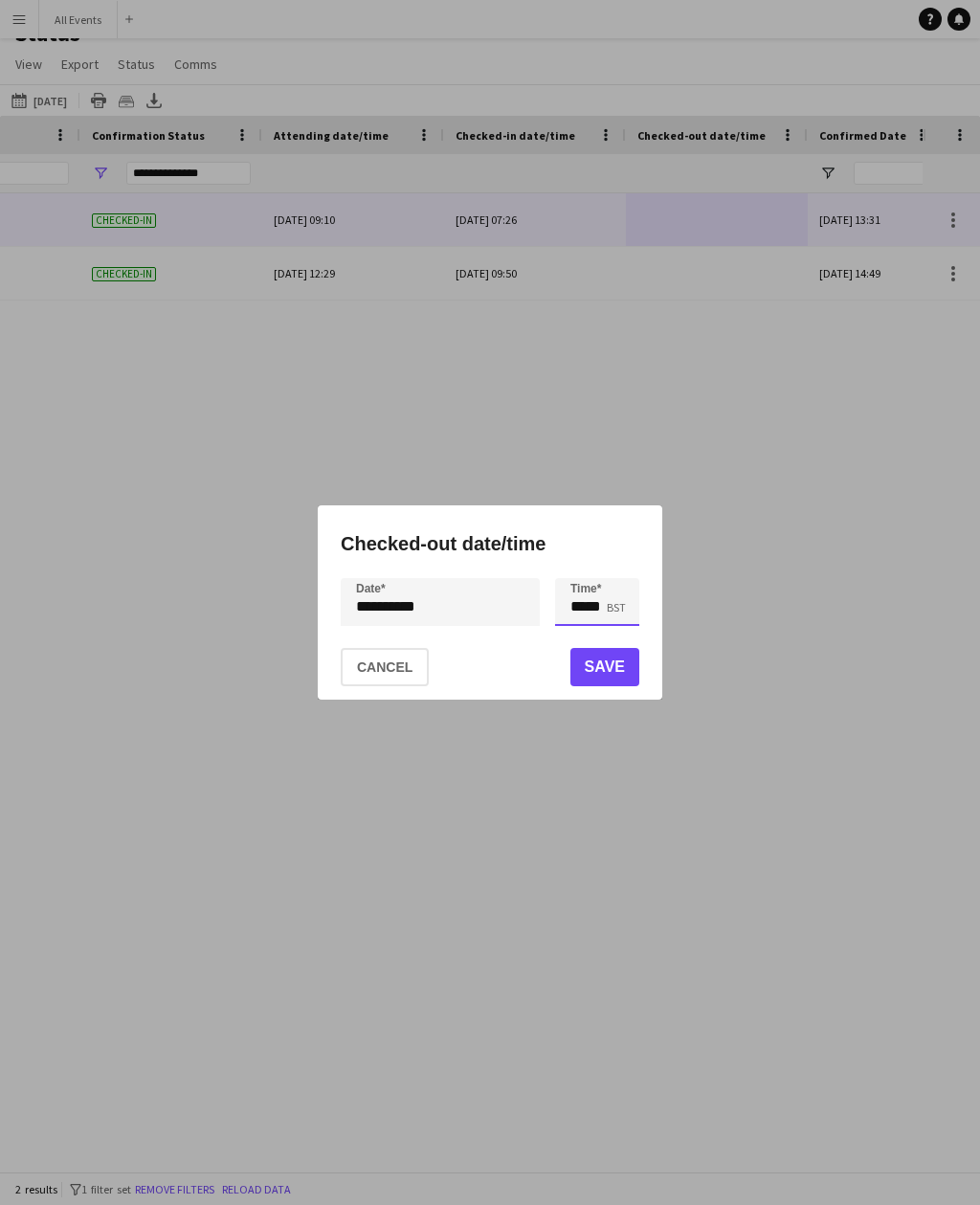
click at [613, 617] on input "*****" at bounding box center [597, 601] width 84 height 48
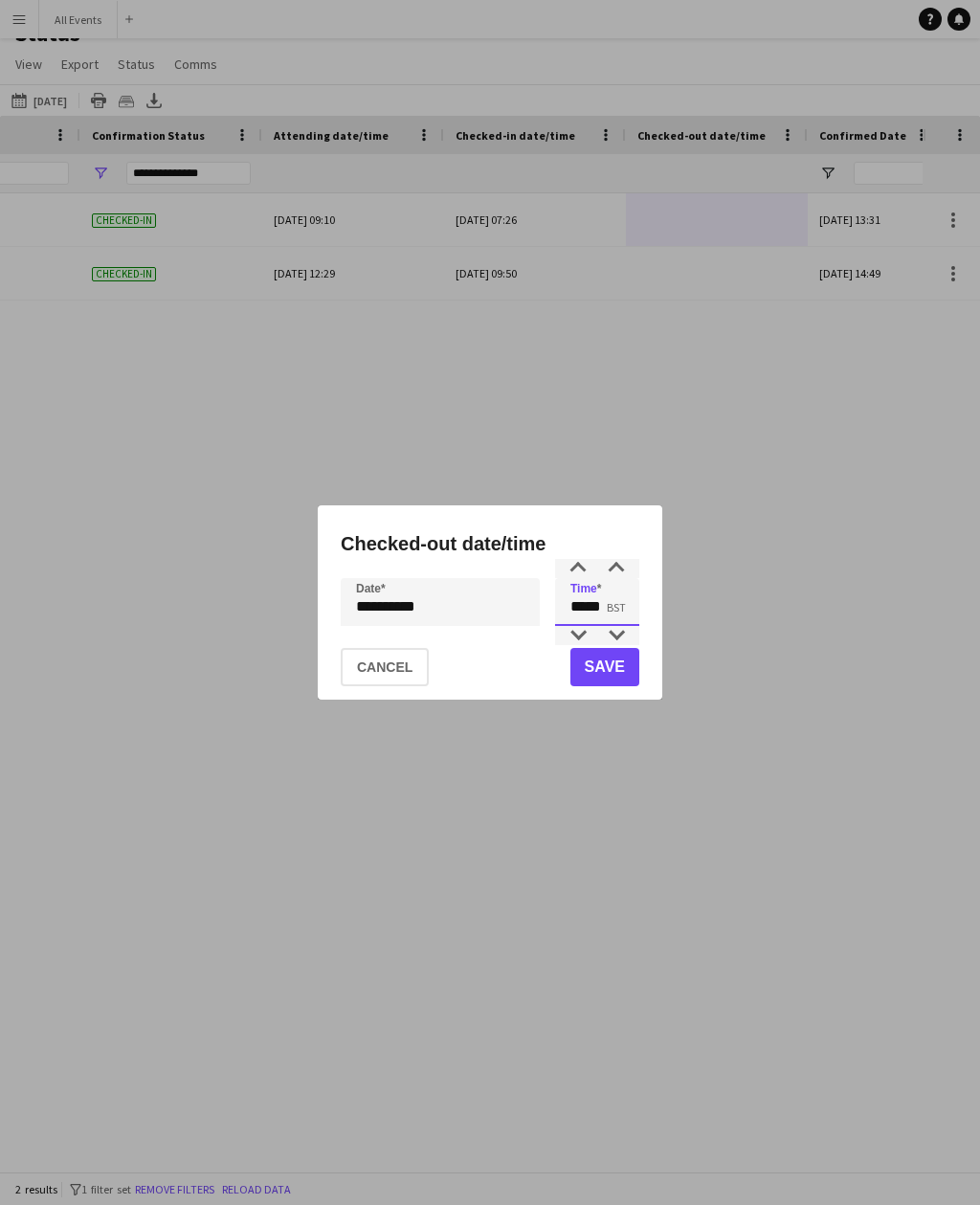
click at [612, 637] on div at bounding box center [616, 635] width 38 height 20
type input "*****"
click at [620, 669] on button "Save" at bounding box center [605, 667] width 68 height 38
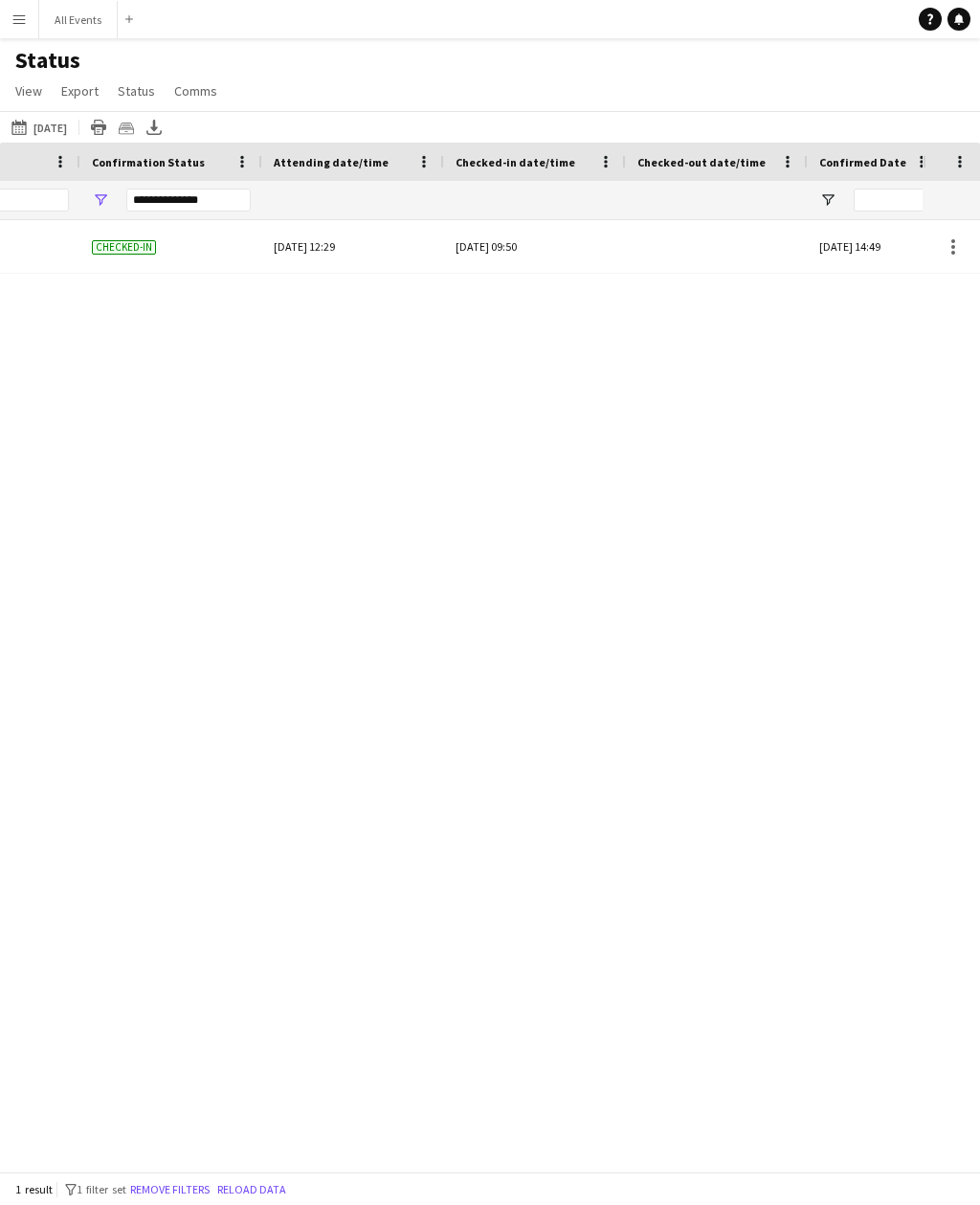
click at [715, 220] on div at bounding box center [716, 246] width 159 height 53
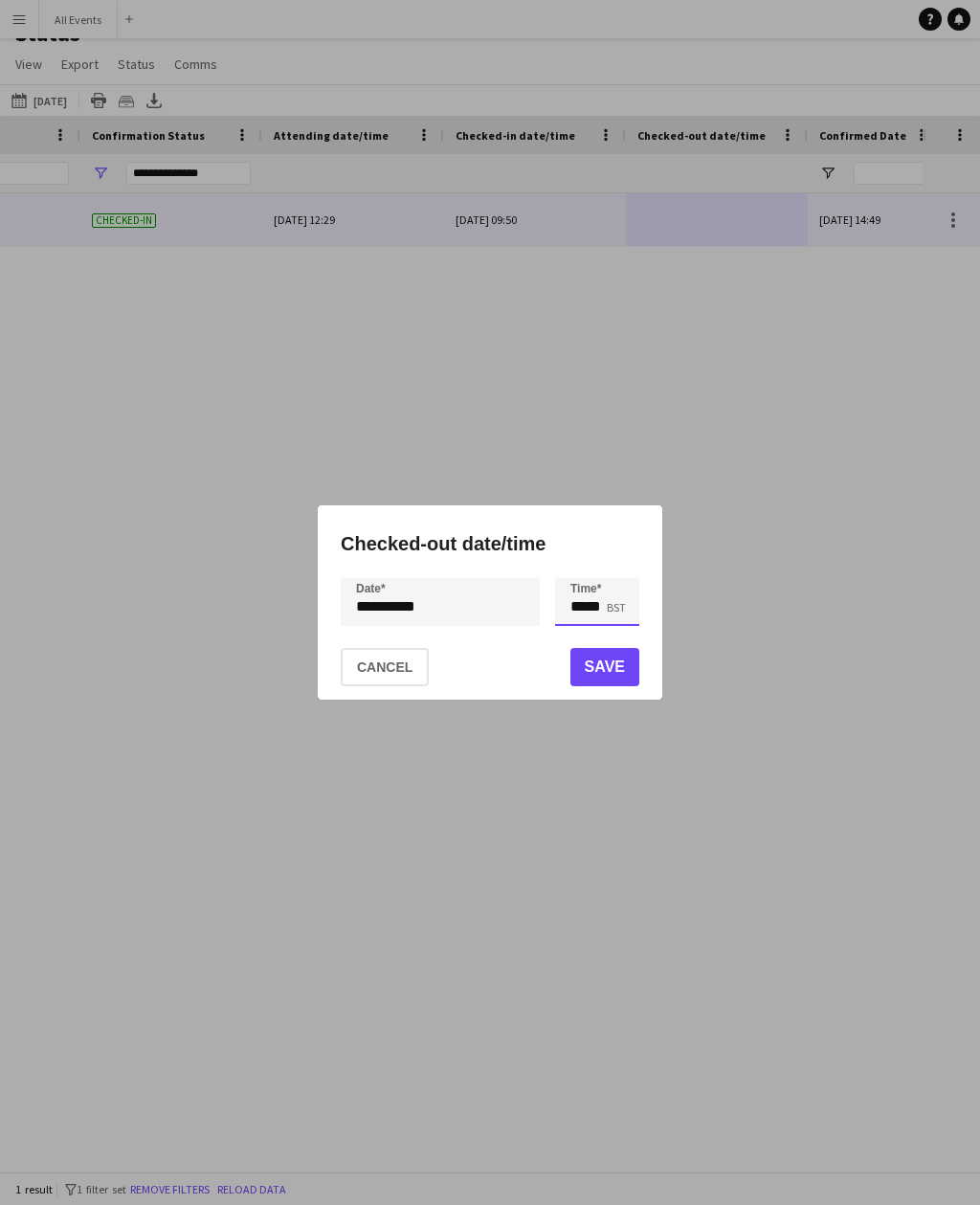
click at [602, 617] on input "*****" at bounding box center [597, 601] width 84 height 48
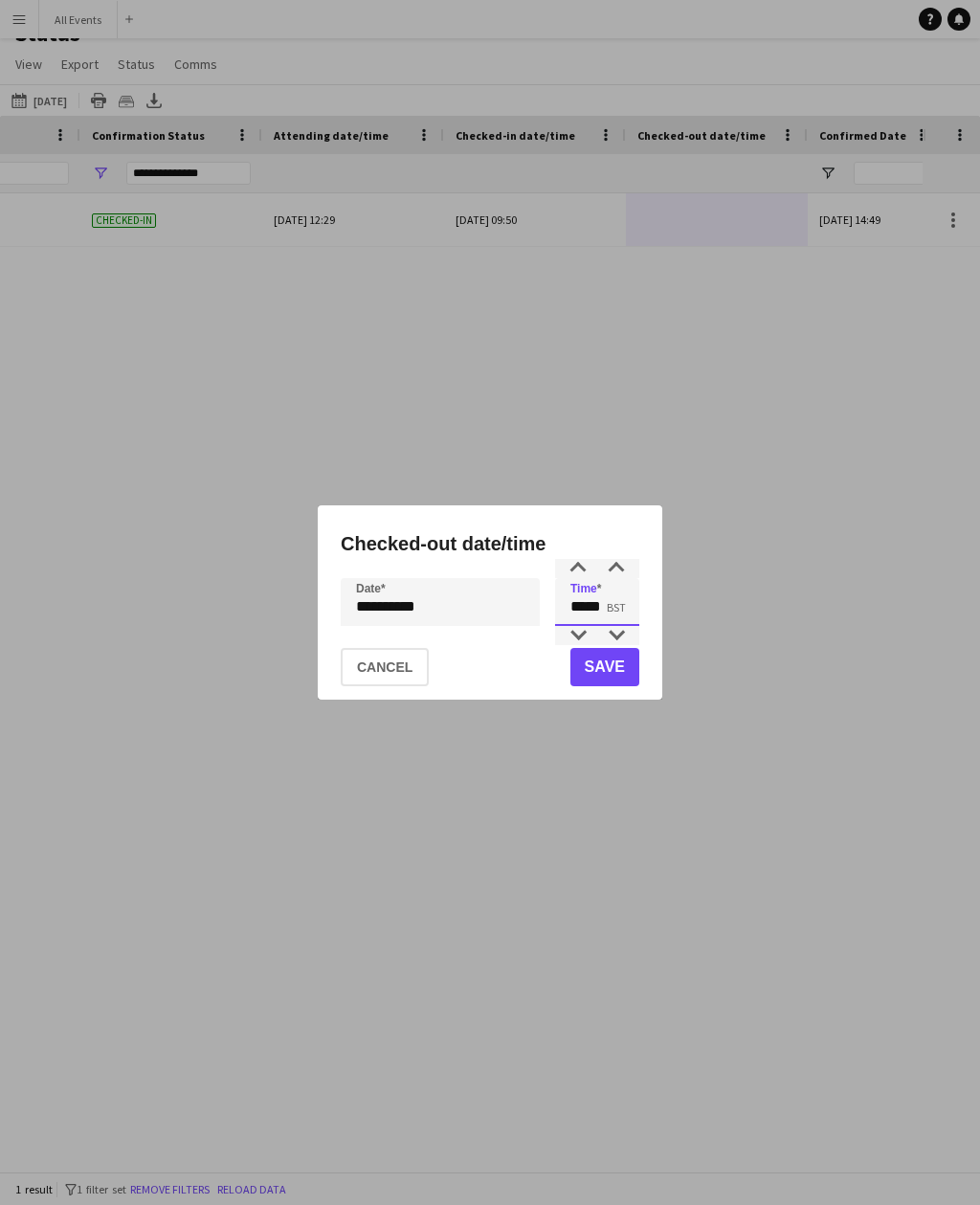
click at [618, 635] on div at bounding box center [616, 635] width 38 height 20
type input "*****"
click at [618, 668] on button "Save" at bounding box center [605, 667] width 68 height 38
type input "***"
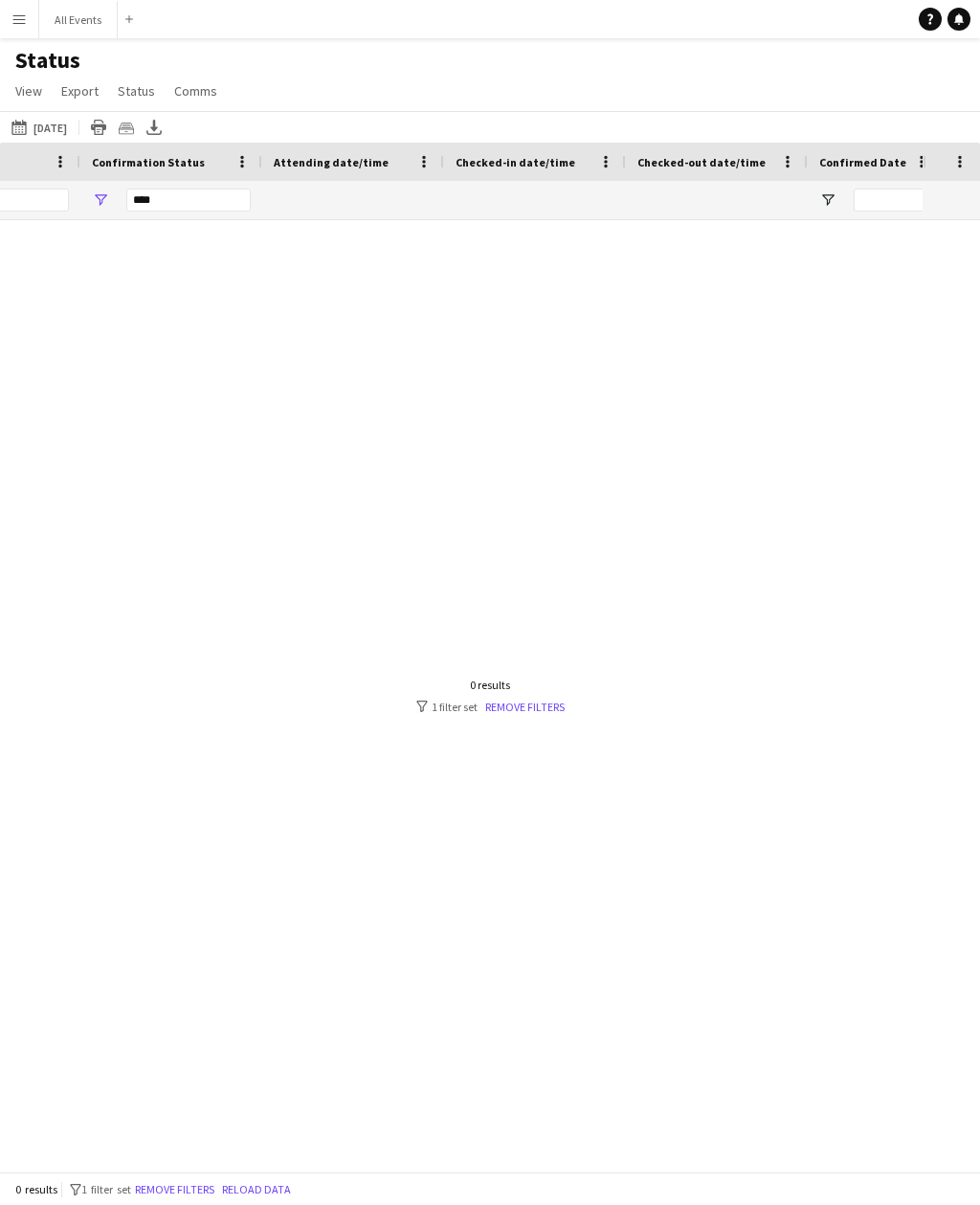
click at [554, 705] on link "Remove filters" at bounding box center [524, 707] width 79 height 15
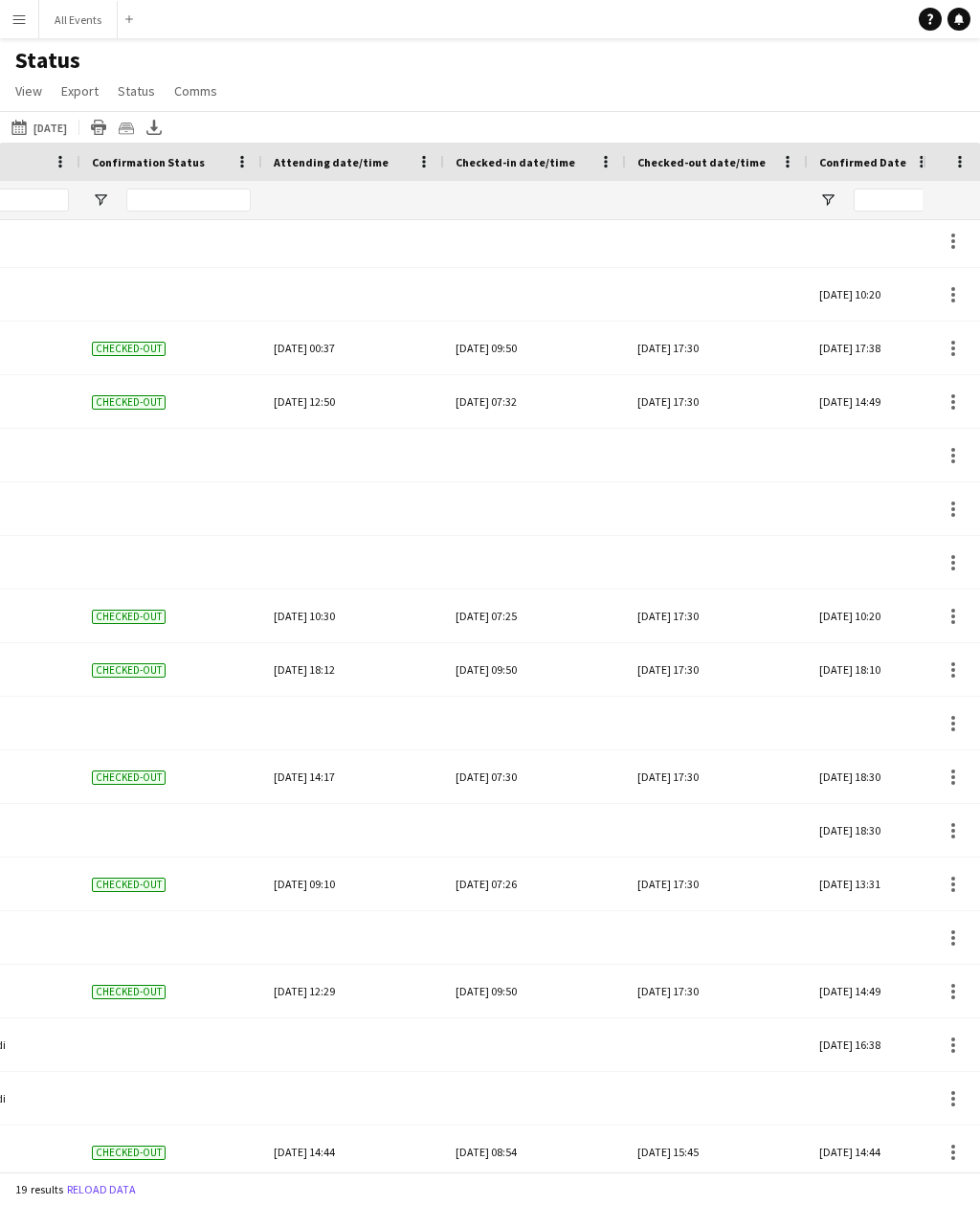
click at [29, 16] on button "Menu" at bounding box center [19, 19] width 38 height 38
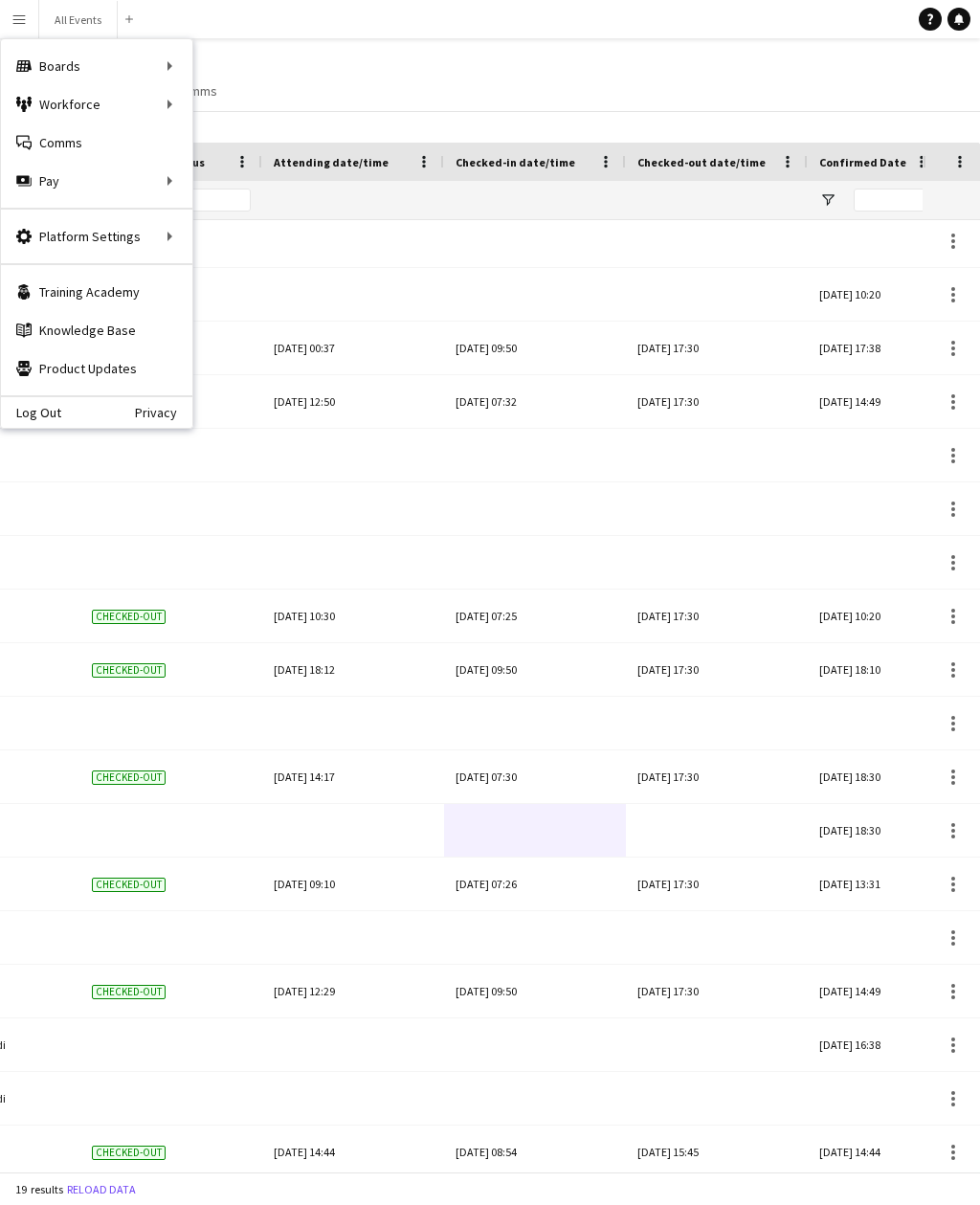
click at [89, 6] on button "All Events Close" at bounding box center [78, 20] width 78 height 37
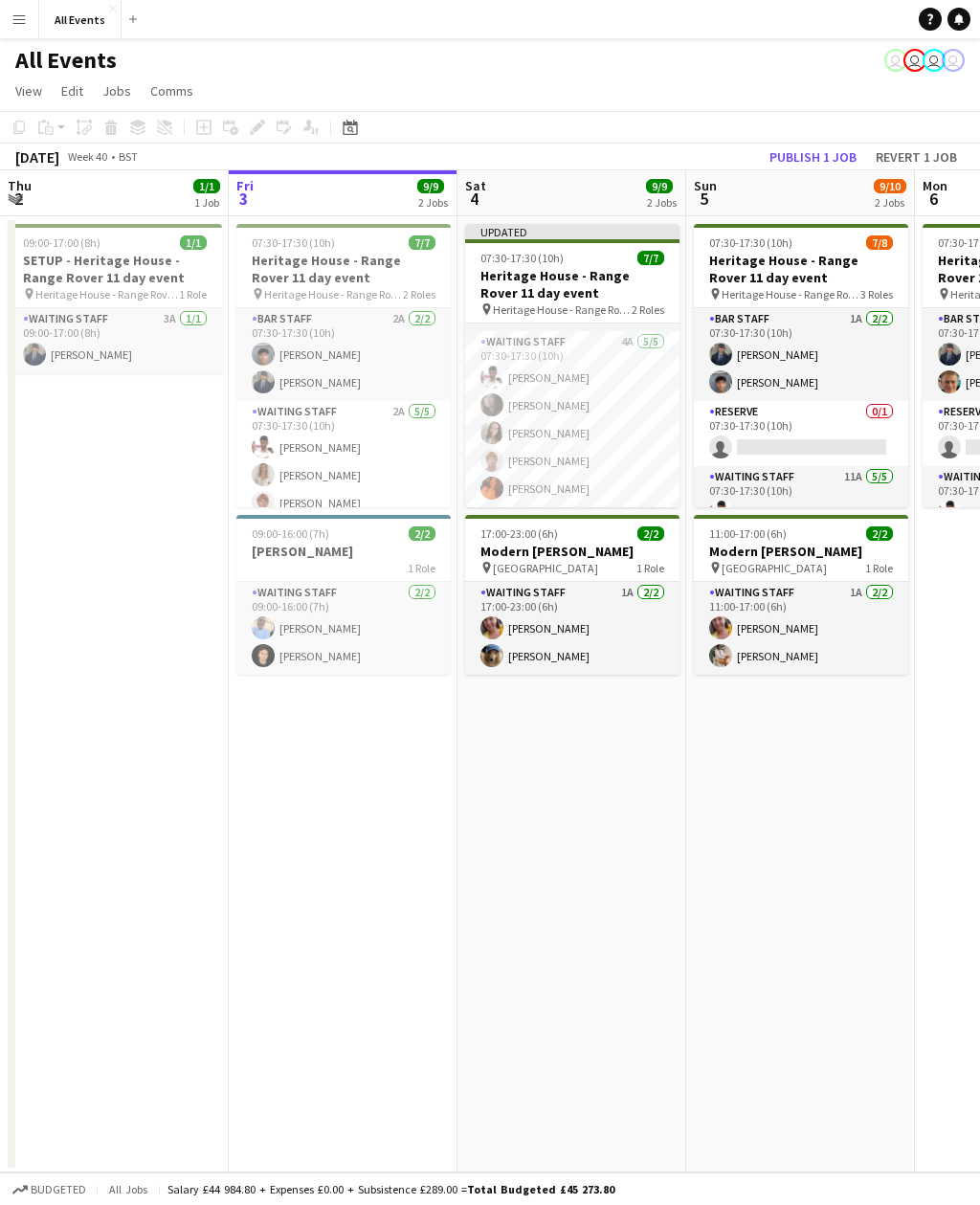
click at [827, 165] on button "Publish 1 job" at bounding box center [812, 156] width 103 height 24
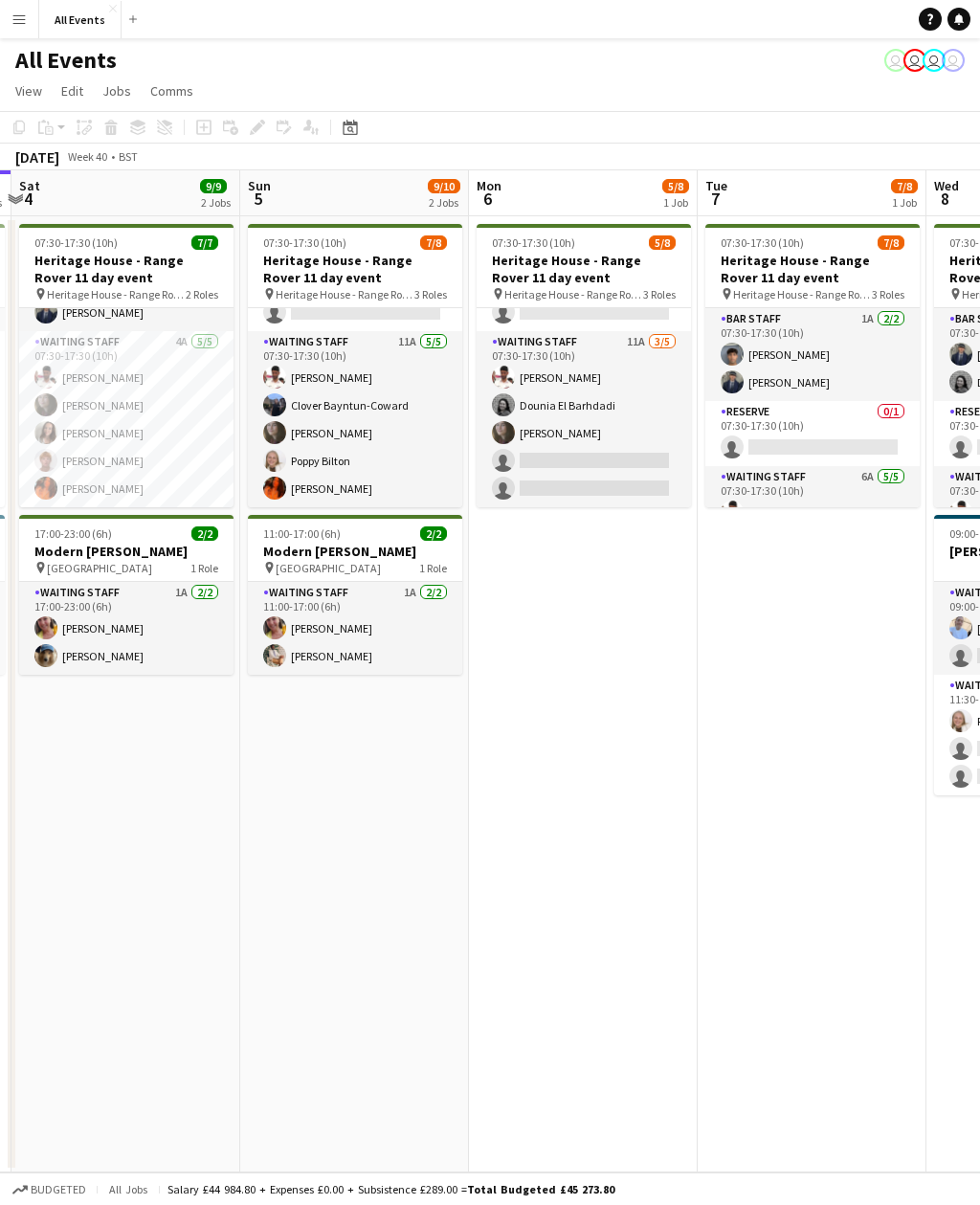
scroll to position [135, 0]
